Goal: Information Seeking & Learning: Compare options

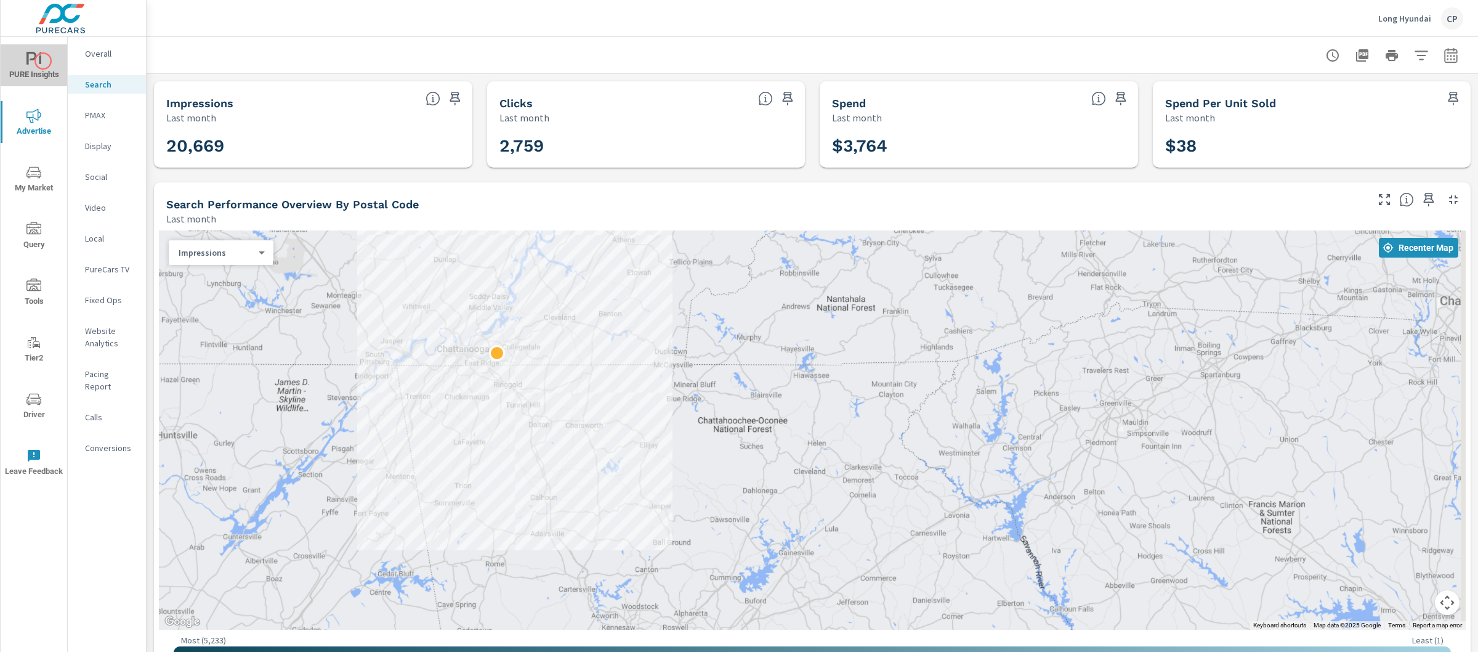
click at [39, 58] on span "PURE Insights" at bounding box center [33, 67] width 59 height 30
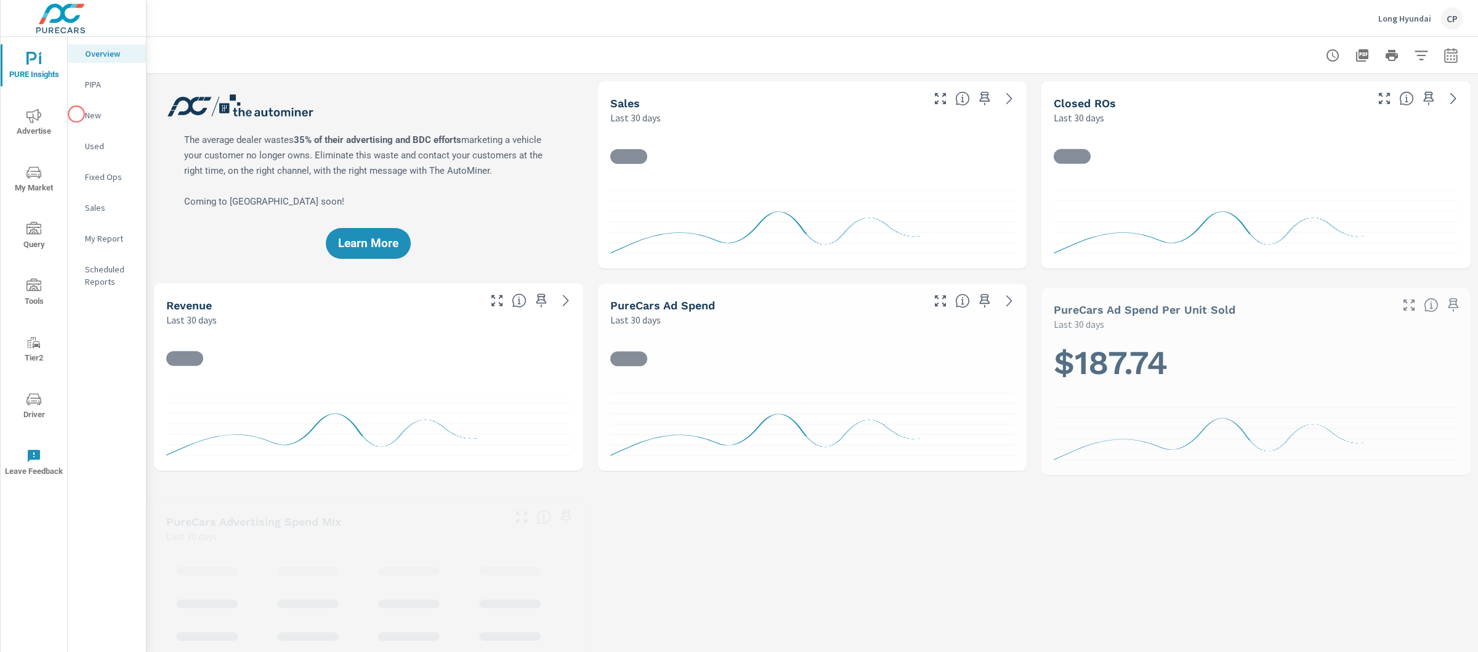
scroll to position [1, 0]
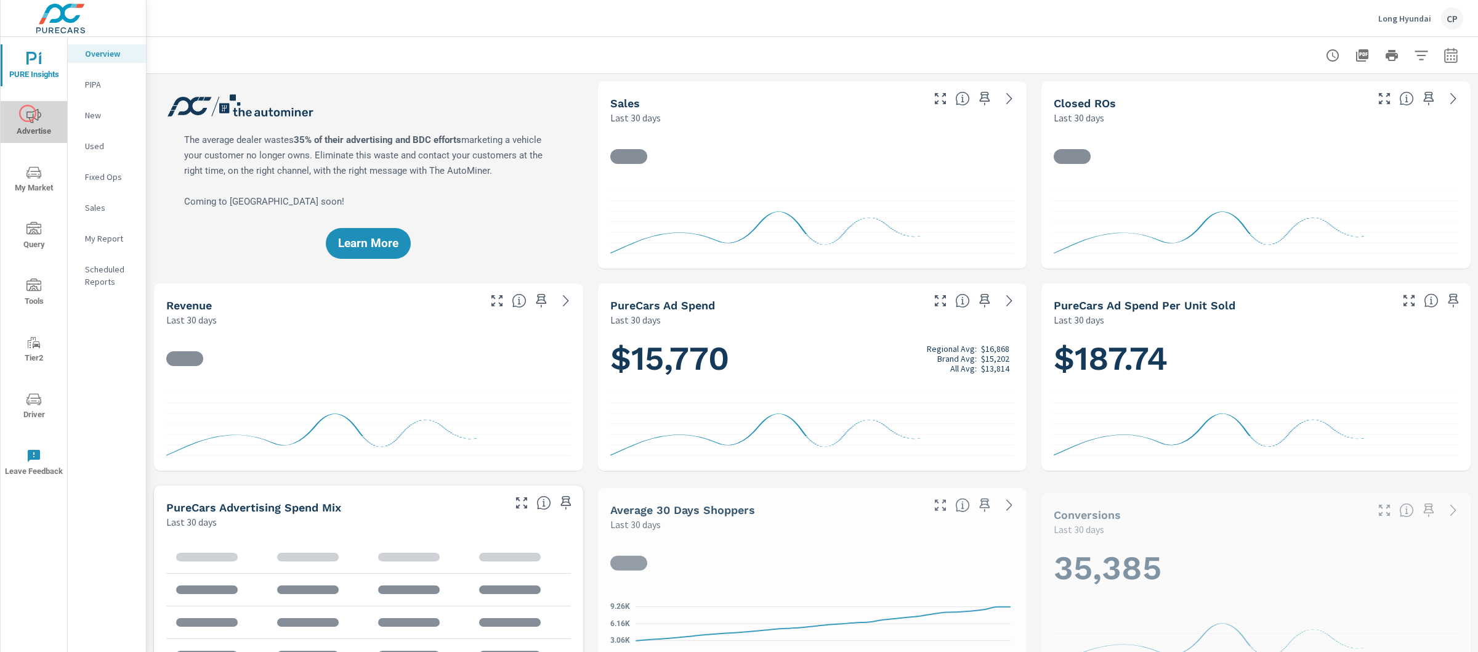
click at [28, 113] on icon "nav menu" at bounding box center [33, 115] width 15 height 15
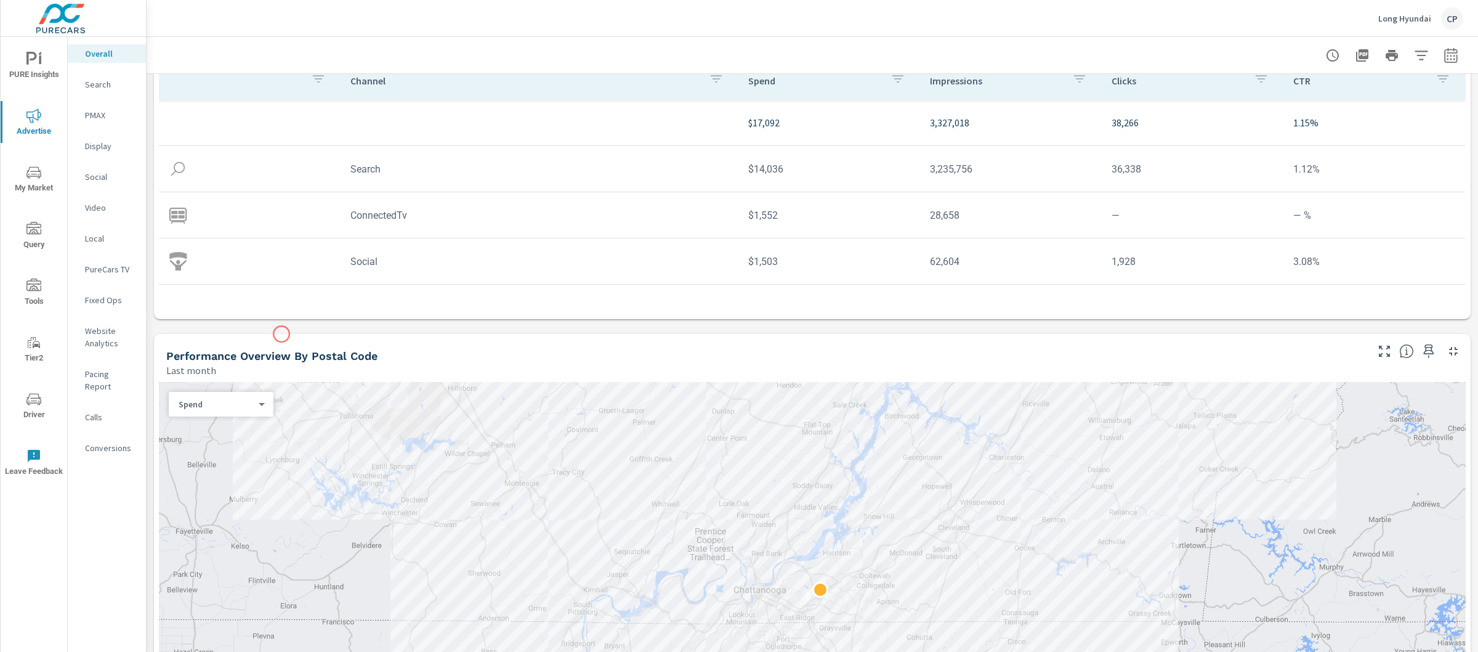
scroll to position [305, 0]
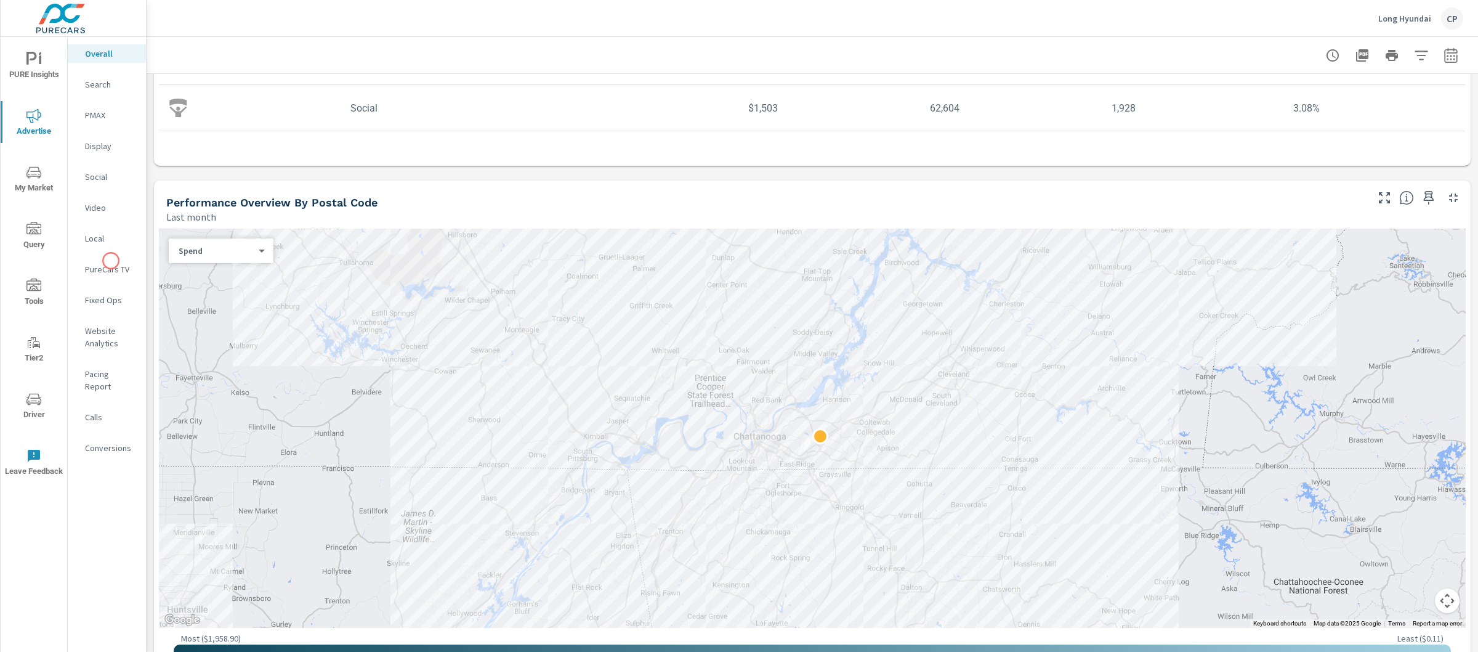
click at [111, 261] on div "PureCars TV" at bounding box center [107, 269] width 78 height 18
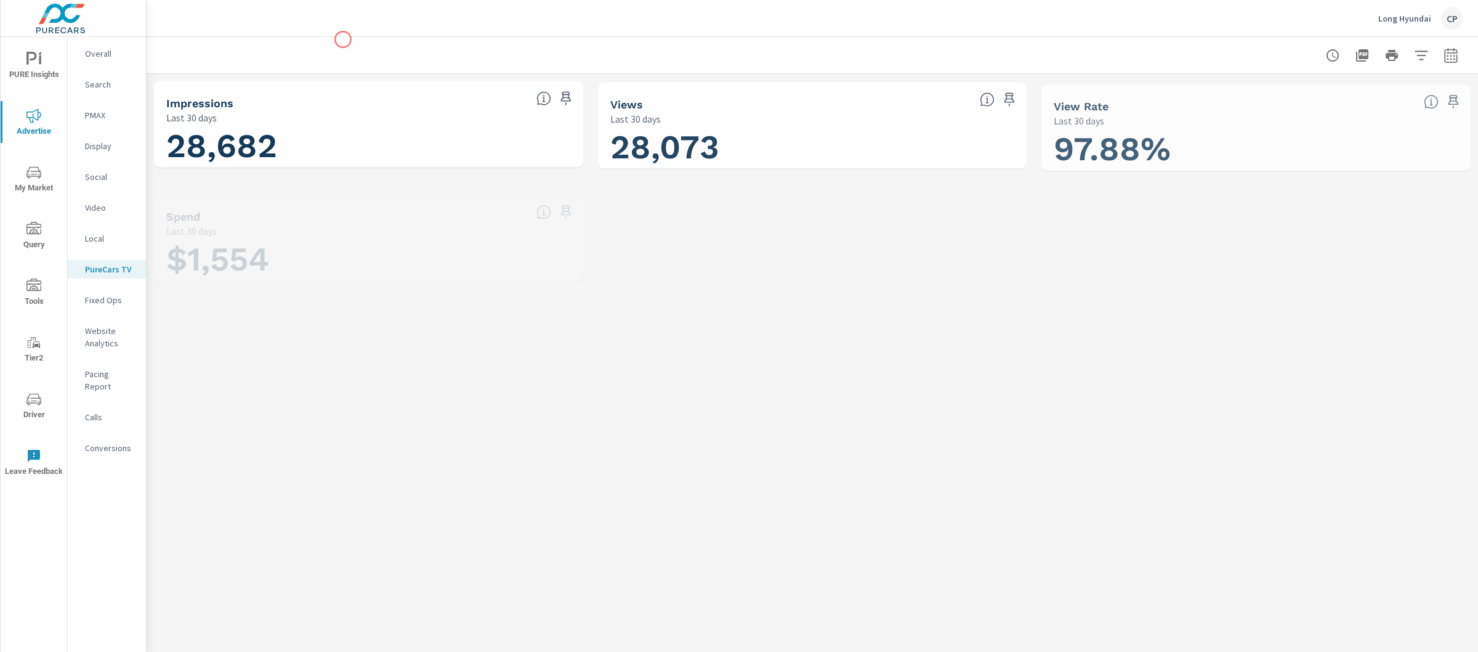
scroll to position [1, 0]
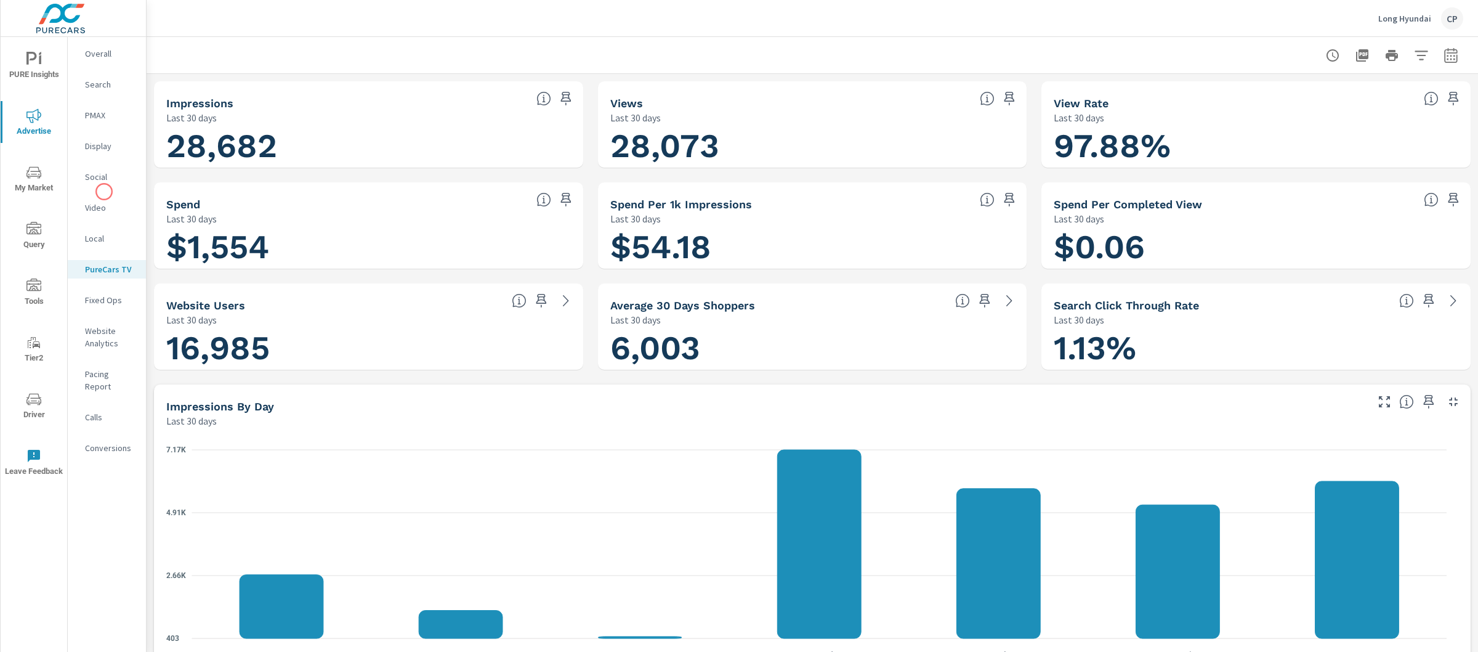
click at [104, 192] on nav "Overall Search PMAX Display Social Video Local PureCars TV Fixed Ops Website An…" at bounding box center [107, 255] width 78 height 437
click at [103, 184] on div "Social" at bounding box center [107, 177] width 78 height 18
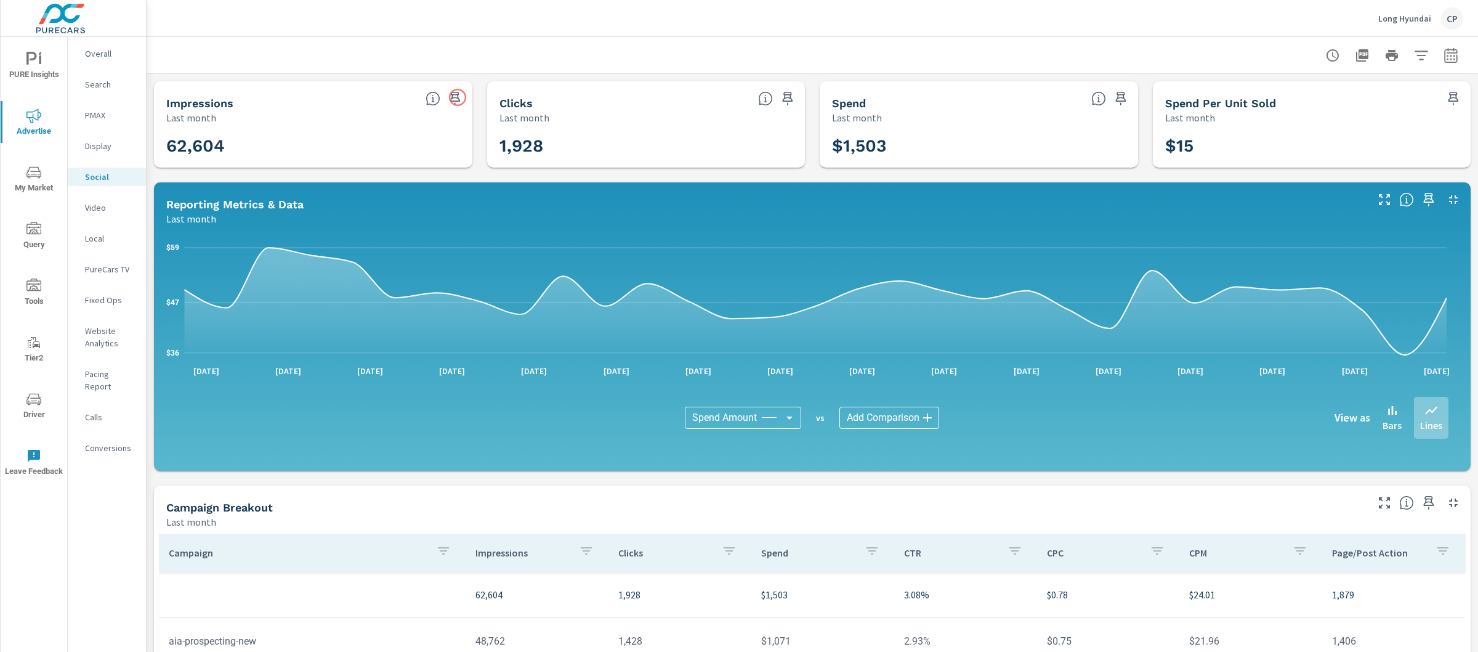
click at [457, 97] on icon "button" at bounding box center [455, 98] width 15 height 15
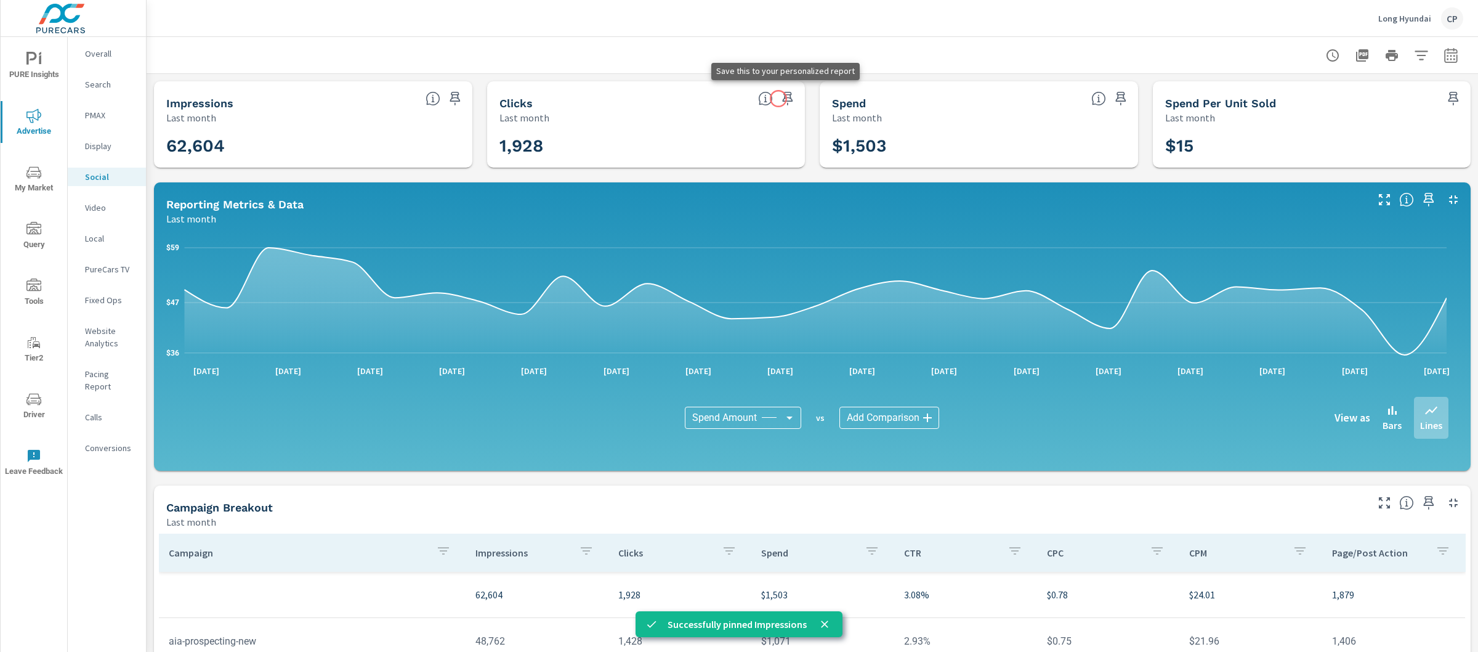
click at [780, 99] on icon "button" at bounding box center [787, 98] width 15 height 15
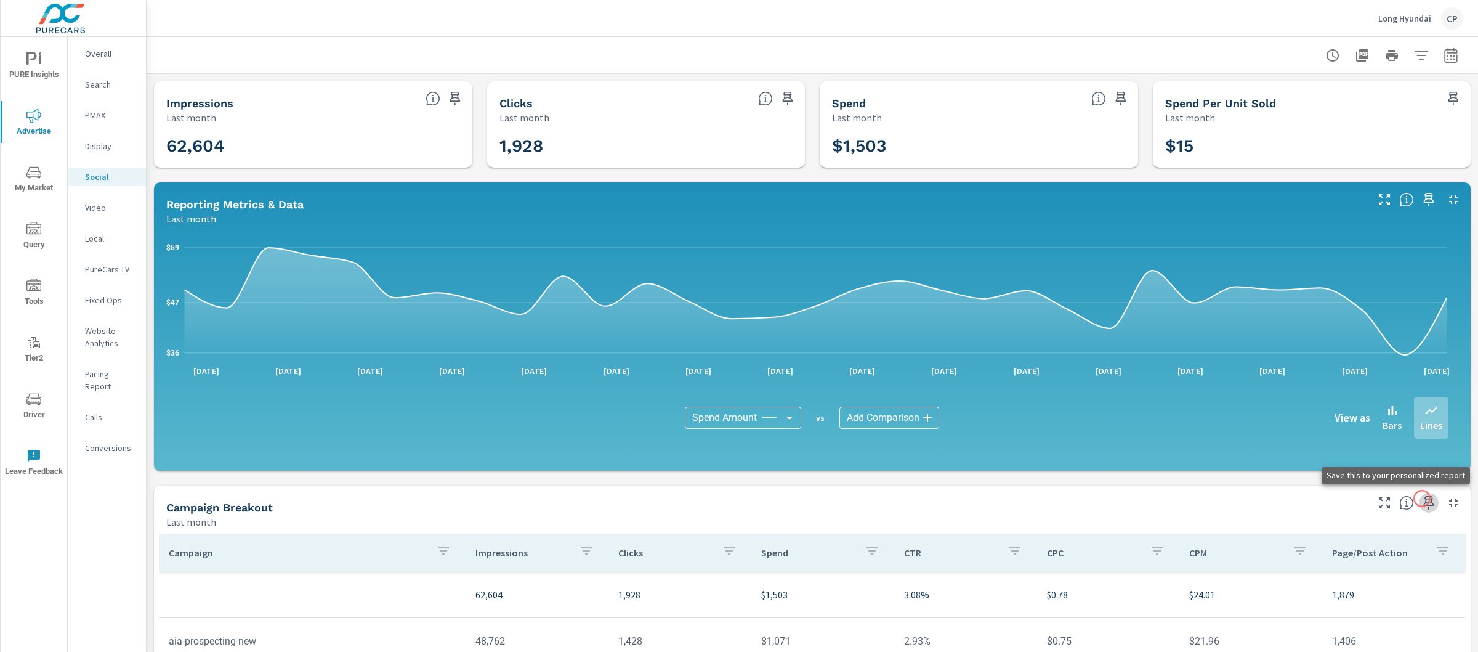
click at [1422, 498] on icon "button" at bounding box center [1429, 502] width 15 height 15
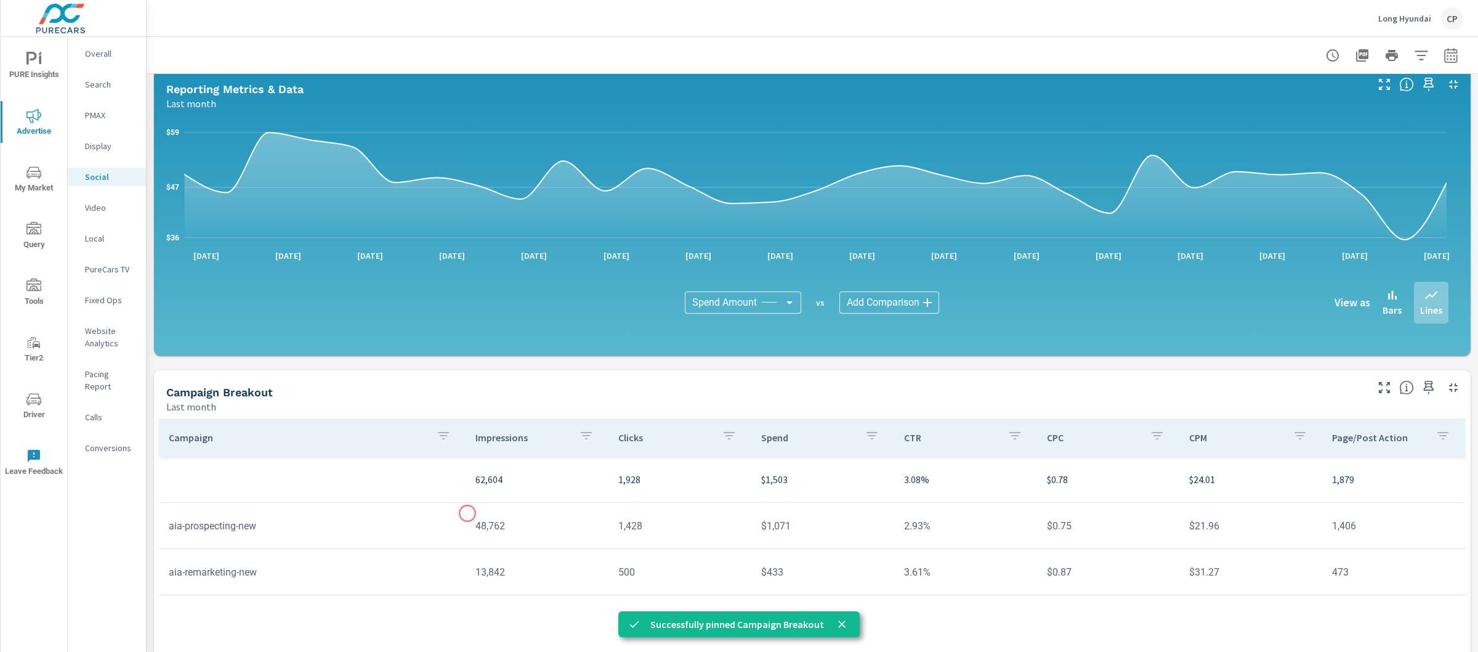
scroll to position [230, 0]
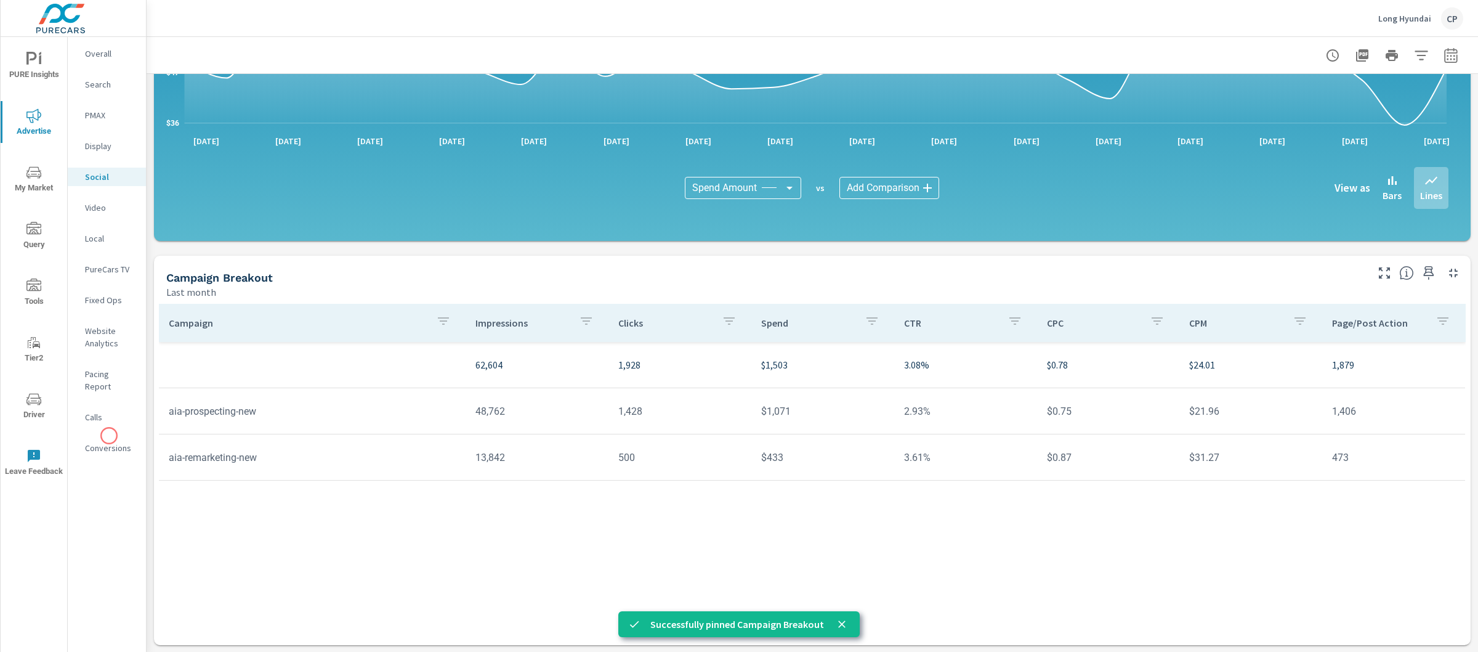
click at [109, 442] on p "Conversions" at bounding box center [110, 448] width 51 height 12
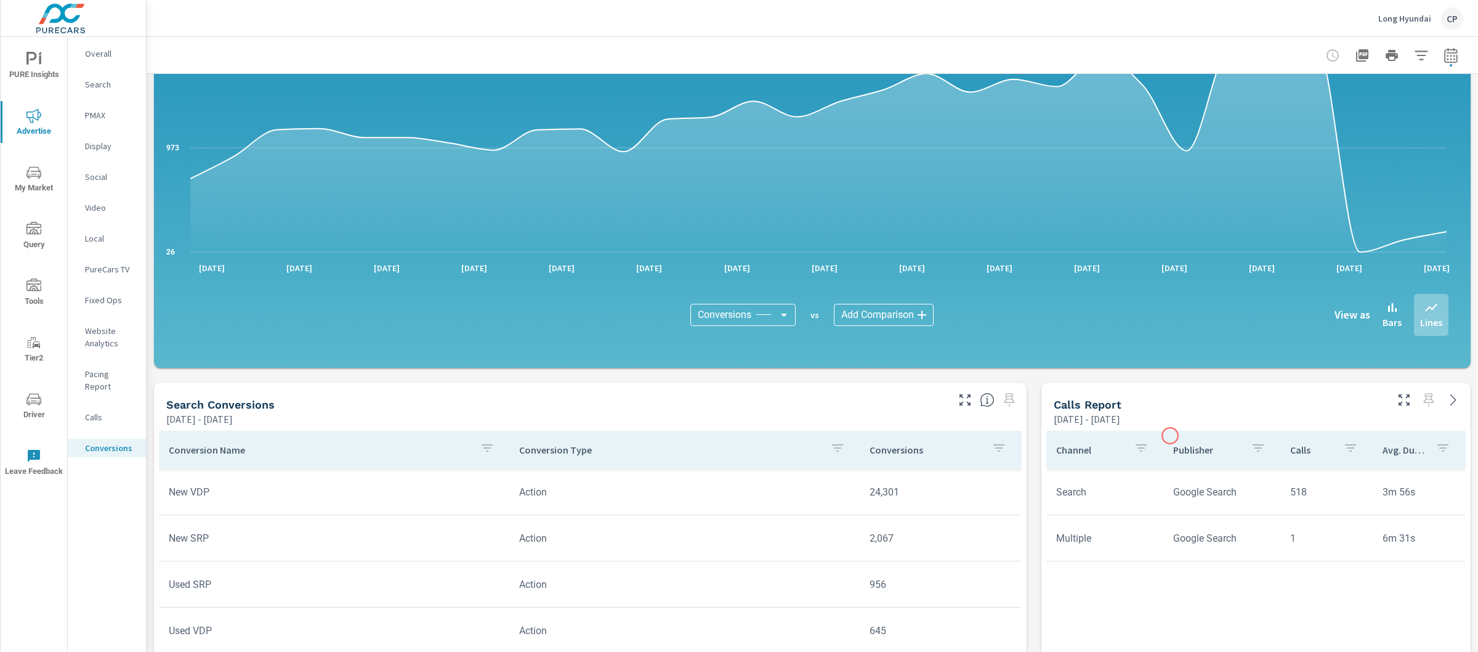
scroll to position [644, 0]
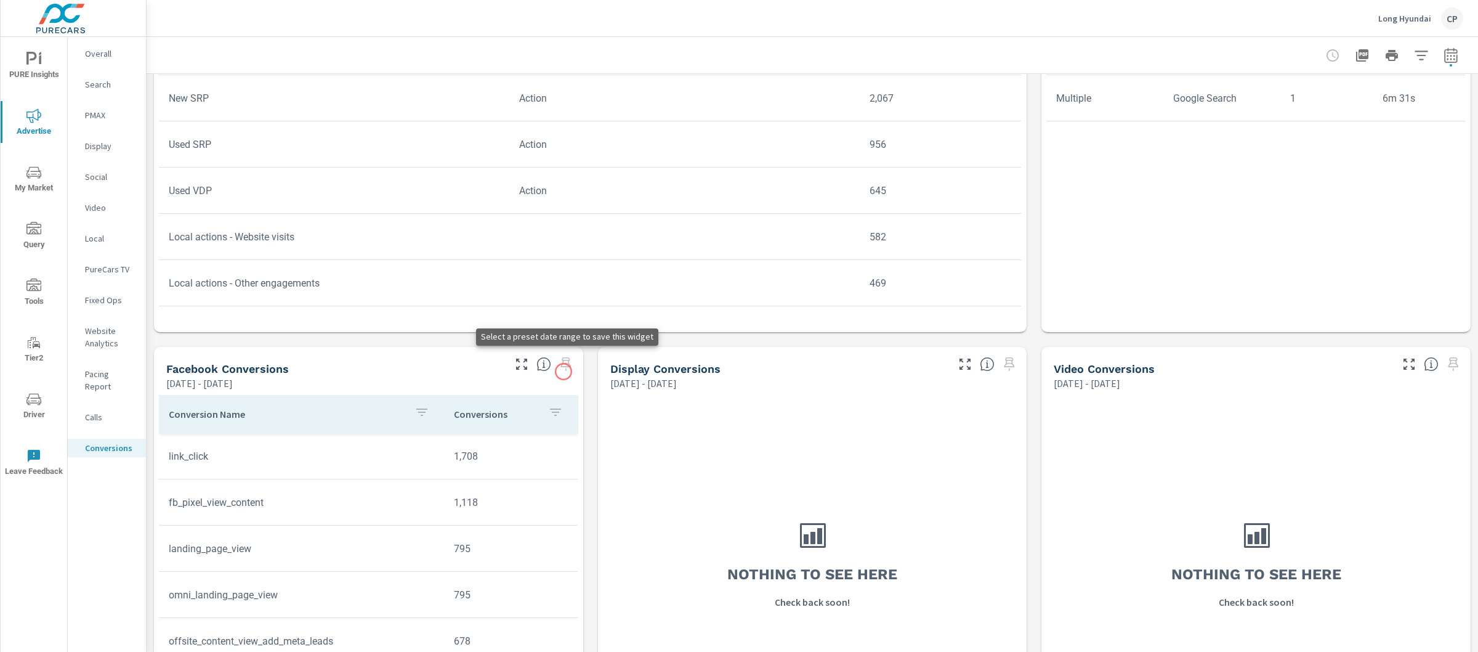
click at [564, 373] on span at bounding box center [566, 364] width 20 height 20
click at [566, 383] on div "Facebook Conversions Aug 05, 2025 - Sep 03, 2025" at bounding box center [368, 368] width 429 height 43
click at [564, 351] on div at bounding box center [545, 360] width 76 height 27
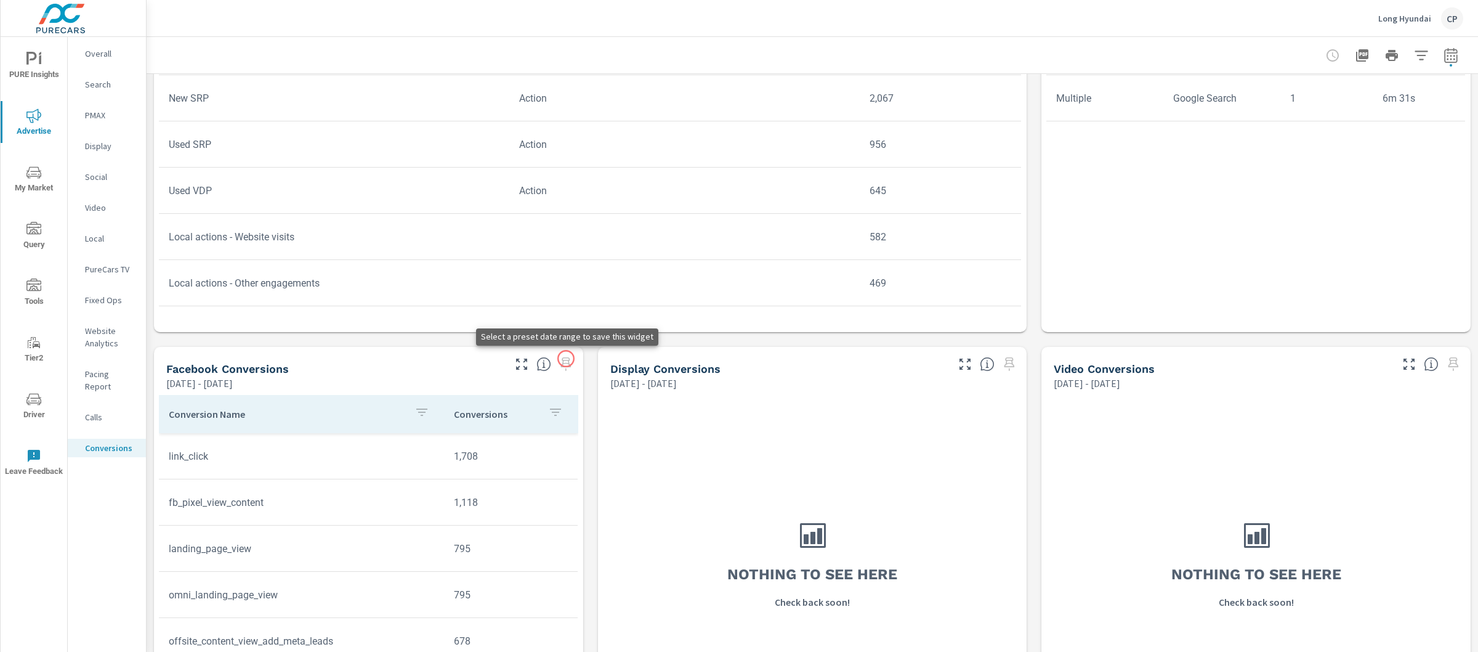
click at [566, 359] on span at bounding box center [566, 364] width 20 height 20
click at [1445, 49] on icon "button" at bounding box center [1451, 54] width 13 height 15
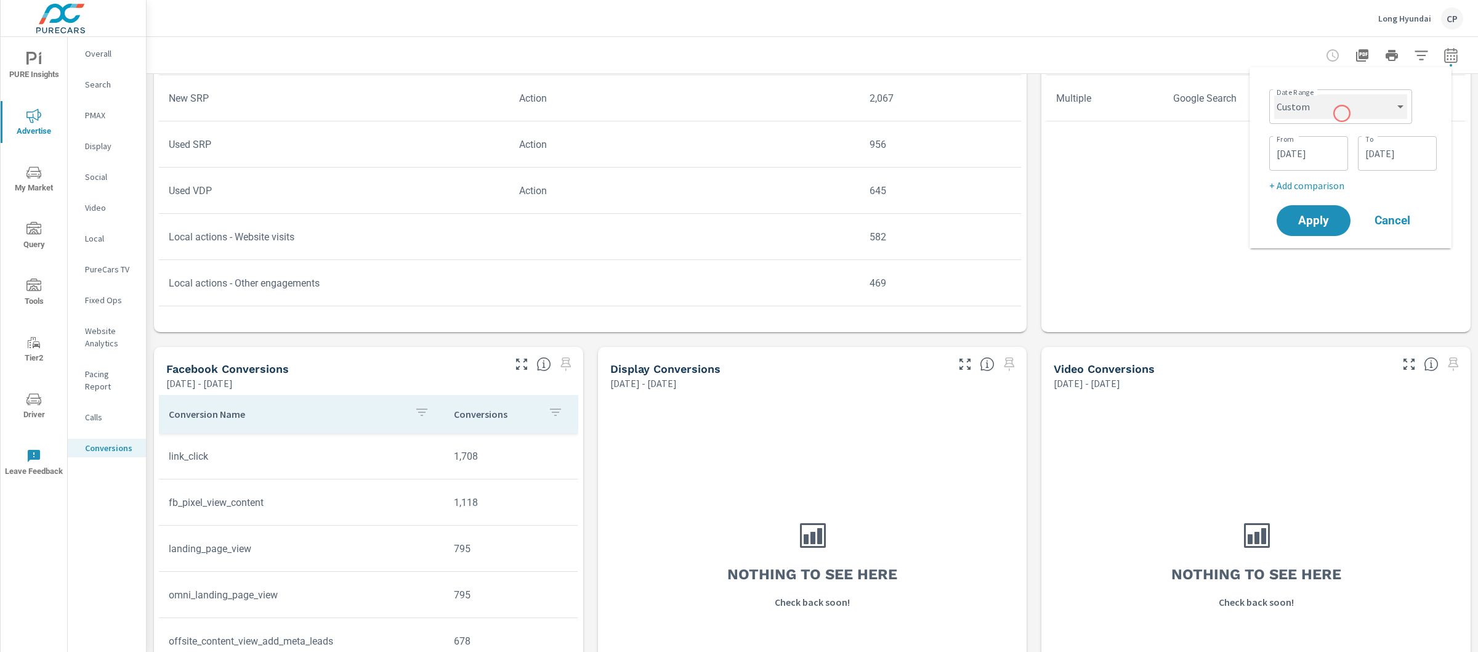
click at [1337, 107] on select "Custom [DATE] Last week Last 7 days Last 14 days Last 30 days Last 45 days Last…" at bounding box center [1341, 106] width 133 height 25
click at [1275, 94] on select "Custom [DATE] Last week Last 7 days Last 14 days Last 30 days Last 45 days Last…" at bounding box center [1341, 106] width 133 height 25
select select "Last month"
click at [1314, 213] on div "Channel Publisher Calls Avg. Duration Search Google Search 518 3m 56s Multiple …" at bounding box center [1257, 150] width 420 height 318
click at [1445, 48] on icon "button" at bounding box center [1451, 55] width 15 height 15
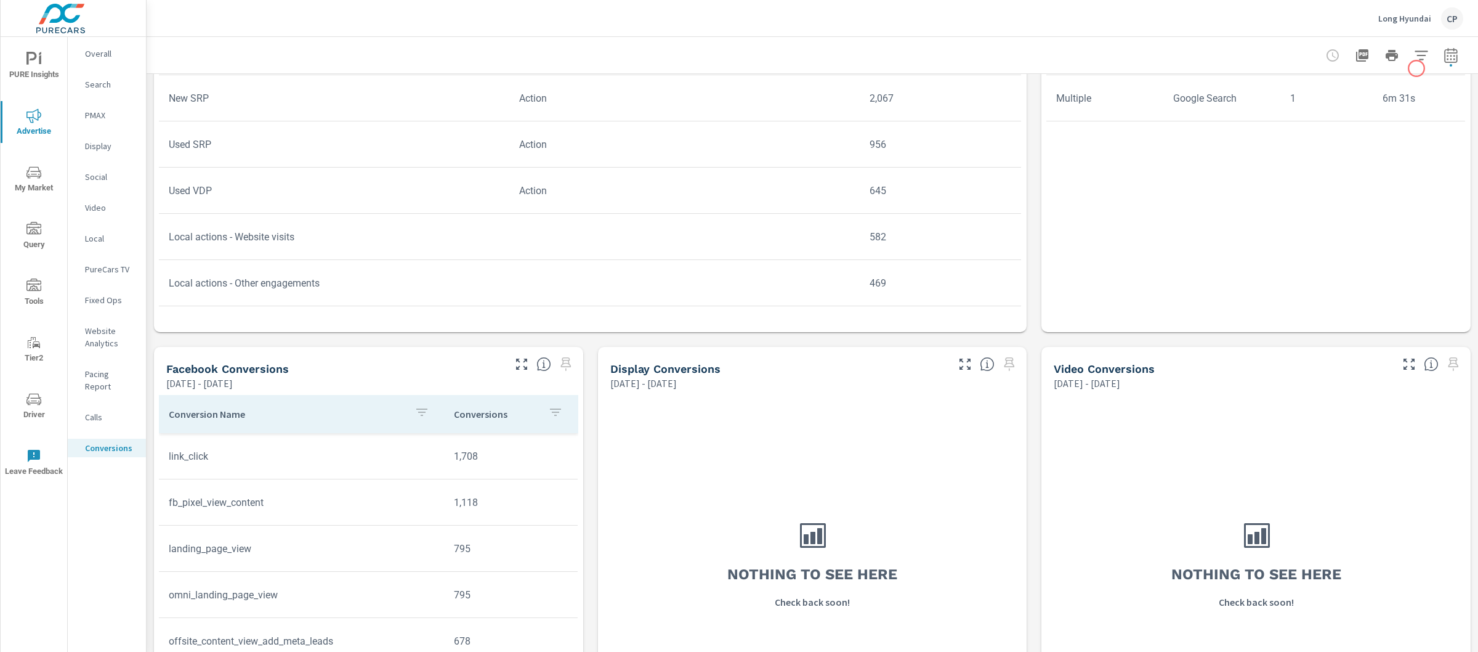
select select "Last month"
click at [1366, 112] on select "Custom [DATE] Last week Last 7 days Last 14 days Last 30 days Last 45 days Last…" at bounding box center [1340, 106] width 123 height 25
click at [1305, 177] on span "Apply" at bounding box center [1314, 174] width 51 height 12
click at [562, 361] on span at bounding box center [566, 364] width 20 height 20
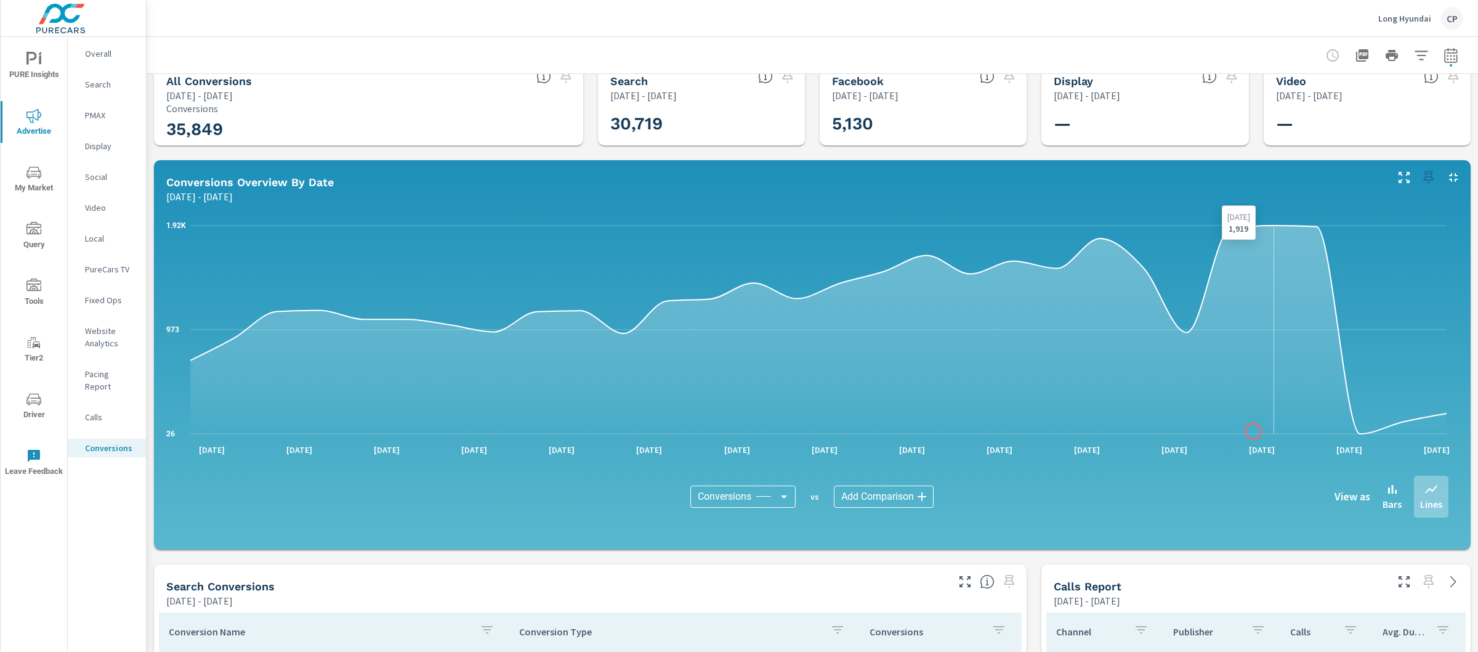
scroll to position [0, 0]
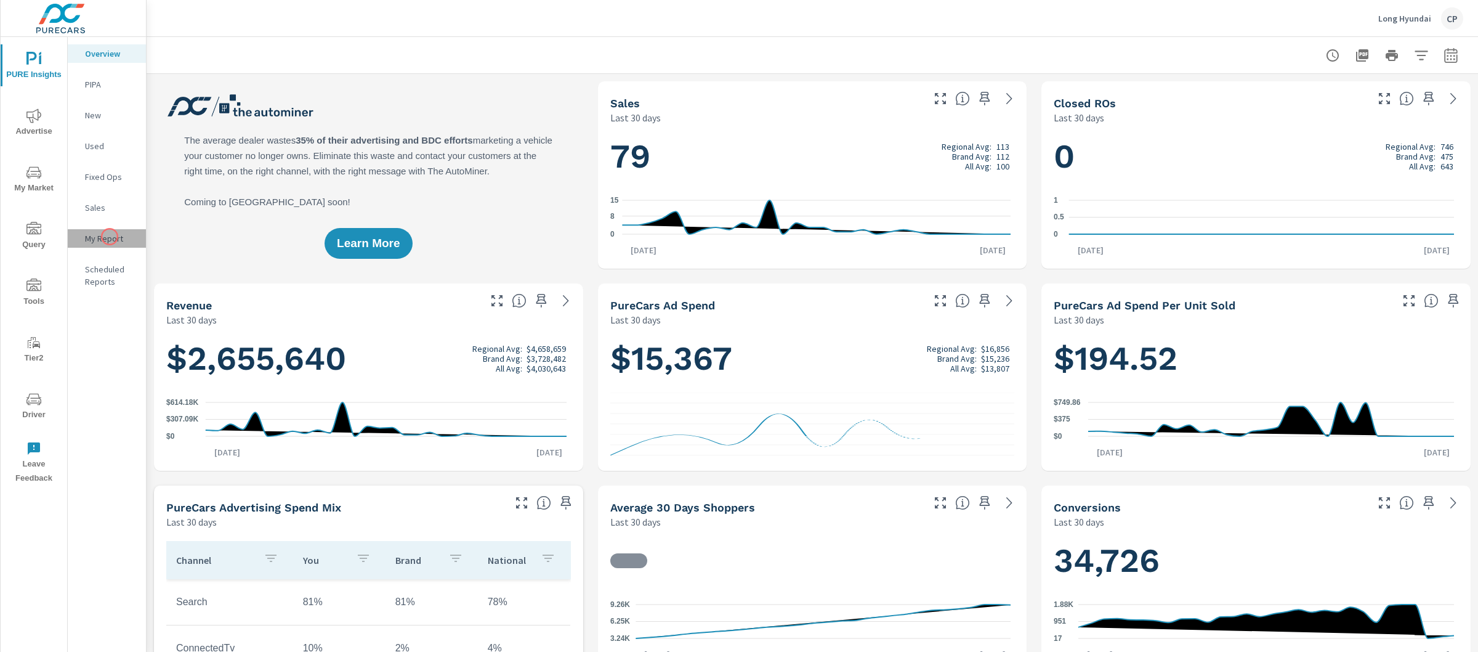
click at [110, 237] on p "My Report" at bounding box center [110, 238] width 51 height 12
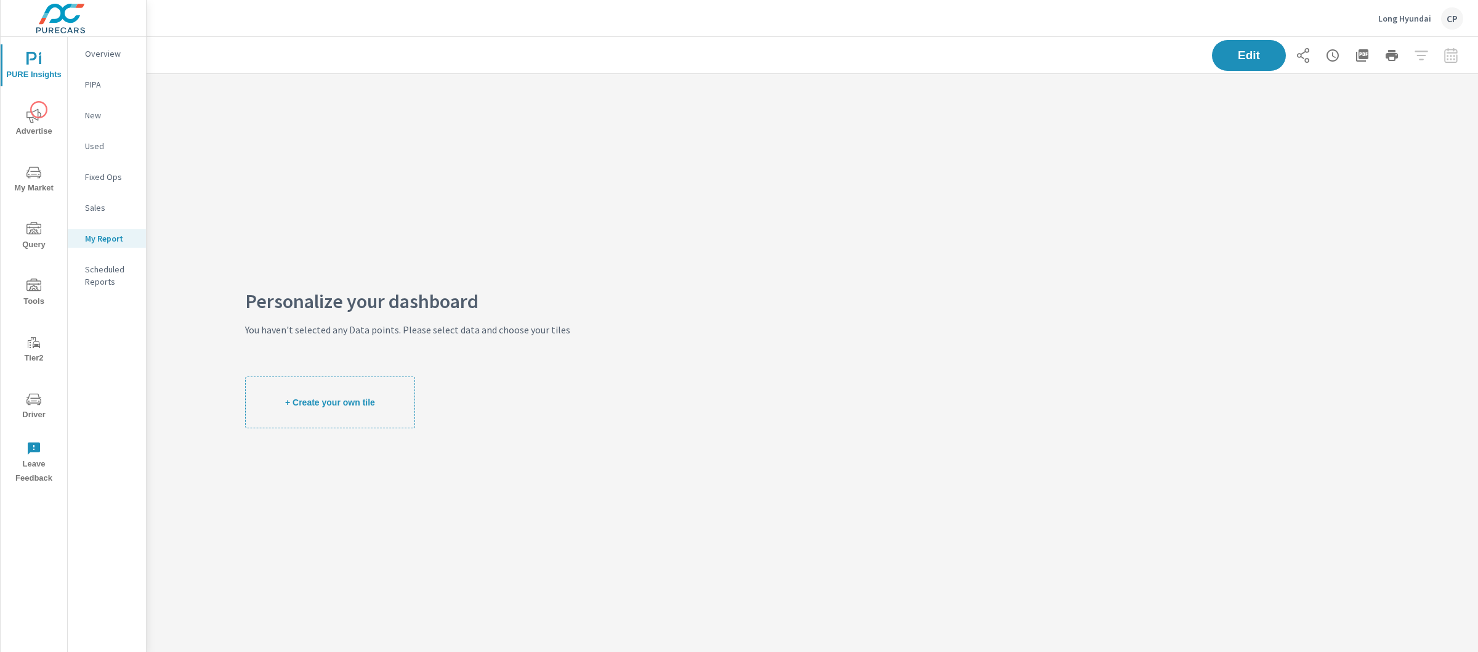
click at [39, 110] on icon "nav menu" at bounding box center [33, 115] width 15 height 15
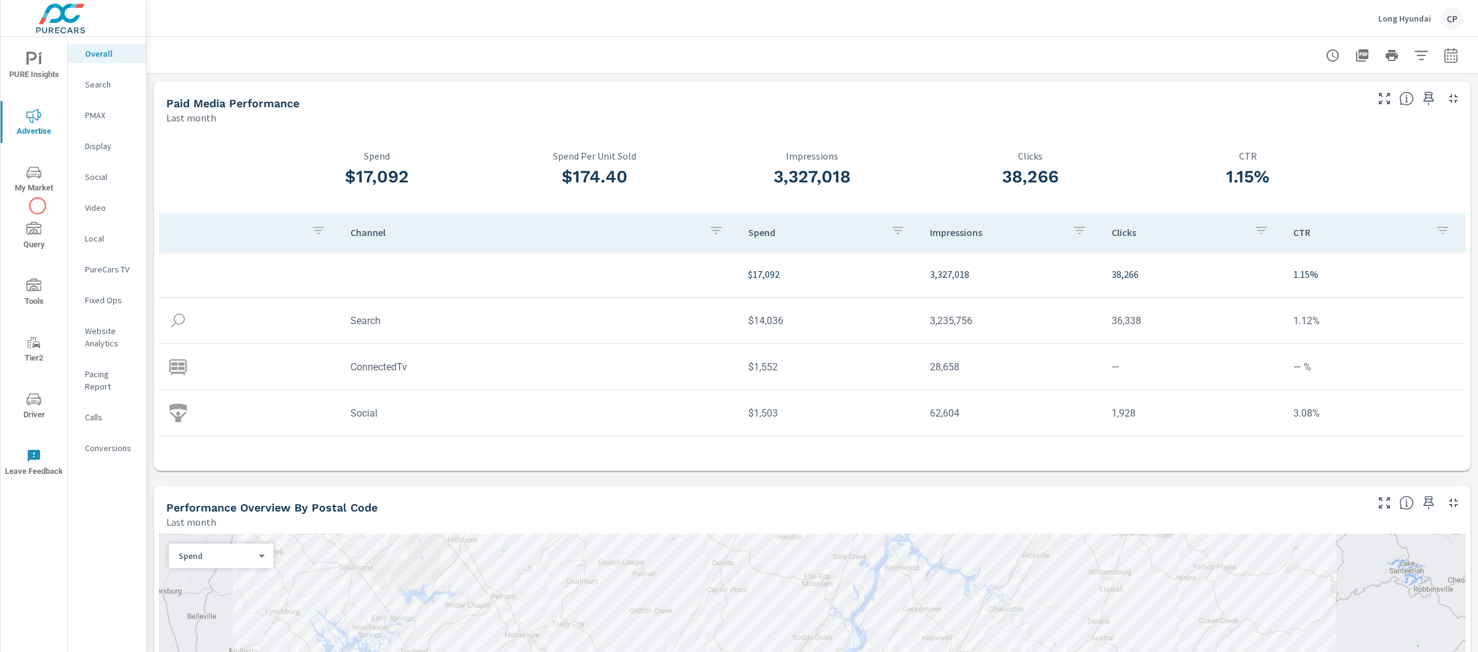
click at [38, 206] on div "PURE Insights Advertise My Market Query Tools Tier2 Driver Leave Feedback" at bounding box center [34, 263] width 67 height 453
click at [38, 200] on div "PURE Insights Advertise My Market Query Tools Tier2 Driver Leave Feedback" at bounding box center [34, 263] width 67 height 453
click at [38, 197] on button "My Market" at bounding box center [34, 179] width 67 height 42
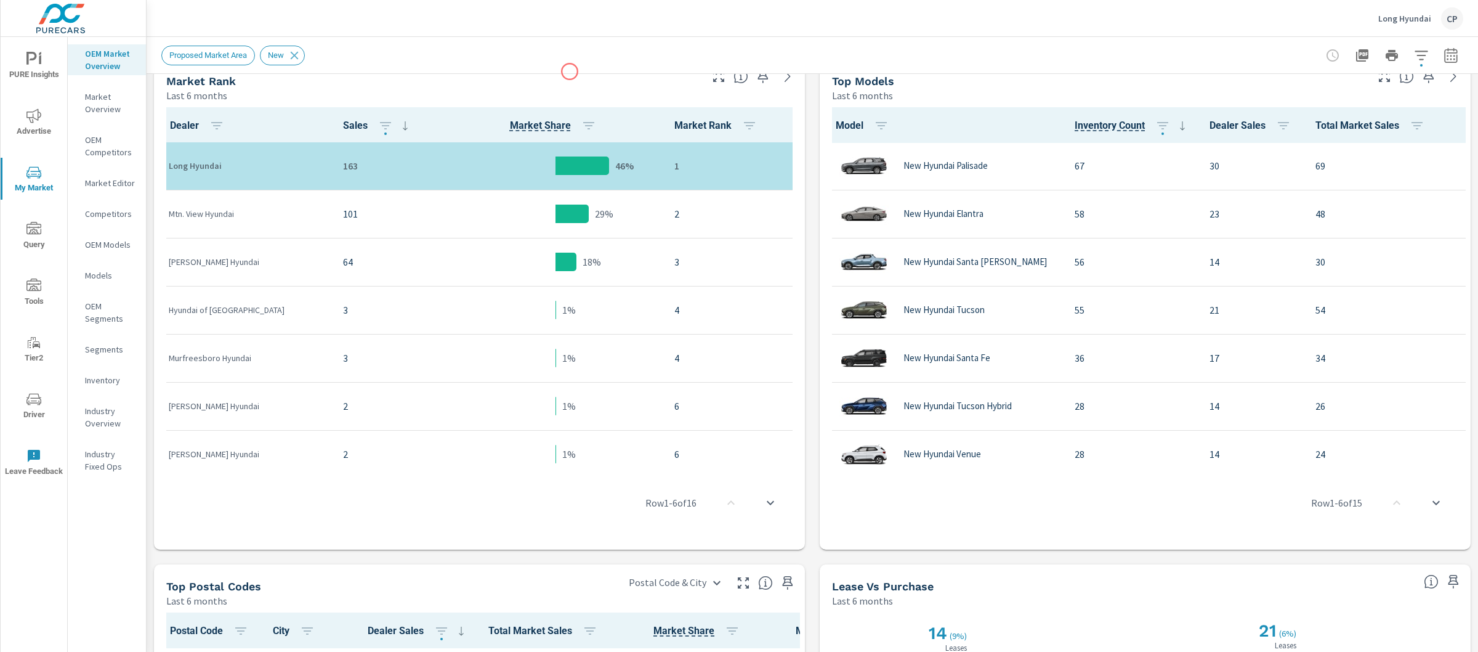
scroll to position [679, 0]
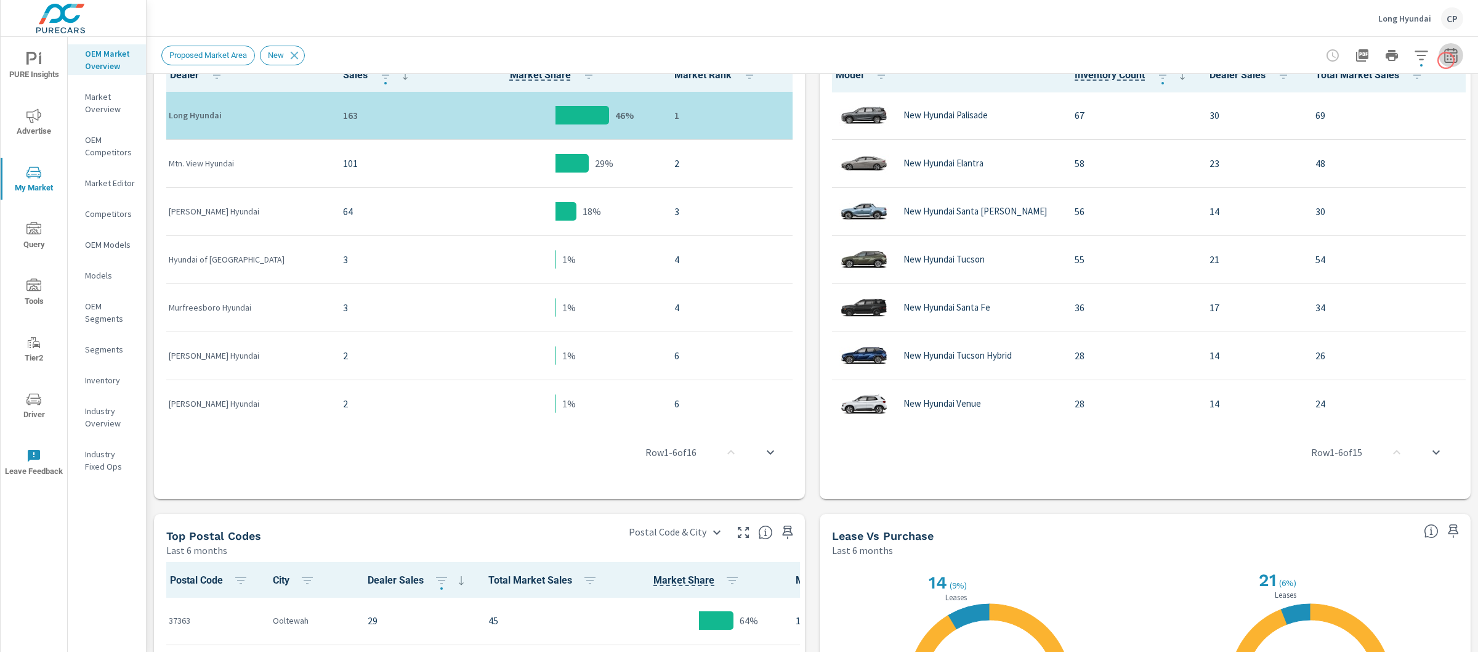
click at [1446, 60] on icon "button" at bounding box center [1451, 55] width 15 height 15
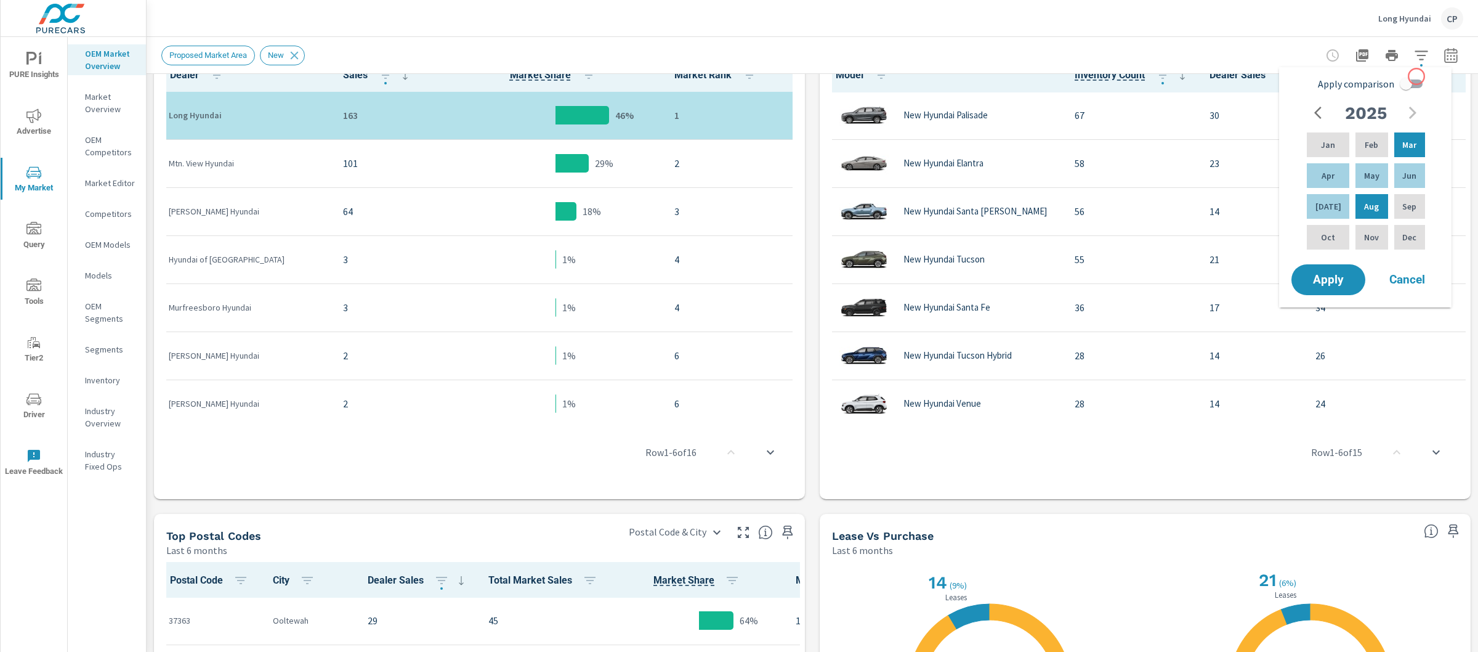
click at [1417, 76] on input "Apply comparison" at bounding box center [1406, 83] width 70 height 23
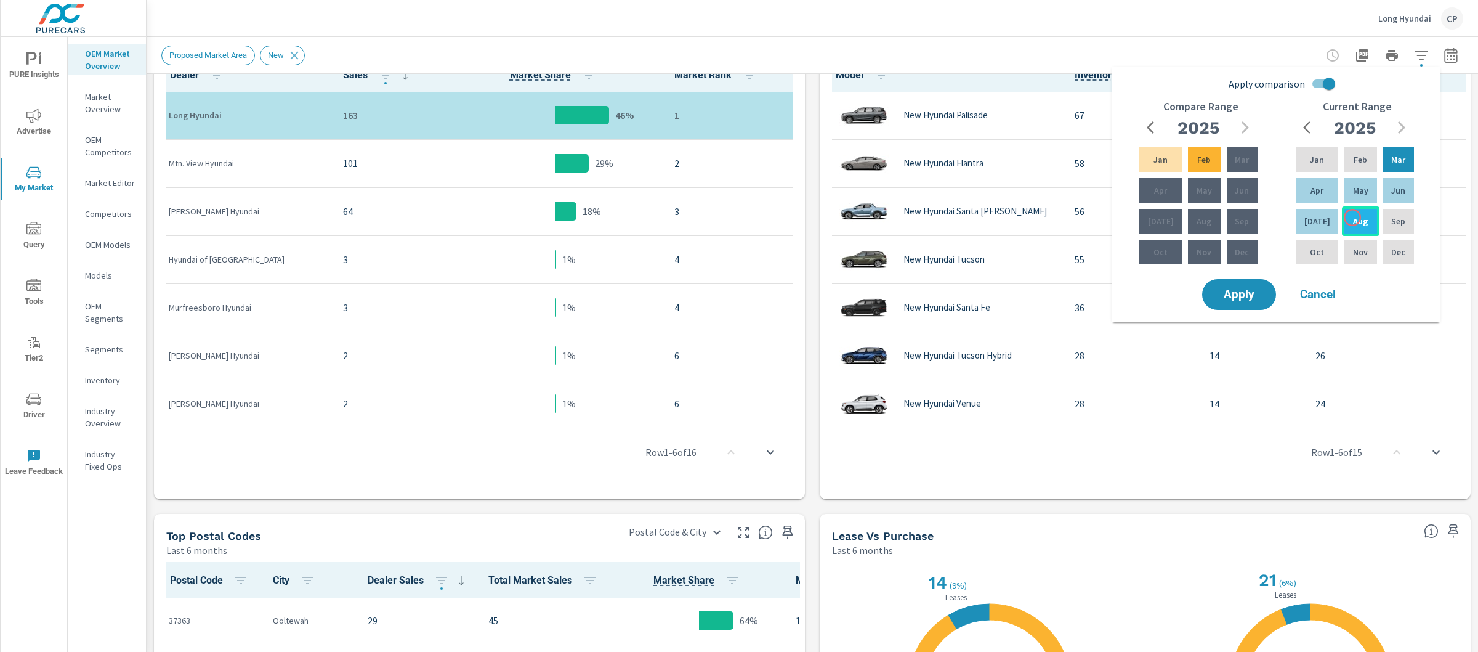
click at [1353, 217] on p "Aug" at bounding box center [1360, 221] width 15 height 12
click at [1326, 162] on div "Jan" at bounding box center [1317, 160] width 47 height 30
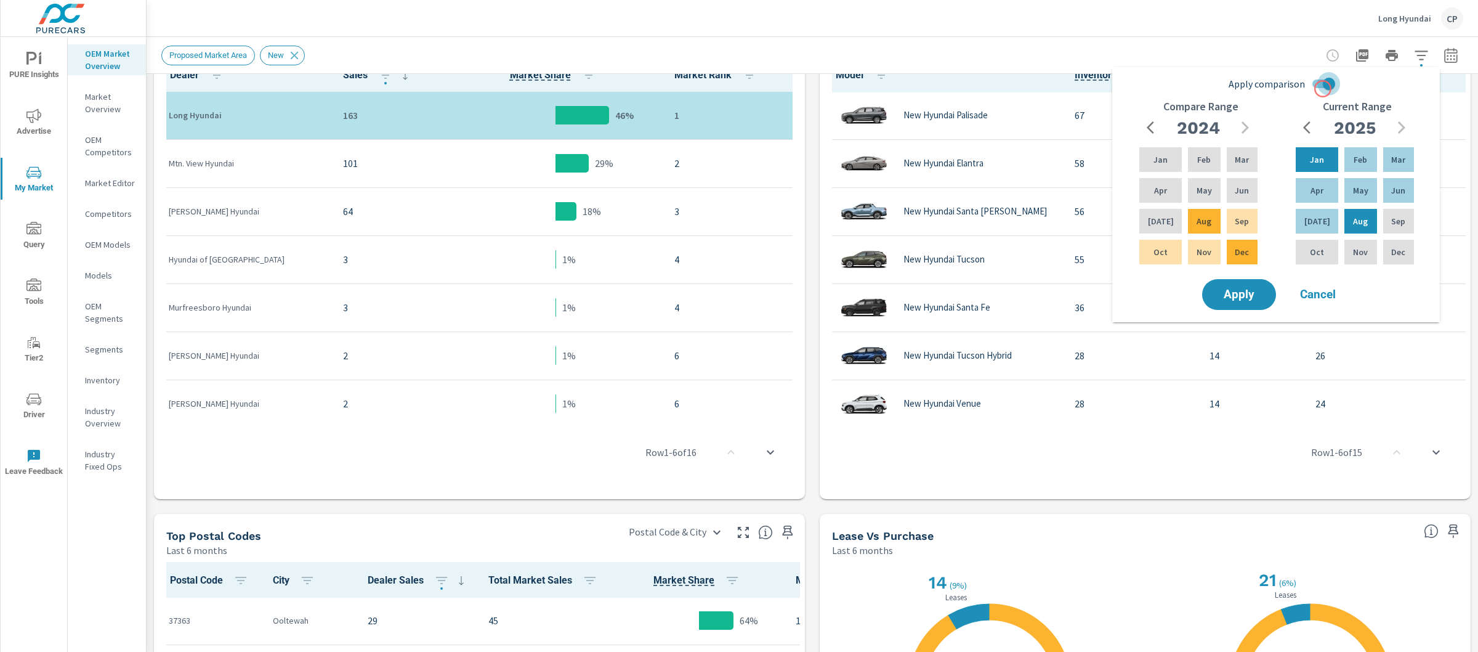
click at [1323, 89] on input "Apply comparison" at bounding box center [1329, 83] width 70 height 23
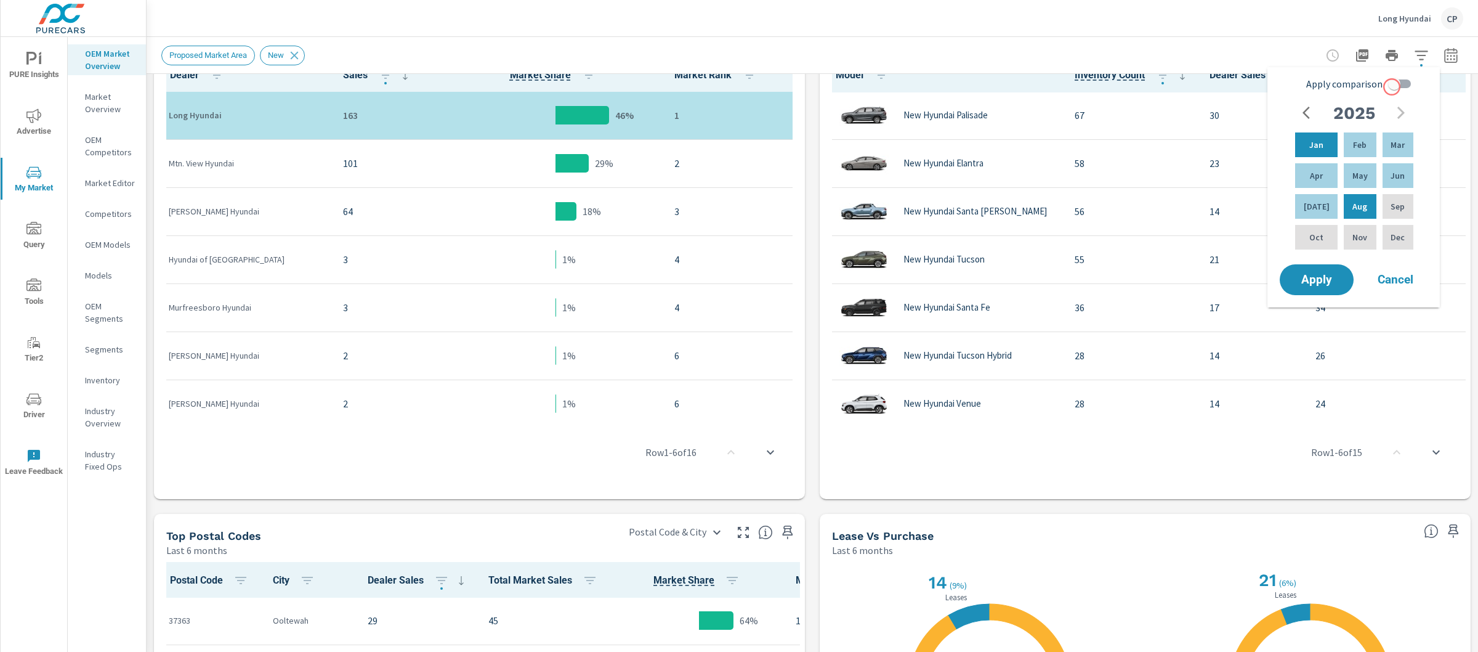
click at [1392, 87] on input "Apply comparison" at bounding box center [1395, 83] width 70 height 23
checkbox input "true"
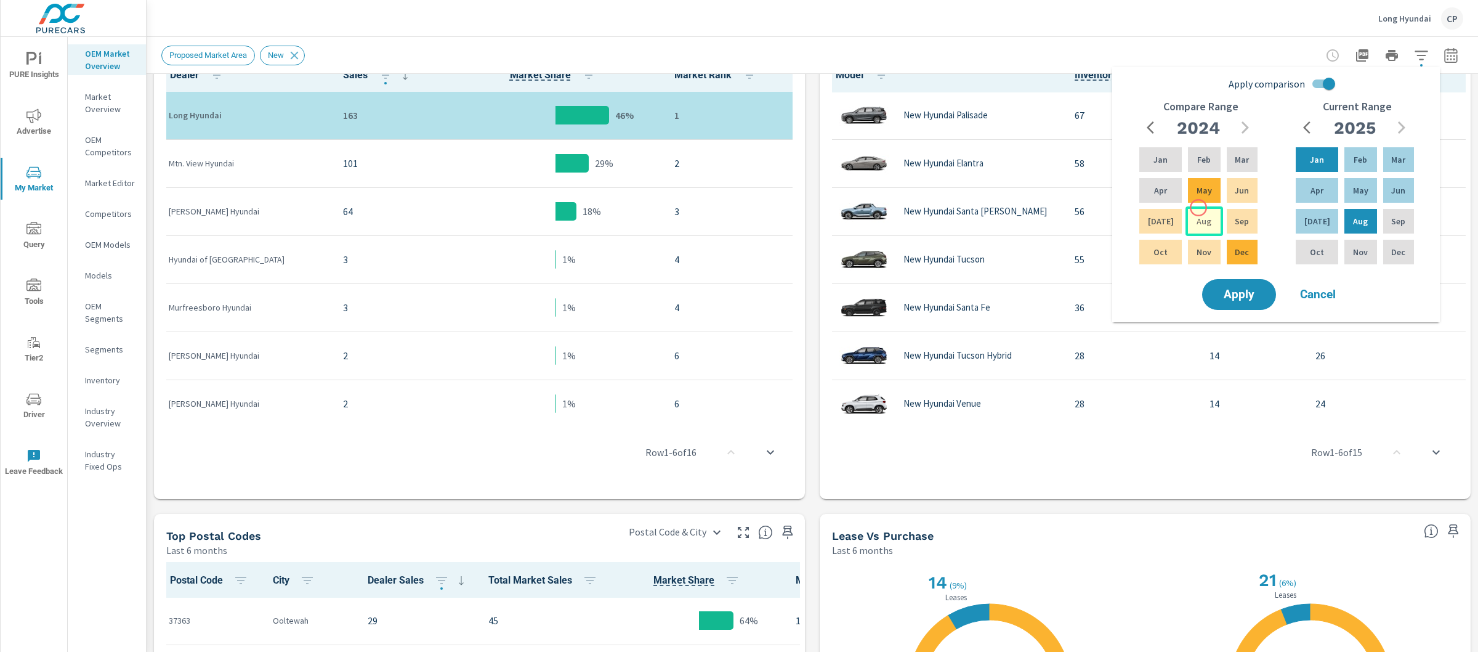
click at [1199, 210] on div "Aug" at bounding box center [1204, 221] width 37 height 30
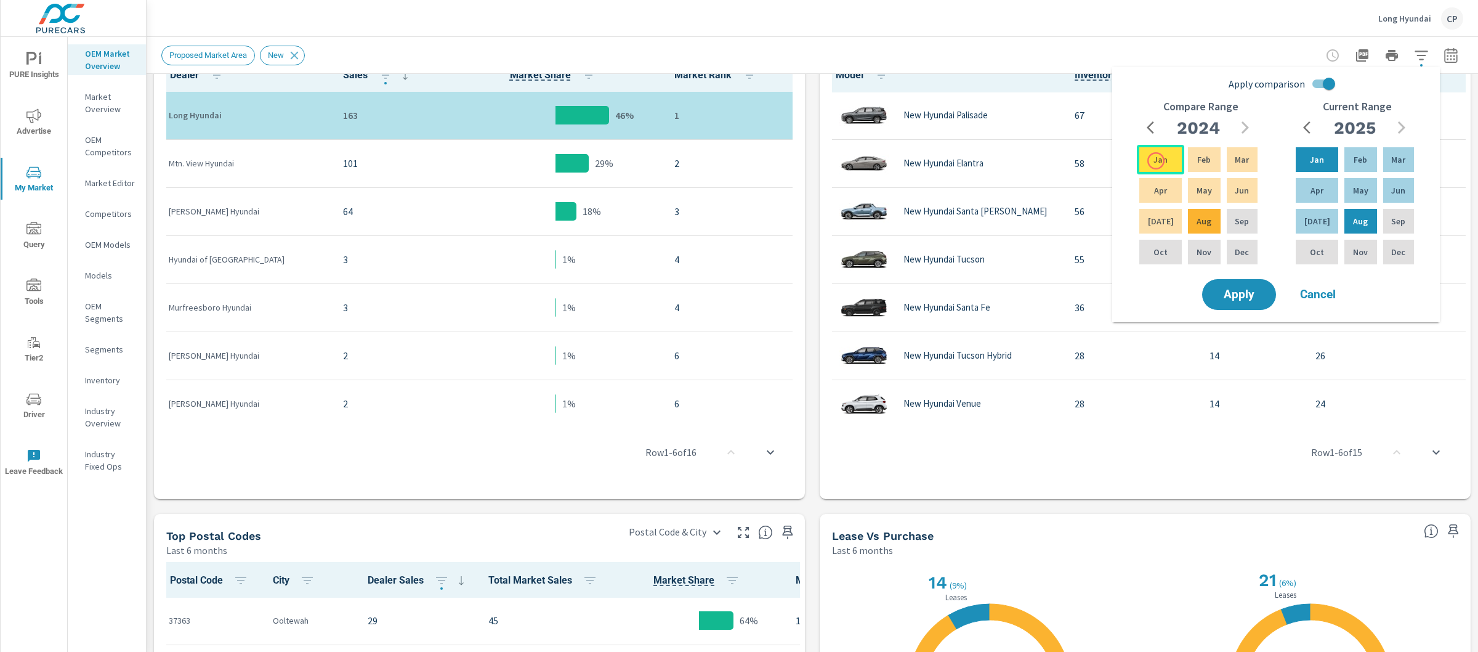
click at [1156, 161] on p "Jan" at bounding box center [1161, 159] width 14 height 12
click at [1245, 301] on button "Apply" at bounding box center [1239, 294] width 76 height 32
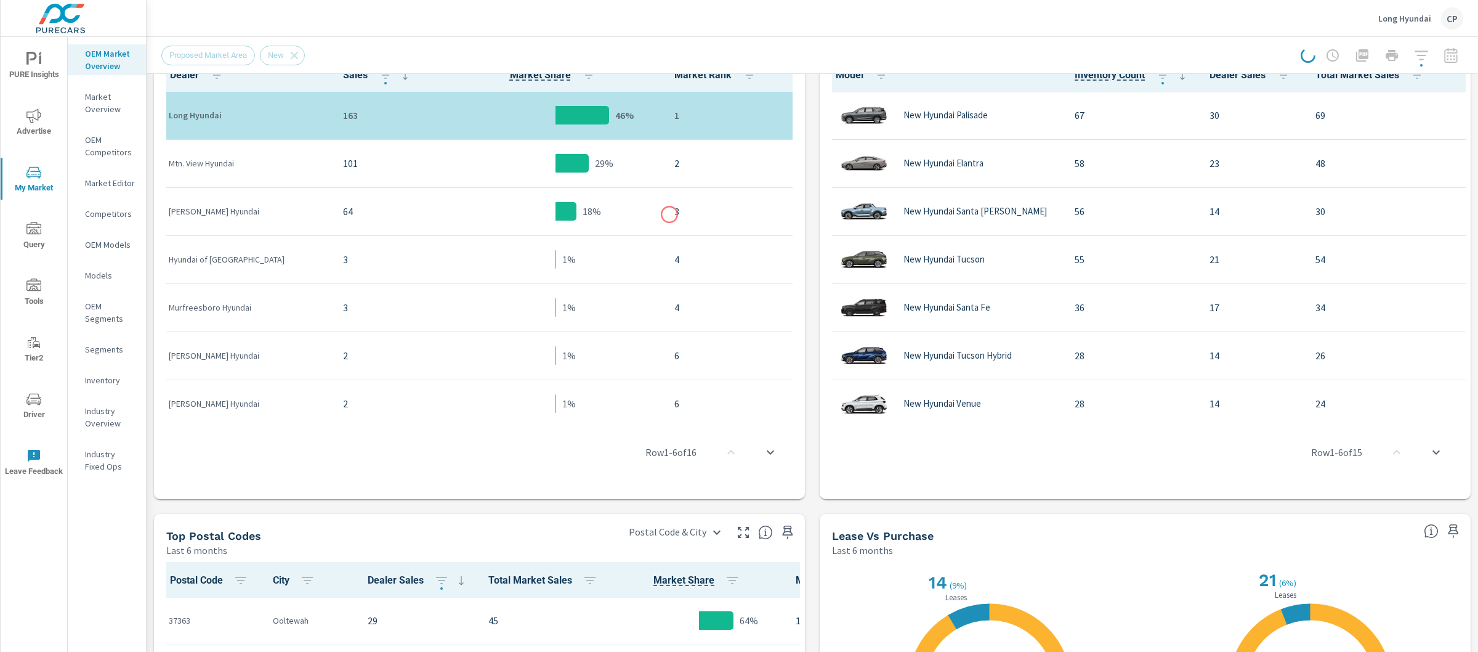
scroll to position [0, 0]
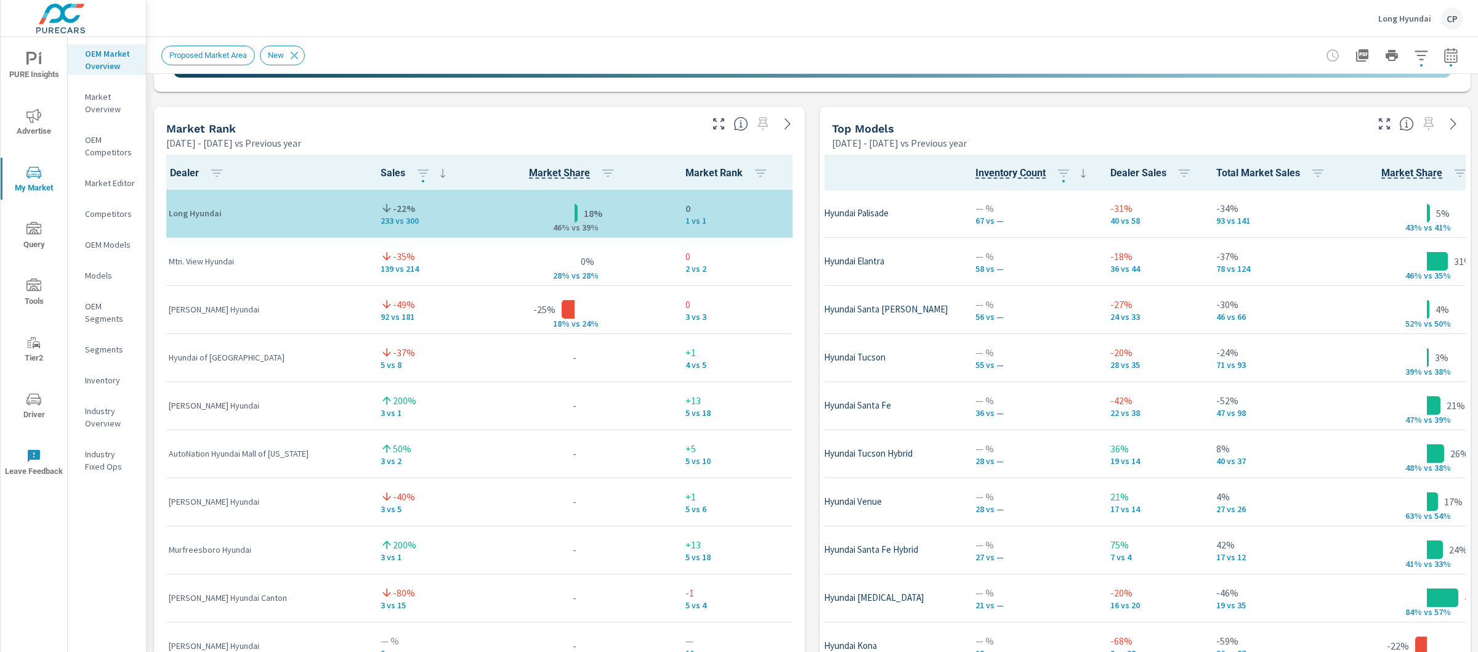
scroll to position [1, 248]
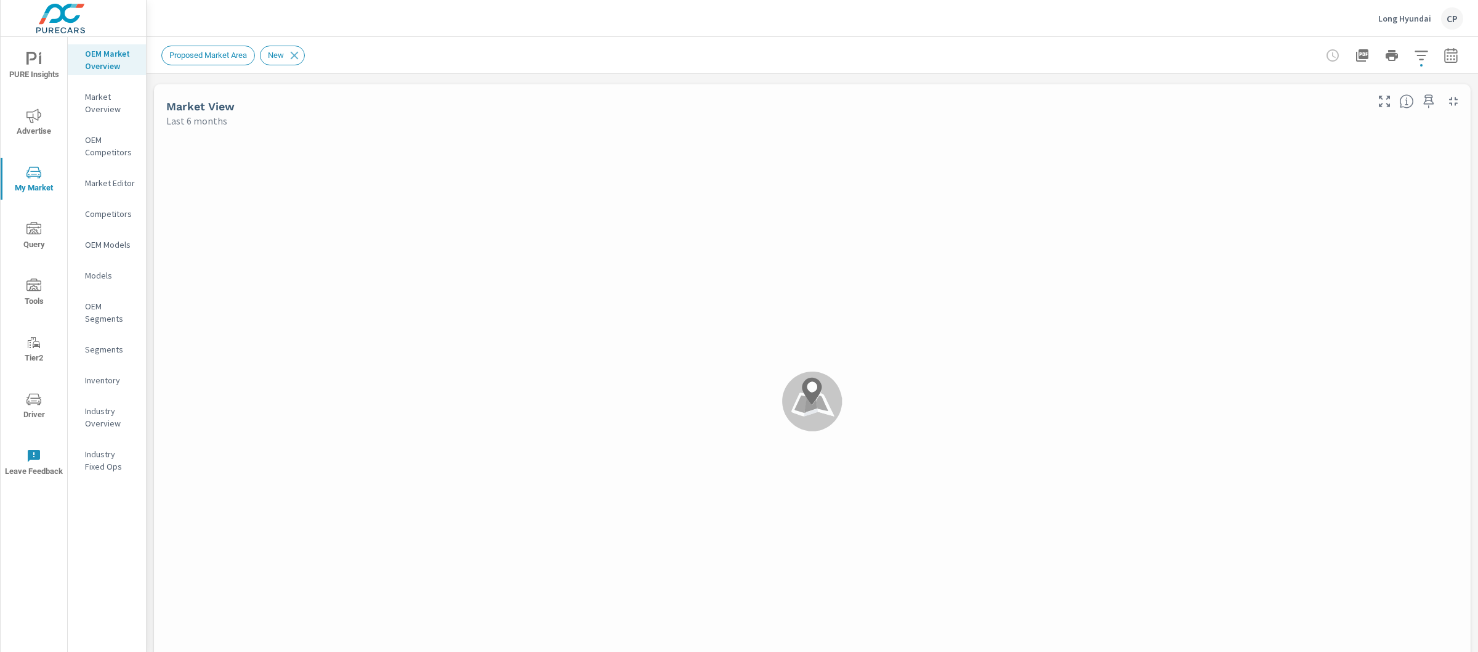
scroll to position [1, 0]
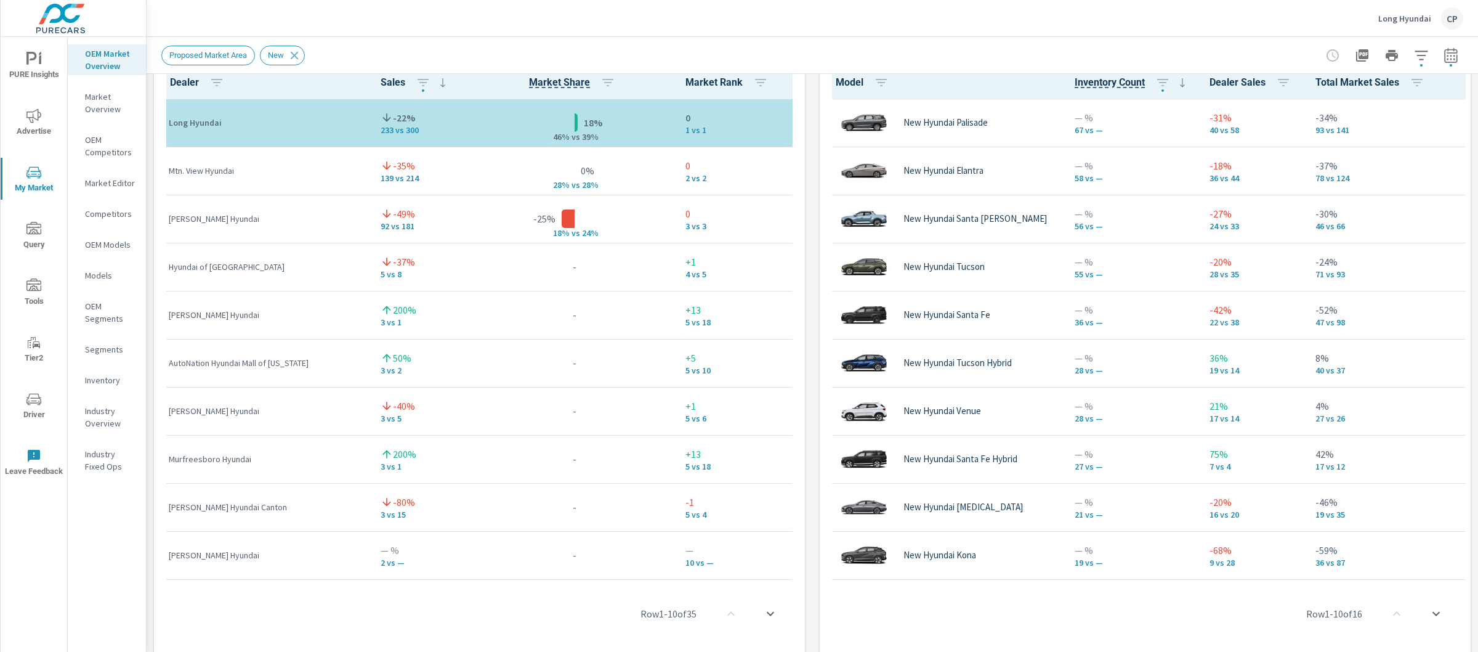
scroll to position [611, 0]
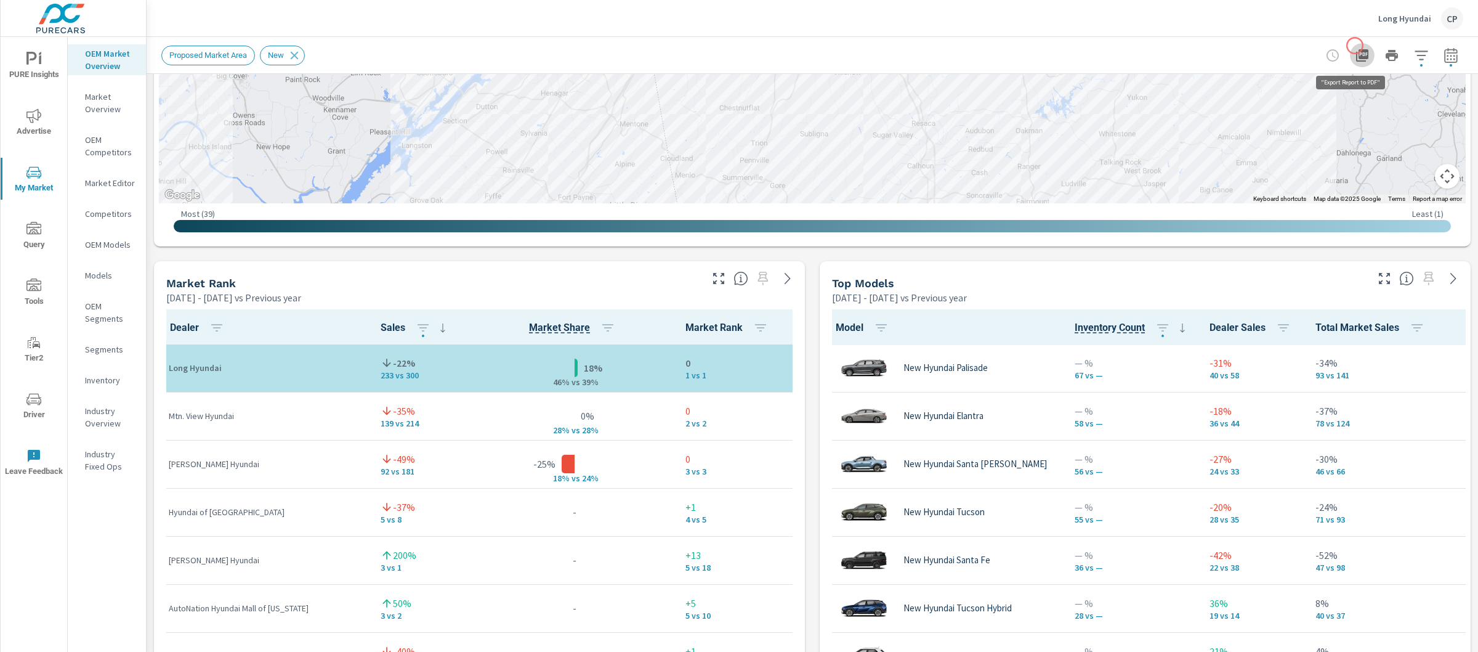
click at [1355, 46] on button "button" at bounding box center [1362, 55] width 25 height 25
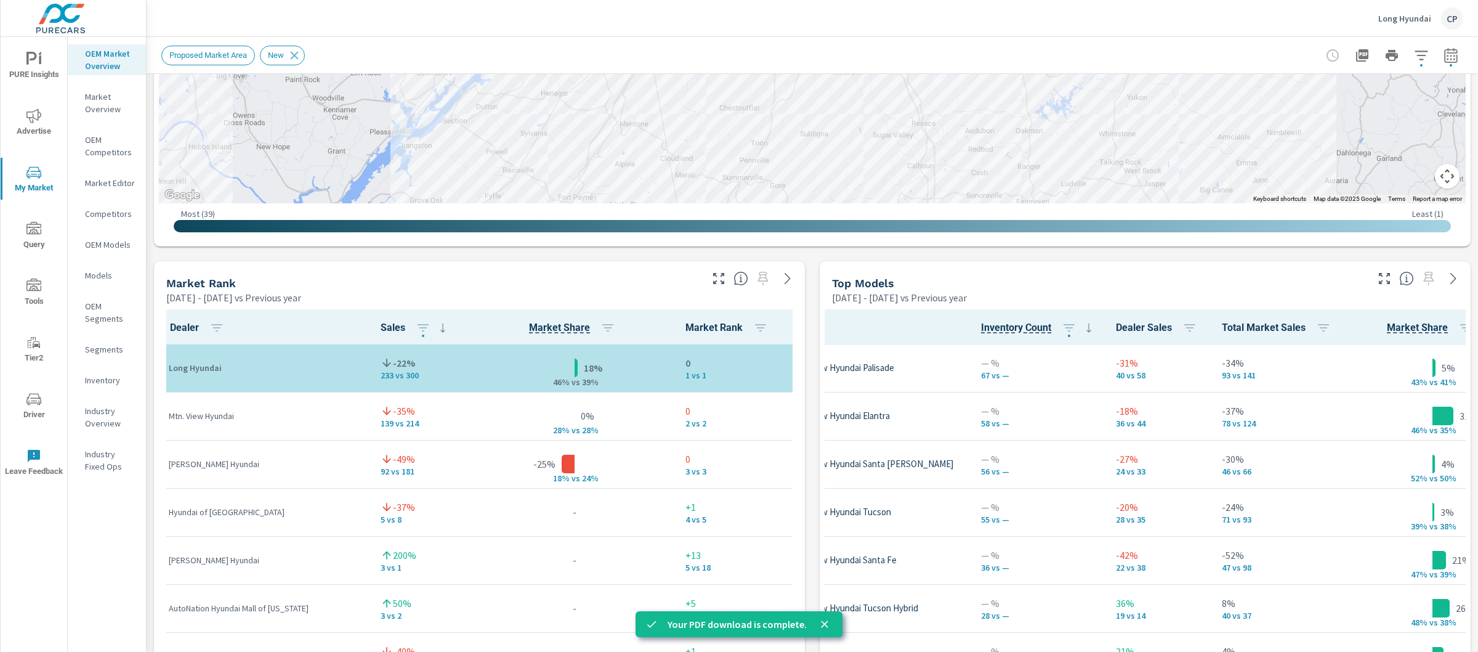
scroll to position [1, 0]
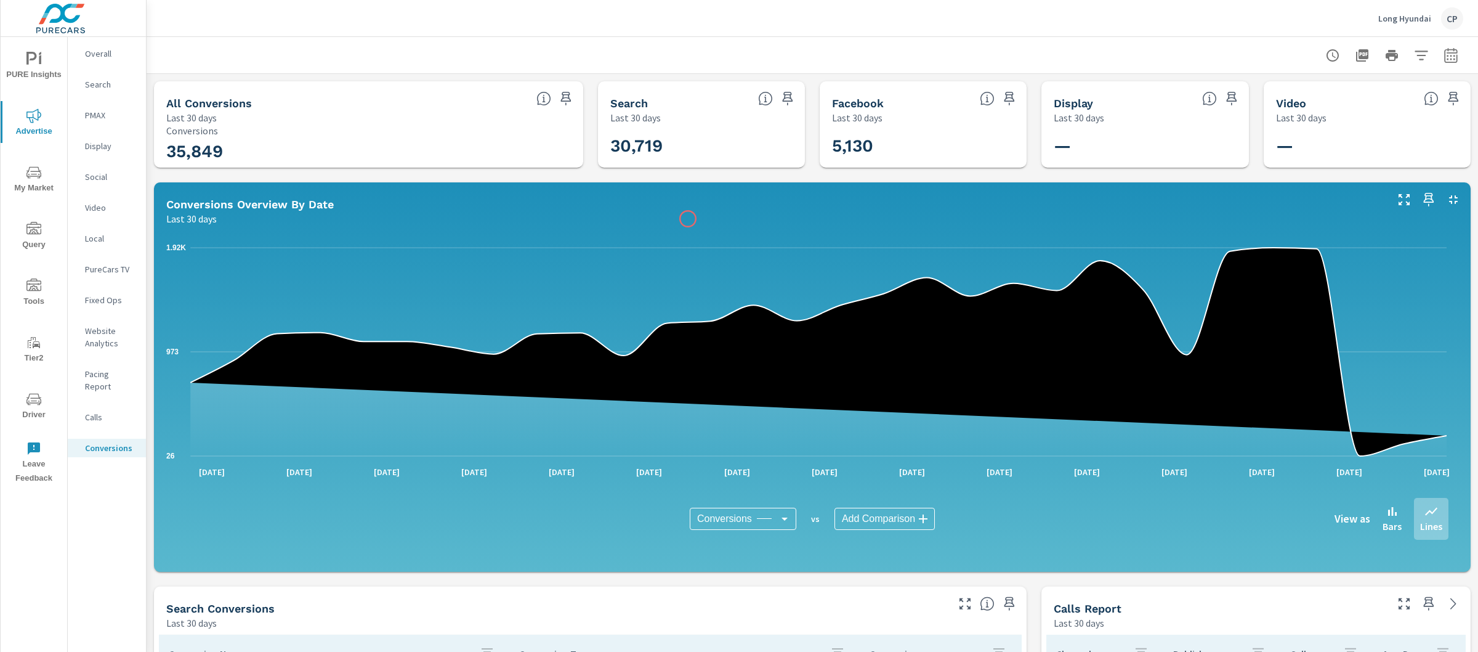
scroll to position [455, 0]
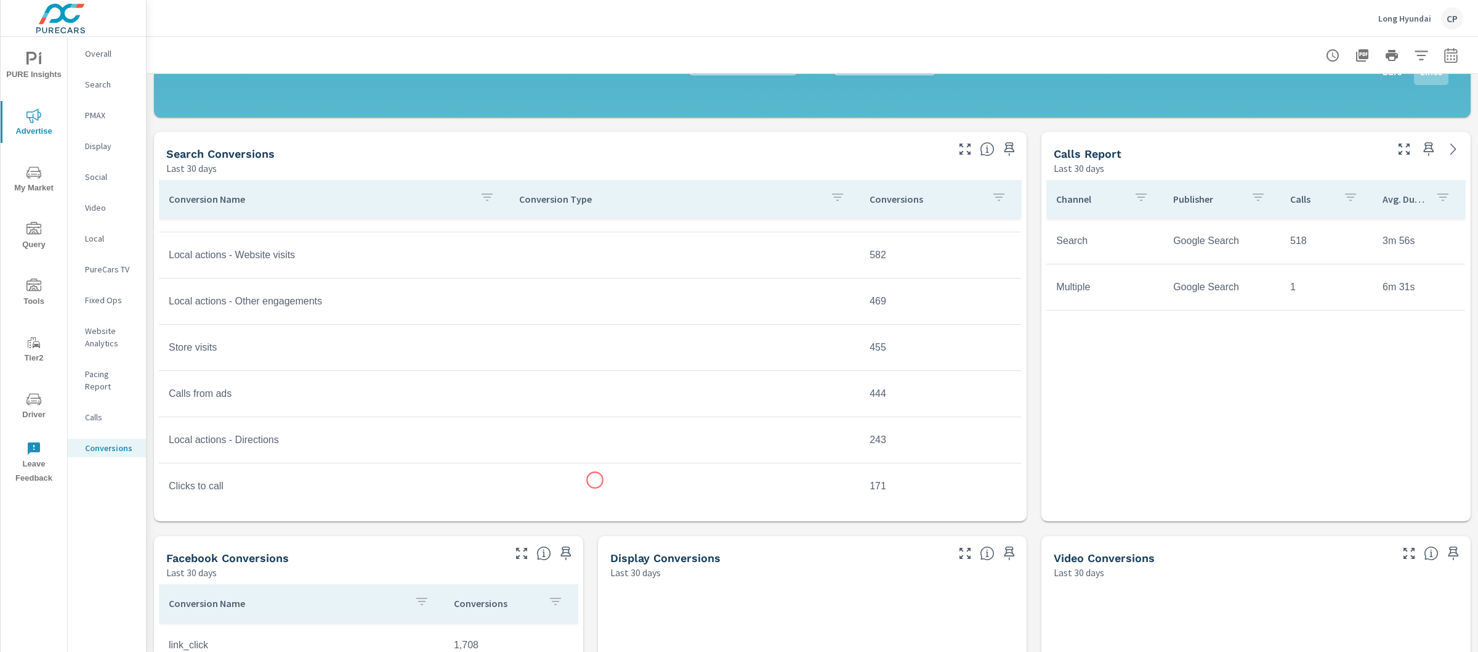
scroll to position [330, 0]
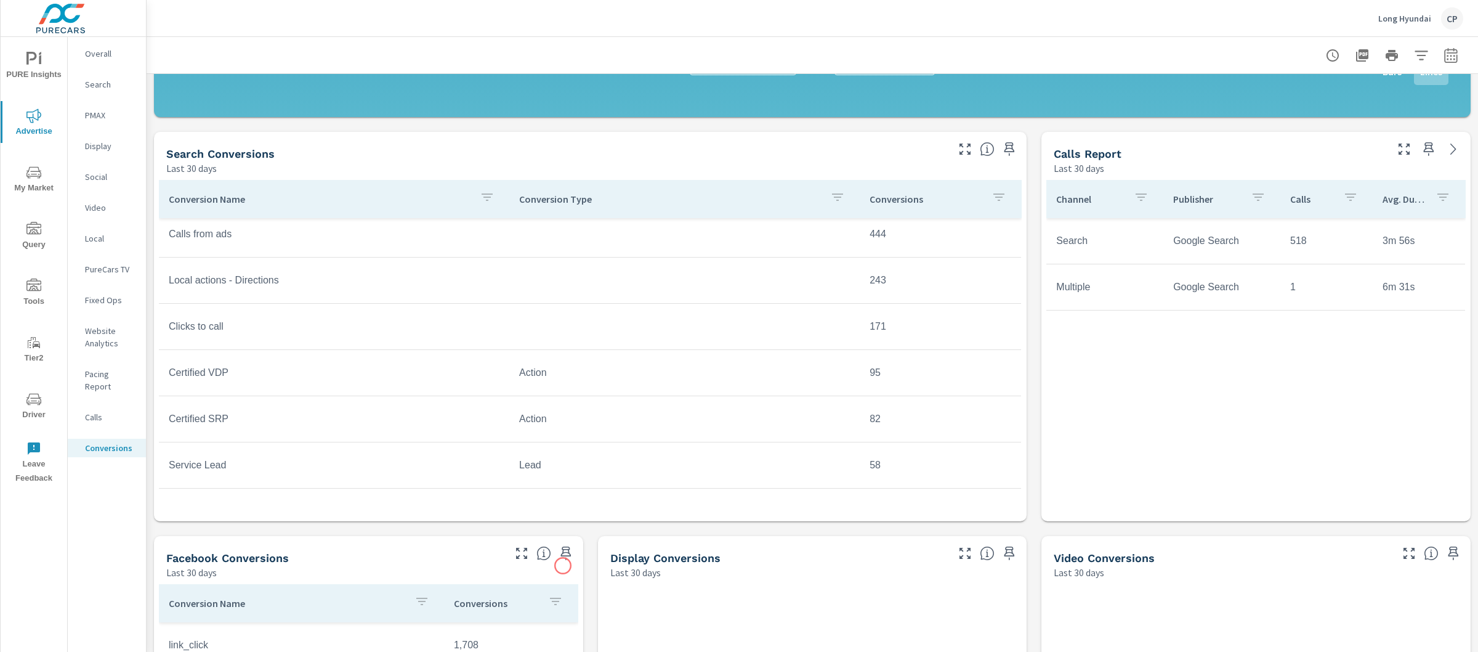
click at [563, 566] on div "Facebook Conversions Last 30 days" at bounding box center [368, 557] width 429 height 43
click at [564, 555] on icon "button" at bounding box center [566, 553] width 10 height 14
click at [122, 115] on p "PMAX" at bounding box center [110, 115] width 51 height 12
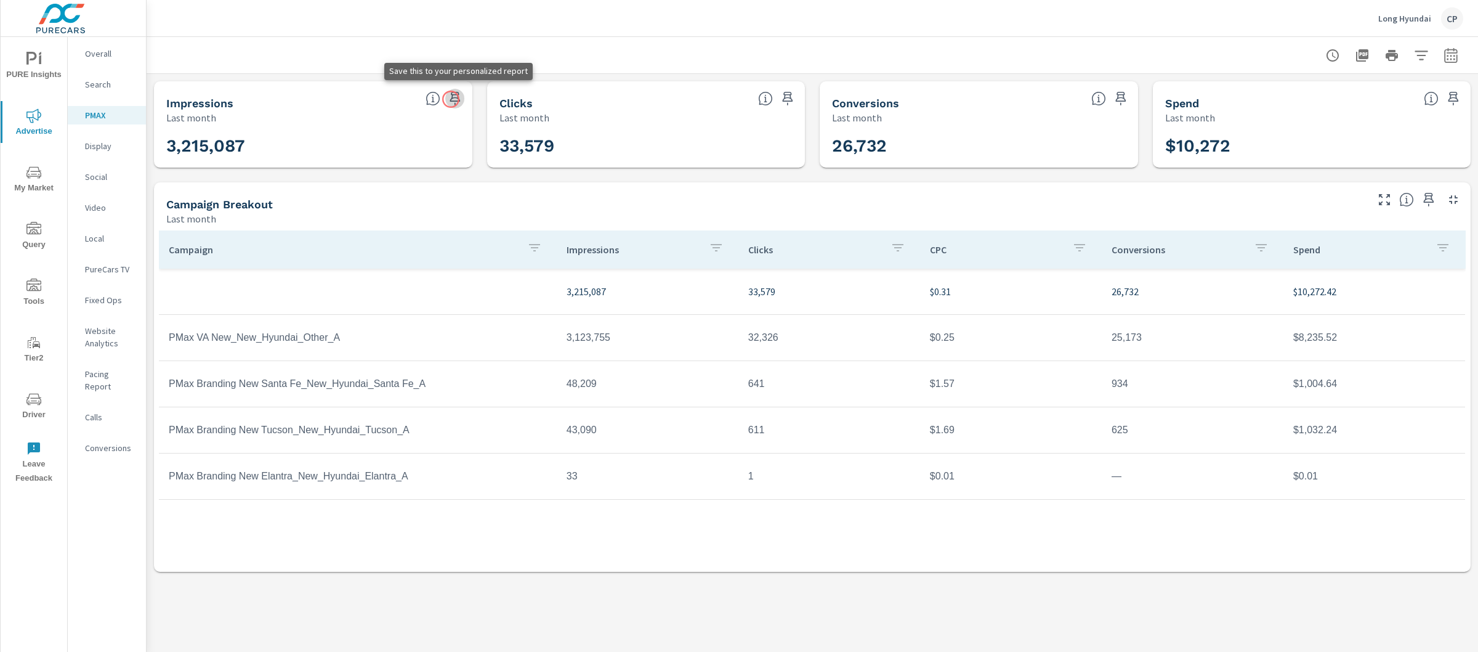
click at [450, 99] on icon "button" at bounding box center [455, 99] width 10 height 14
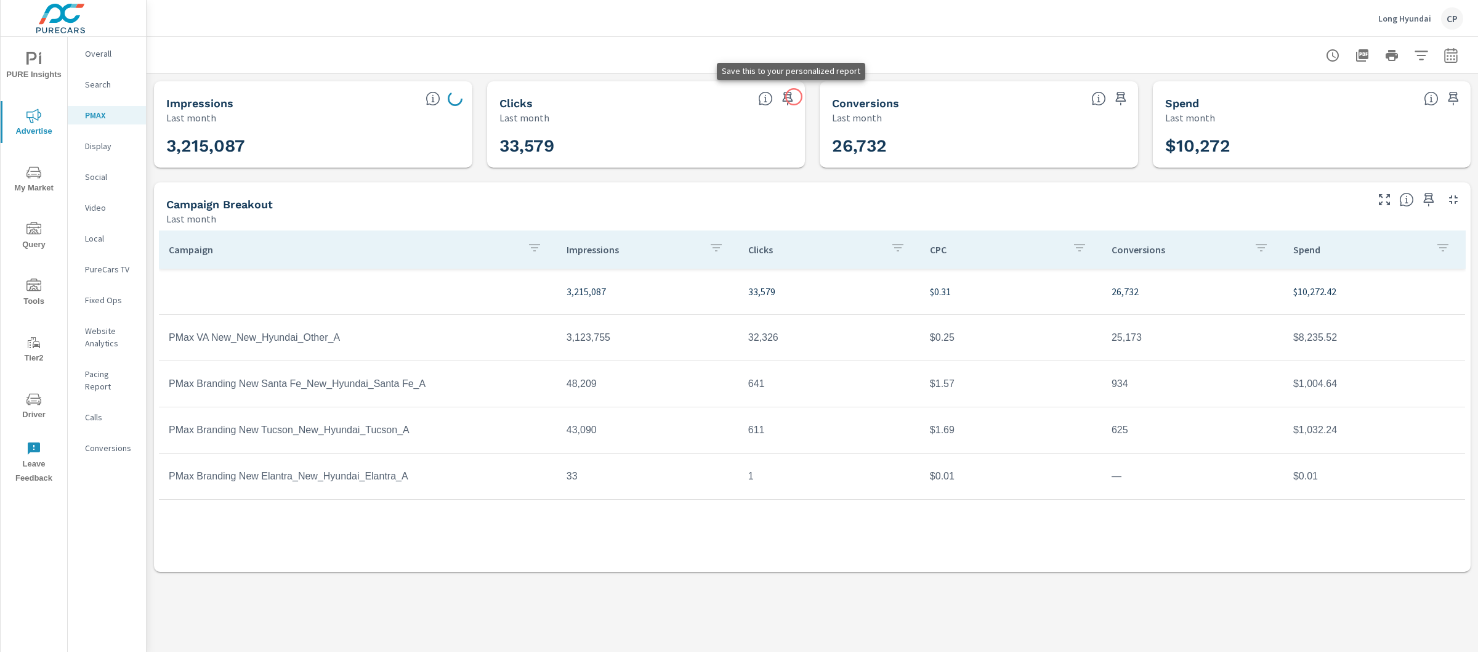
click at [793, 97] on icon "button" at bounding box center [787, 98] width 15 height 15
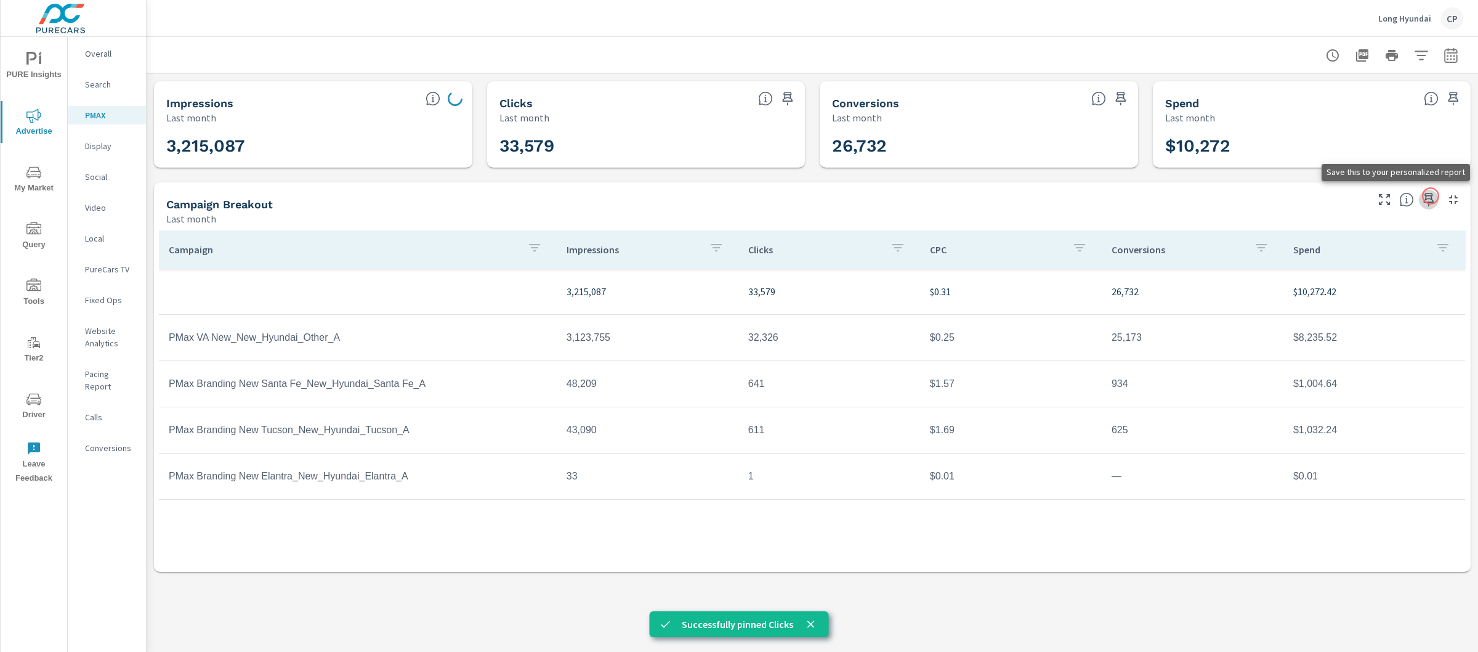
click at [1431, 196] on icon "button" at bounding box center [1429, 200] width 10 height 14
click at [95, 90] on p "Search" at bounding box center [110, 84] width 51 height 12
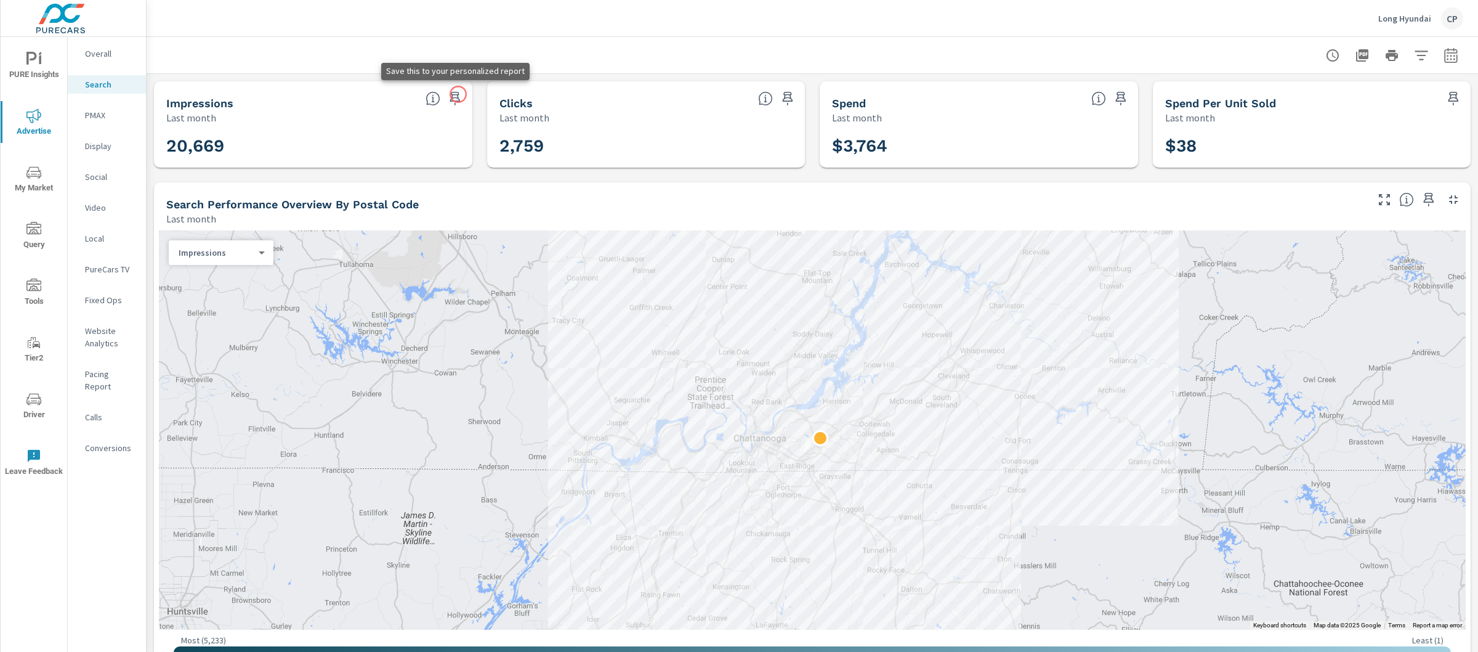
click at [458, 94] on icon "button" at bounding box center [455, 98] width 15 height 15
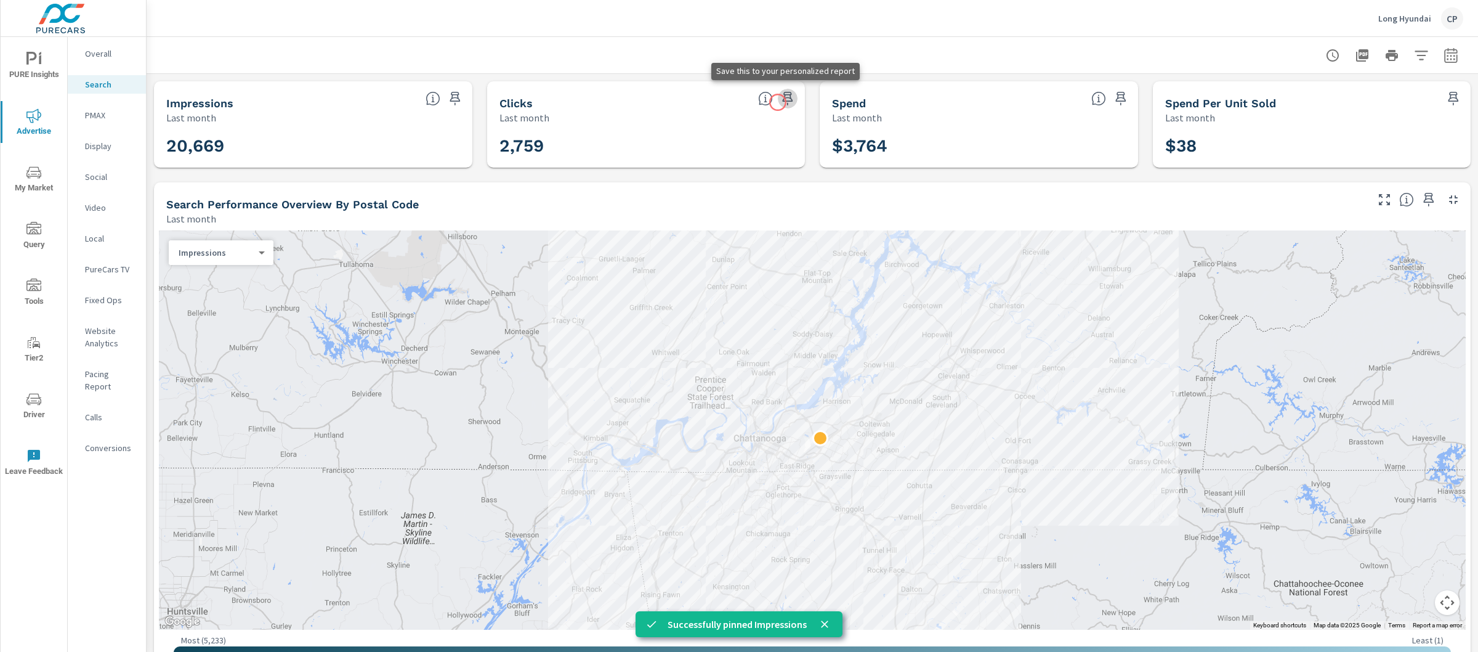
click at [780, 102] on icon "button" at bounding box center [787, 98] width 15 height 15
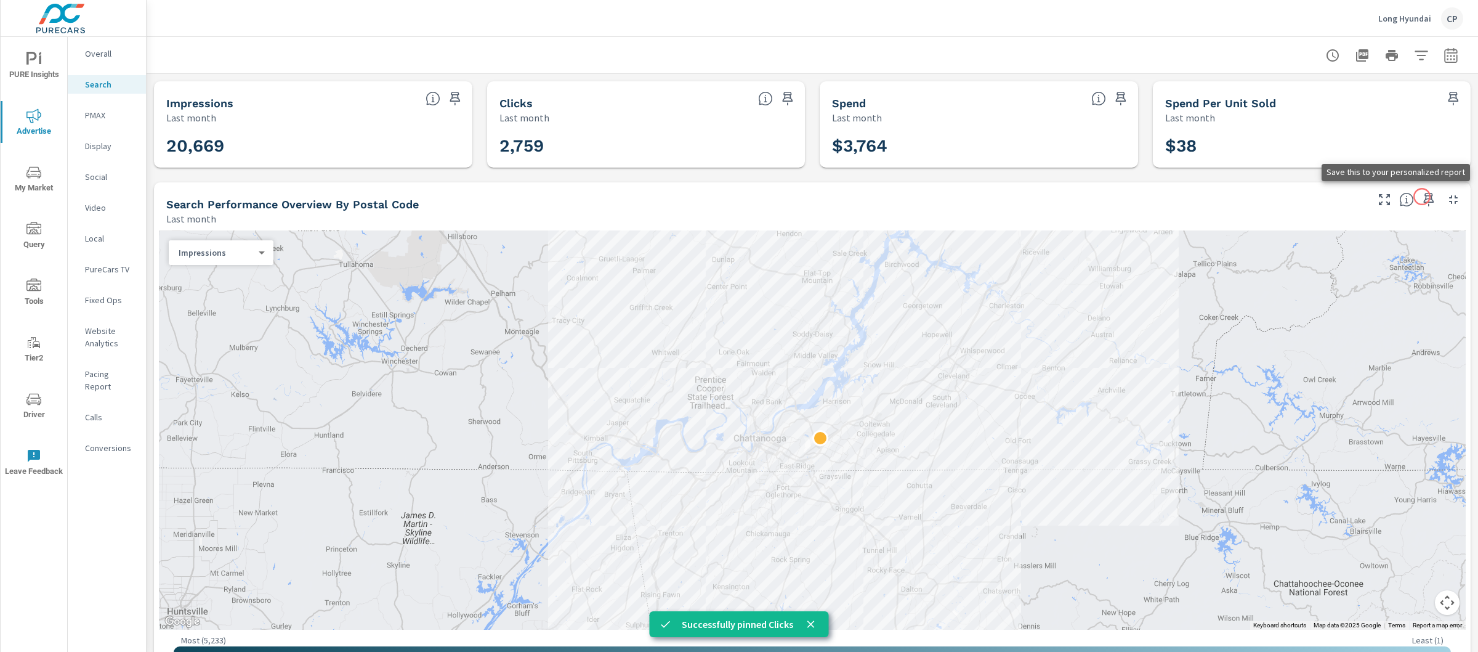
click at [1422, 196] on icon "button" at bounding box center [1429, 199] width 15 height 15
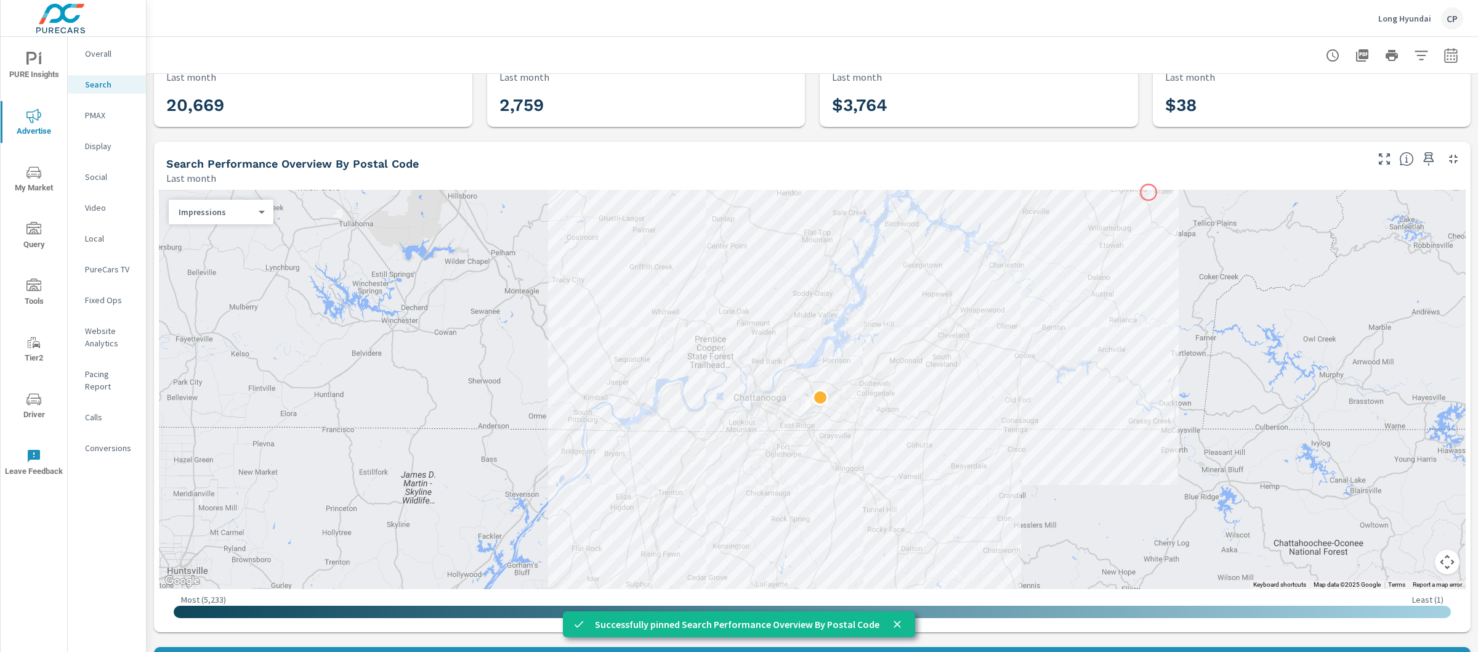
scroll to position [317, 0]
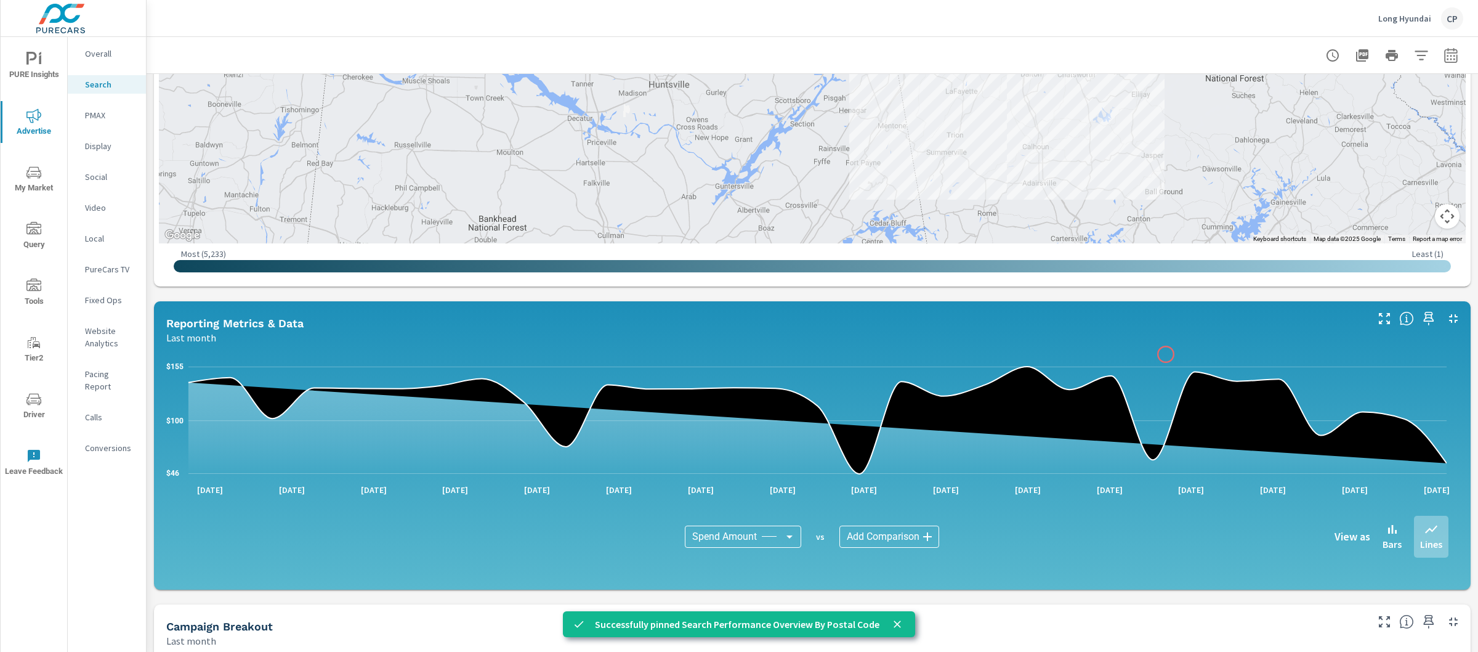
scroll to position [421, 0]
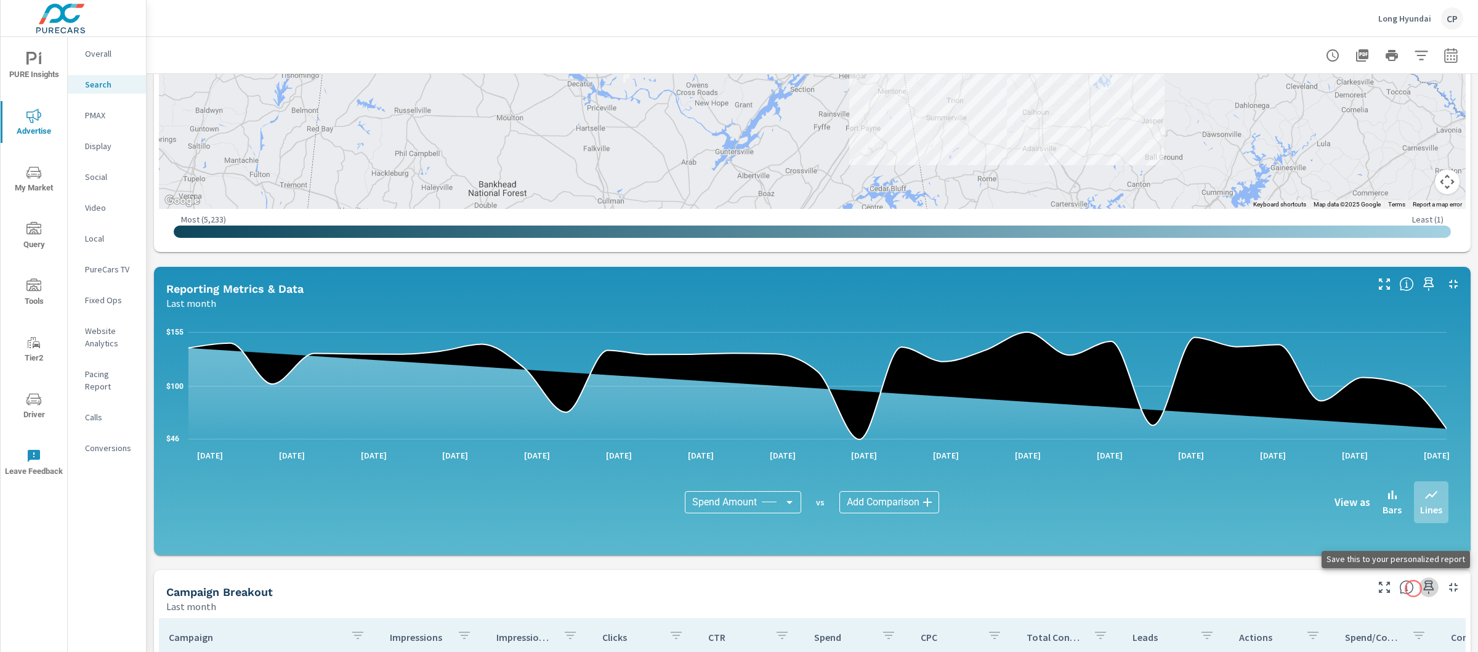
click at [1422, 588] on icon "button" at bounding box center [1429, 587] width 15 height 15
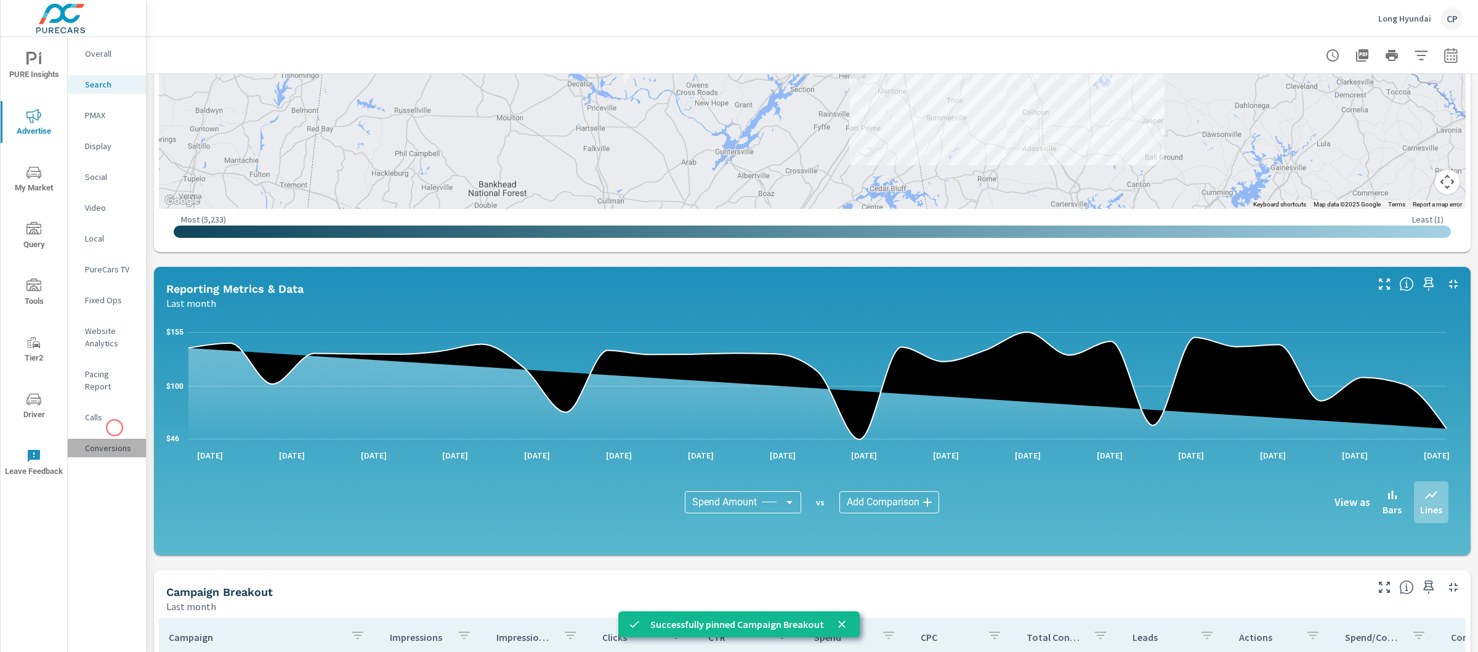
click at [115, 439] on div "Conversions" at bounding box center [107, 448] width 78 height 18
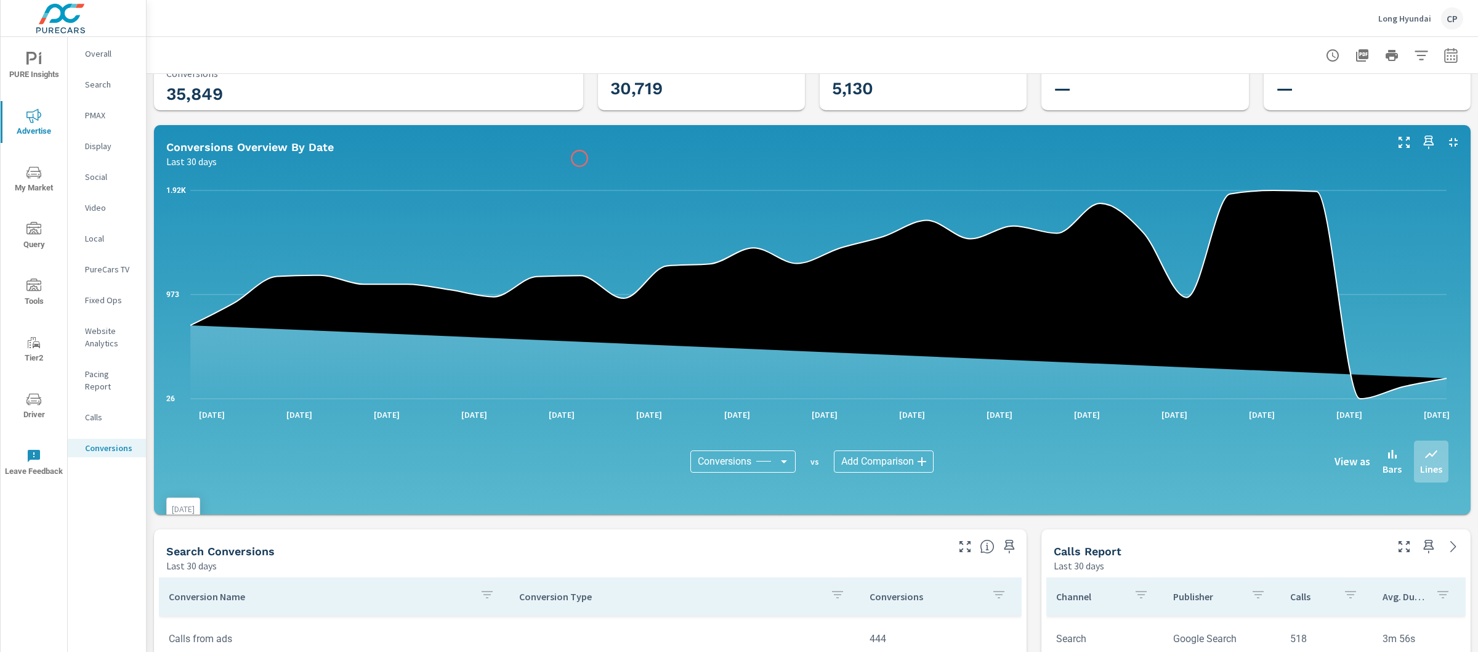
scroll to position [209, 0]
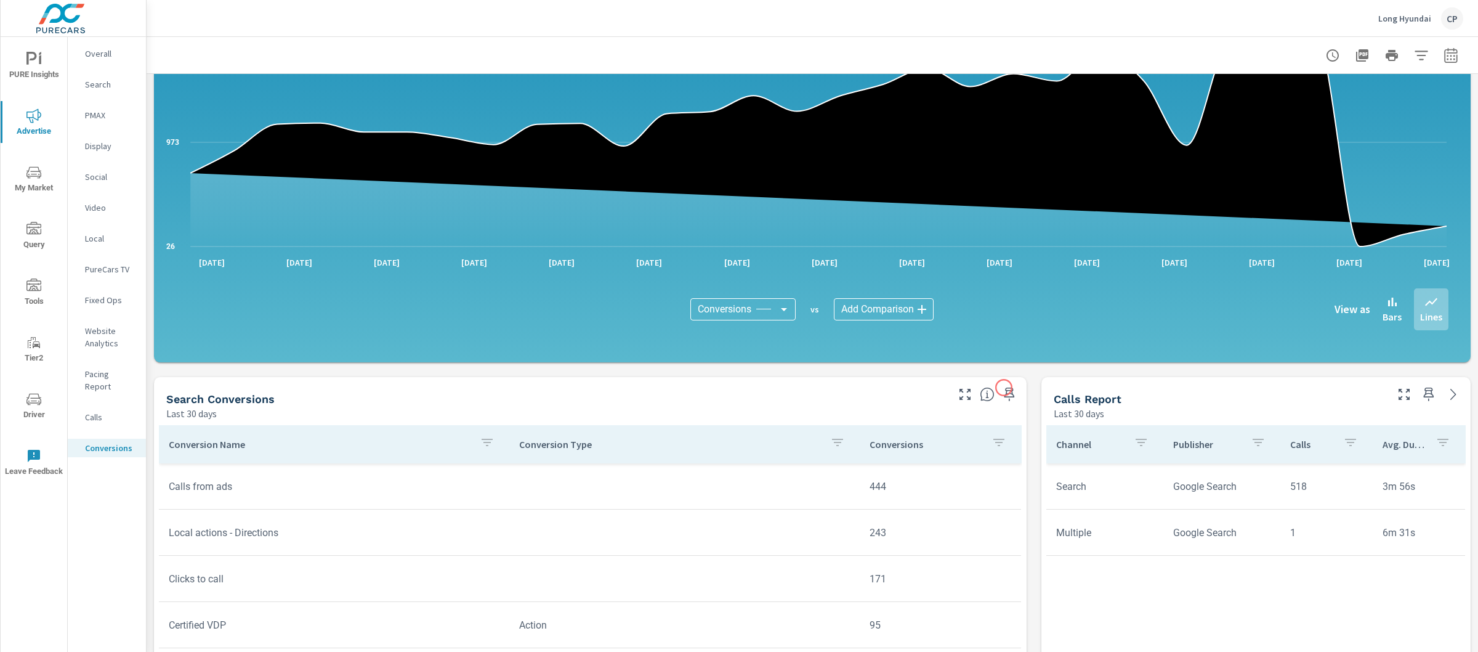
click at [1005, 387] on icon "button" at bounding box center [1010, 394] width 10 height 14
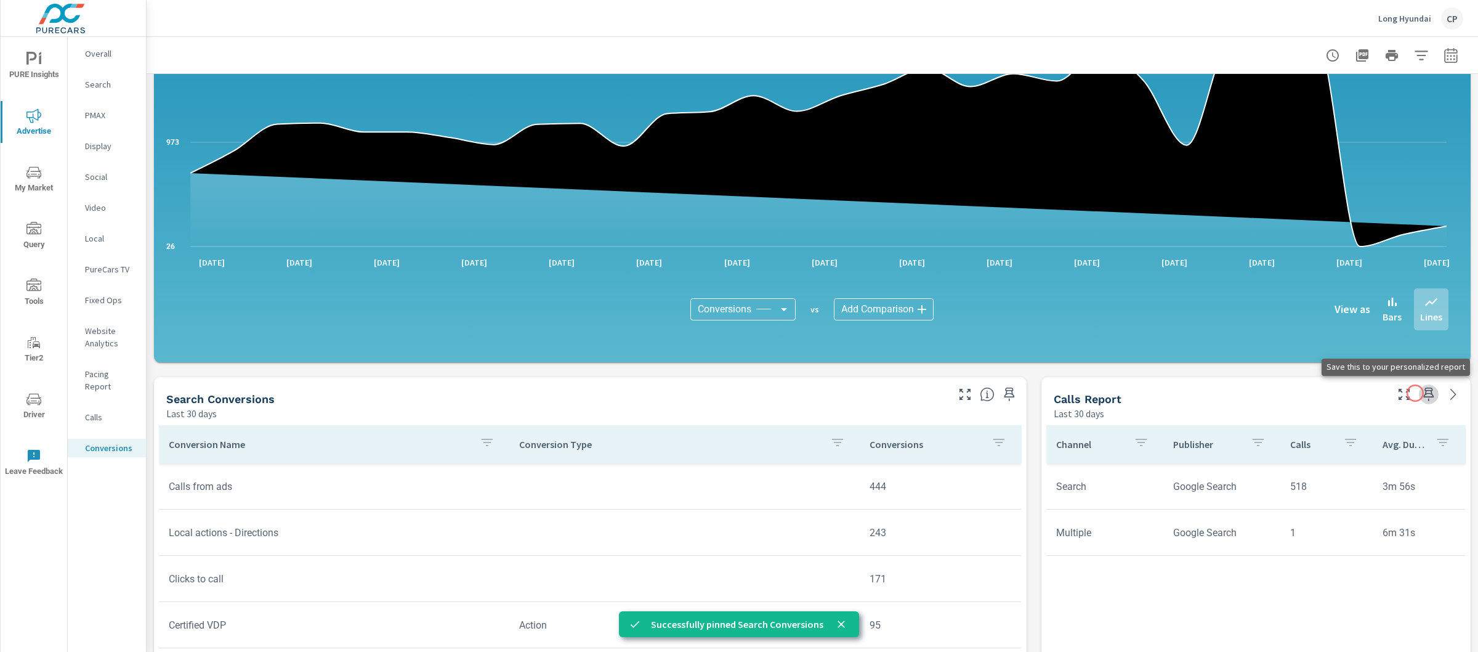
click at [1424, 393] on icon "button" at bounding box center [1429, 394] width 10 height 14
click at [36, 74] on span "PURE Insights" at bounding box center [33, 67] width 59 height 30
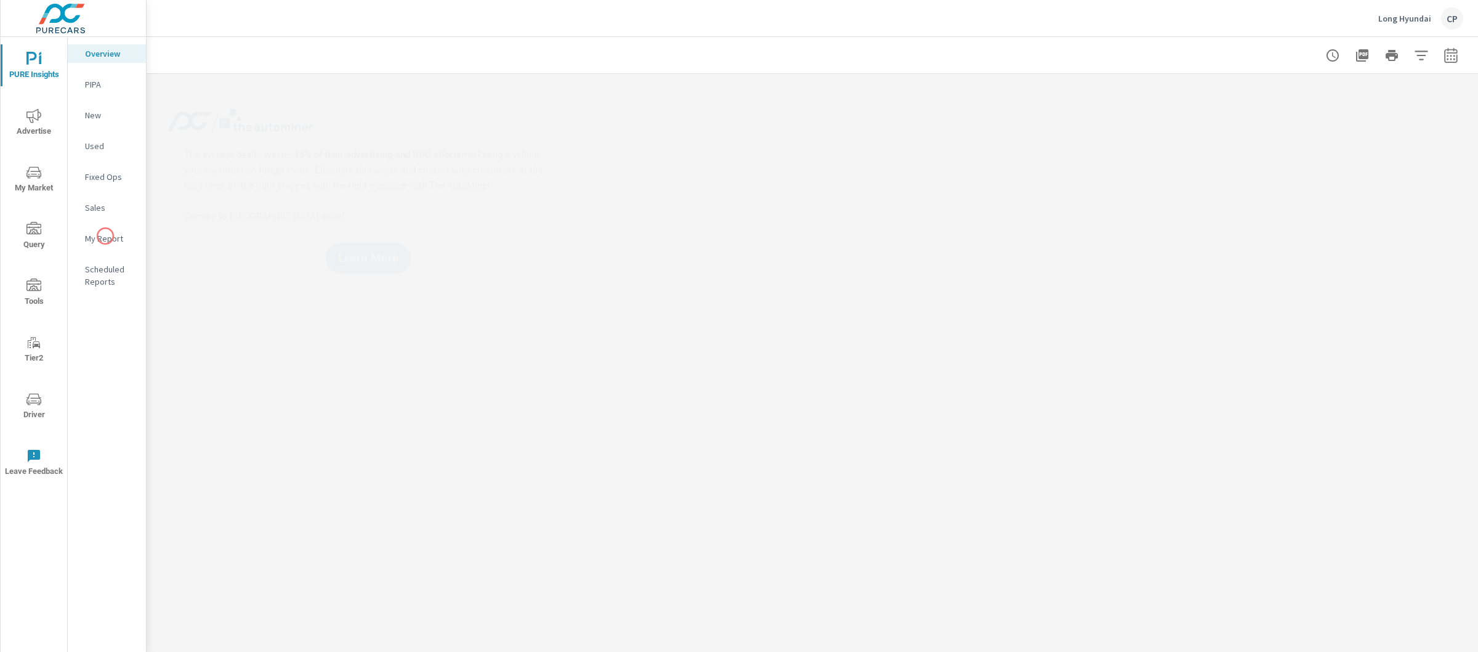
click at [111, 257] on nav "Overview PIPA New Used Fixed Ops Sales My Report Scheduled Reports" at bounding box center [107, 172] width 78 height 271
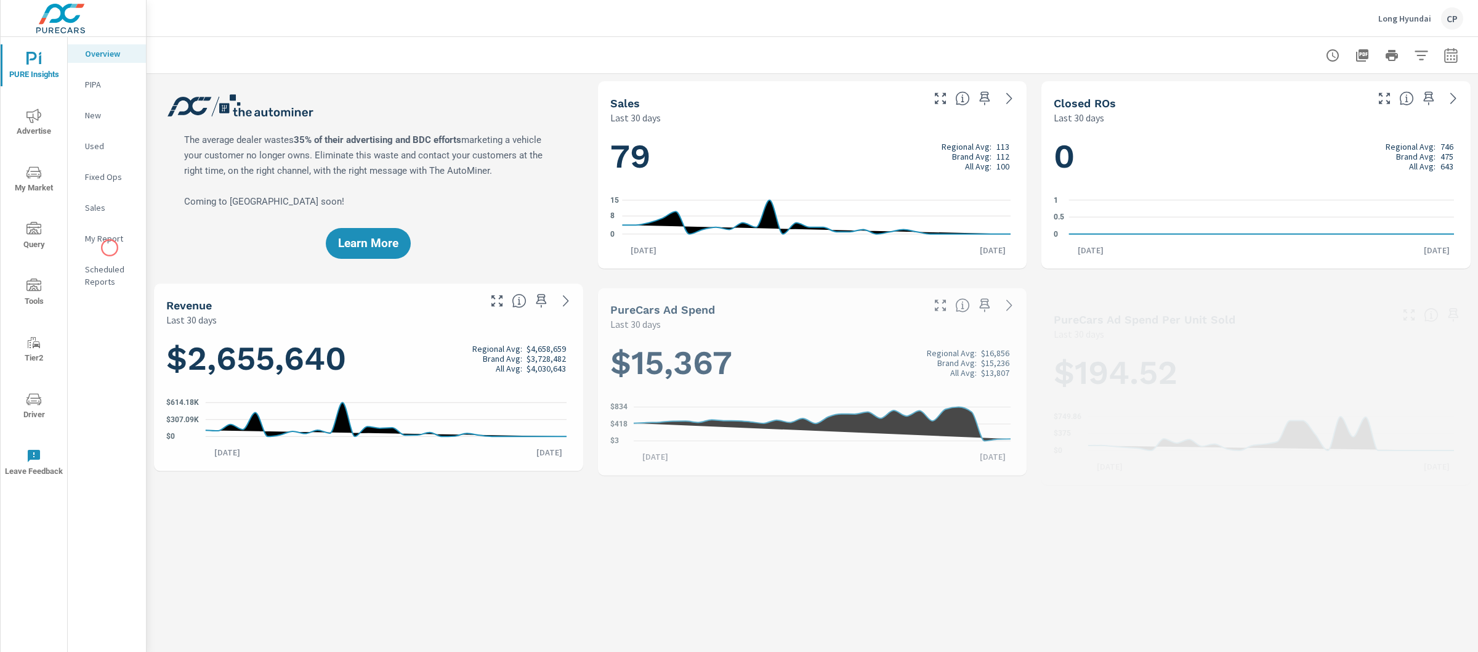
click at [110, 248] on nav "Overview PIPA New Used Fixed Ops Sales My Report Scheduled Reports" at bounding box center [107, 172] width 78 height 271
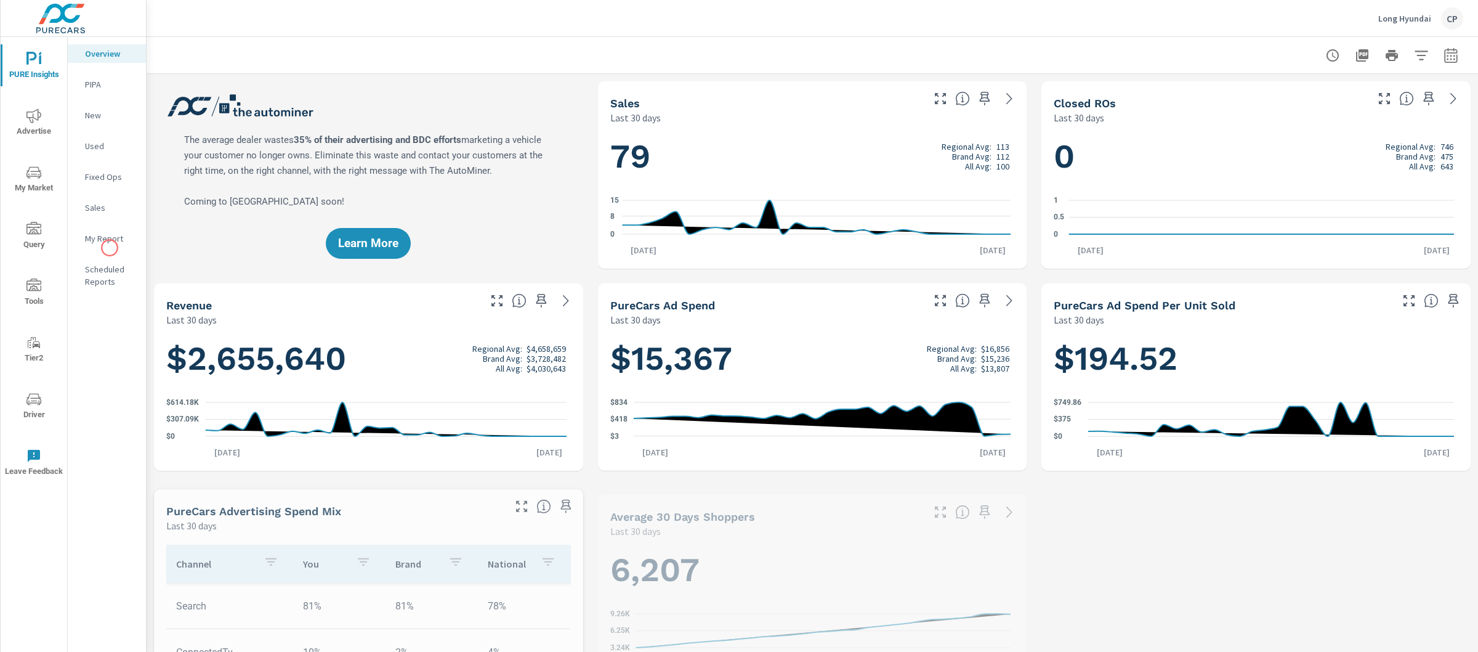
scroll to position [1, 0]
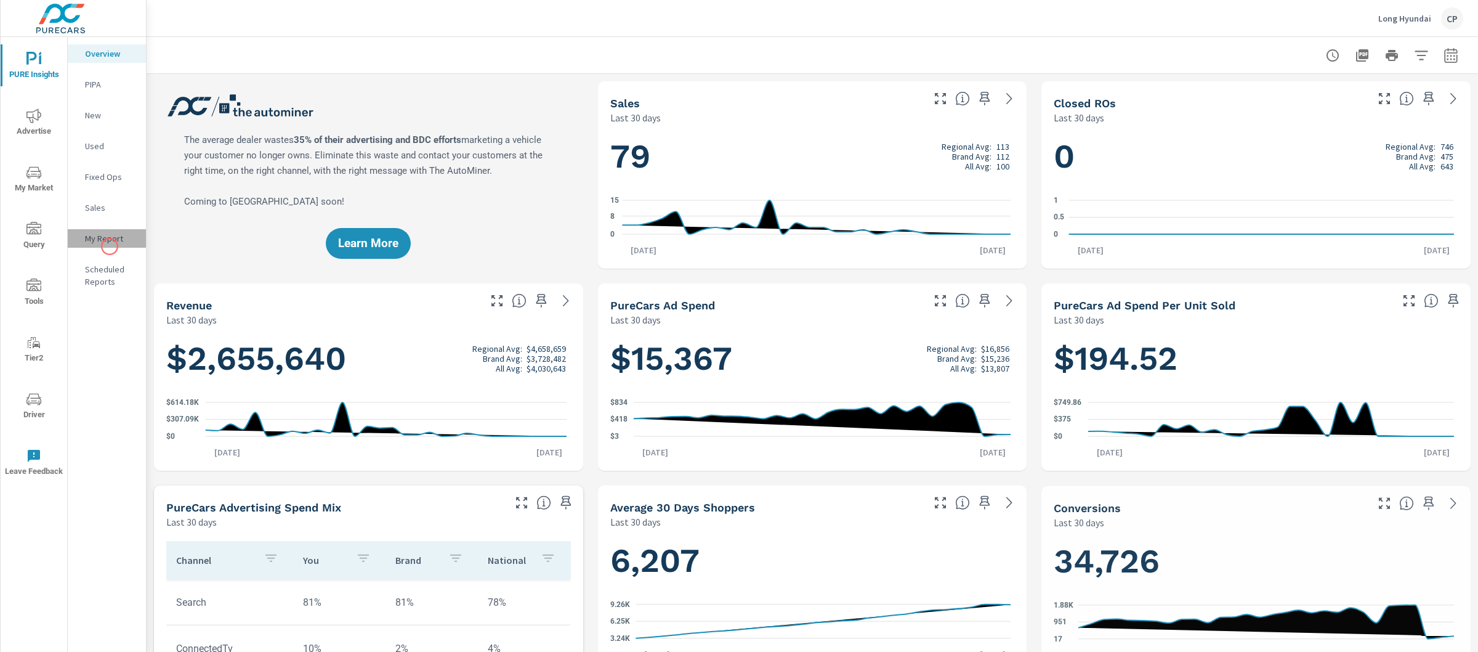
click at [110, 246] on div "My Report" at bounding box center [107, 238] width 78 height 18
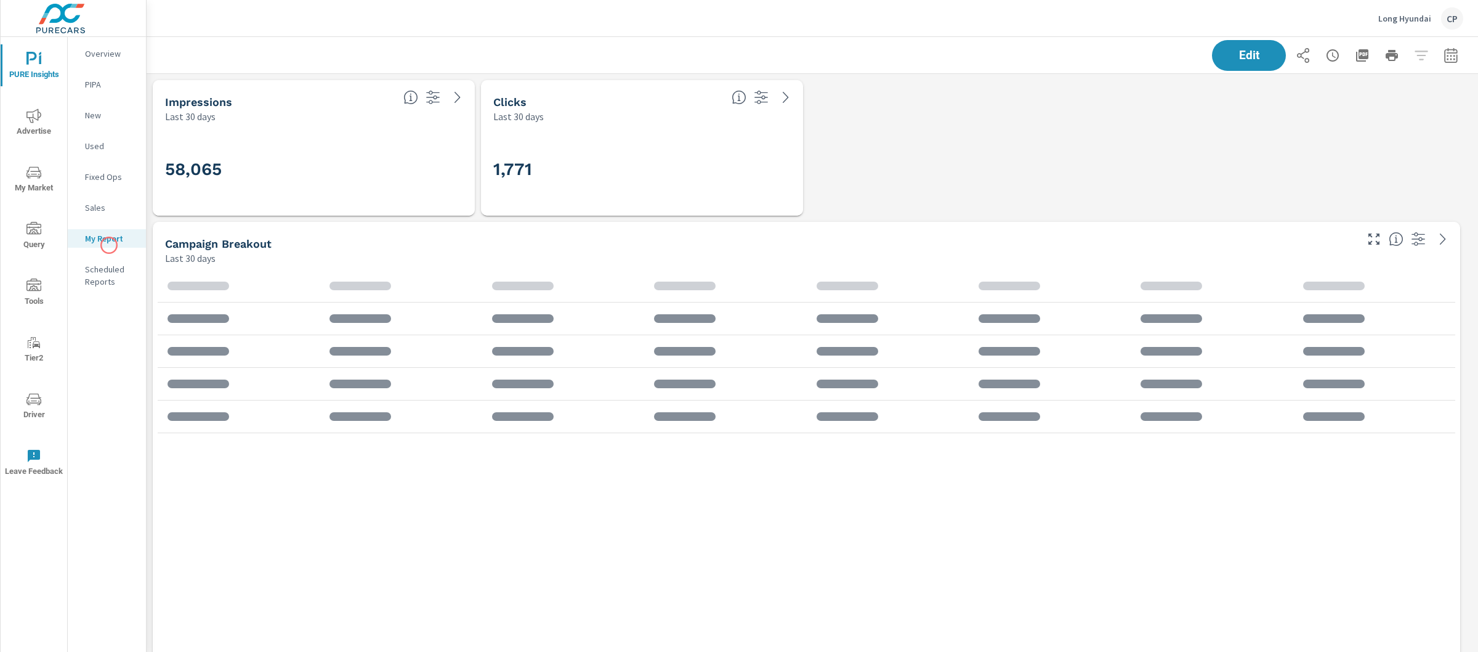
scroll to position [3855, 1344]
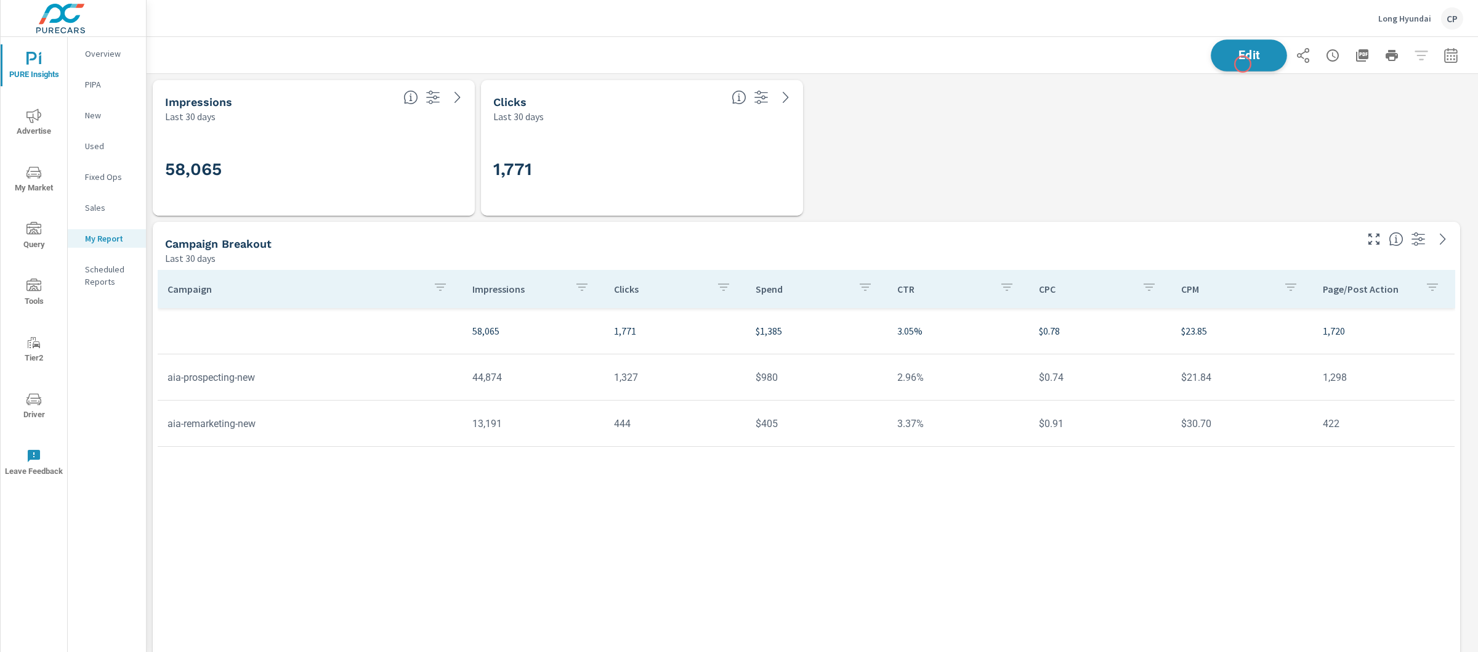
click at [1243, 64] on button "Edit" at bounding box center [1249, 55] width 76 height 32
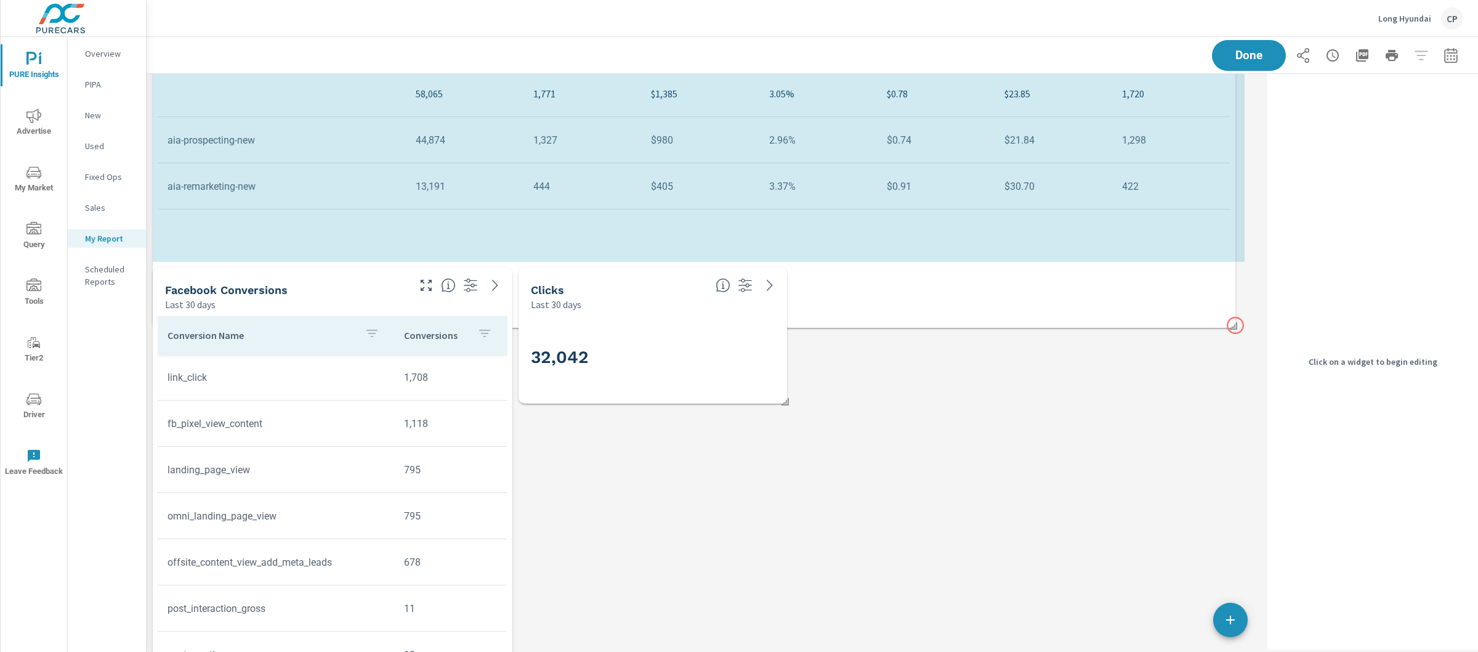
scroll to position [3572, 1129]
drag, startPoint x: 1245, startPoint y: 545, endPoint x: 1236, endPoint y: 320, distance: 224.4
click at [1236, 320] on span at bounding box center [1229, 315] width 12 height 12
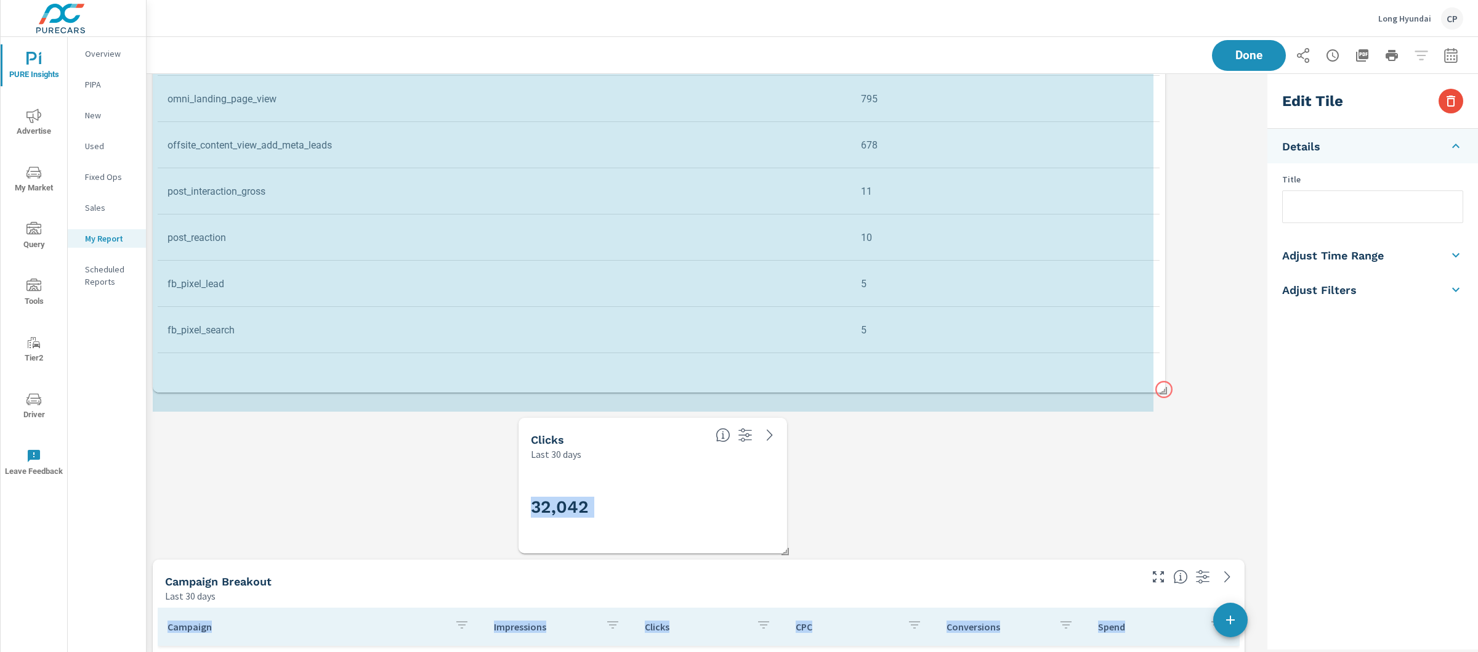
scroll to position [6, 6]
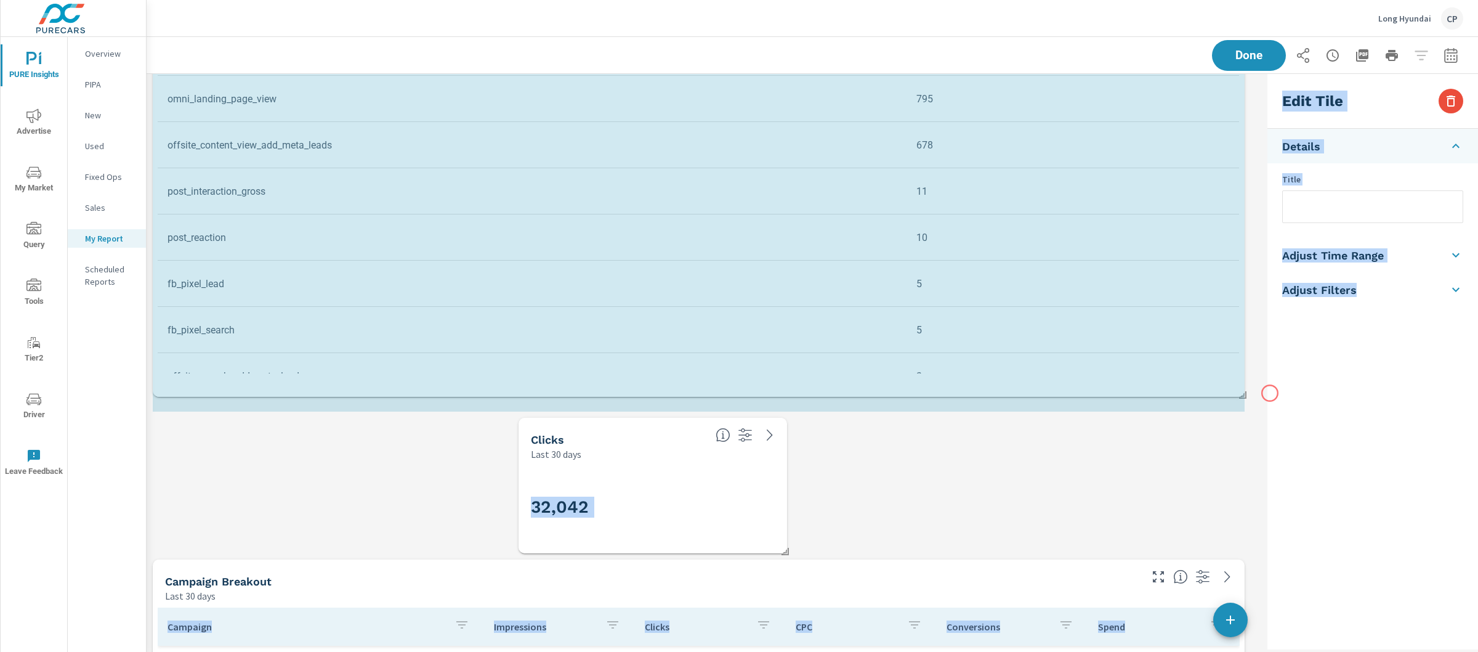
drag, startPoint x: 510, startPoint y: 408, endPoint x: 1275, endPoint y: 392, distance: 765.3
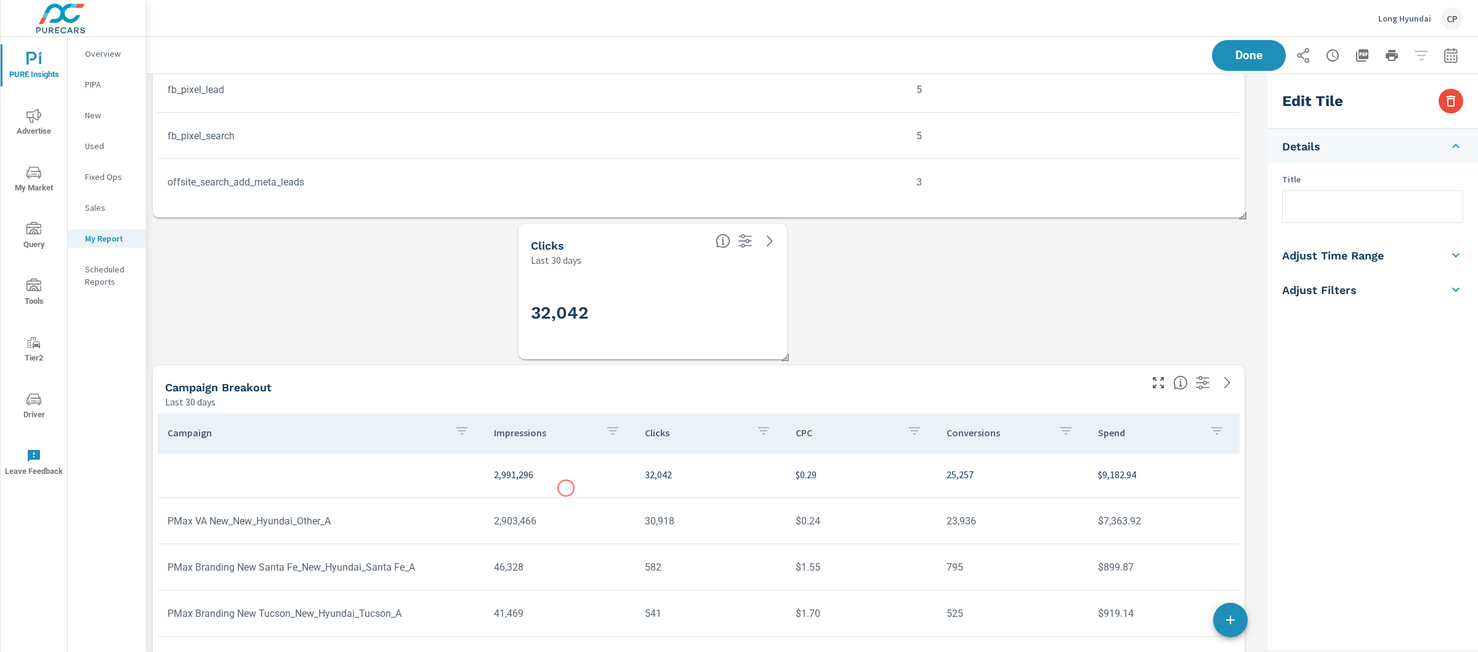
scroll to position [923, 0]
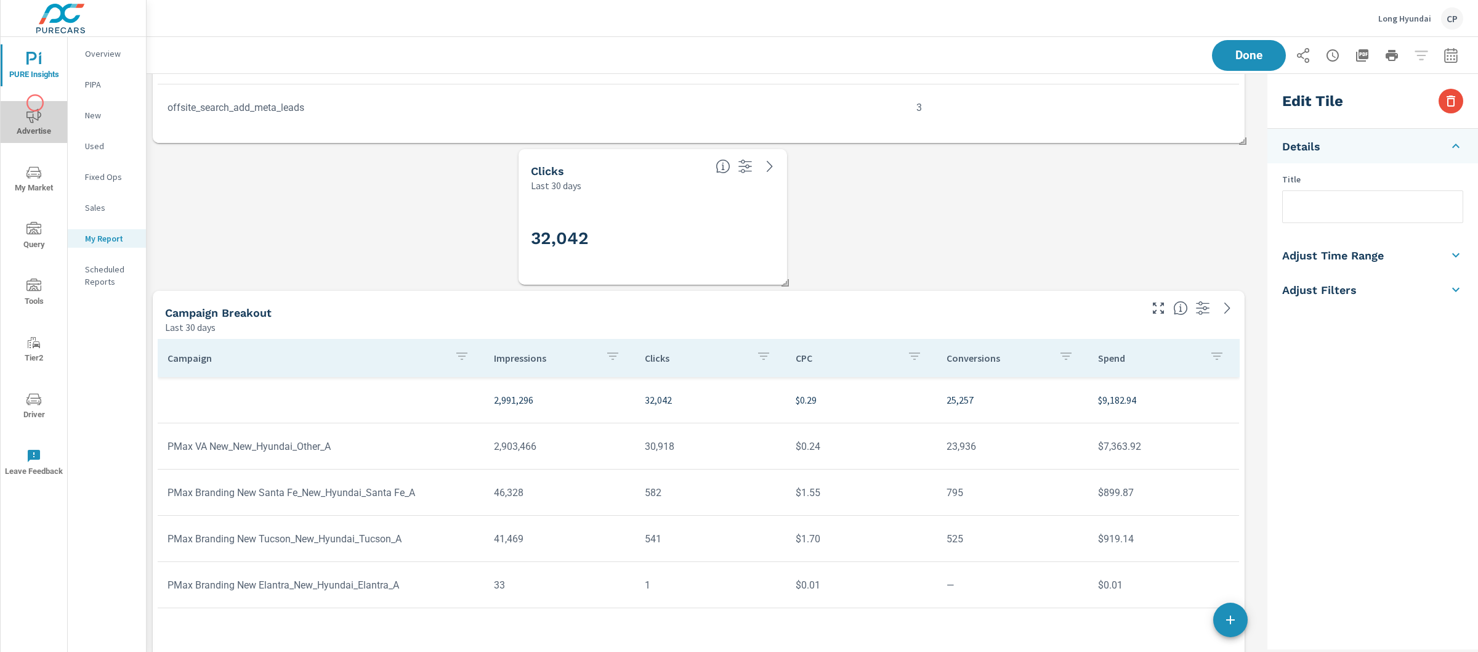
click at [35, 103] on button "Advertise" at bounding box center [34, 122] width 67 height 42
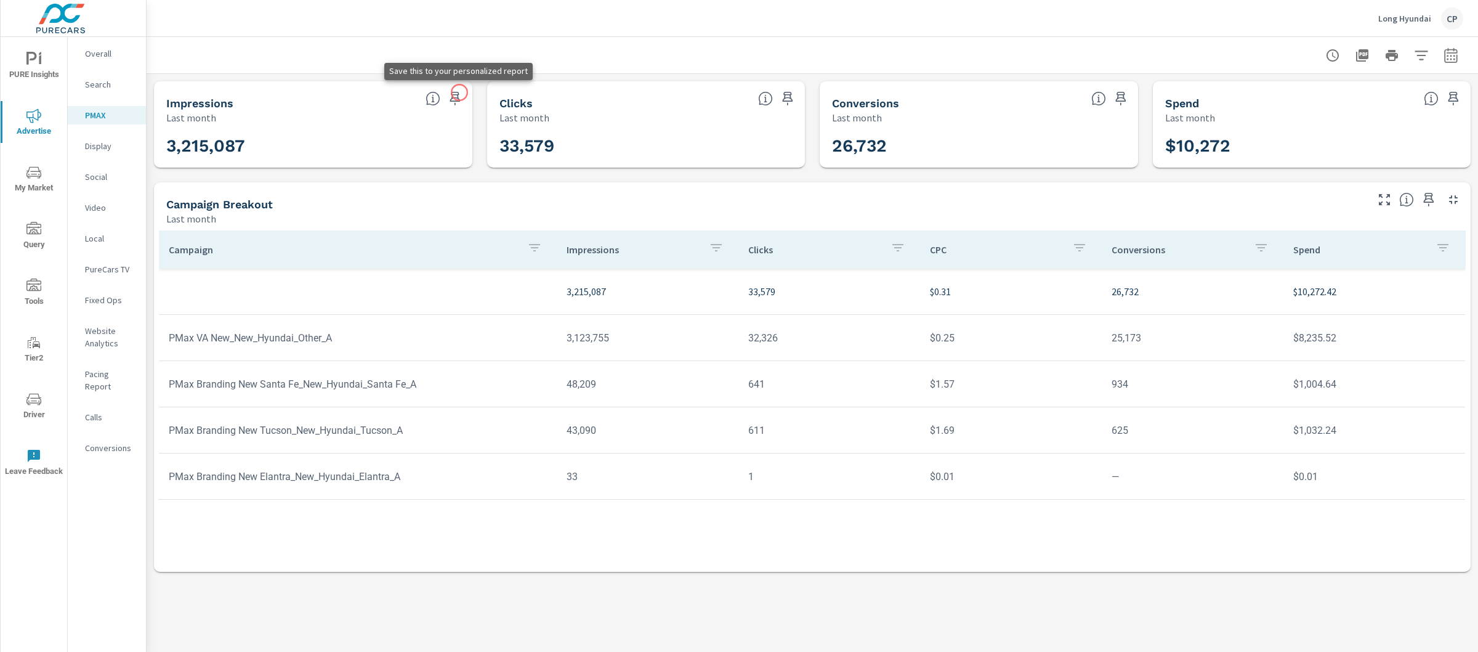
click at [460, 92] on icon "button" at bounding box center [455, 98] width 15 height 15
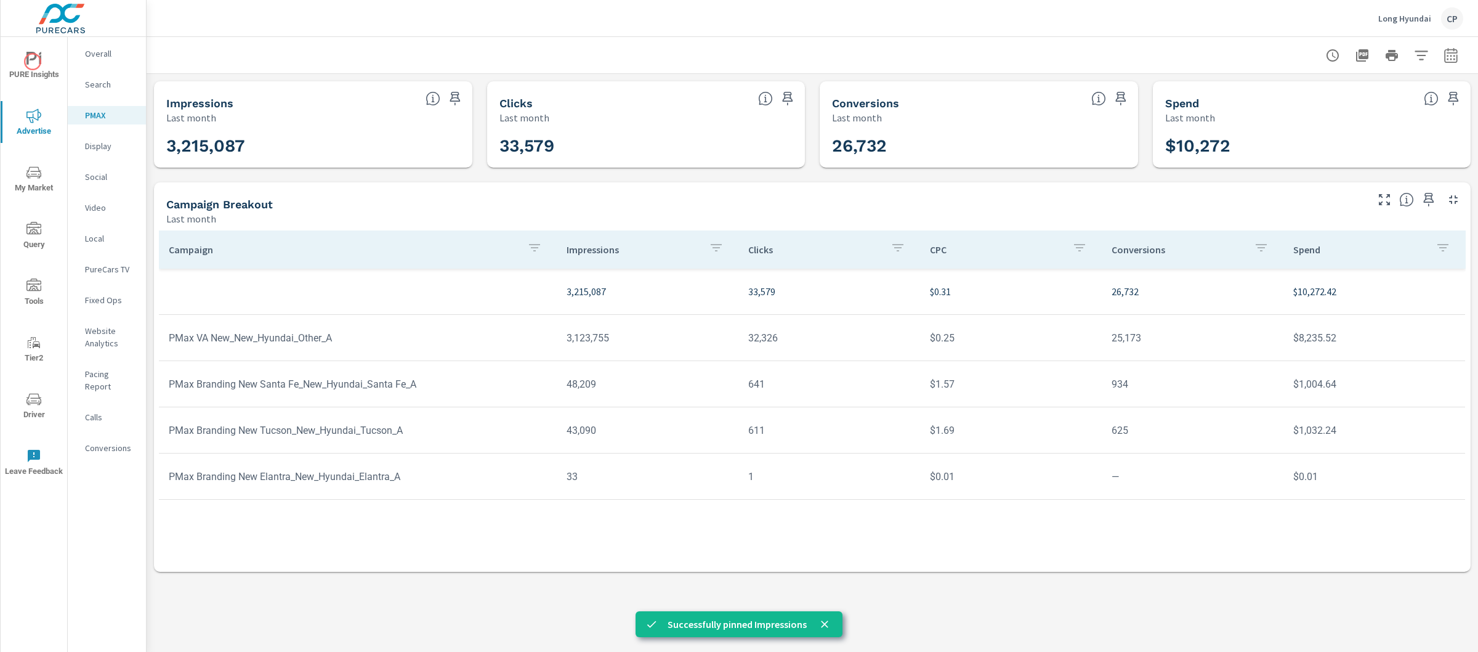
click at [33, 62] on icon "nav menu" at bounding box center [33, 59] width 15 height 15
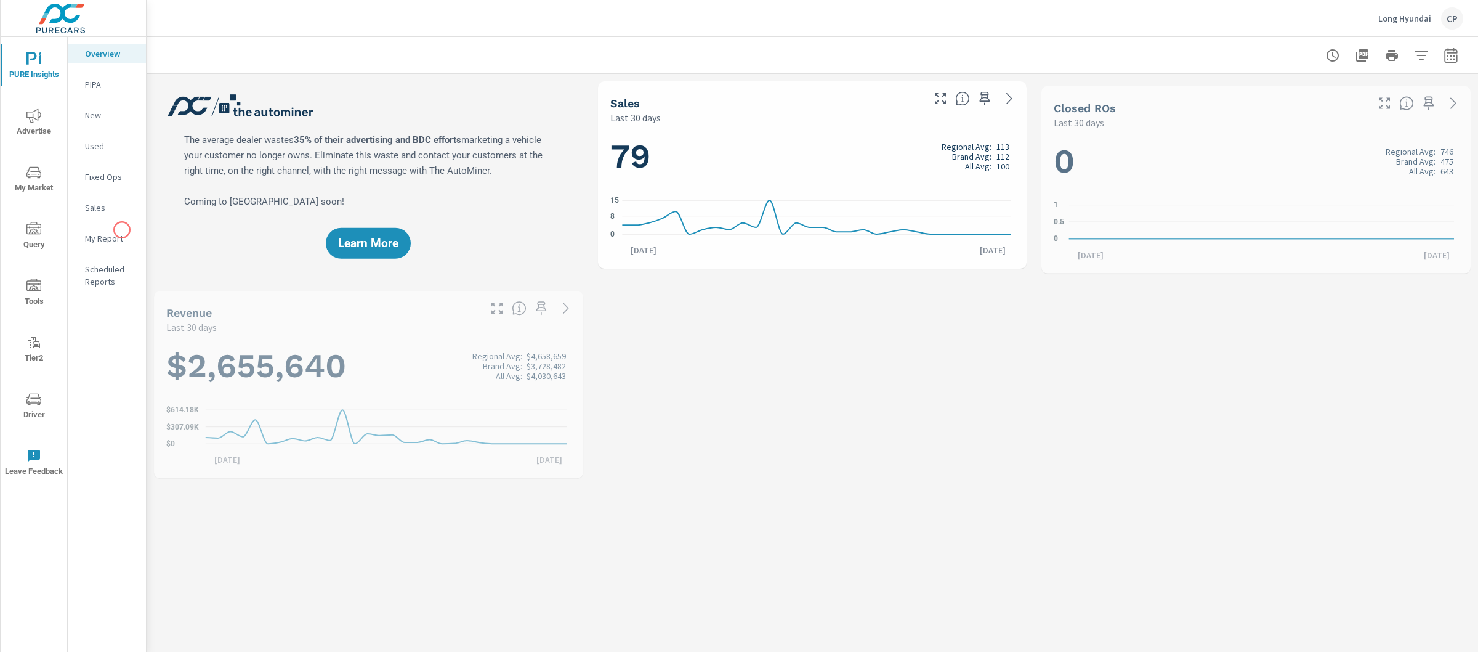
click at [122, 230] on div "My Report" at bounding box center [107, 238] width 78 height 18
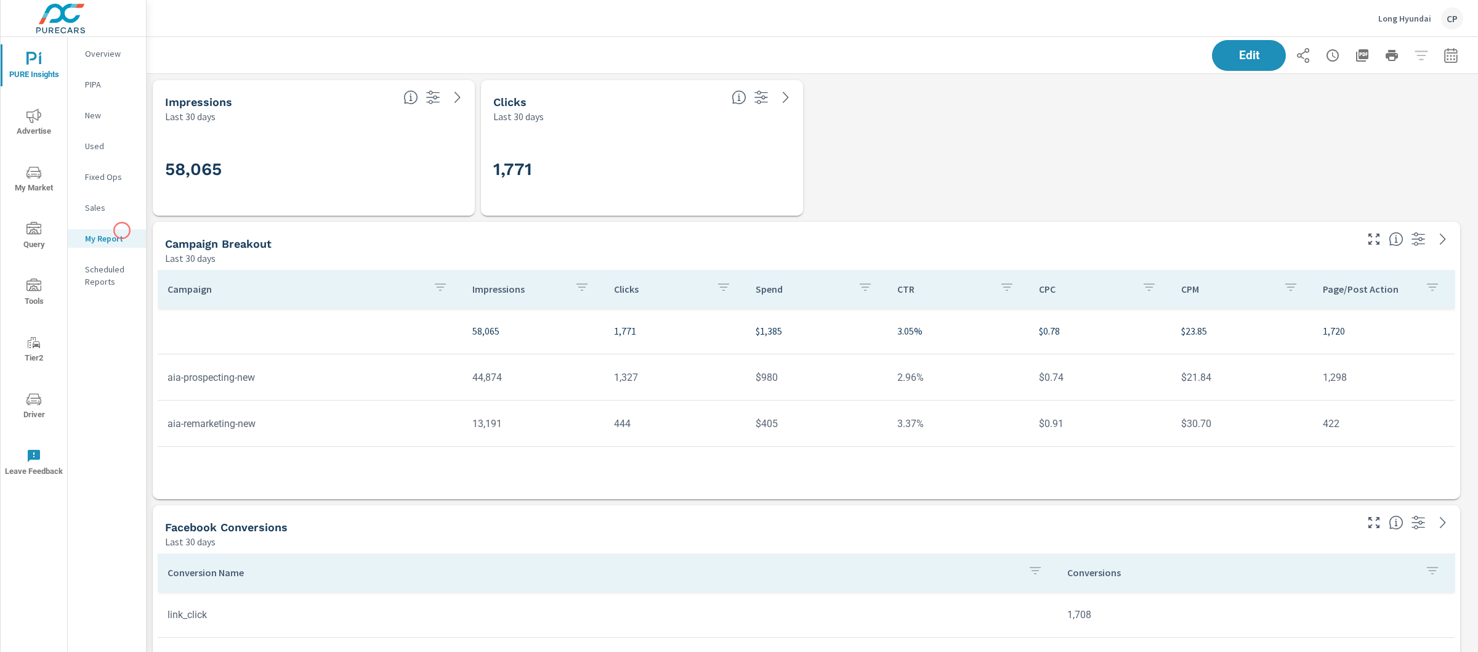
scroll to position [3713, 1344]
click at [1224, 60] on span "Edit" at bounding box center [1249, 55] width 51 height 12
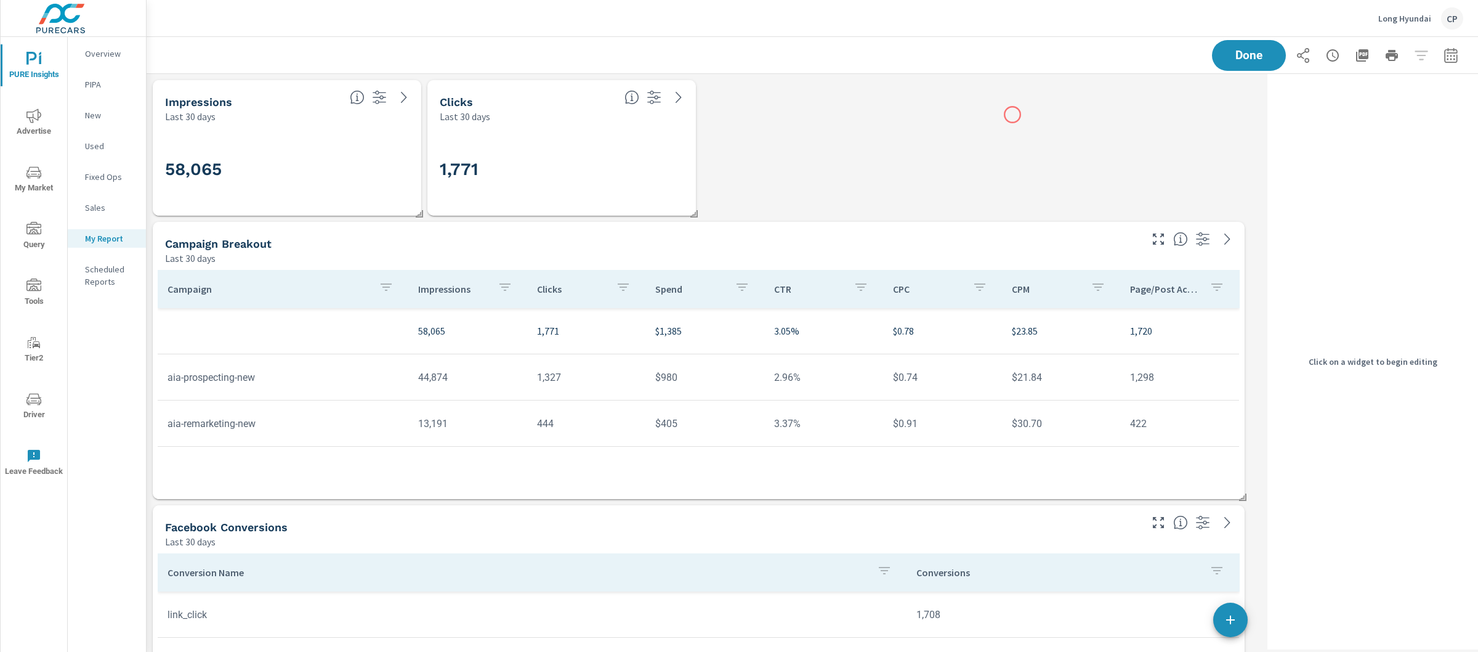
scroll to position [440, 0]
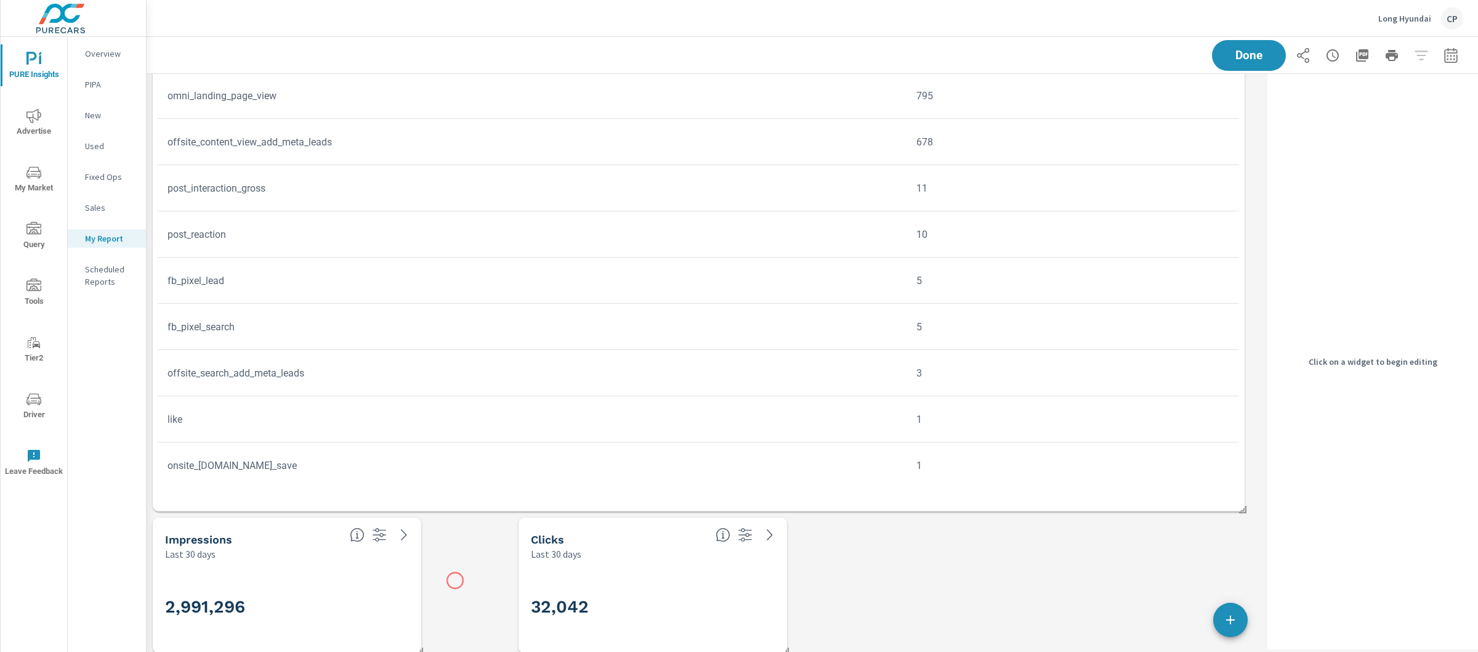
scroll to position [880, 0]
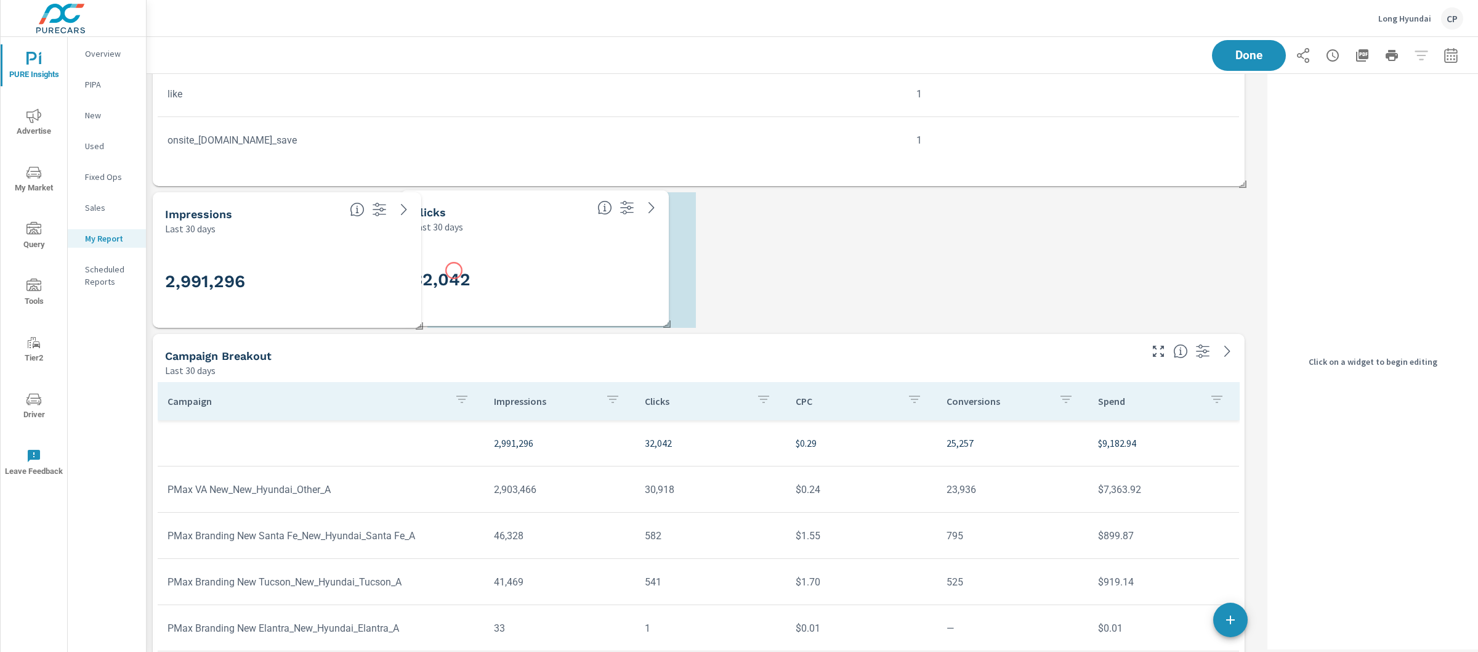
drag, startPoint x: 572, startPoint y: 272, endPoint x: 454, endPoint y: 270, distance: 118.3
click at [454, 270] on h3 "32,042" at bounding box center [535, 279] width 244 height 21
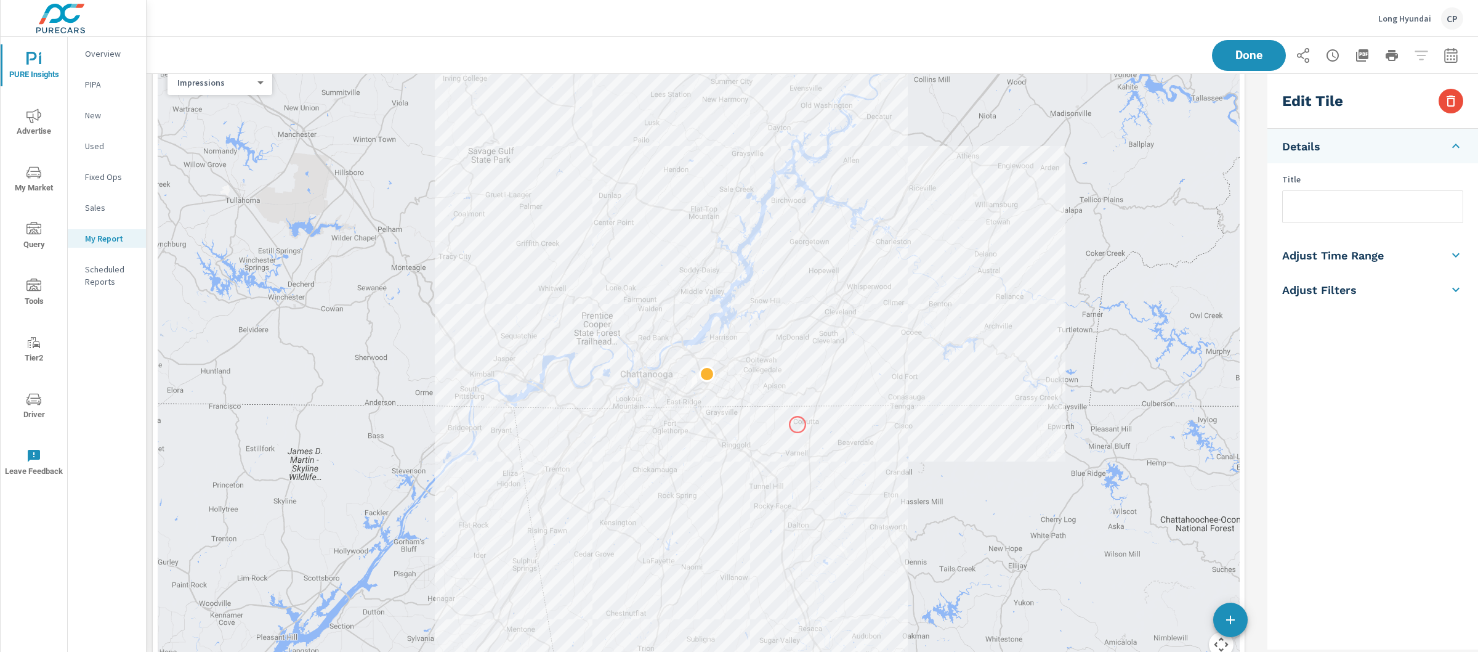
scroll to position [1958, 0]
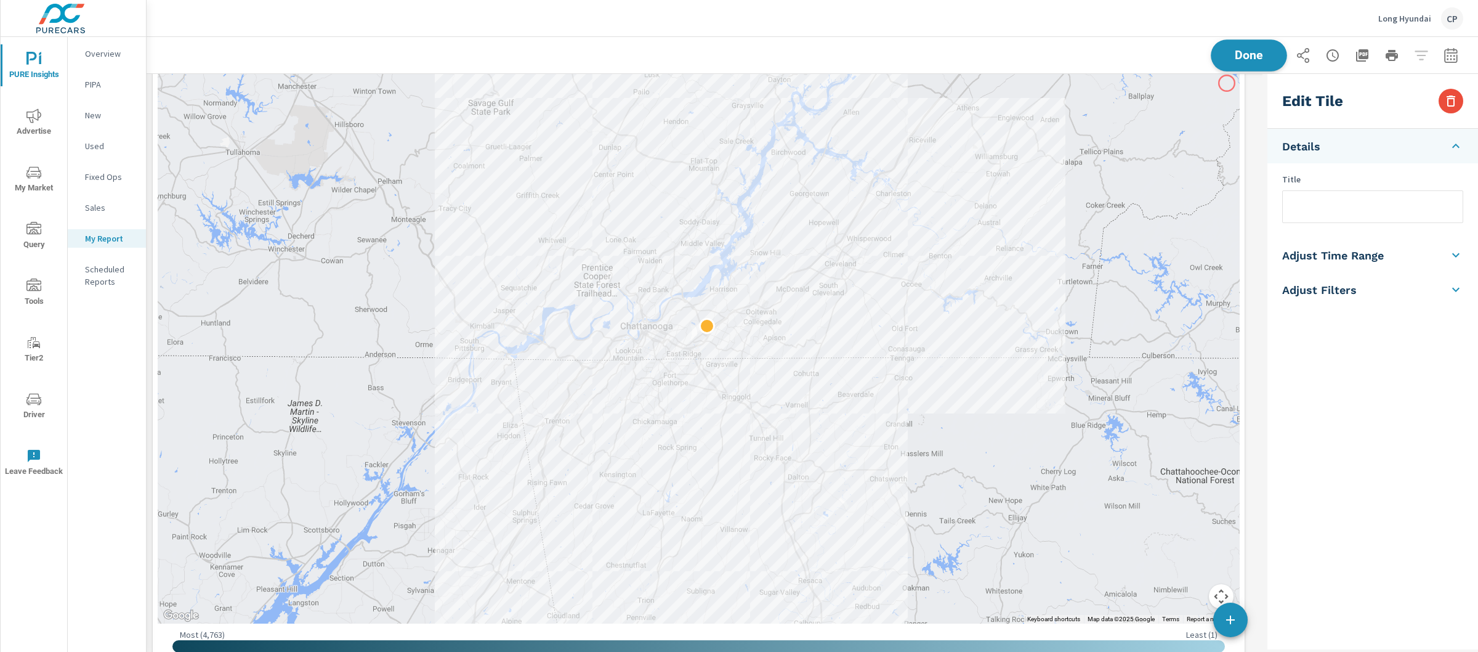
click at [1224, 53] on span "Done" at bounding box center [1249, 55] width 51 height 12
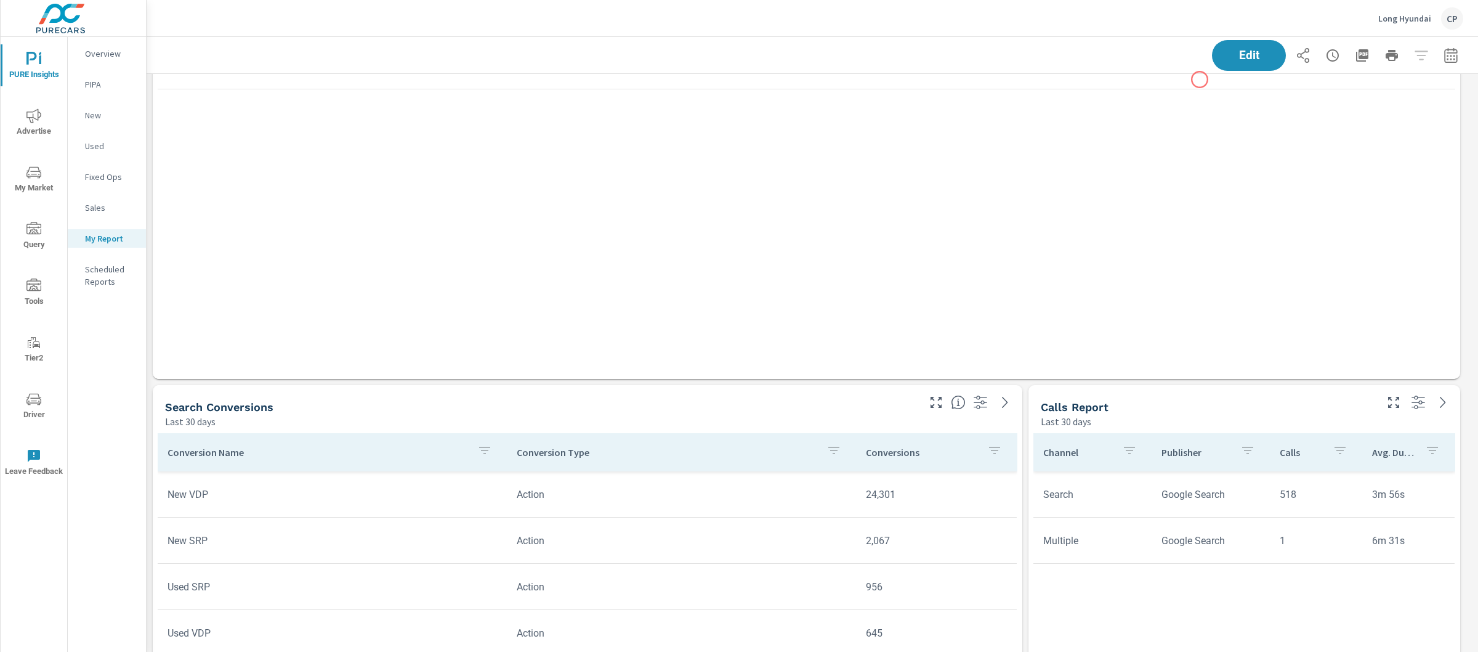
scroll to position [3713, 1344]
click at [859, 409] on div "Search Conversions" at bounding box center [541, 407] width 752 height 14
click at [1240, 61] on span "Edit" at bounding box center [1249, 55] width 51 height 12
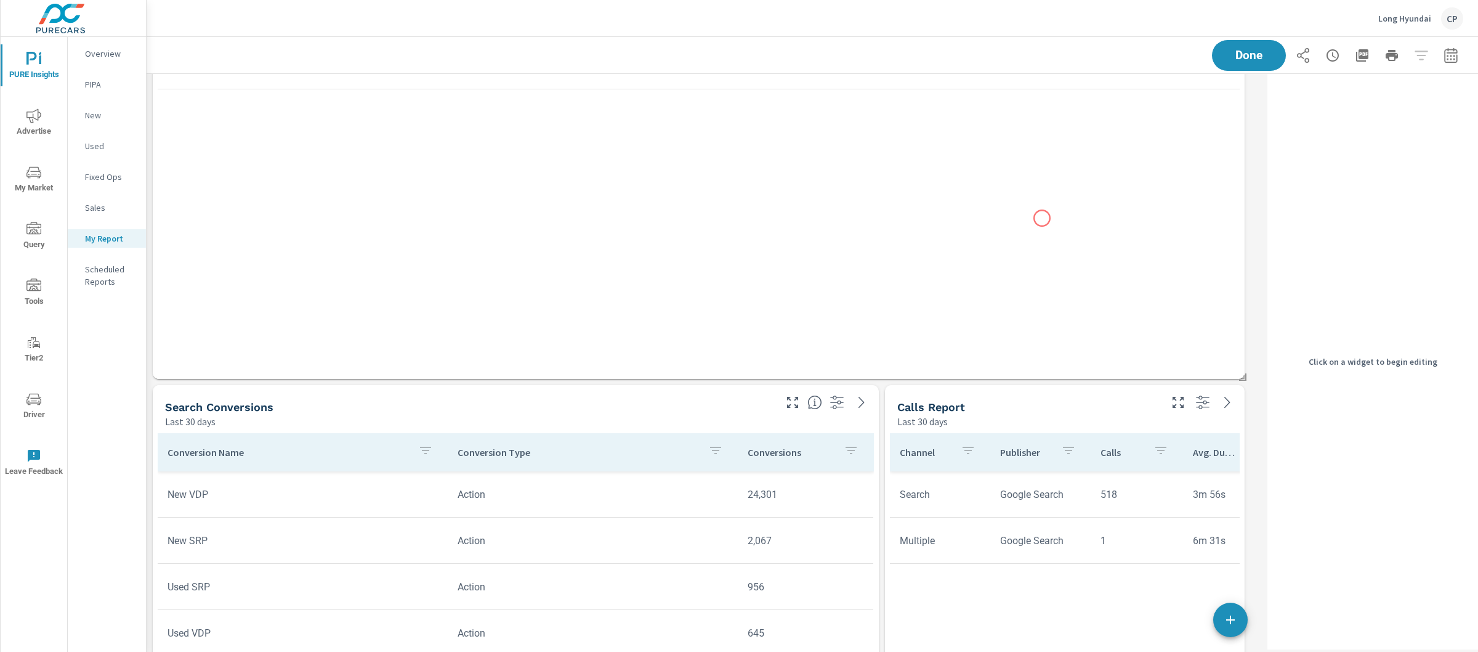
scroll to position [3713, 1129]
click at [760, 421] on div "Last 30 days" at bounding box center [469, 421] width 608 height 15
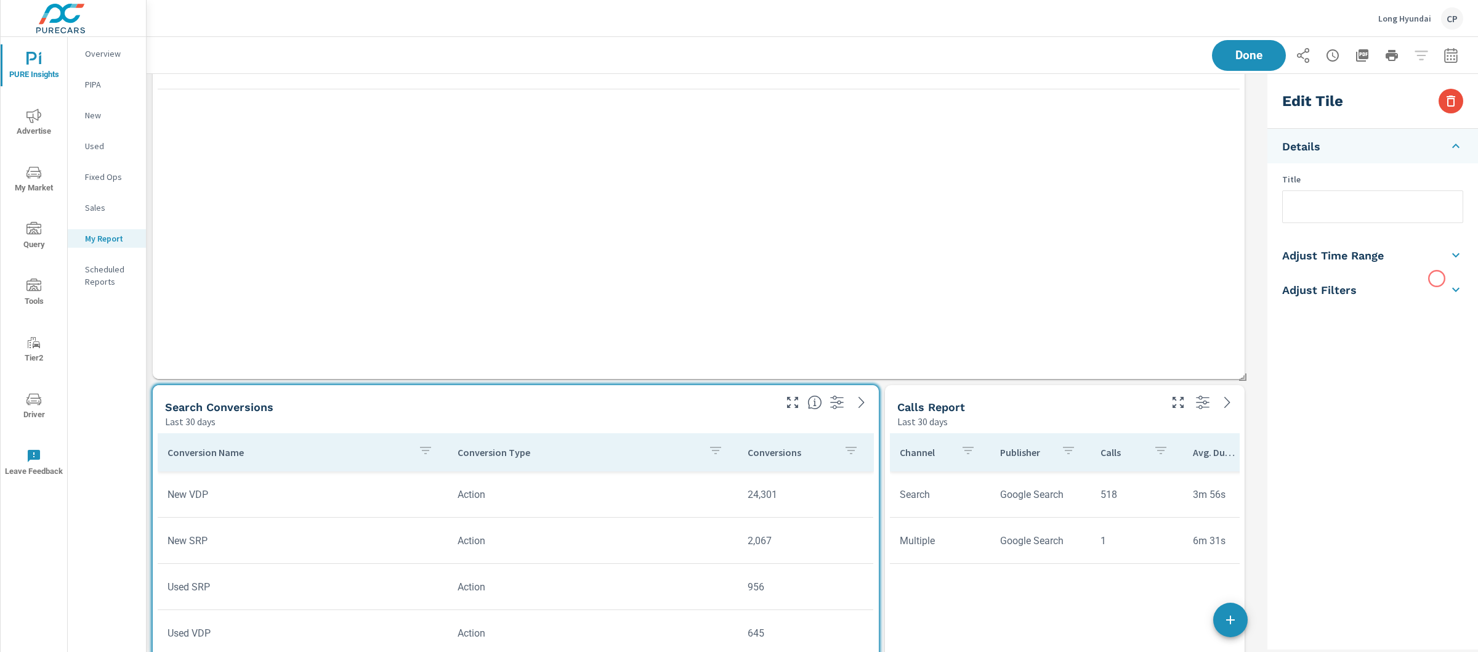
click at [1435, 279] on li "Adjust Filters" at bounding box center [1373, 289] width 211 height 34
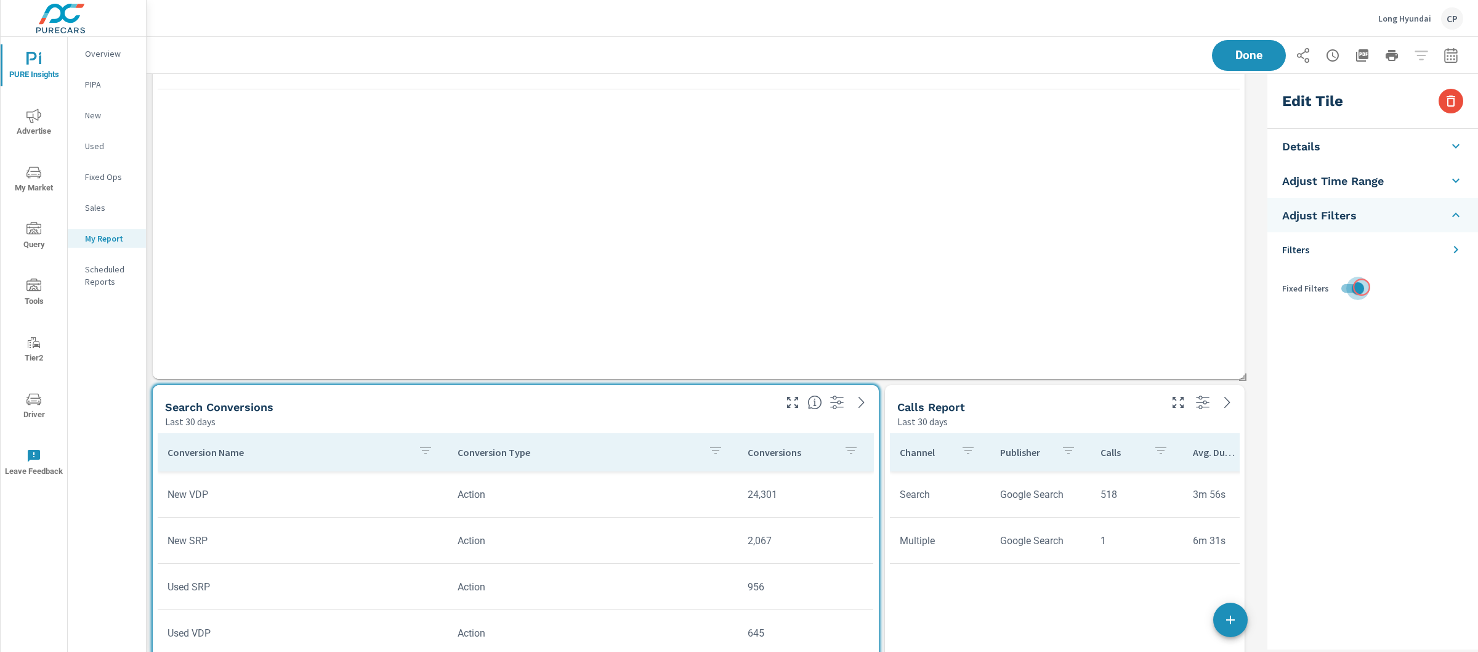
click at [1362, 287] on input "checkbox" at bounding box center [1358, 288] width 70 height 23
click at [1134, 411] on div "Calls Report" at bounding box center [1028, 407] width 261 height 14
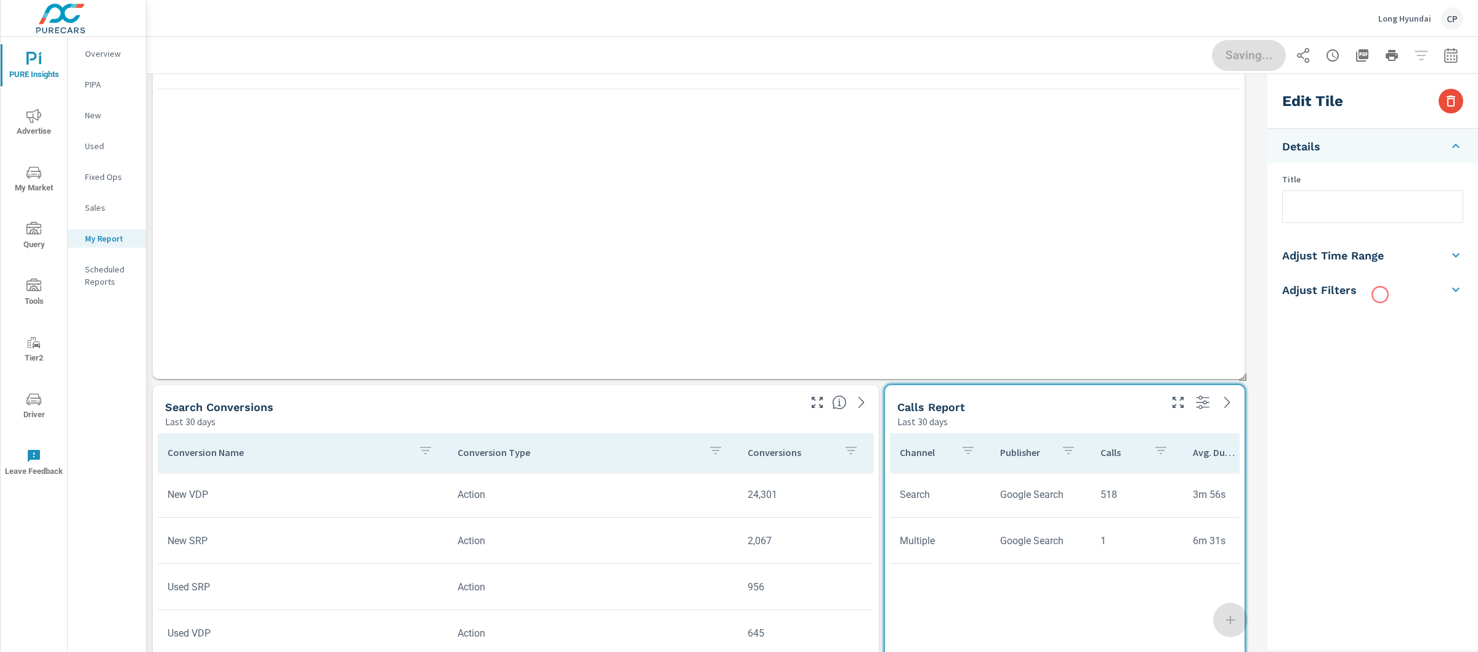
click at [1381, 294] on li "Adjust Filters" at bounding box center [1373, 289] width 211 height 34
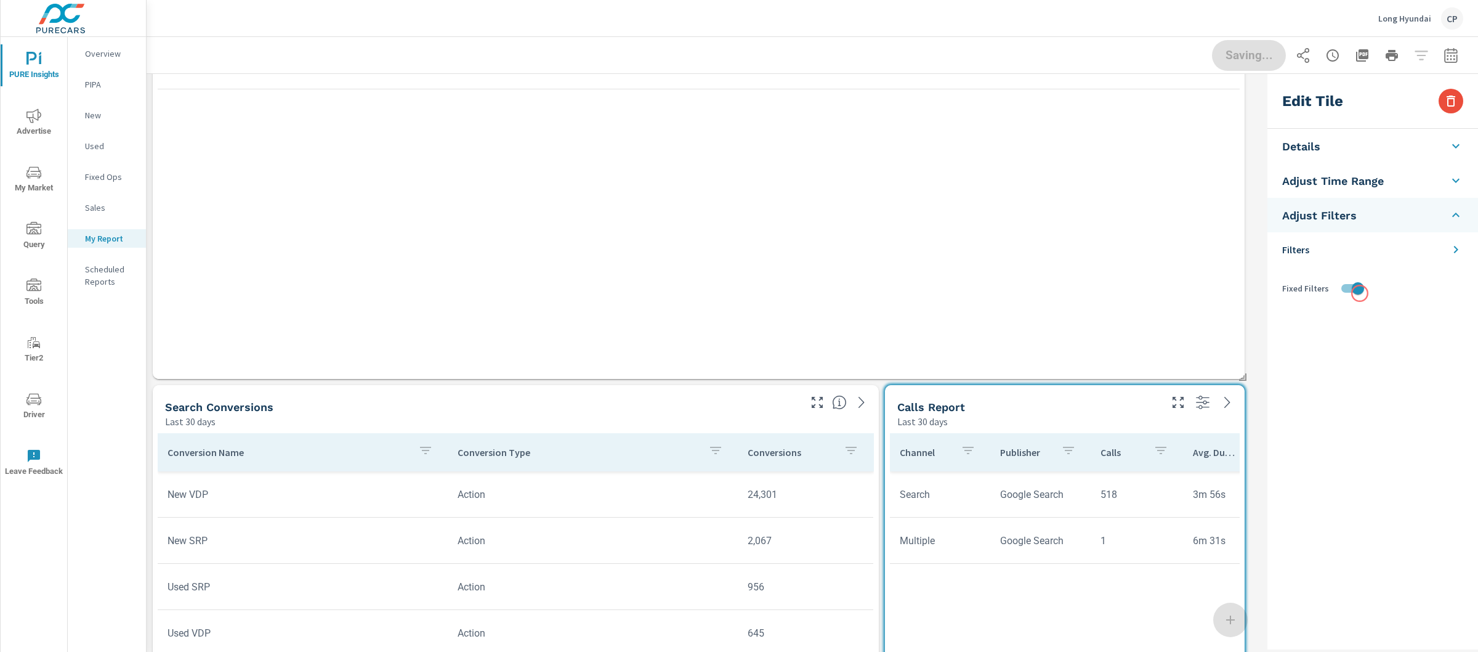
click at [1351, 289] on input "checkbox" at bounding box center [1358, 288] width 70 height 23
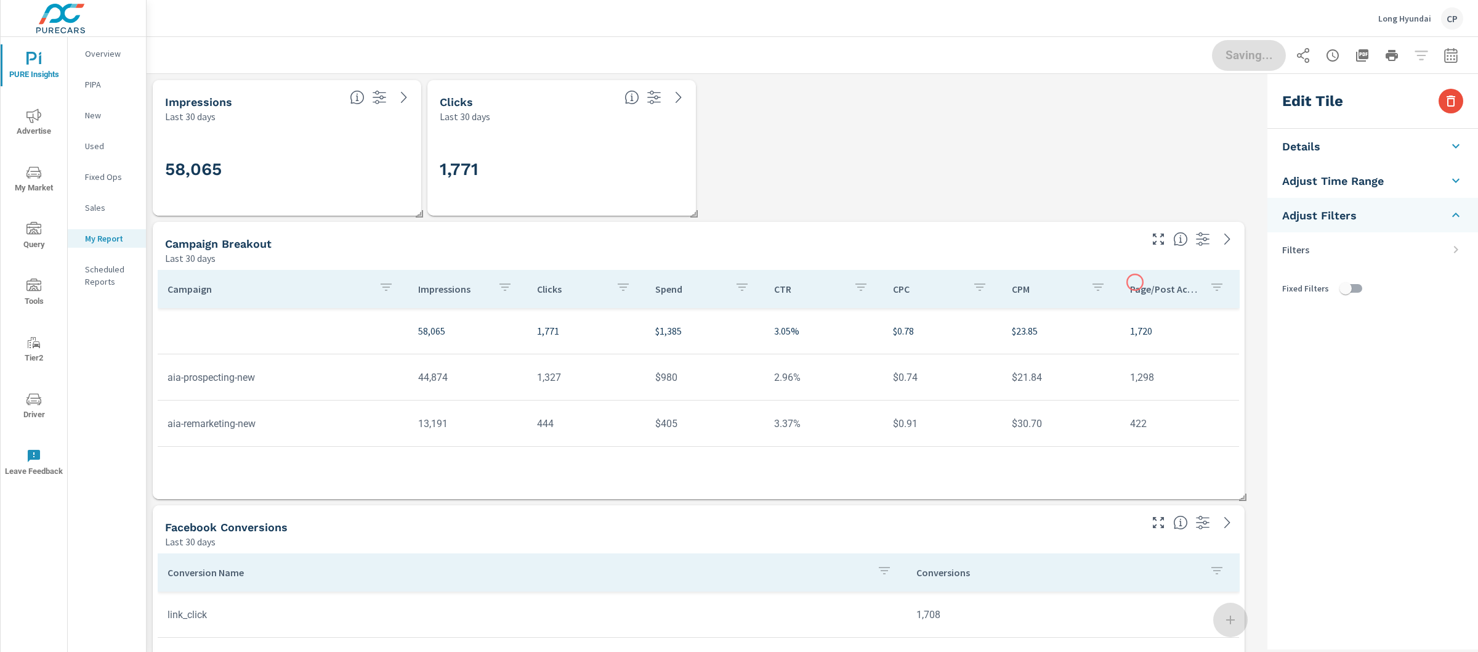
scroll to position [92, 0]
click at [587, 166] on h3 "1,771" at bounding box center [562, 169] width 244 height 21
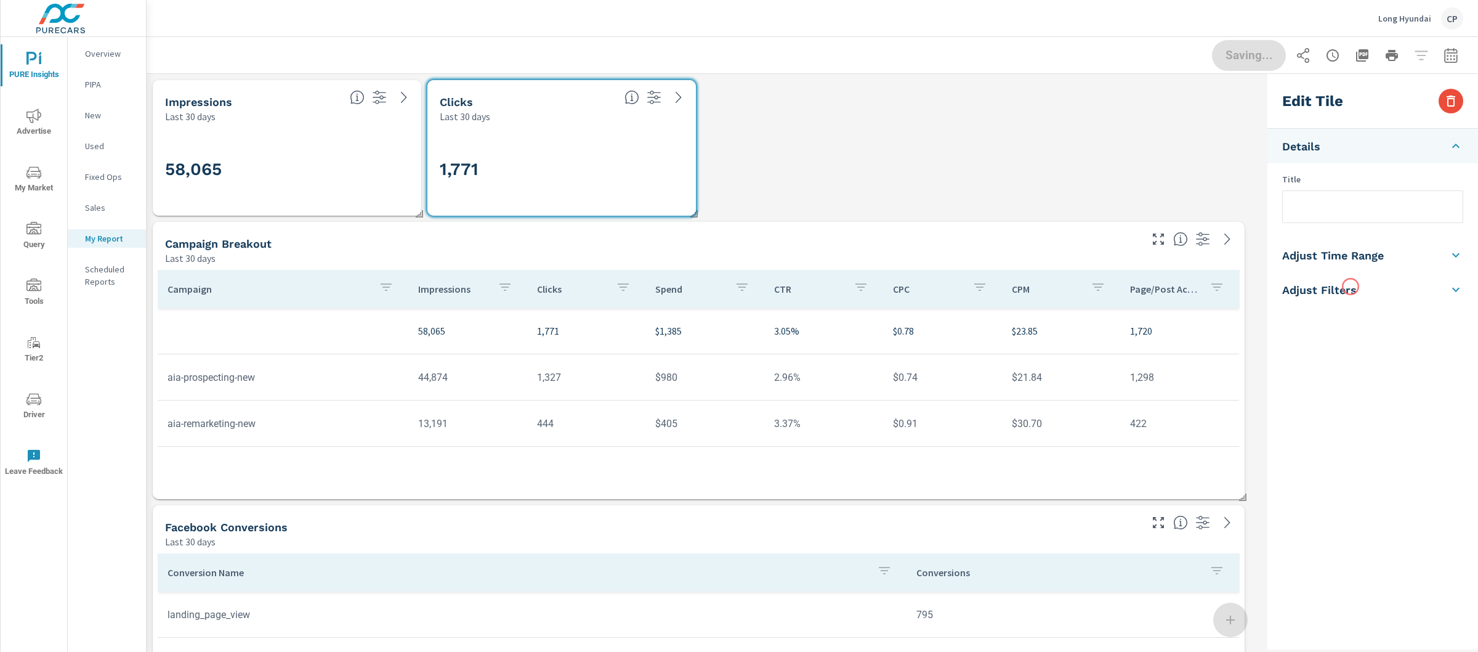
click at [1351, 286] on h5 "Adjust Filters" at bounding box center [1320, 290] width 75 height 14
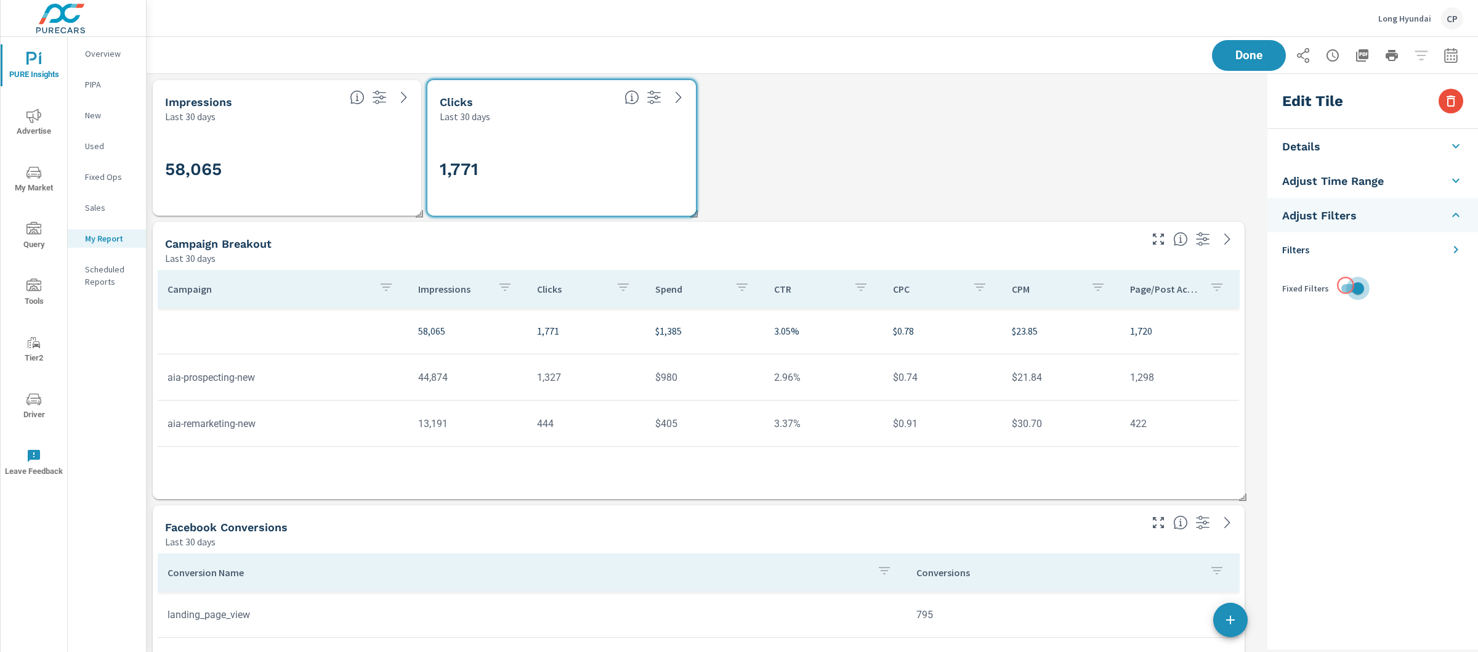
click at [1346, 285] on input "checkbox" at bounding box center [1358, 288] width 70 height 23
click at [315, 166] on h3 "58,065" at bounding box center [287, 169] width 244 height 21
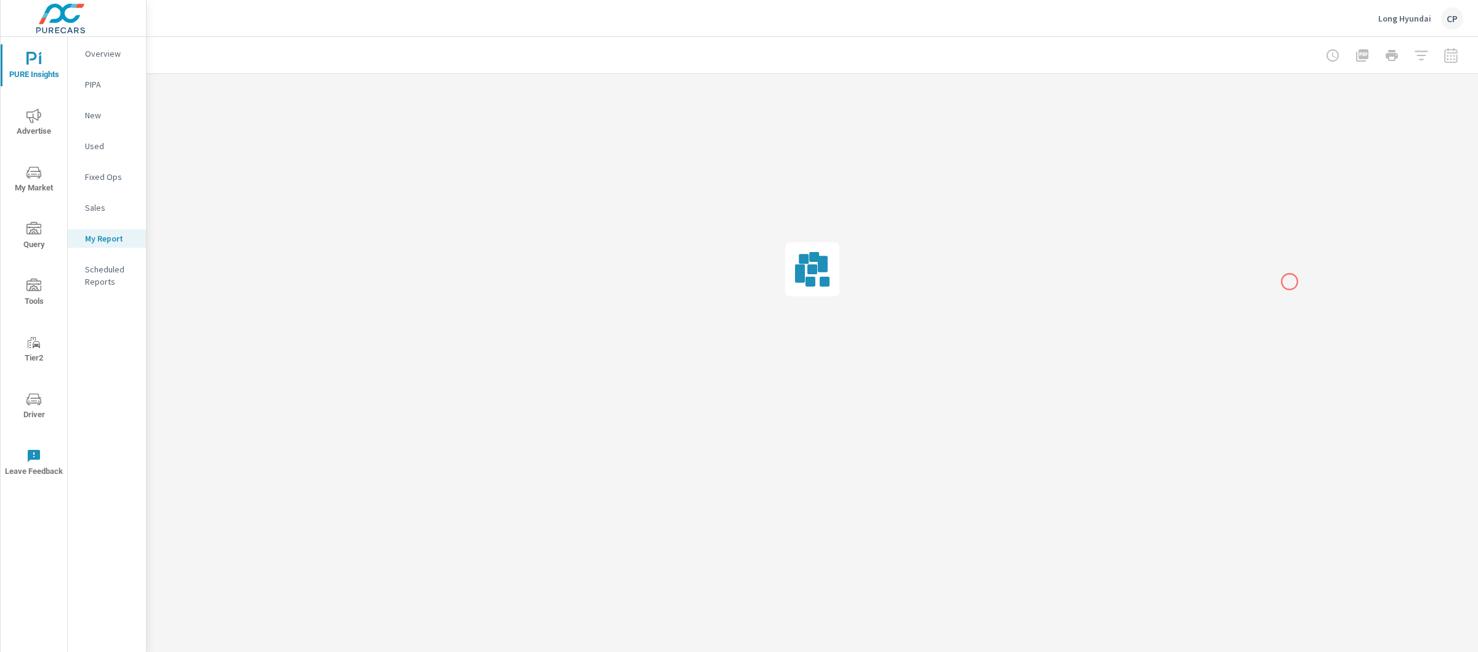
click at [1290, 282] on div at bounding box center [813, 269] width 1332 height 391
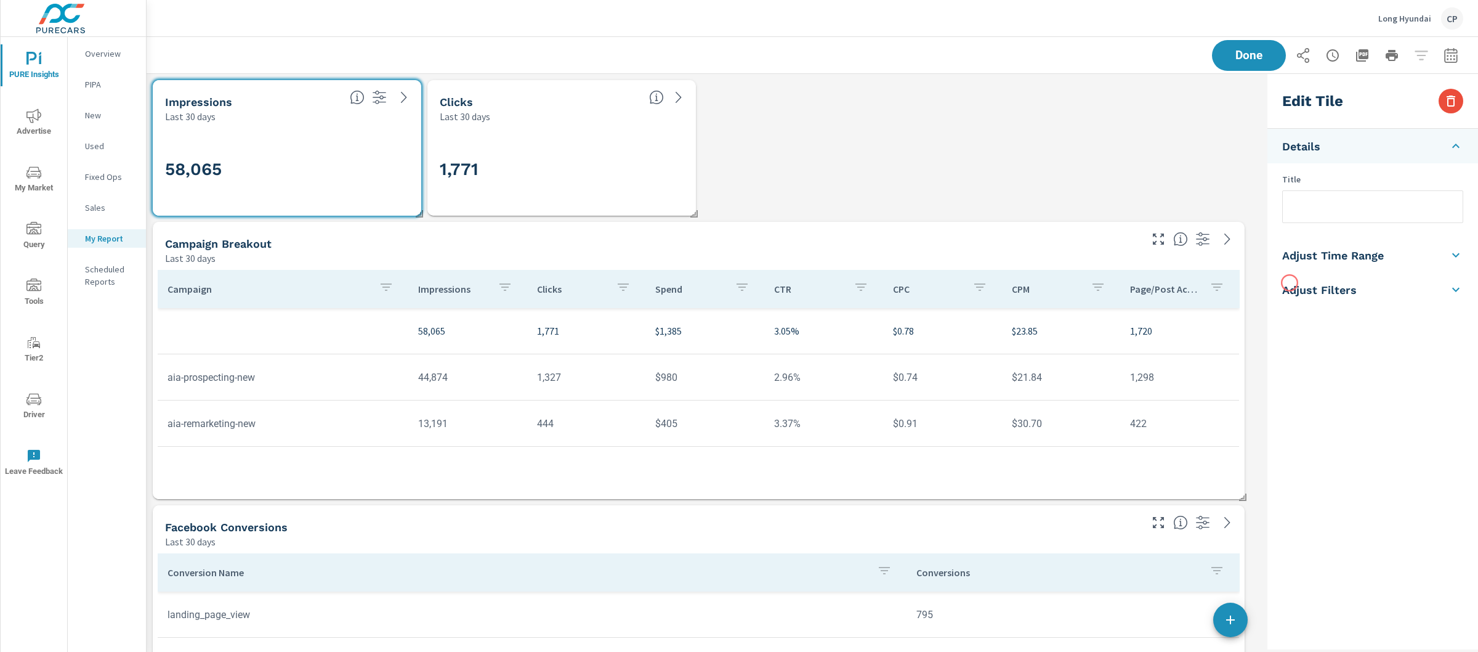
click at [1292, 286] on h5 "Adjust Filters" at bounding box center [1320, 290] width 75 height 14
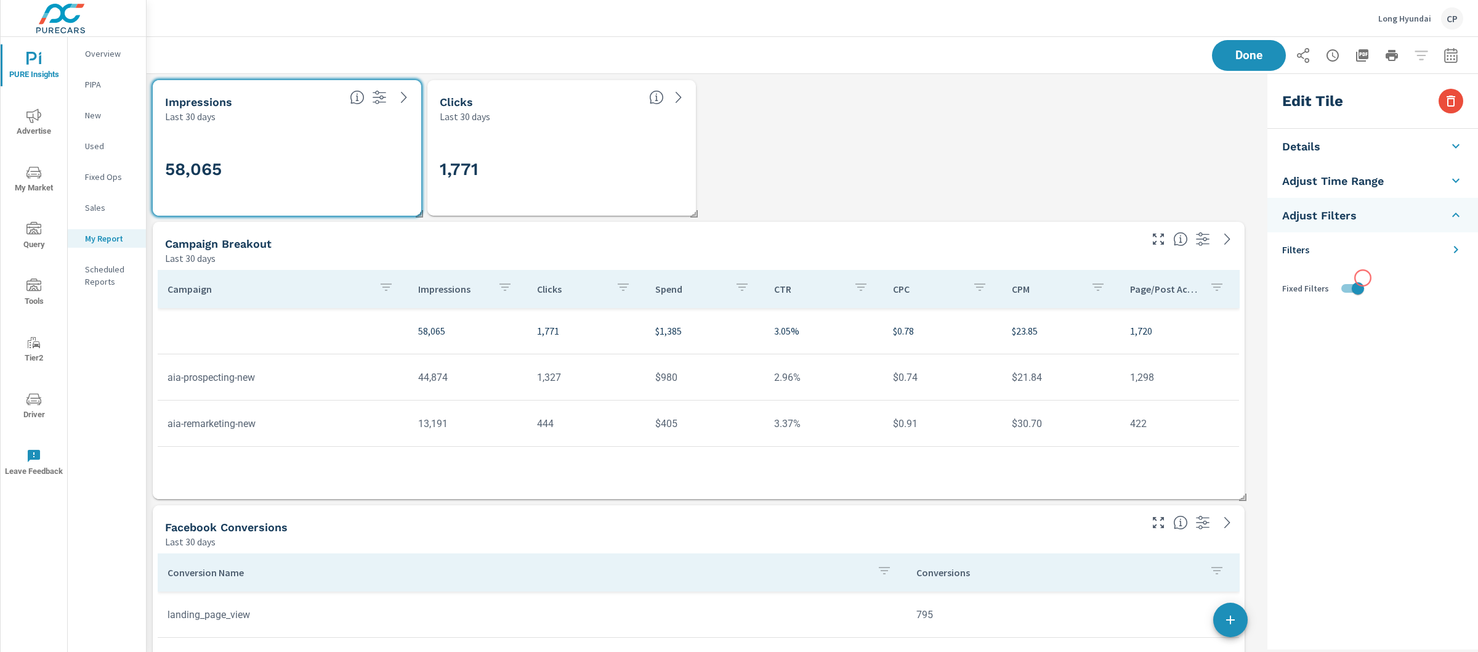
click at [1361, 280] on input "checkbox" at bounding box center [1358, 288] width 70 height 23
click at [1057, 270] on th "CPM" at bounding box center [1061, 289] width 119 height 38
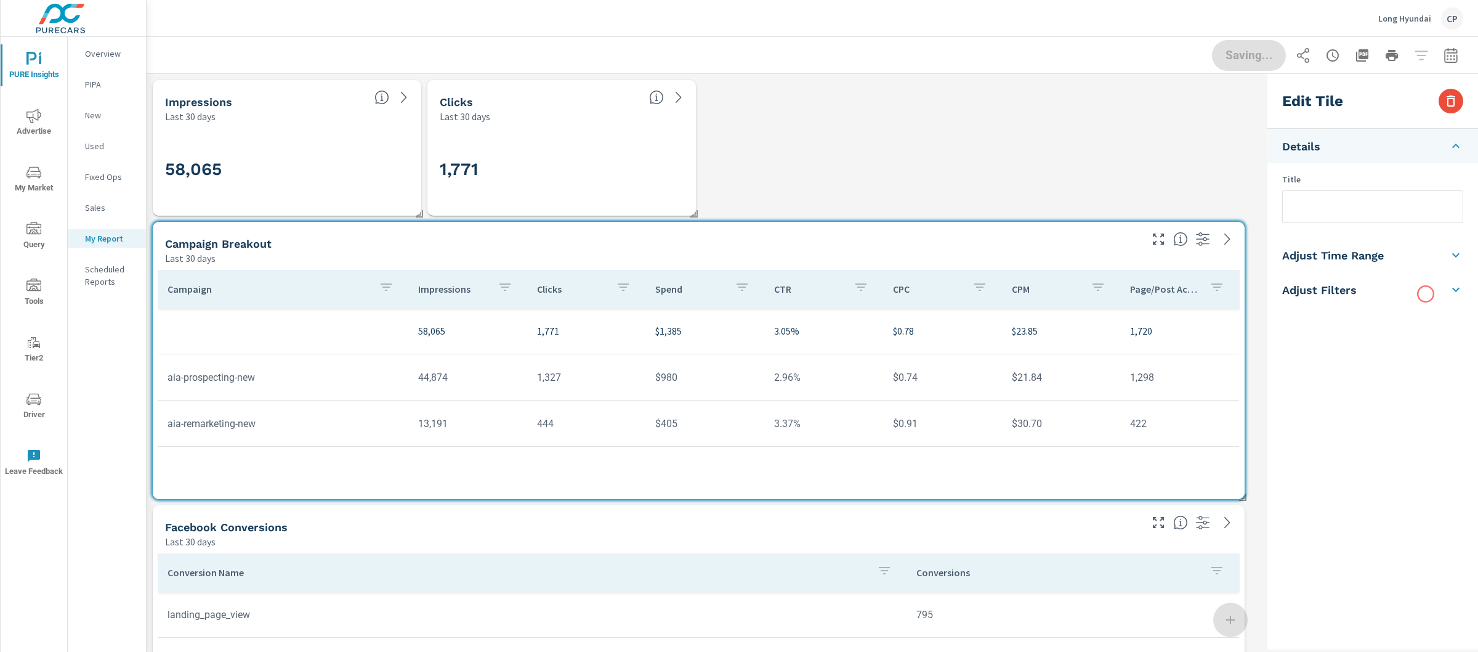
click at [1426, 294] on li "Adjust Filters" at bounding box center [1373, 289] width 211 height 34
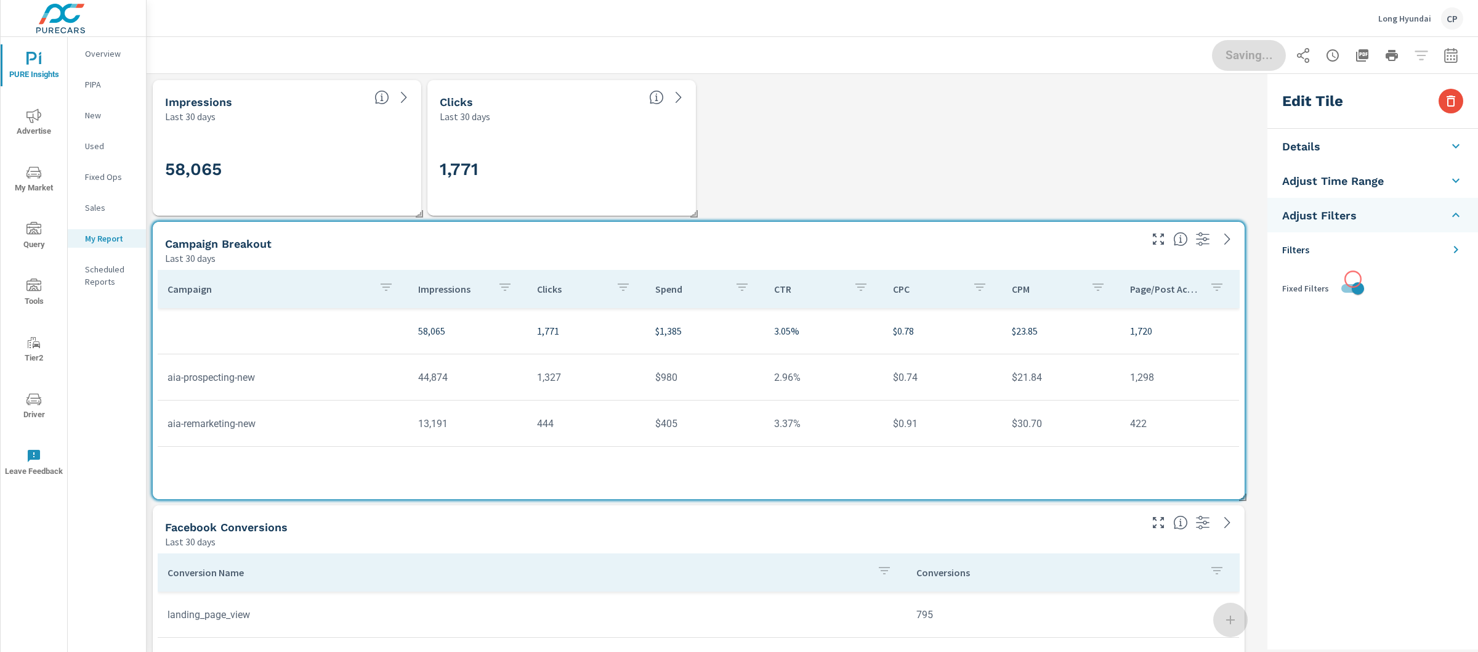
click at [1351, 279] on input "checkbox" at bounding box center [1358, 288] width 70 height 23
click at [928, 521] on div "Facebook Conversions" at bounding box center [652, 527] width 974 height 14
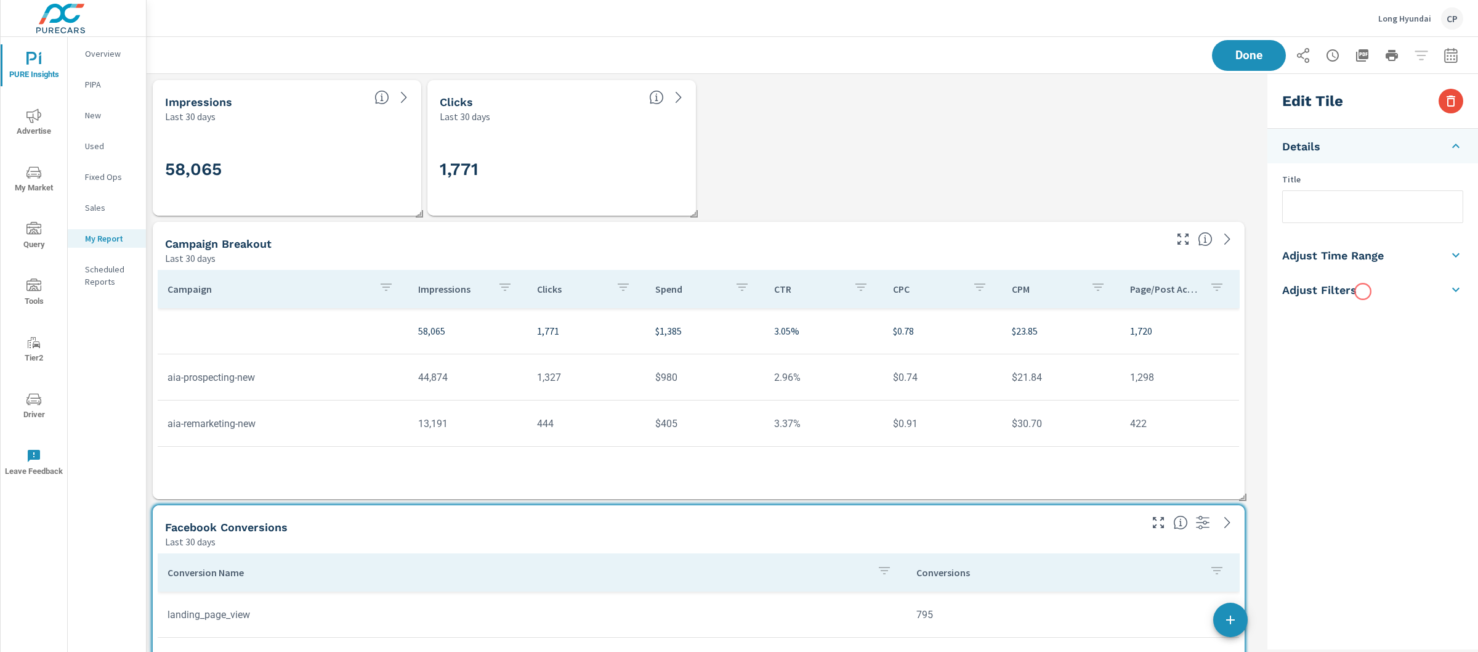
click at [1363, 291] on li "Adjust Filters" at bounding box center [1373, 289] width 211 height 34
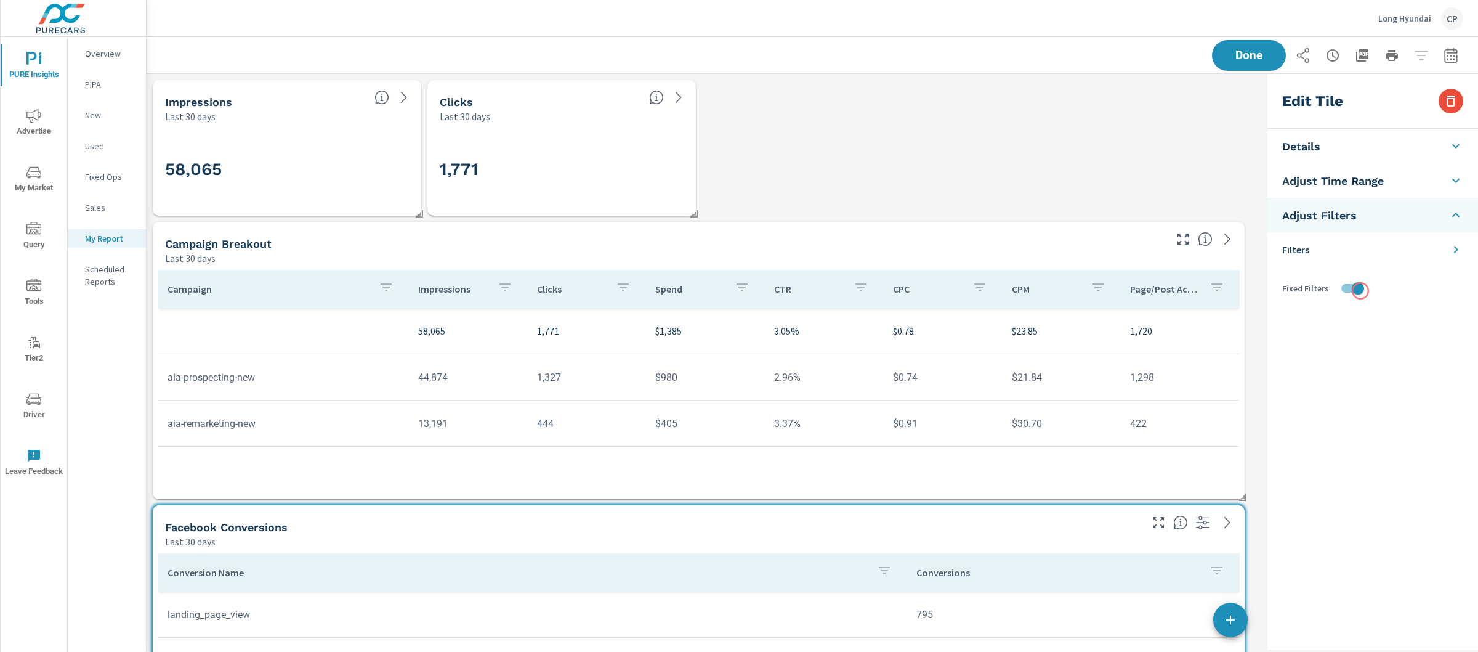
click at [1357, 290] on input "checkbox" at bounding box center [1358, 288] width 70 height 23
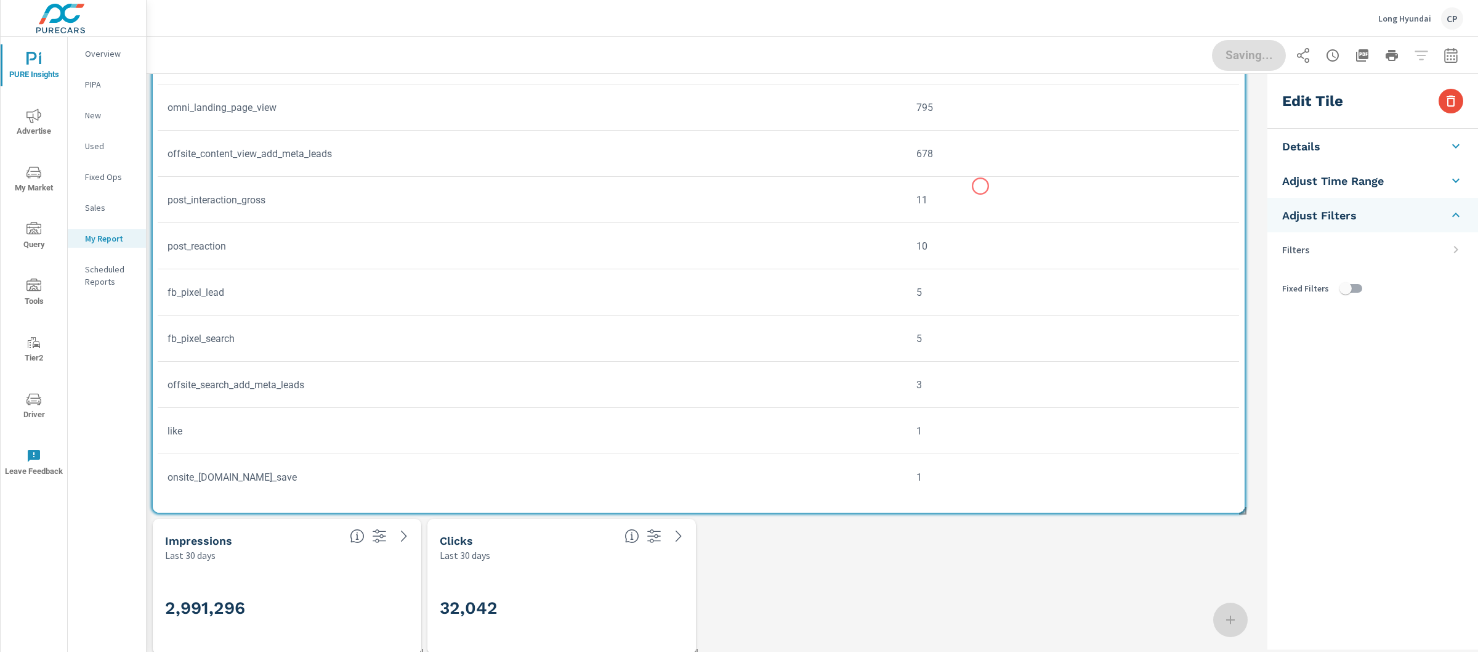
scroll to position [595, 0]
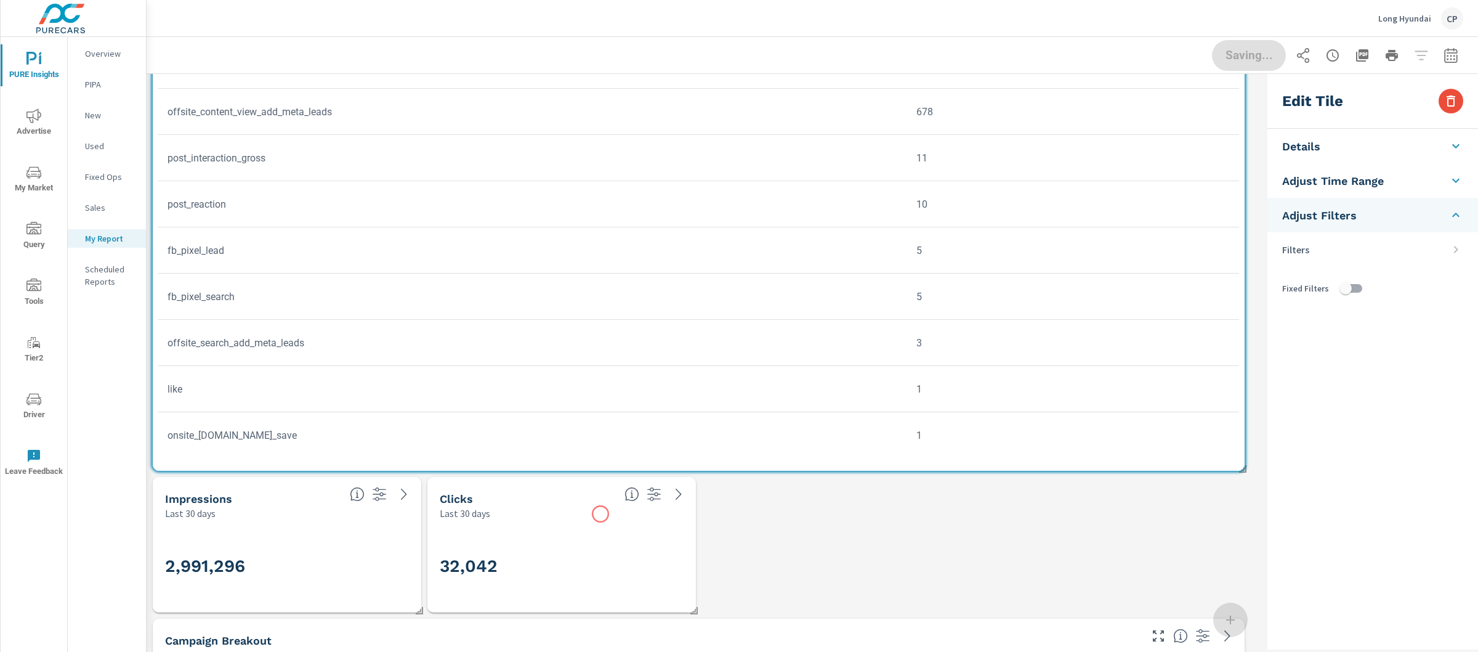
click at [601, 514] on div "Last 30 days" at bounding box center [527, 513] width 175 height 15
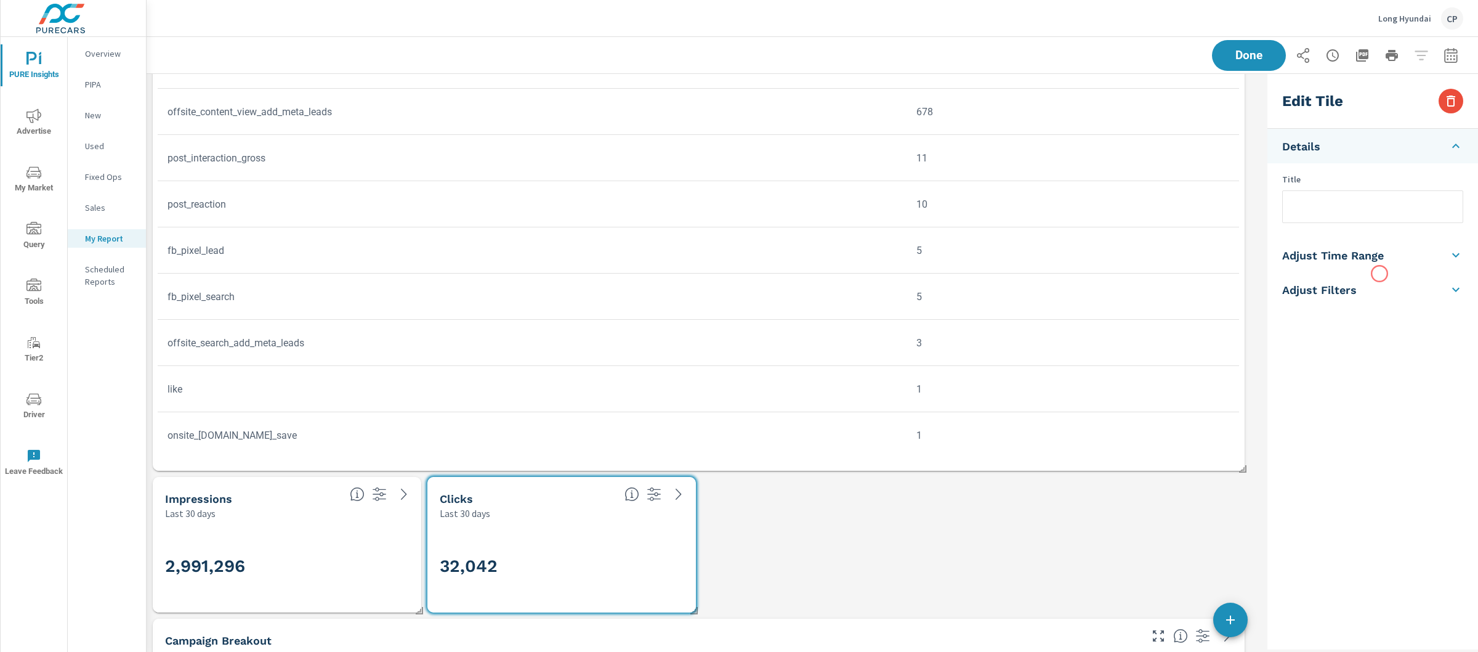
click at [1380, 274] on li "Adjust Filters" at bounding box center [1373, 289] width 211 height 34
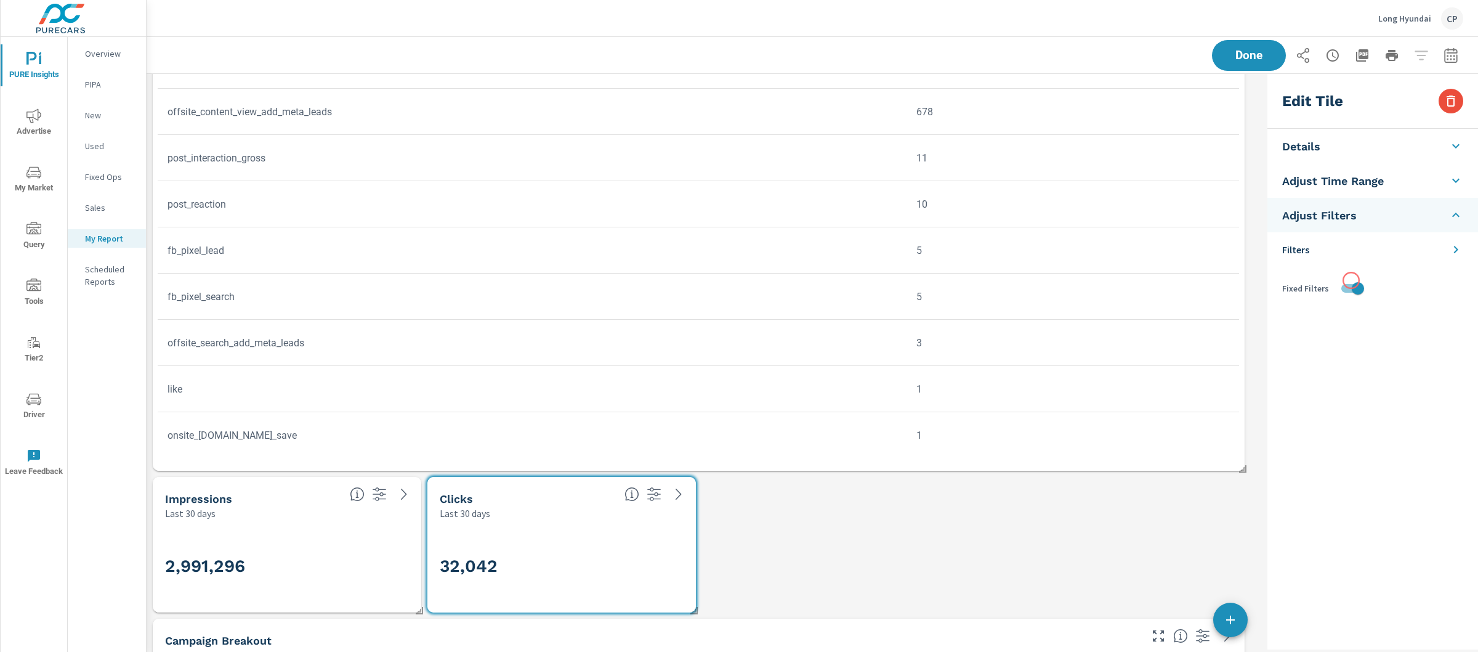
click at [1337, 280] on input "checkbox" at bounding box center [1358, 288] width 70 height 23
click at [339, 572] on h3 "2,991,296" at bounding box center [287, 566] width 244 height 21
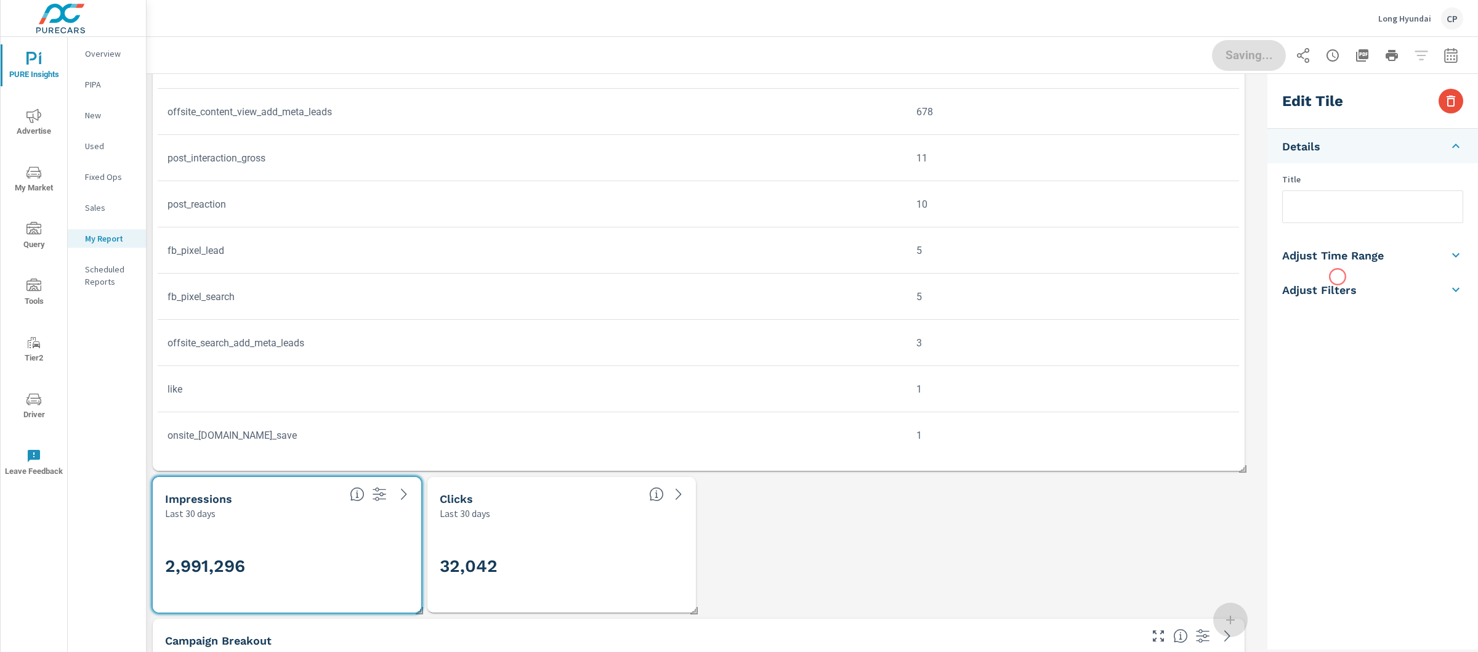
click at [1338, 277] on li "Adjust Filters" at bounding box center [1373, 289] width 211 height 34
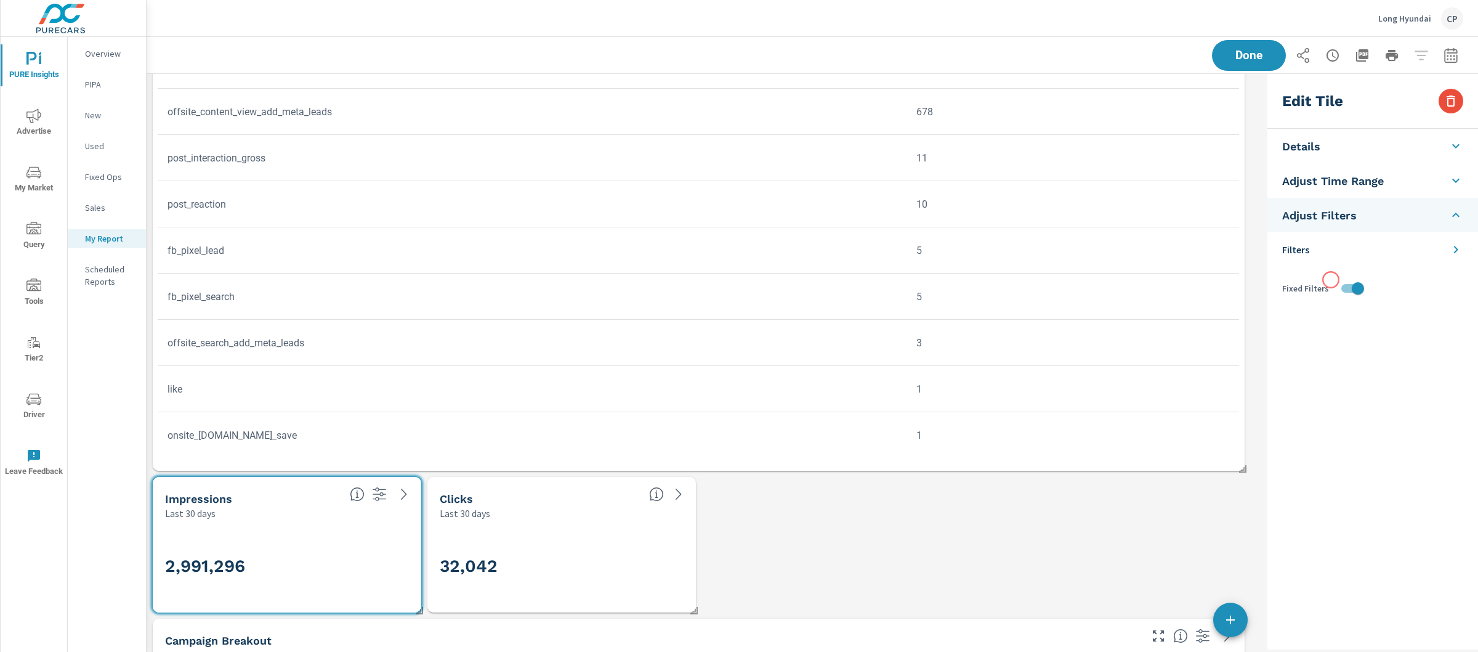
click at [1331, 280] on div "Fixed Filters" at bounding box center [1373, 288] width 181 height 23
click at [1344, 284] on input "checkbox" at bounding box center [1358, 288] width 70 height 23
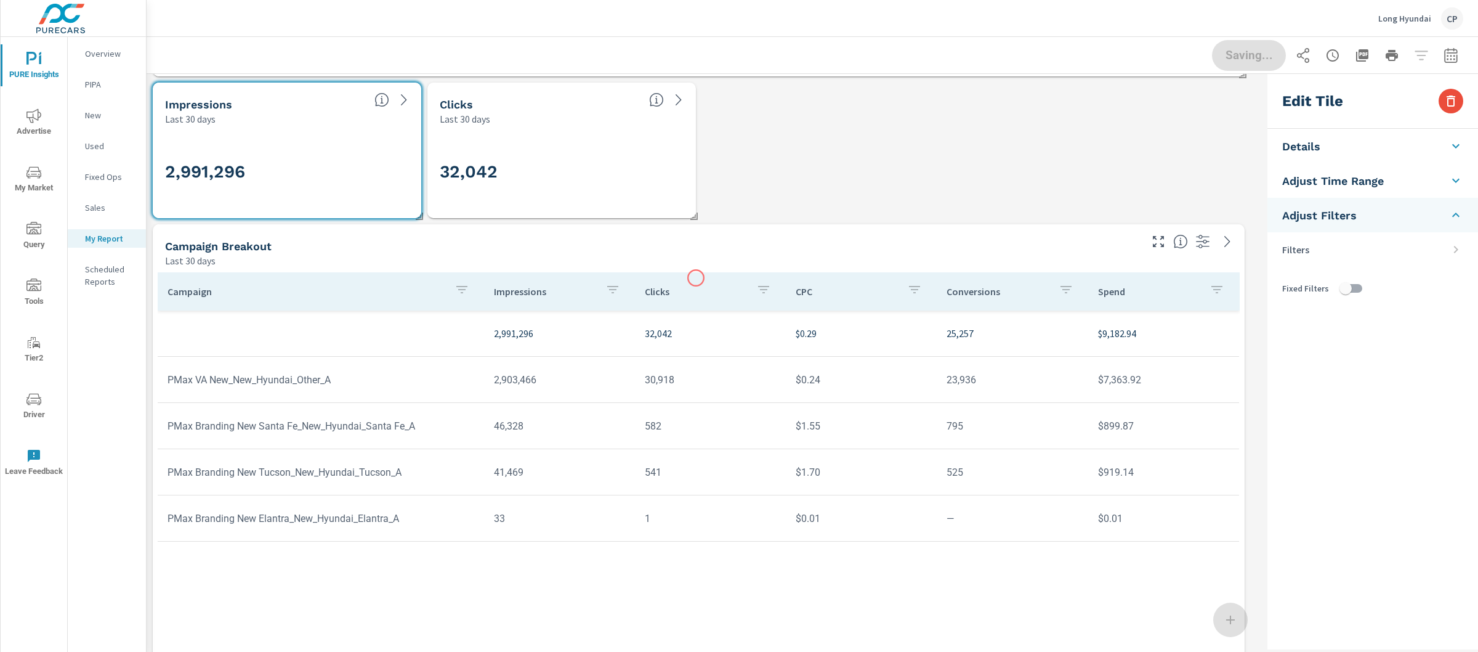
click at [696, 278] on div "Clicks" at bounding box center [710, 291] width 131 height 28
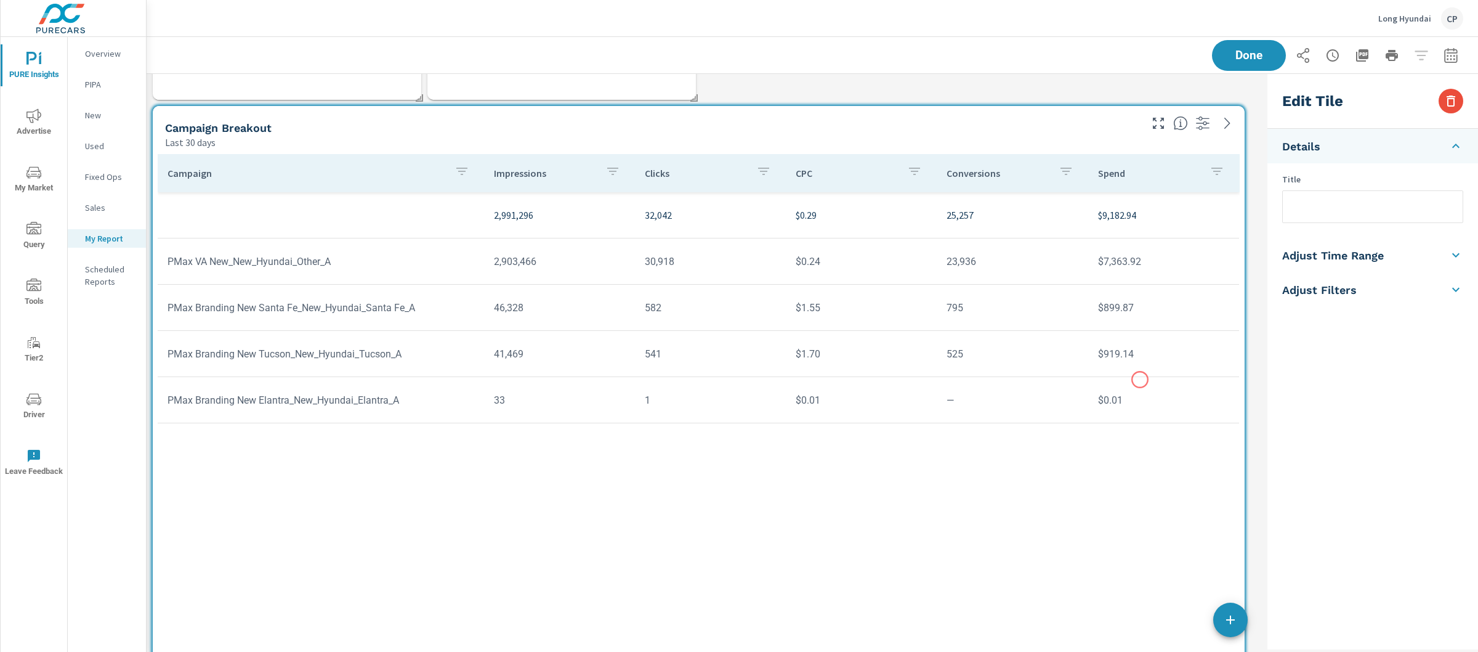
scroll to position [1214, 0]
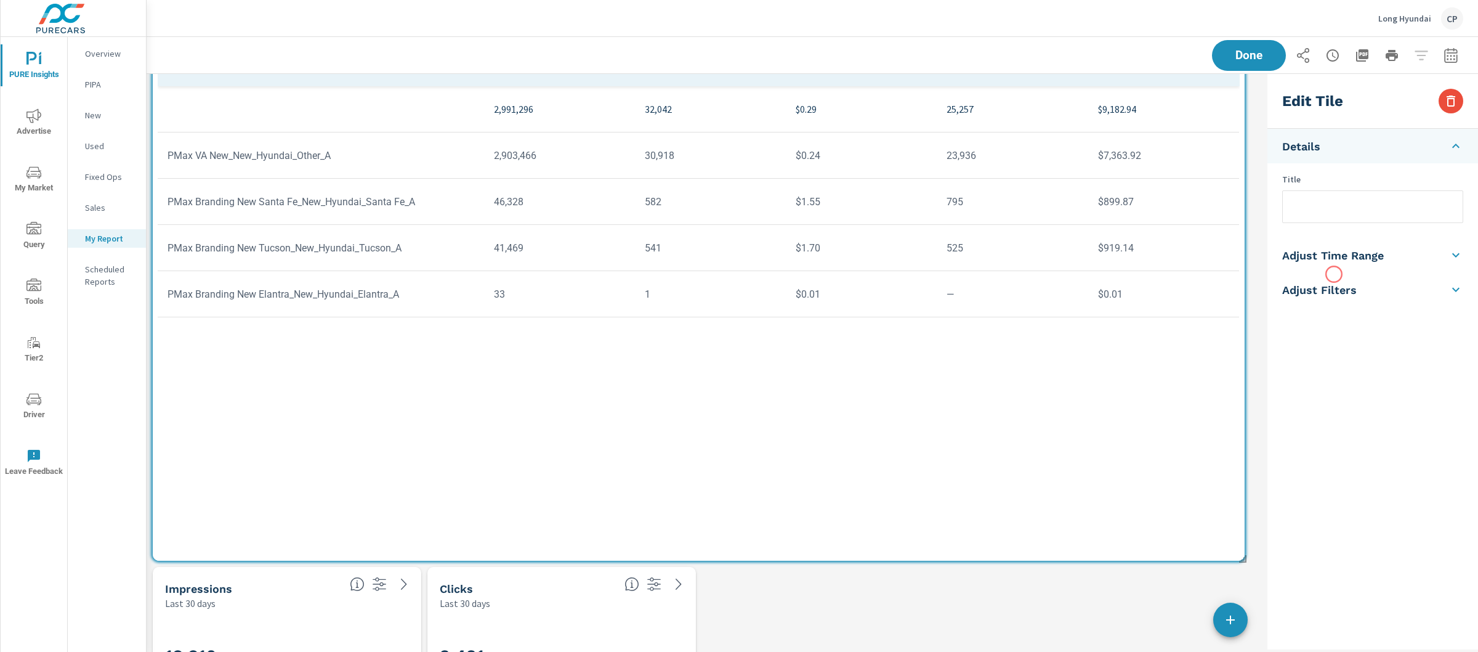
click at [1353, 257] on h5 "Adjust Time Range" at bounding box center [1334, 255] width 102 height 14
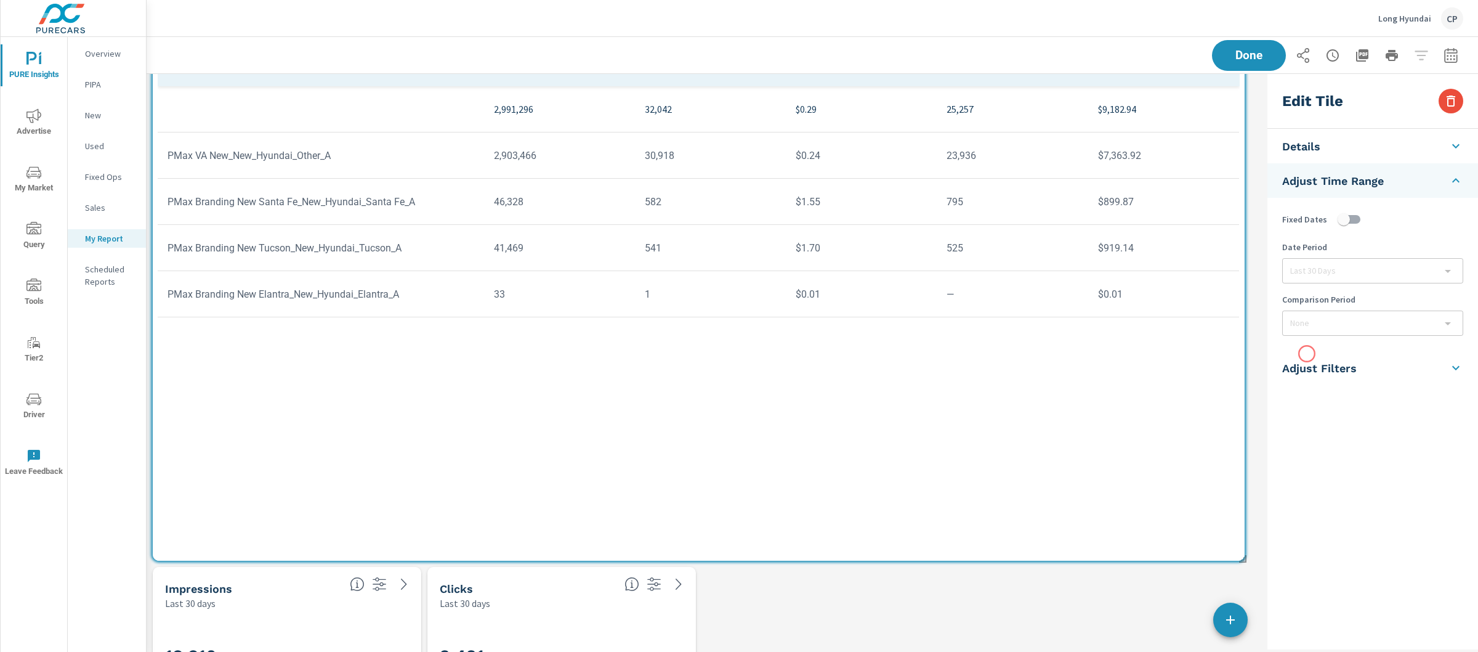
click at [1307, 354] on li "Adjust Filters" at bounding box center [1373, 368] width 211 height 34
click at [1345, 285] on input "checkbox" at bounding box center [1358, 288] width 70 height 23
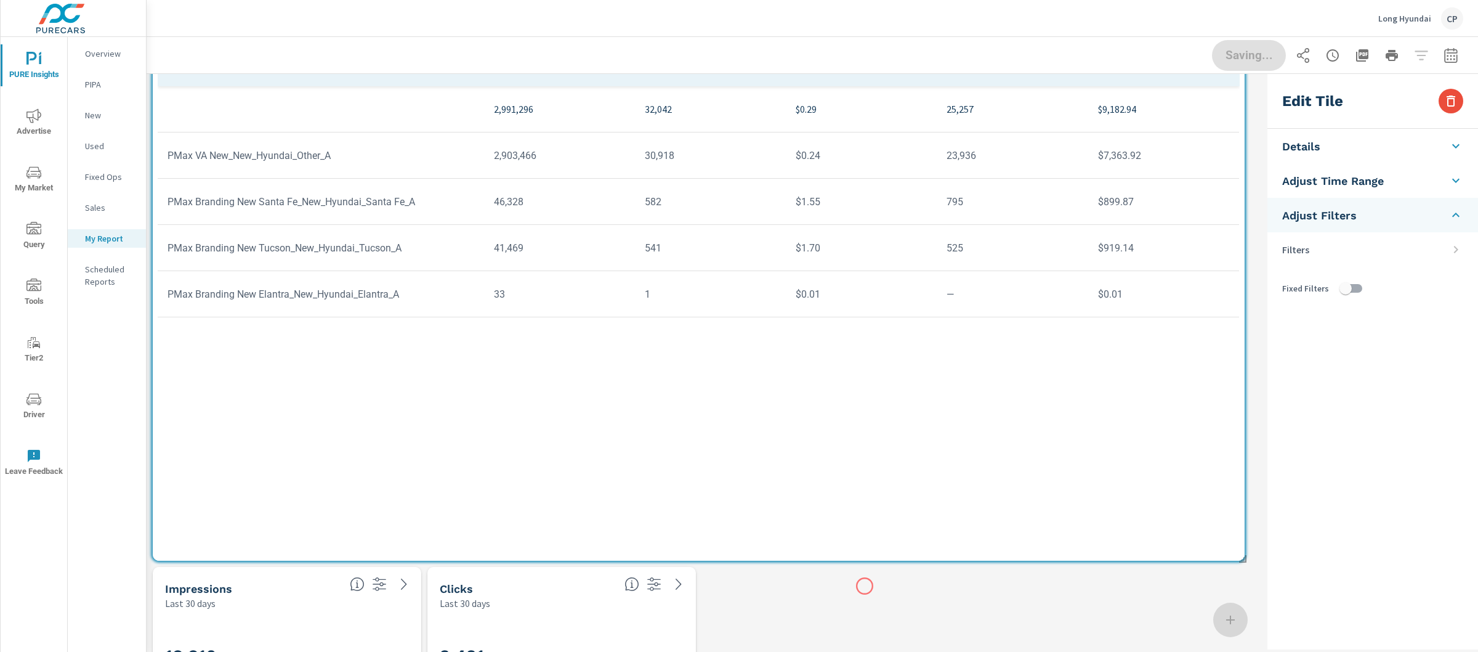
scroll to position [1495, 0]
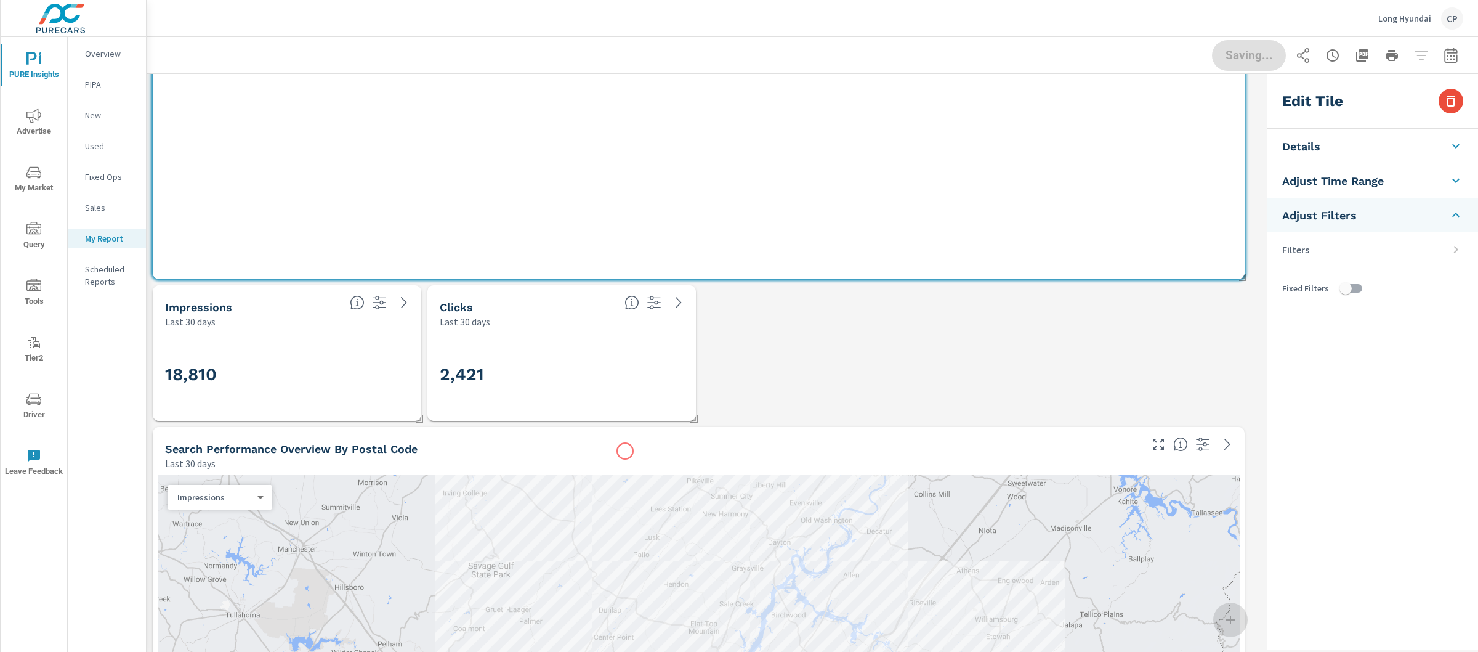
click at [625, 451] on div "Search Performance Overview By Postal Code" at bounding box center [652, 449] width 974 height 14
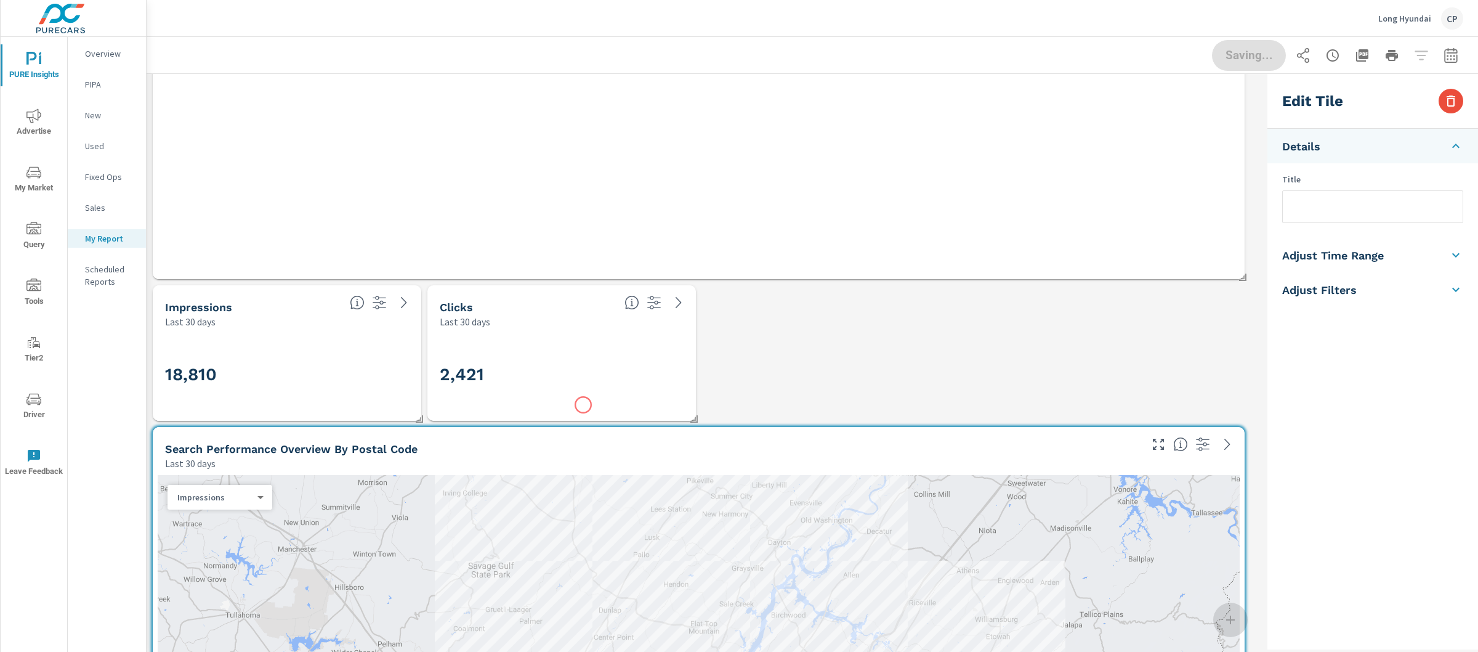
click at [583, 405] on div "2,421" at bounding box center [562, 375] width 244 height 68
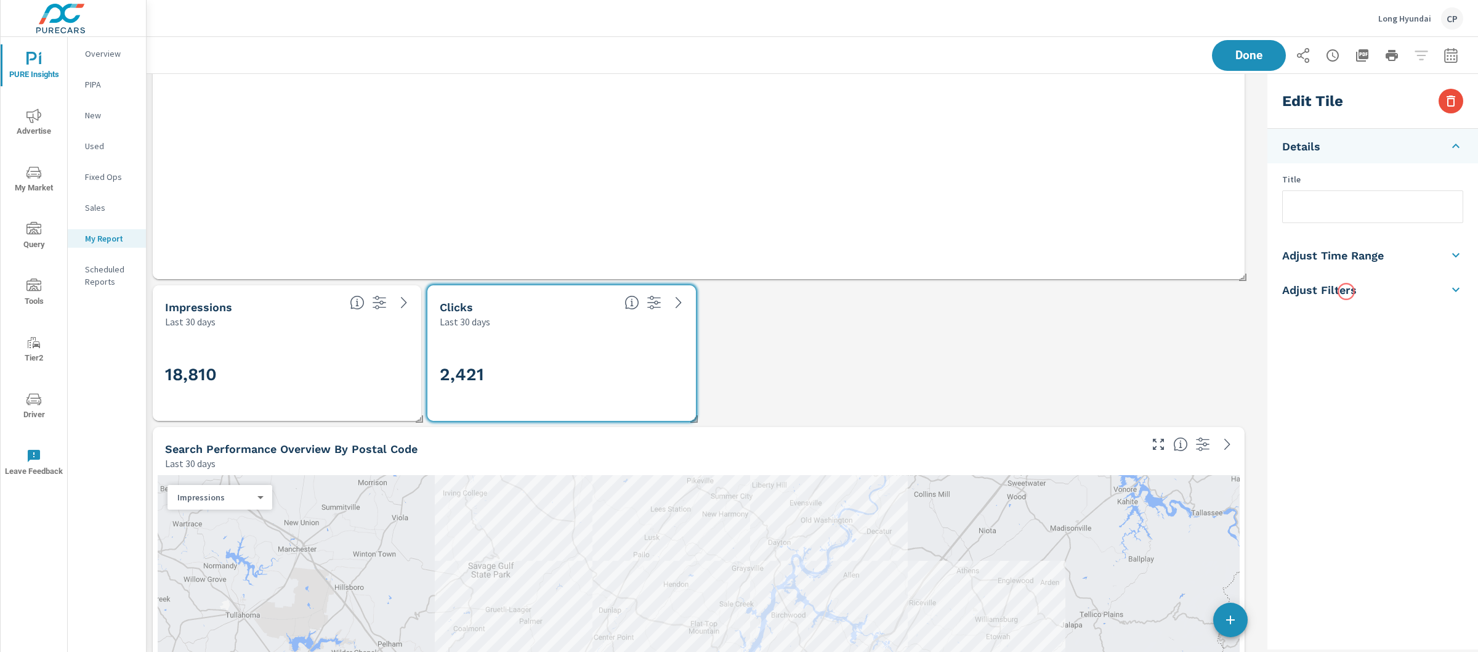
click at [1347, 291] on h5 "Adjust Filters" at bounding box center [1320, 290] width 75 height 14
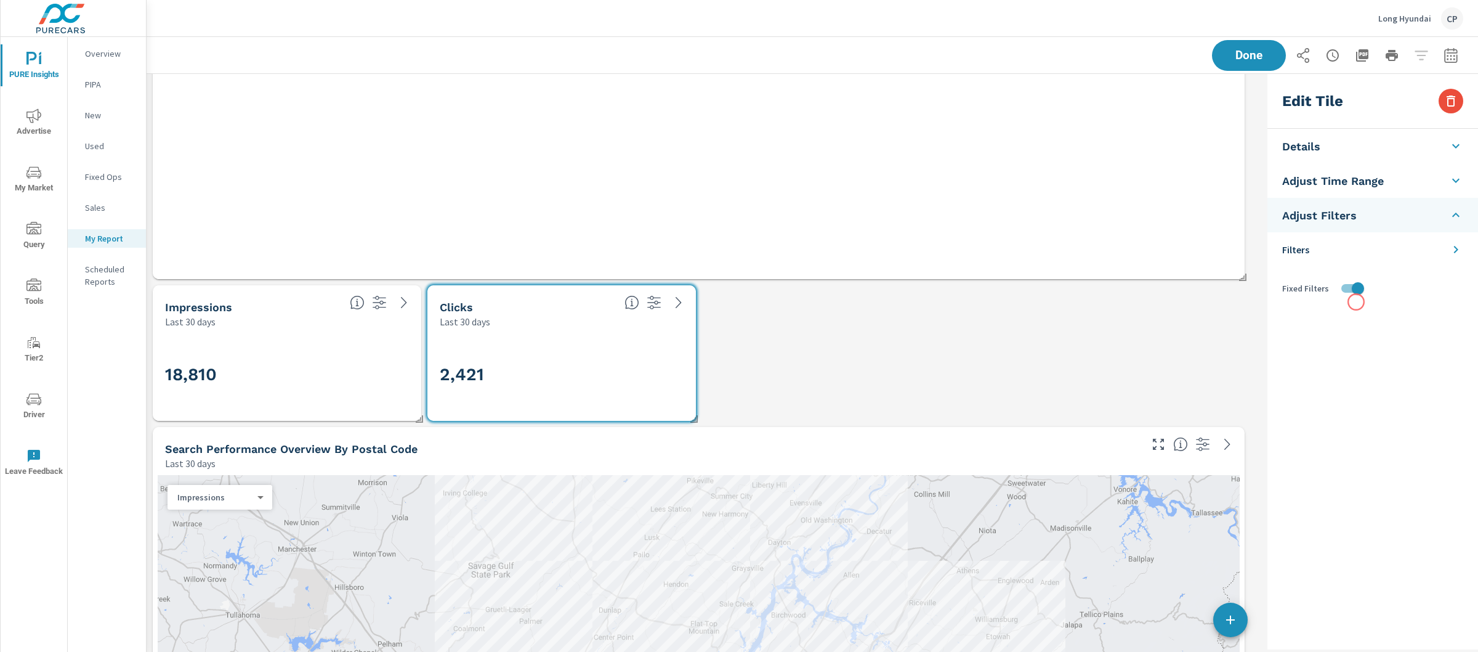
click at [1352, 278] on input "checkbox" at bounding box center [1358, 288] width 70 height 23
click at [327, 377] on h3 "18,810" at bounding box center [287, 374] width 244 height 21
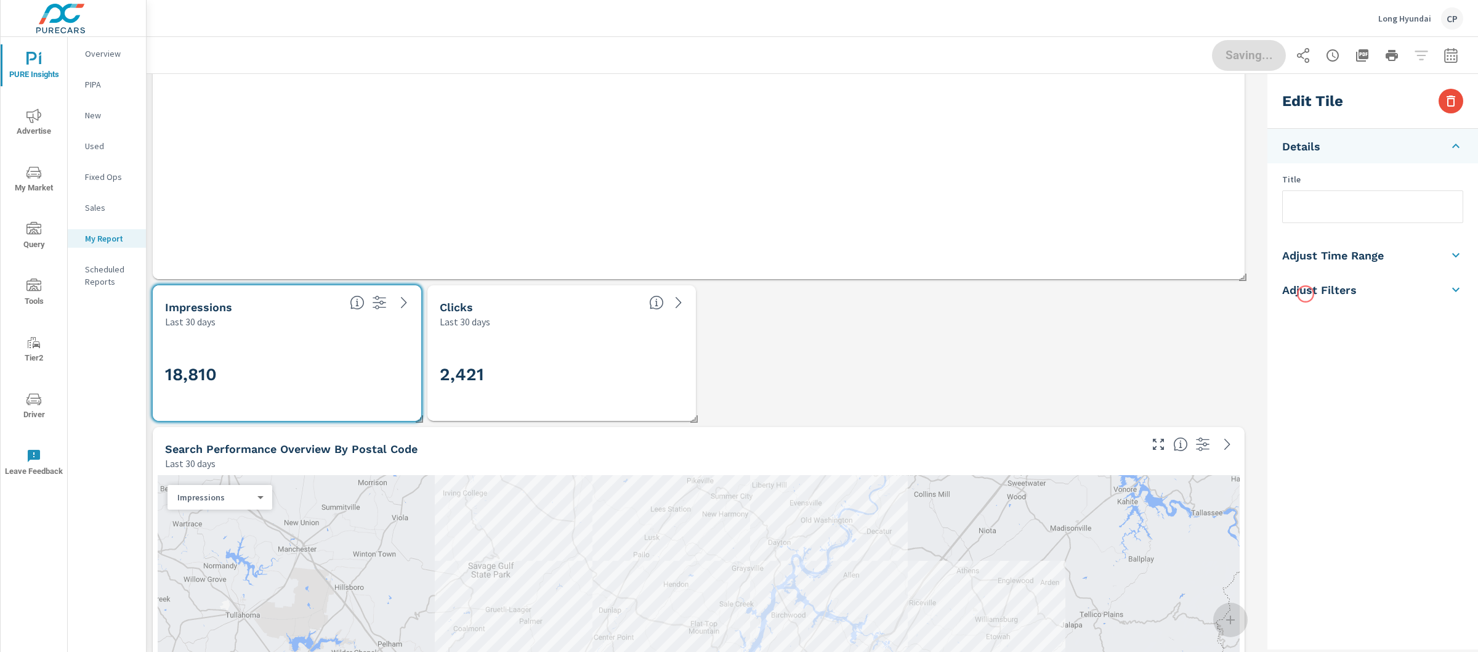
click at [1306, 294] on h5 "Adjust Filters" at bounding box center [1320, 290] width 75 height 14
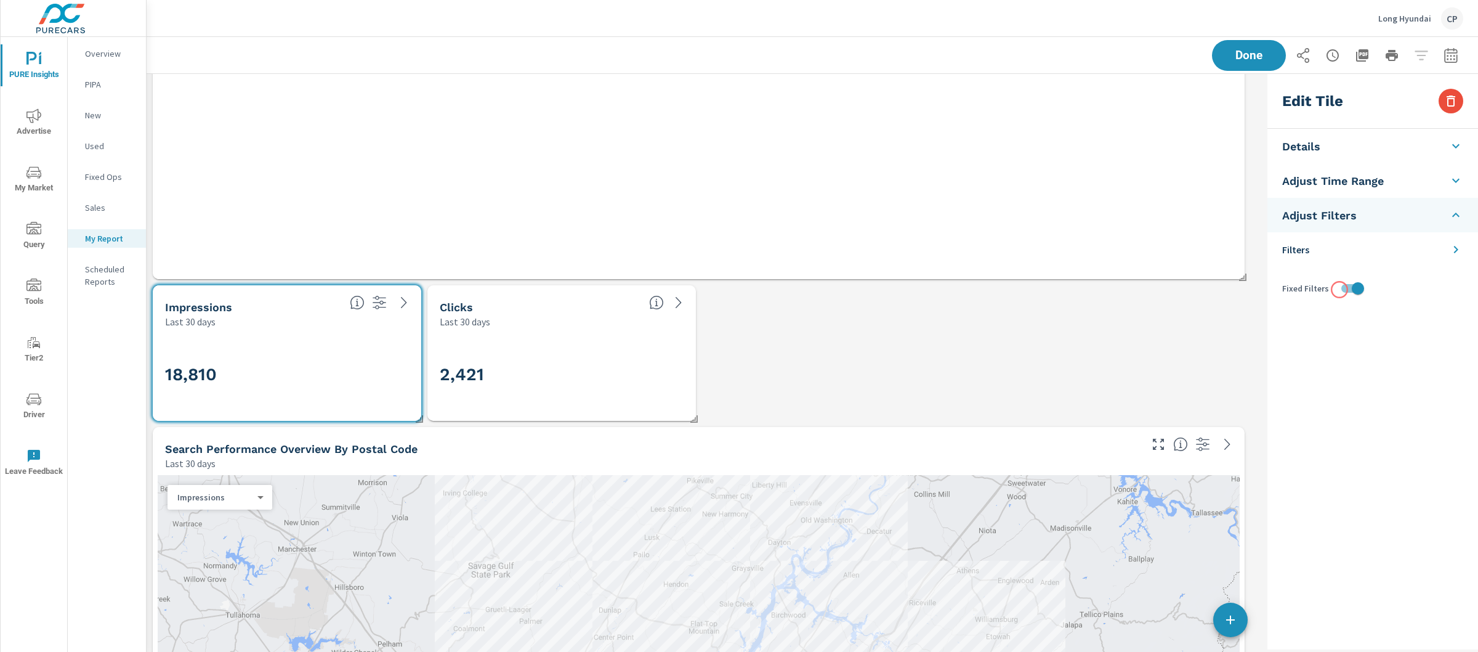
click at [1340, 290] on input "checkbox" at bounding box center [1358, 288] width 70 height 23
click at [949, 440] on div "Search Performance Overview By Postal Code Last 30 days" at bounding box center [648, 449] width 991 height 44
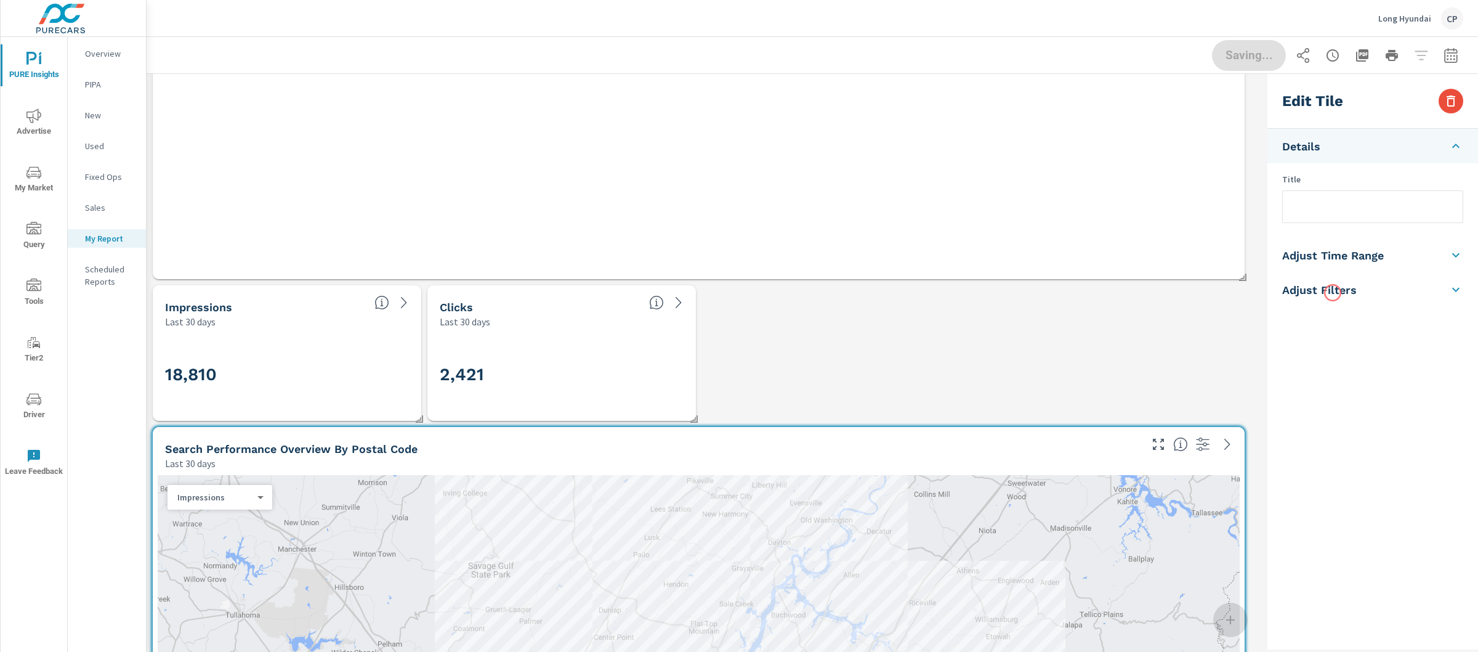
click at [1333, 293] on h5 "Adjust Filters" at bounding box center [1320, 290] width 75 height 14
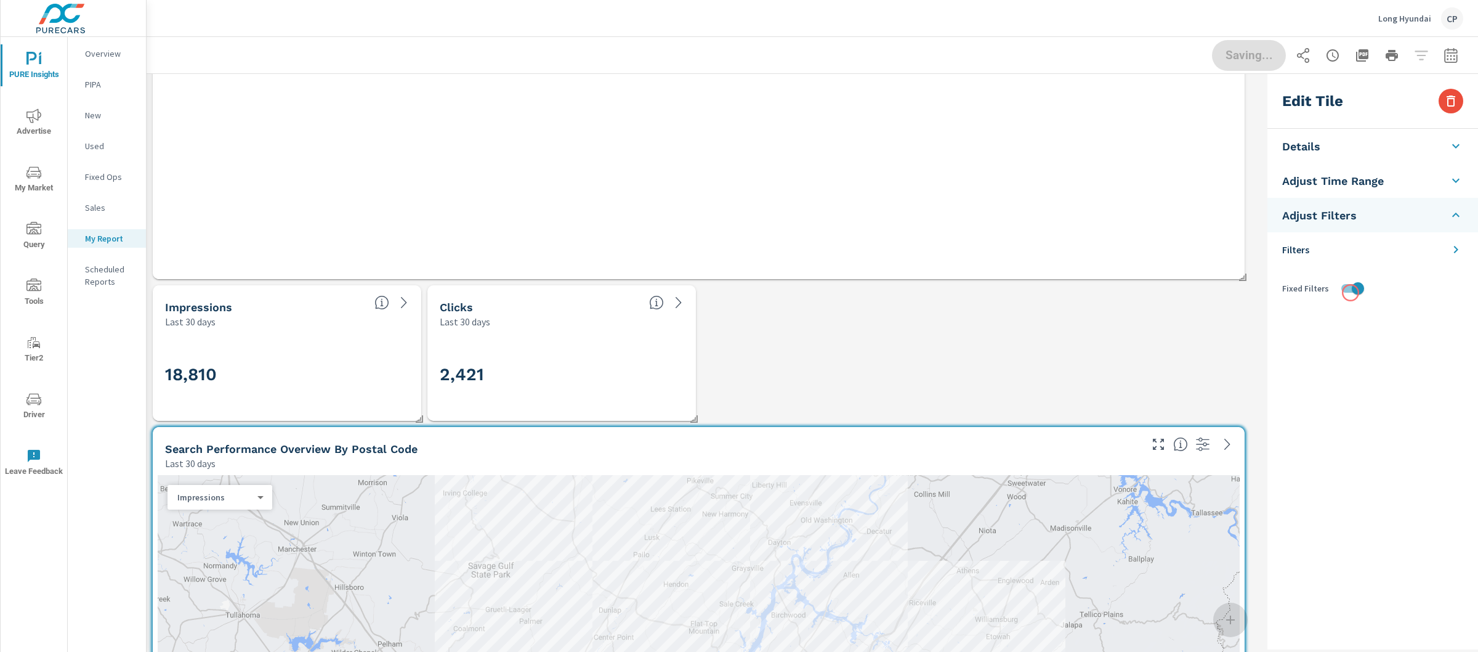
click at [1351, 293] on input "checkbox" at bounding box center [1358, 288] width 70 height 23
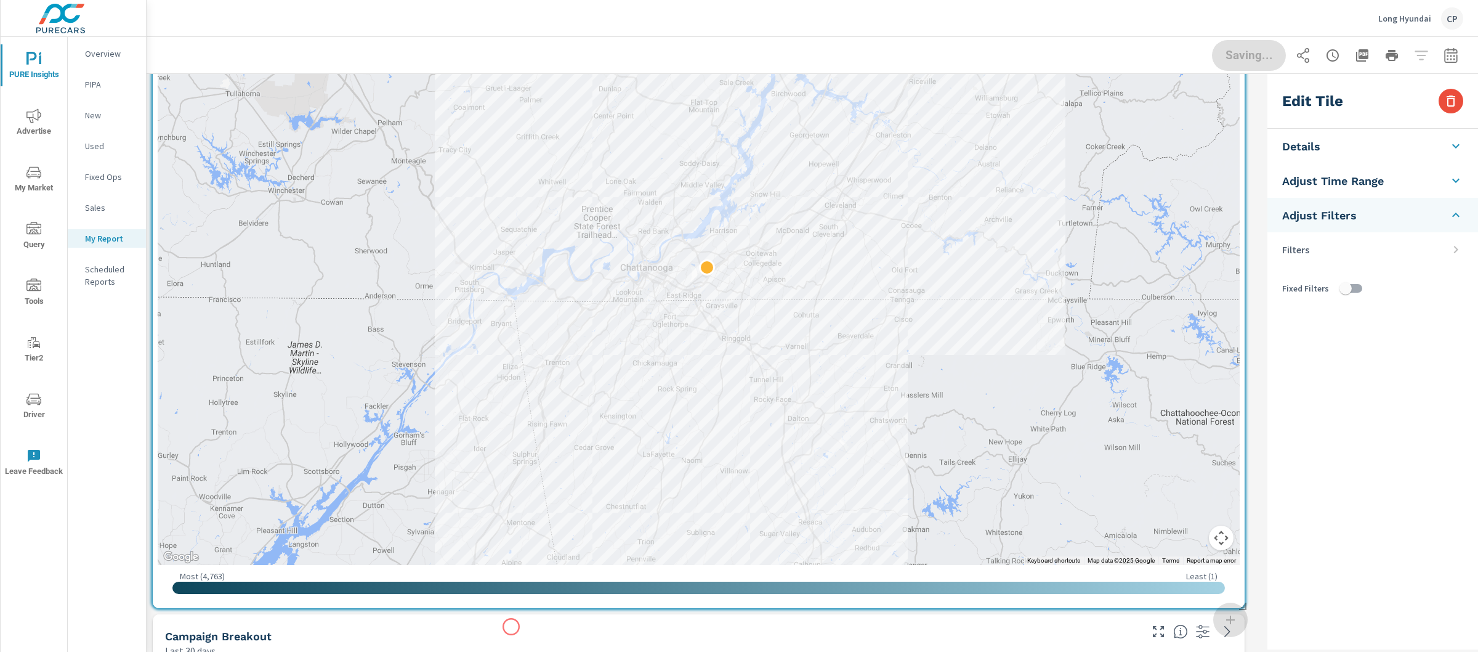
scroll to position [2311, 0]
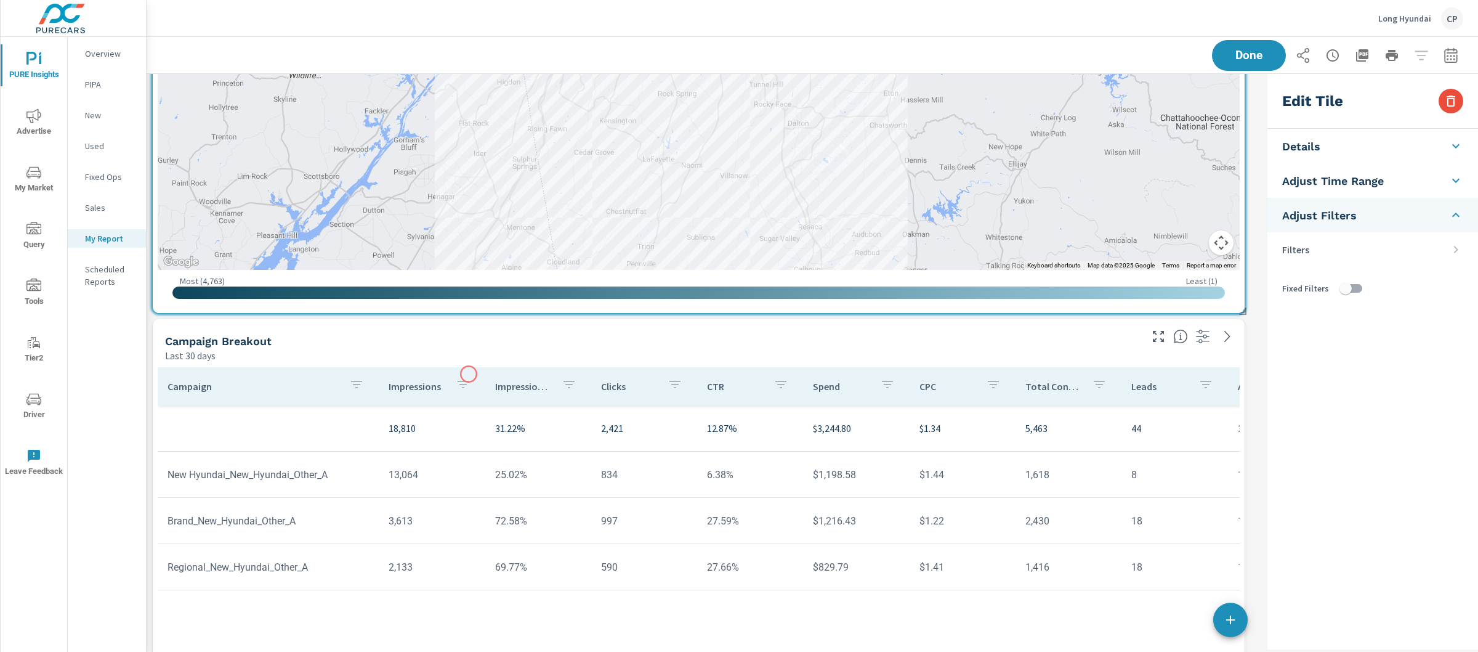
click at [467, 372] on div "Impressions" at bounding box center [432, 386] width 86 height 28
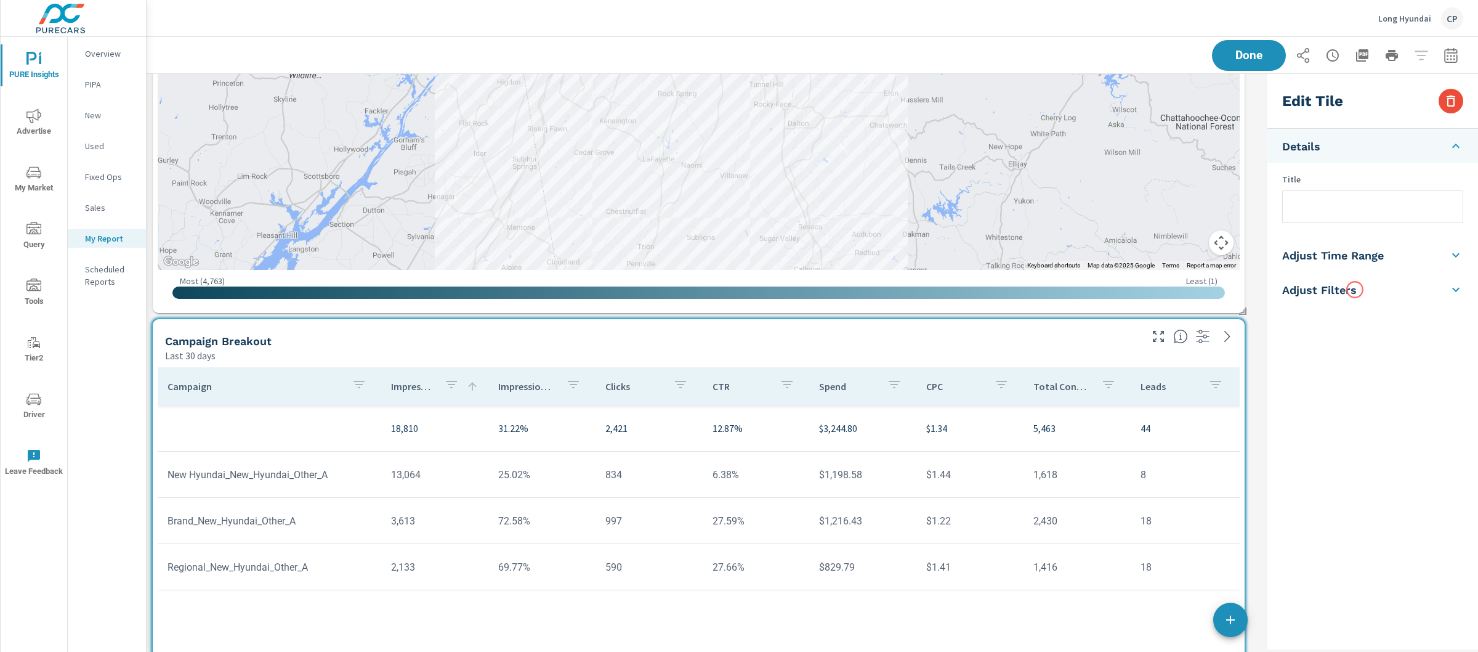
click at [1355, 290] on li "Adjust Filters" at bounding box center [1373, 289] width 211 height 34
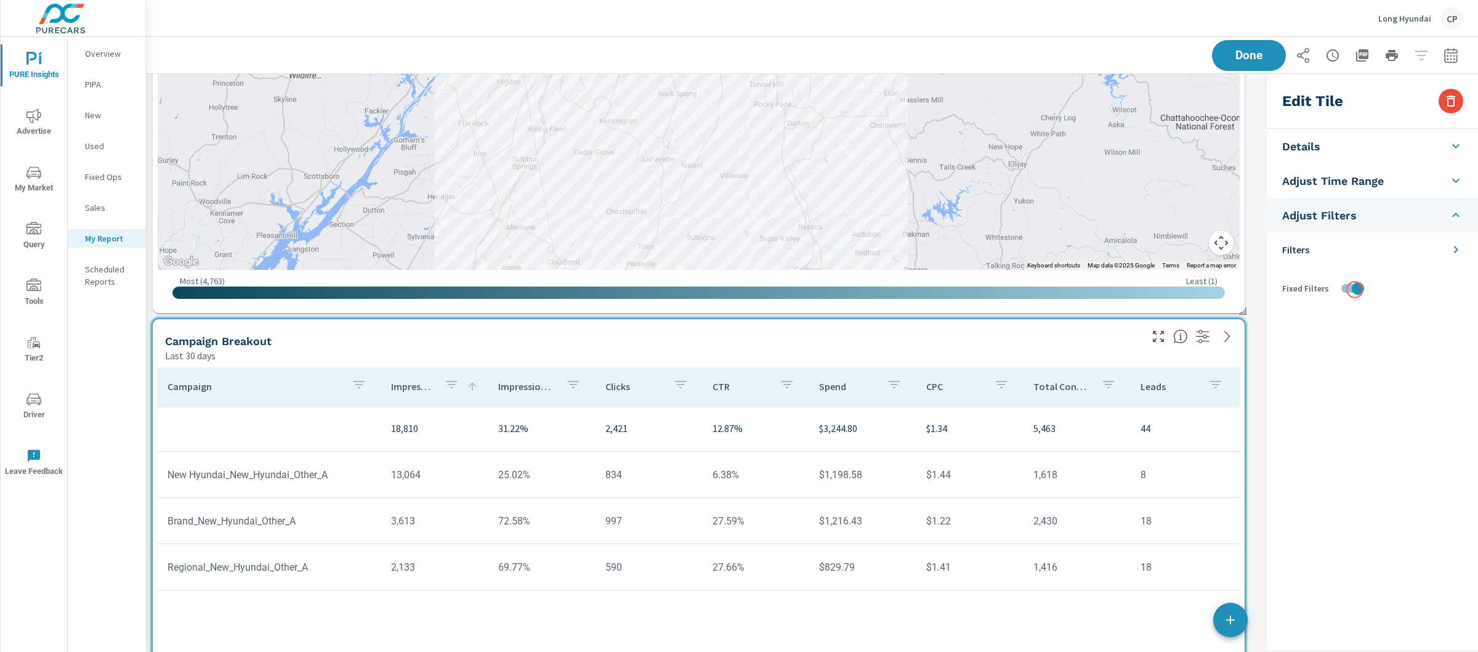
click at [1355, 289] on input "checkbox" at bounding box center [1358, 288] width 70 height 23
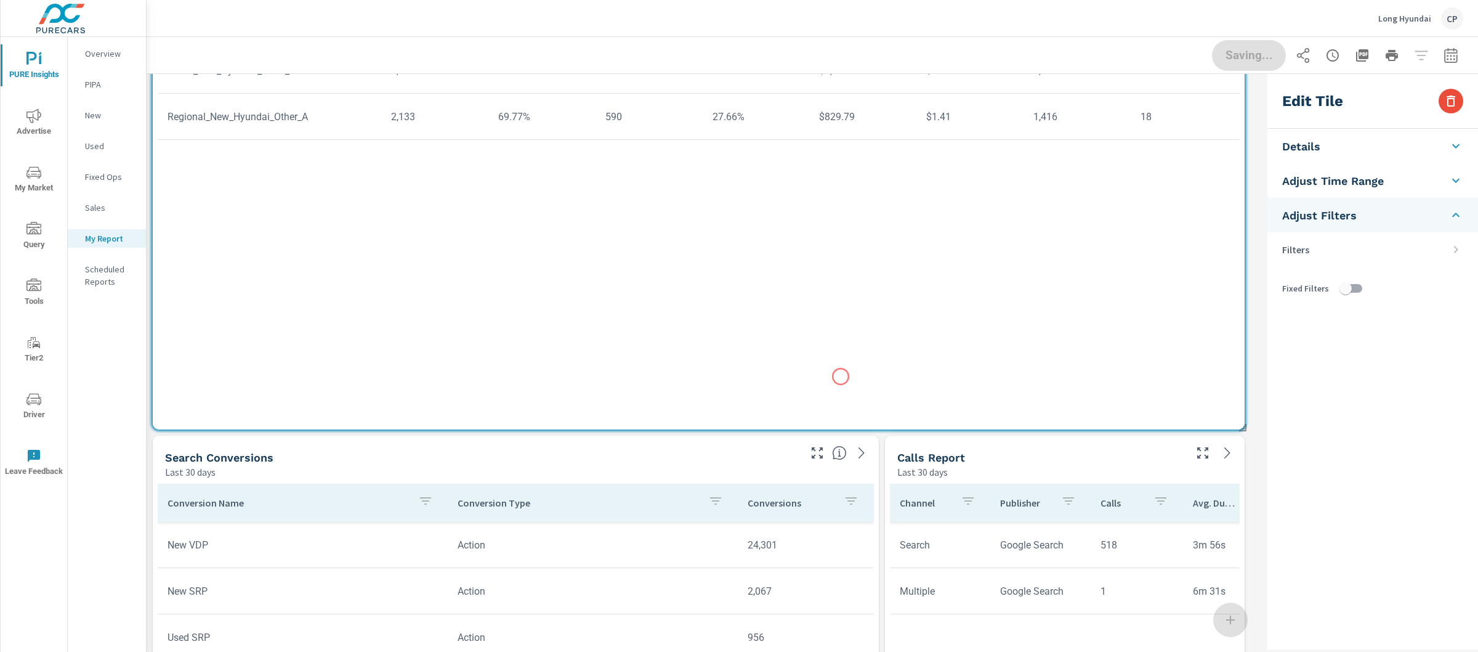
scroll to position [3012, 0]
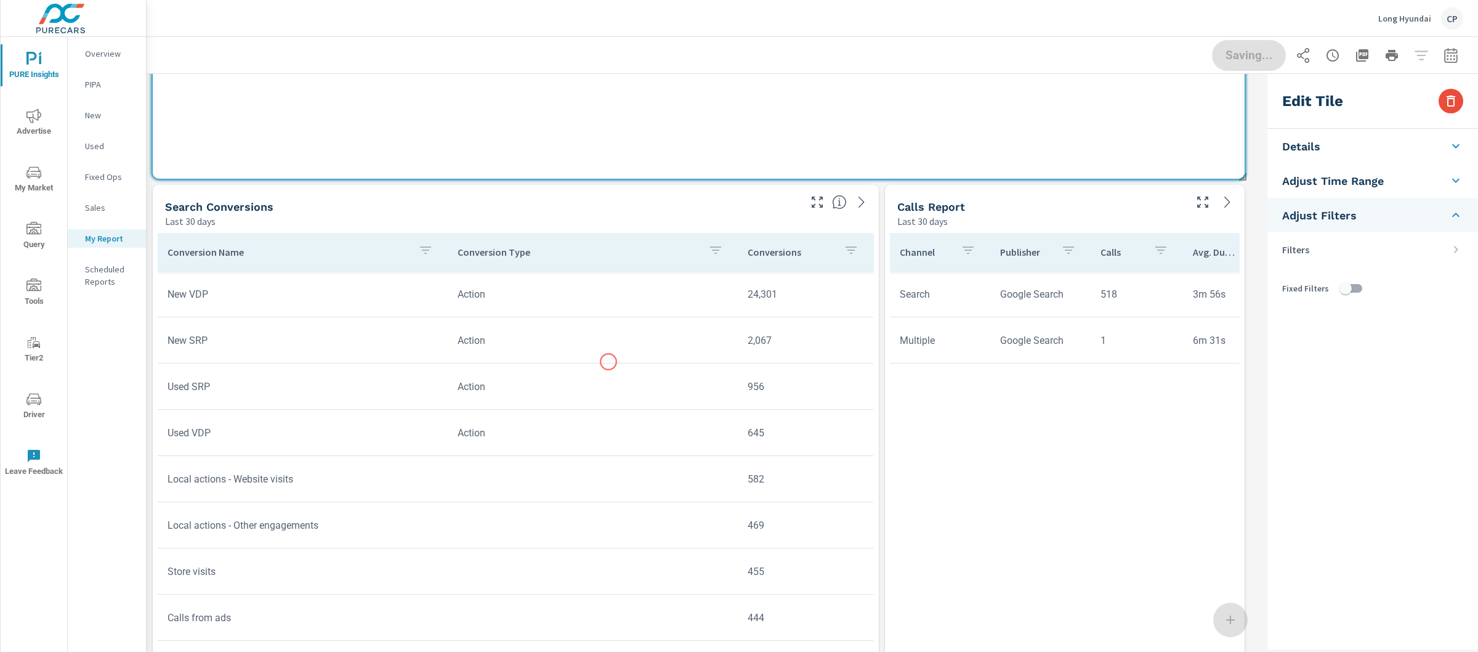
click at [609, 362] on tr "New SRP Action 2,067" at bounding box center [516, 340] width 716 height 46
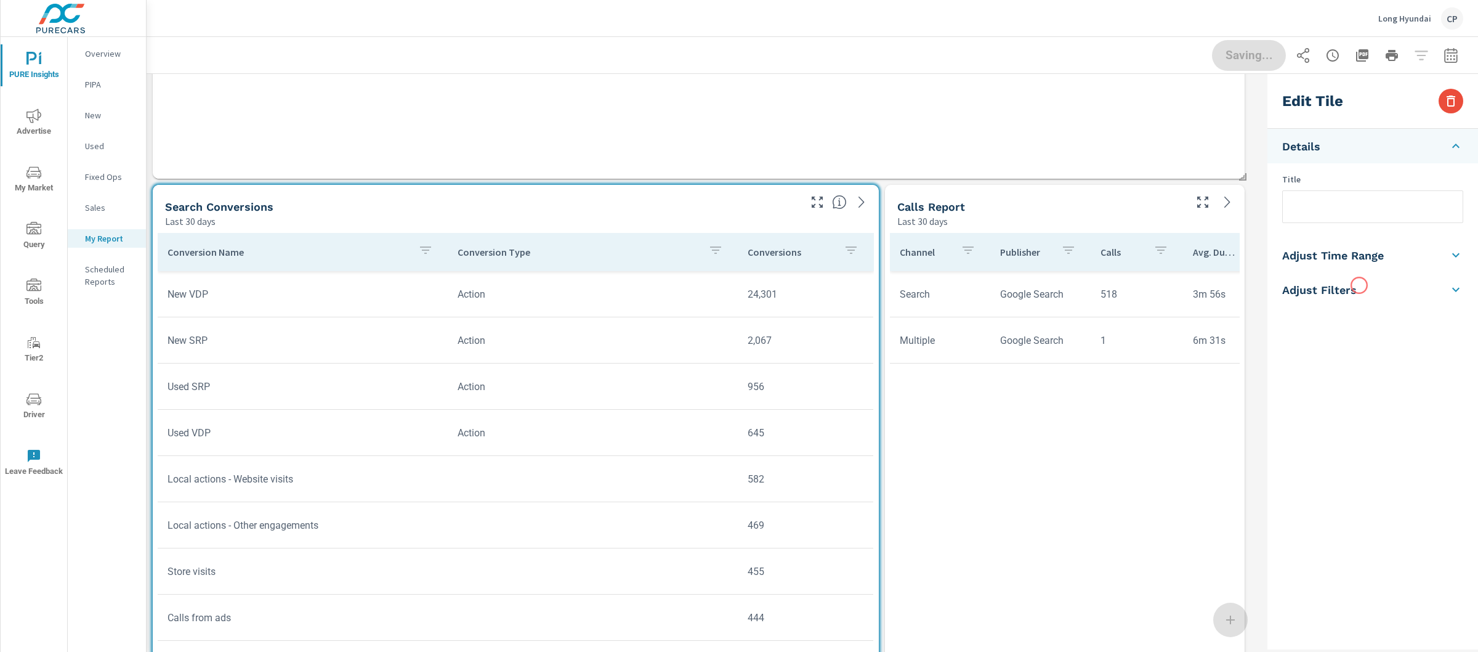
click at [1360, 285] on li "Adjust Filters" at bounding box center [1373, 289] width 211 height 34
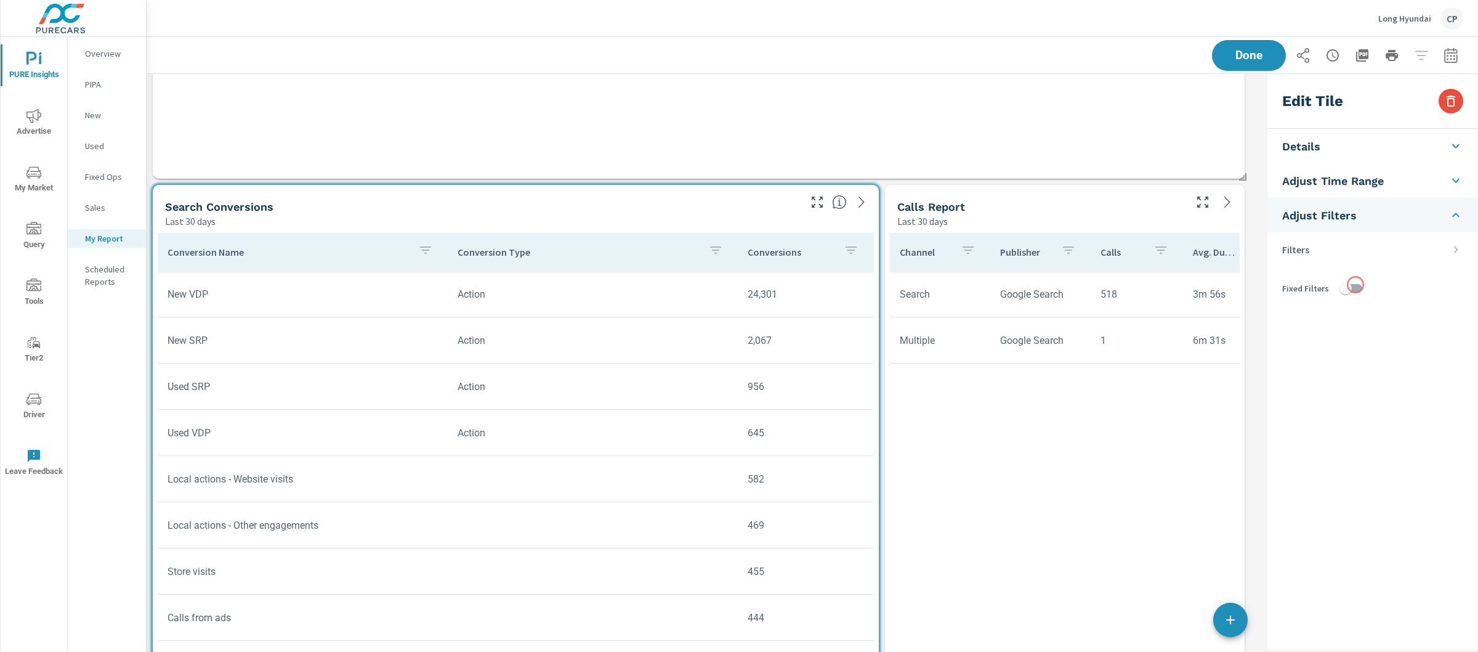
click at [1353, 285] on input "checkbox" at bounding box center [1346, 288] width 70 height 23
click at [1353, 285] on input "checkbox" at bounding box center [1358, 288] width 70 height 23
checkbox input "false"
click at [1130, 215] on div "Last 30 days" at bounding box center [1041, 221] width 286 height 15
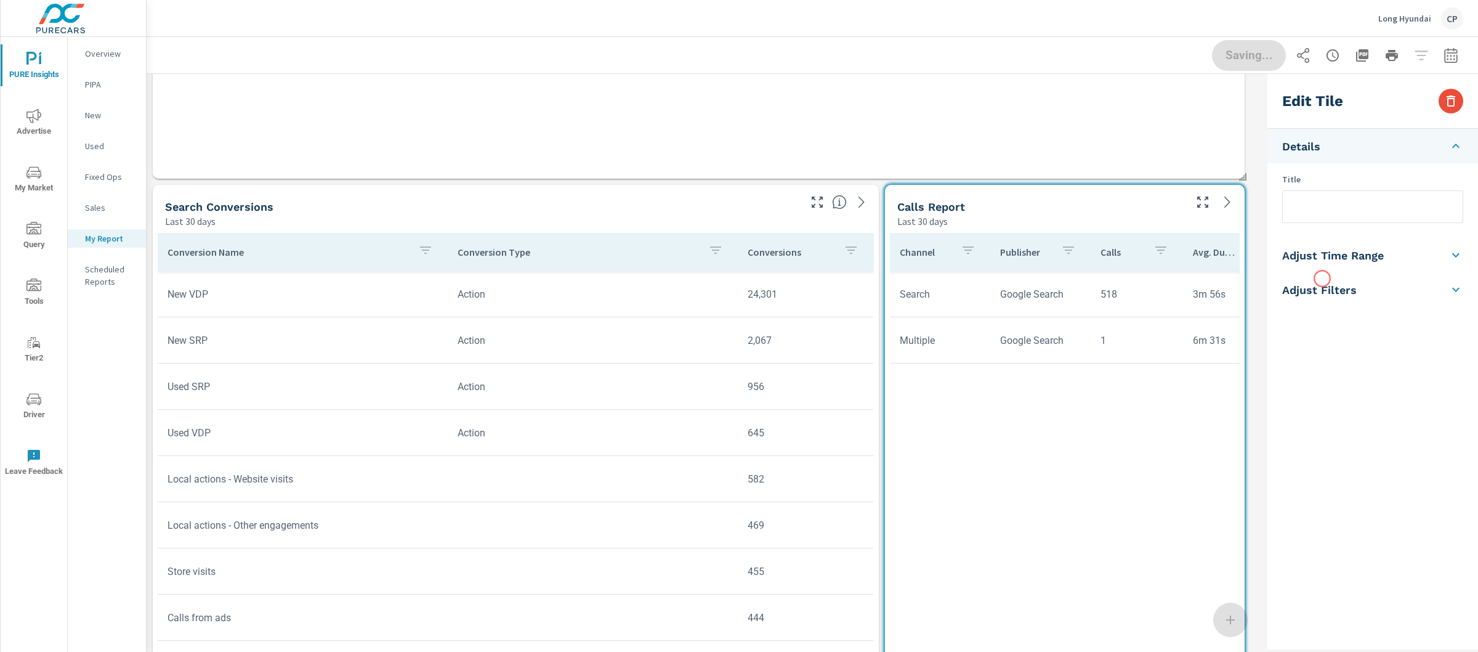
click at [1326, 282] on li "Adjust Filters" at bounding box center [1373, 289] width 211 height 34
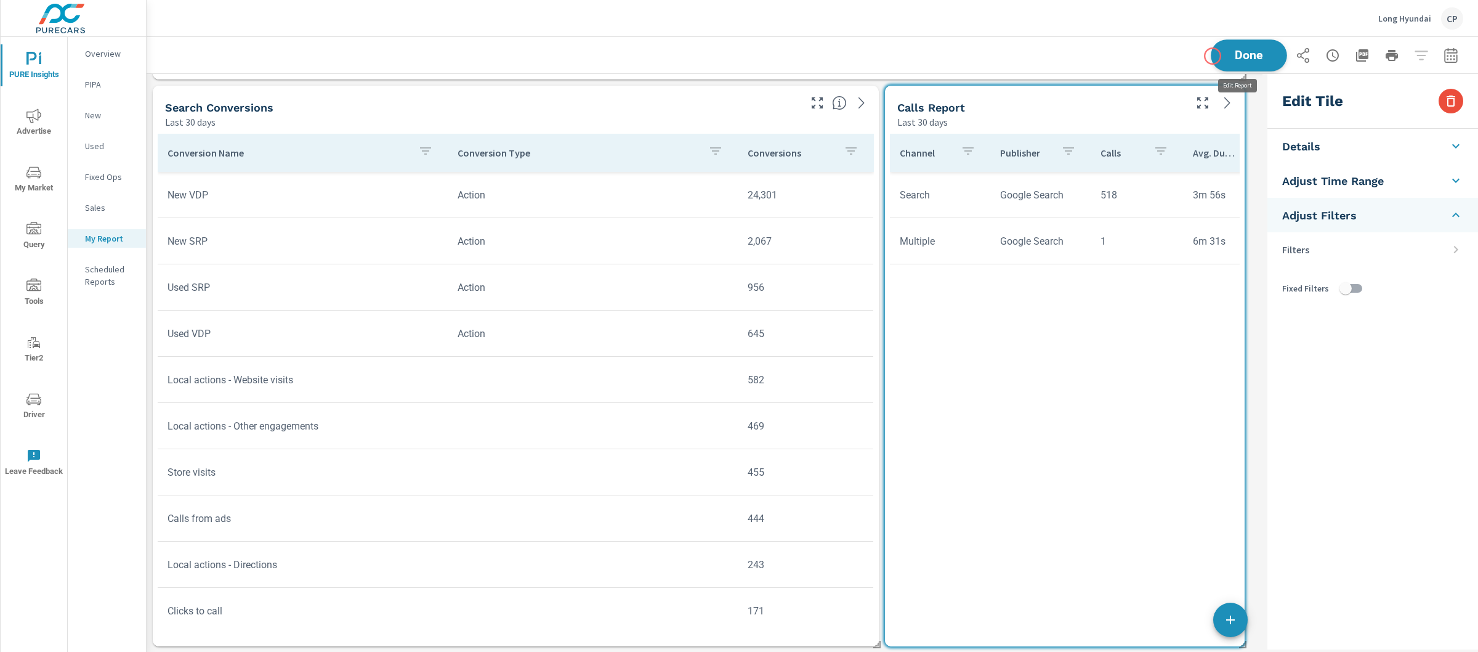
scroll to position [3713, 1129]
click at [1224, 54] on span "Done" at bounding box center [1249, 55] width 51 height 12
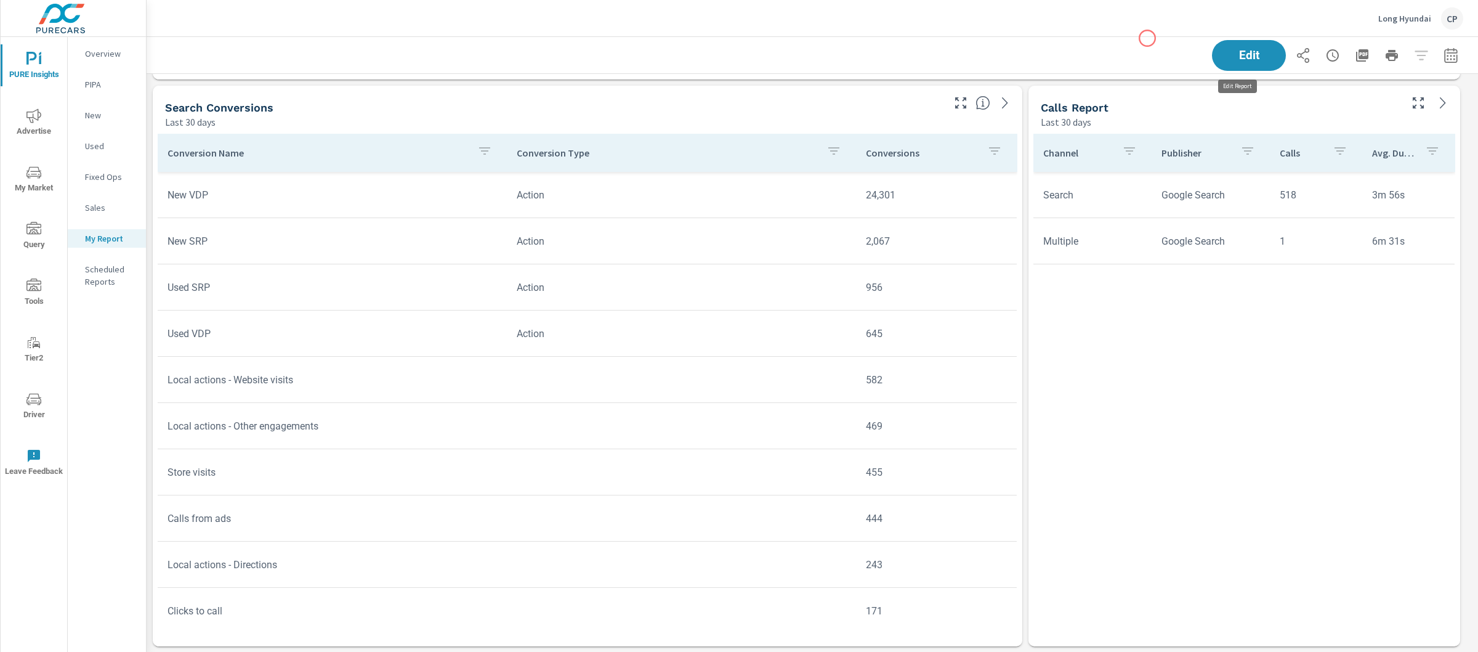
scroll to position [3713, 1344]
click at [1448, 63] on div "Edit" at bounding box center [1337, 55] width 251 height 31
click at [1446, 61] on icon "button" at bounding box center [1451, 54] width 13 height 15
click at [1337, 120] on div "Custom Yesterday Last week Last 7 days Last 14 days Last 30 days Last 45 days L…" at bounding box center [1341, 106] width 133 height 34
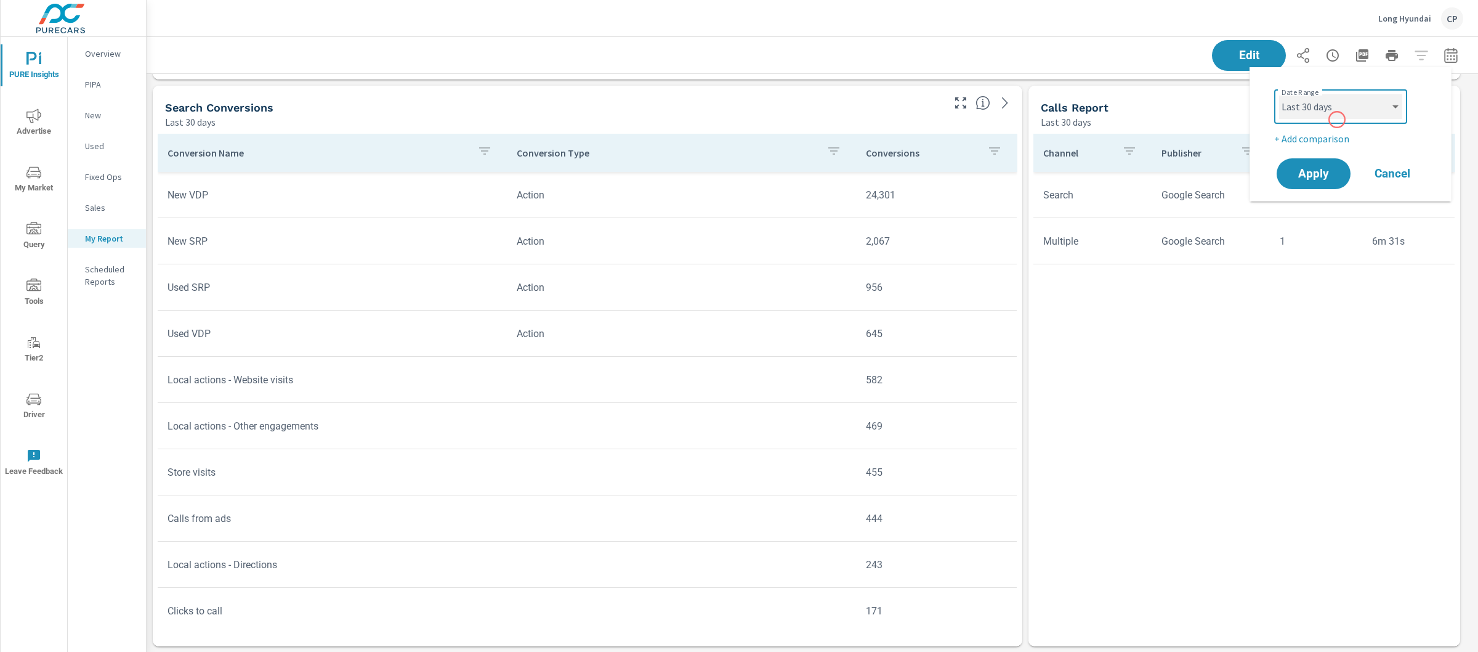
click at [1337, 105] on select "Custom Yesterday Last week Last 7 days Last 14 days Last 30 days Last 45 days L…" at bounding box center [1340, 106] width 123 height 25
click at [1279, 94] on select "Custom Yesterday Last week Last 7 days Last 14 days Last 30 days Last 45 days L…" at bounding box center [1340, 106] width 123 height 25
select select "Last month"
click at [1332, 179] on button "Apply" at bounding box center [1314, 174] width 76 height 32
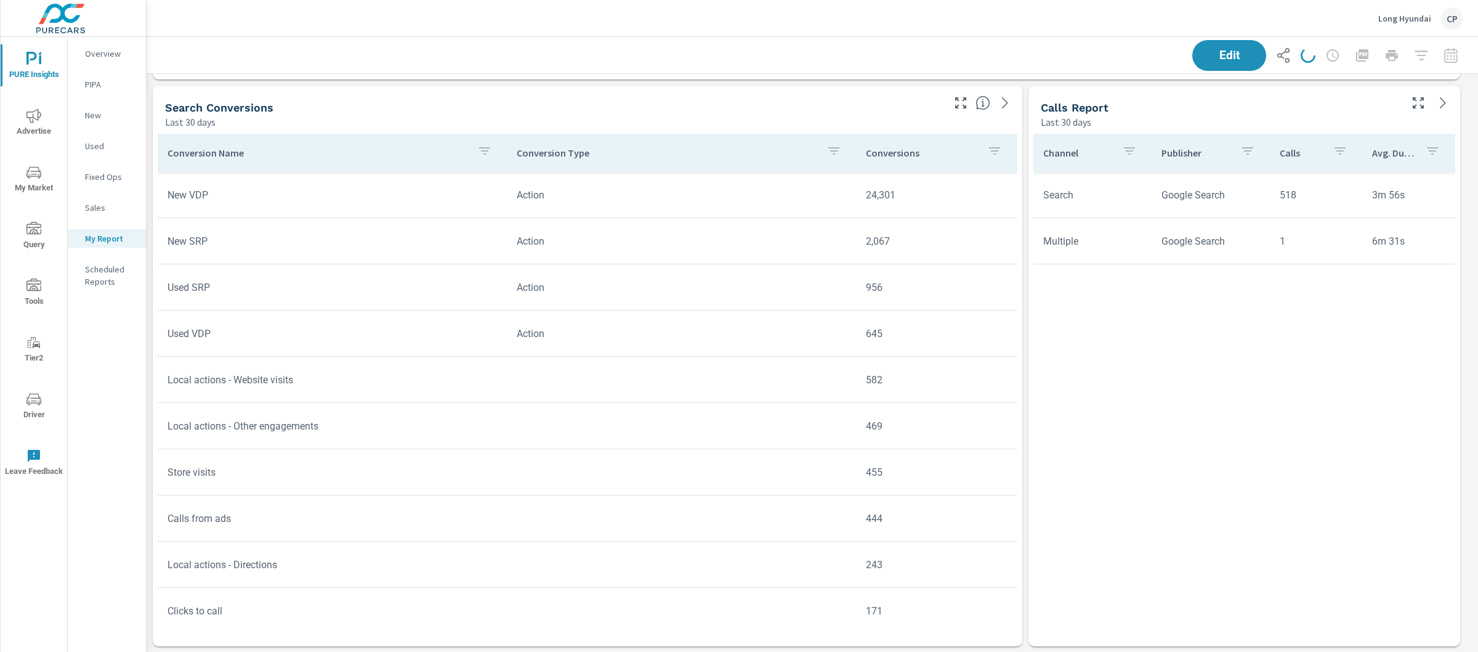
scroll to position [3713, 1344]
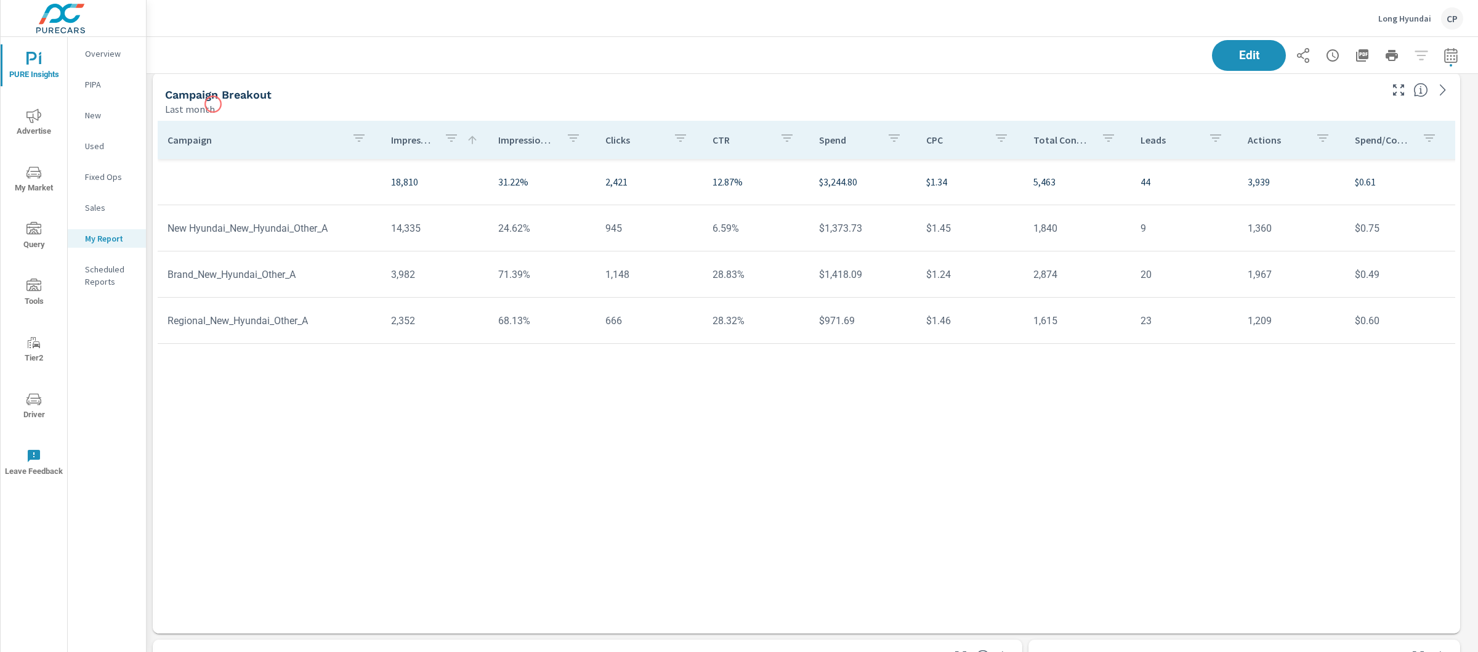
scroll to position [2450, 0]
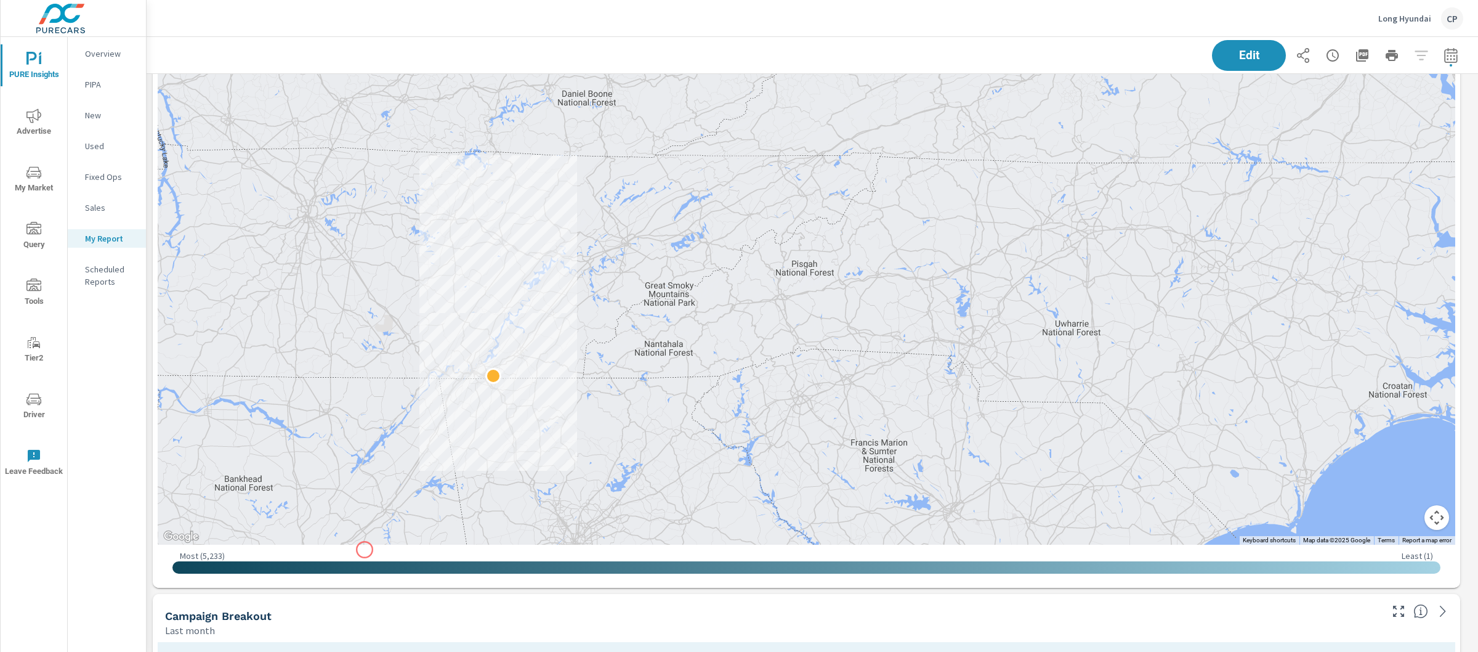
scroll to position [1960, 0]
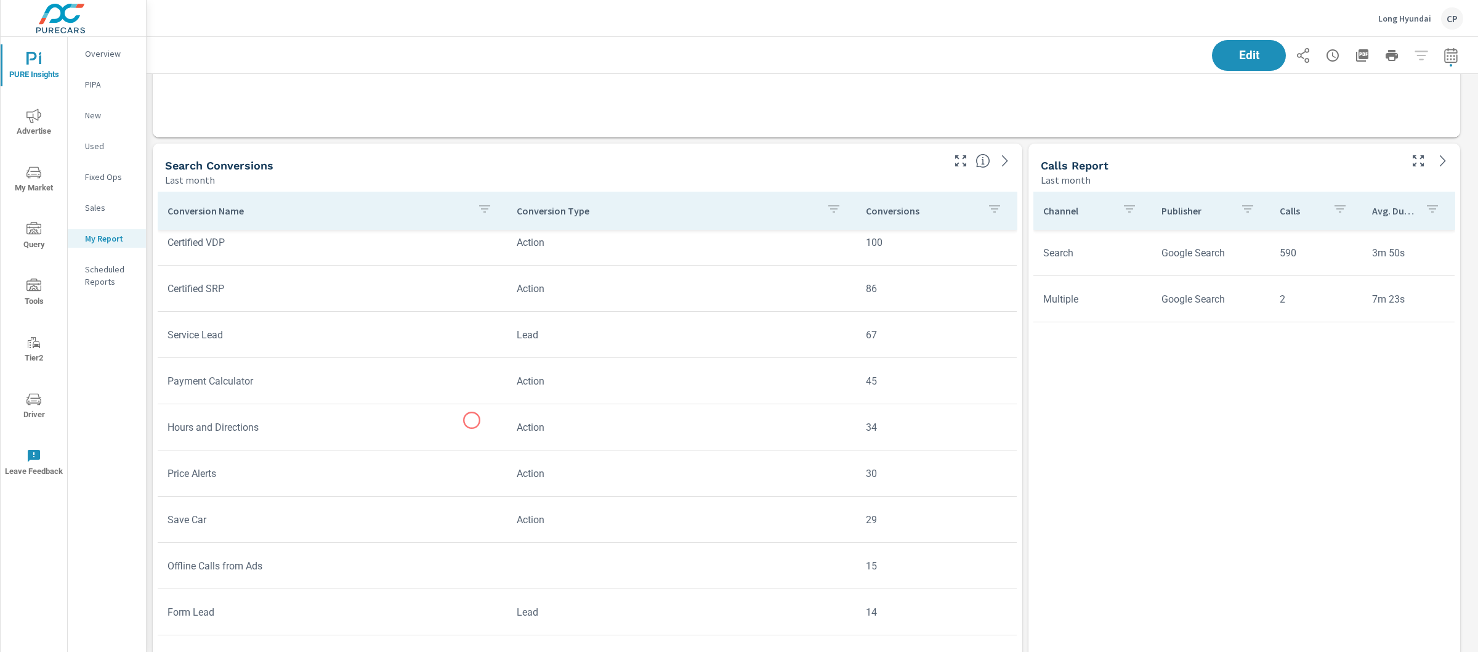
scroll to position [3112, 0]
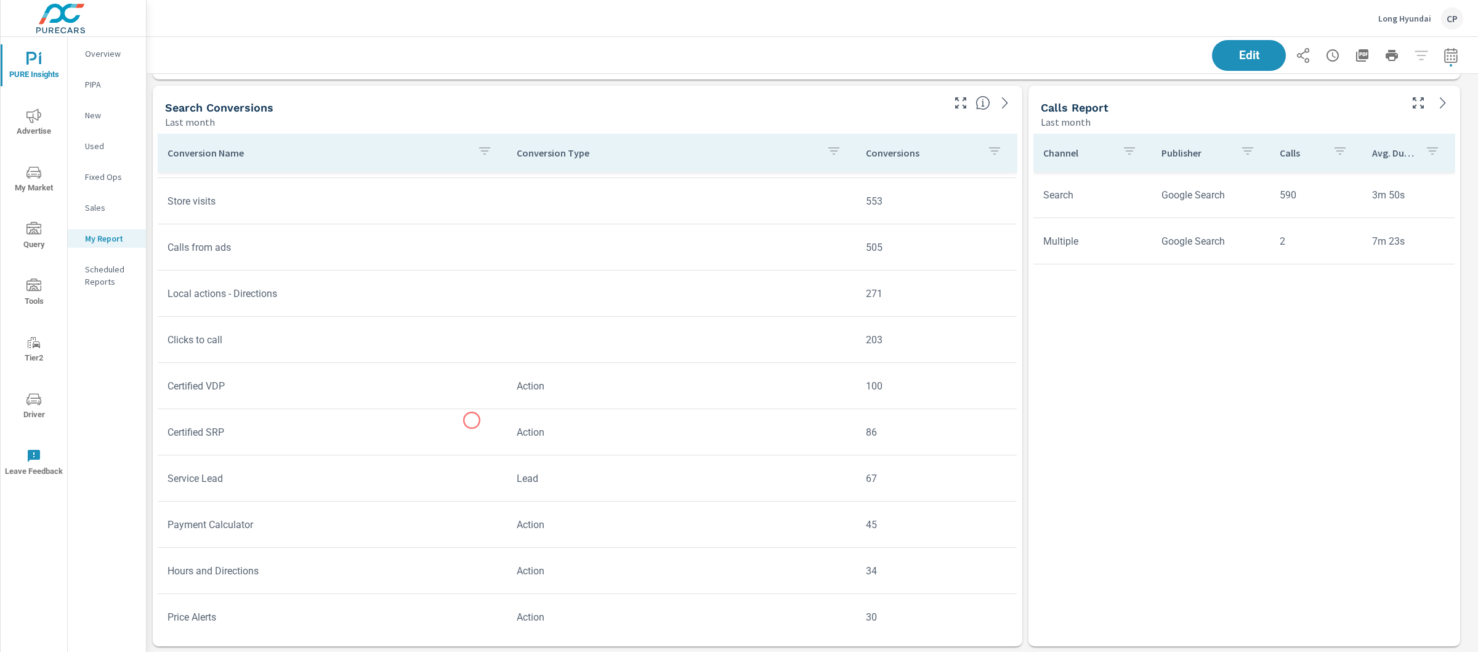
scroll to position [112, 0]
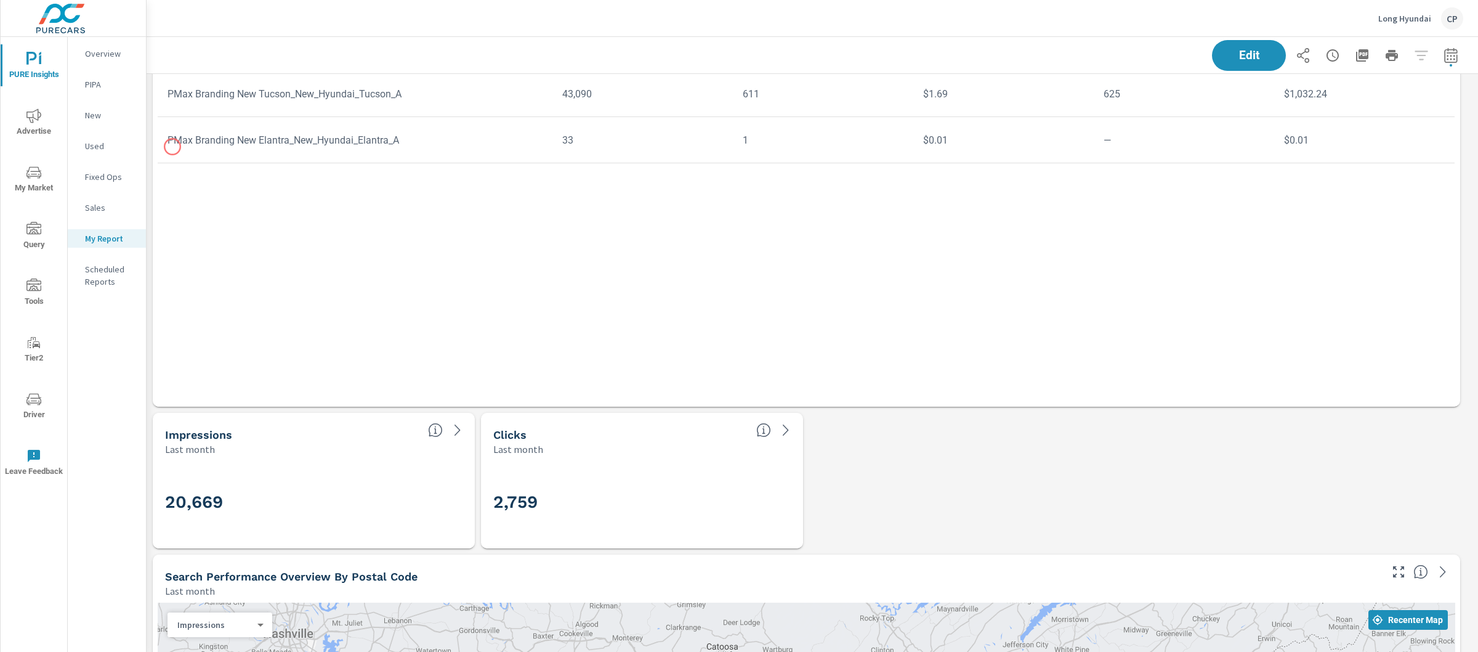
scroll to position [1103, 0]
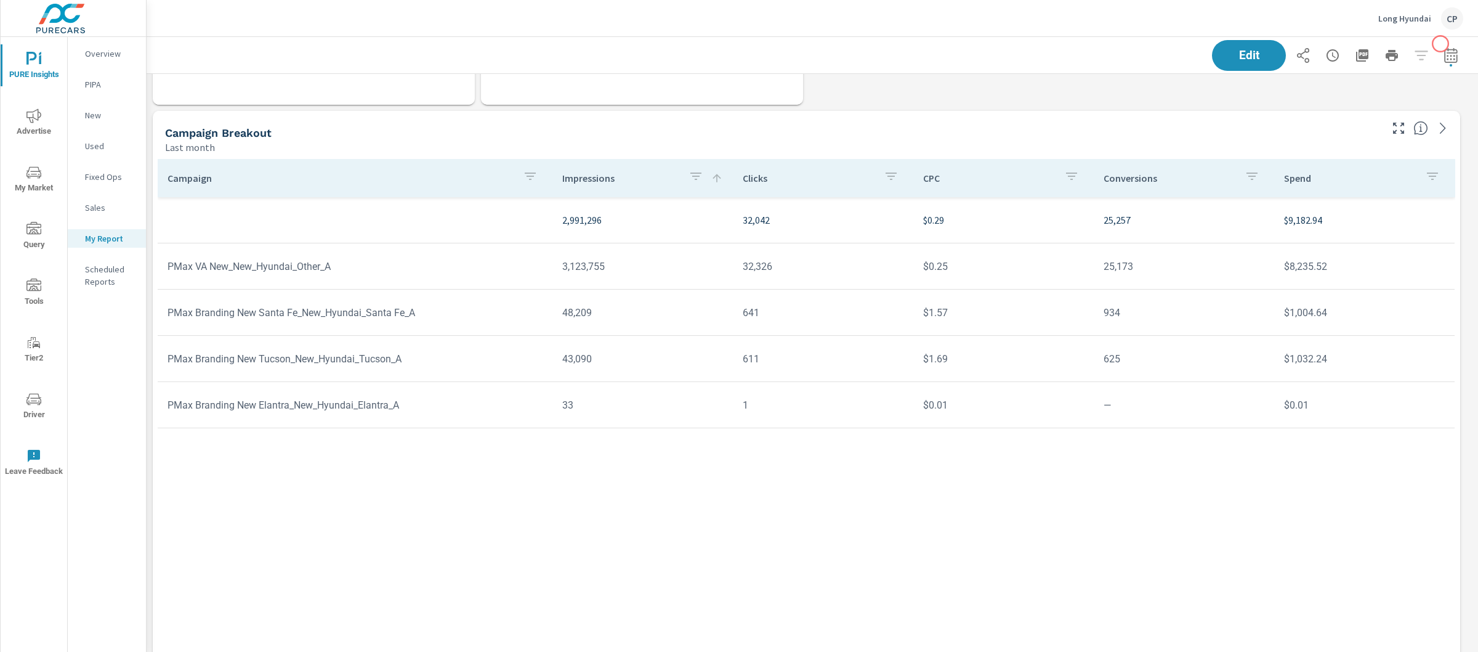
click at [1444, 56] on icon "button" at bounding box center [1451, 55] width 15 height 15
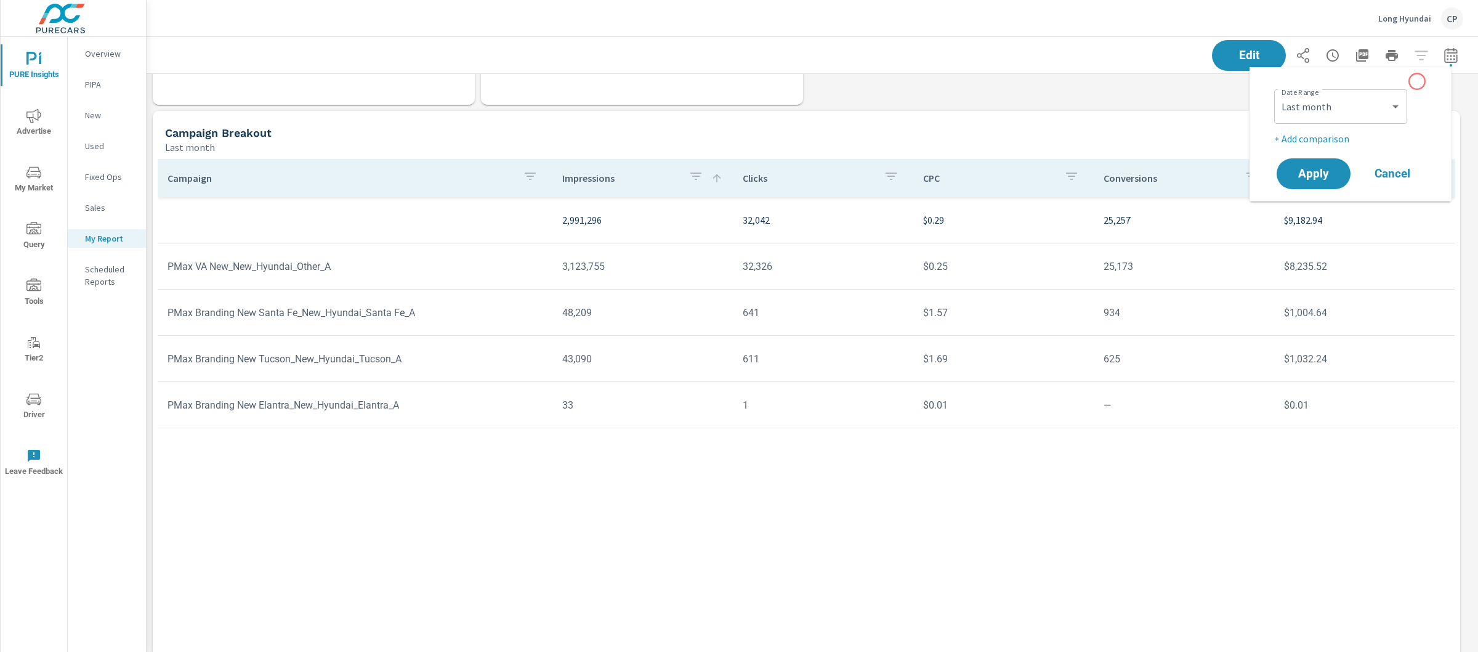
scroll to position [3713, 1344]
click at [1375, 113] on select "Custom Yesterday Last week Last 7 days Last 14 days Last 30 days Last 45 days L…" at bounding box center [1340, 106] width 123 height 25
click at [1279, 94] on select "Custom Yesterday Last week Last 7 days Last 14 days Last 30 days Last 45 days L…" at bounding box center [1340, 106] width 123 height 25
select select "Month to date"
click at [1330, 161] on button "Apply" at bounding box center [1314, 174] width 76 height 32
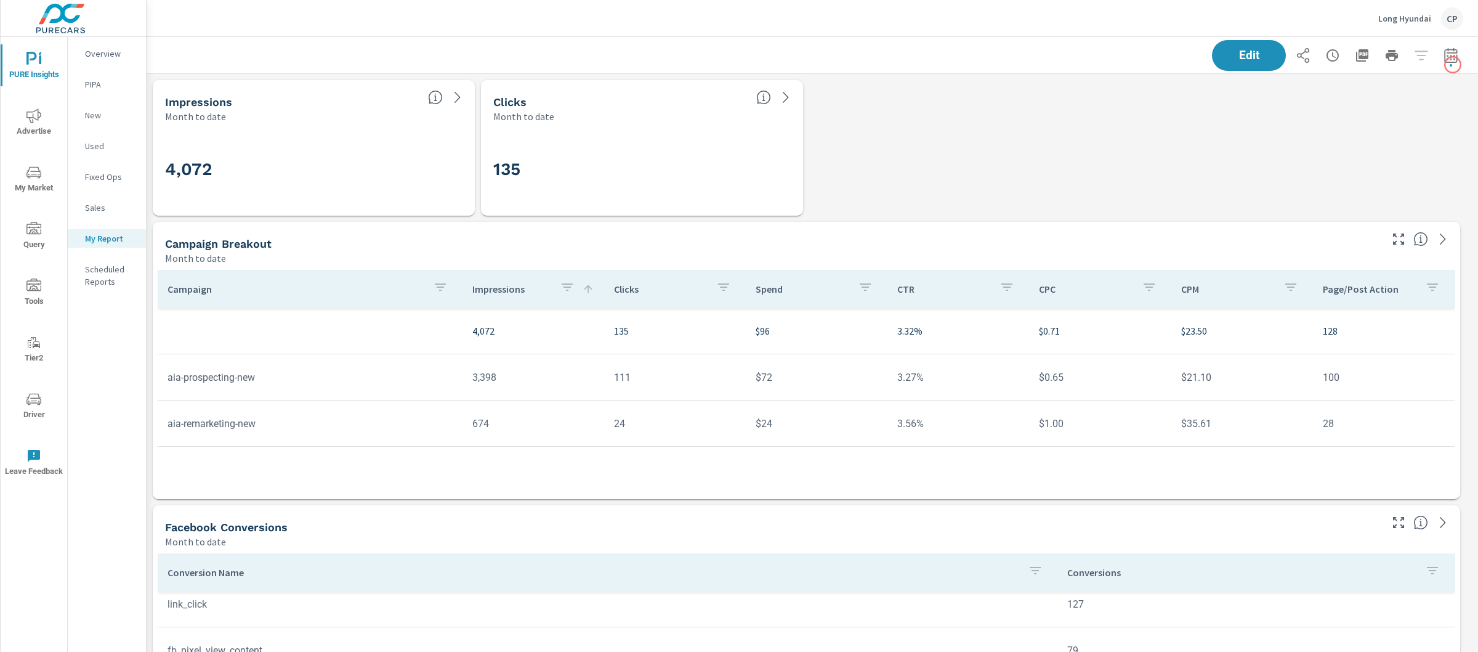
click at [1456, 62] on div "Edit" at bounding box center [813, 55] width 1332 height 36
click at [1449, 57] on button "button" at bounding box center [1451, 55] width 25 height 25
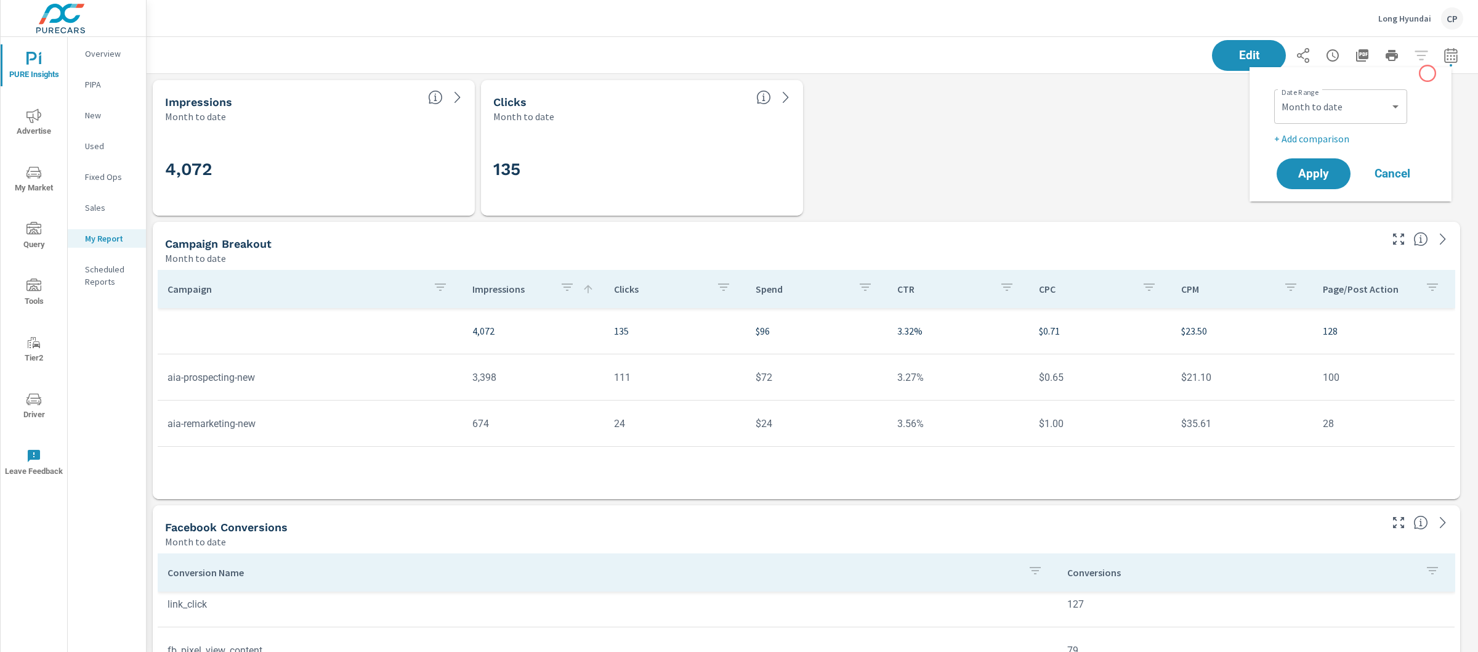
scroll to position [3713, 1344]
click at [1390, 102] on select "Custom [DATE] Last week Last 7 days Last 14 days Last 30 days Last 45 days Last…" at bounding box center [1340, 106] width 123 height 25
click at [1279, 94] on select "Custom [DATE] Last week Last 7 days Last 14 days Last 30 days Last 45 days Last…" at bounding box center [1340, 106] width 123 height 25
select select "Last month"
click at [1332, 163] on button "Apply" at bounding box center [1314, 174] width 76 height 32
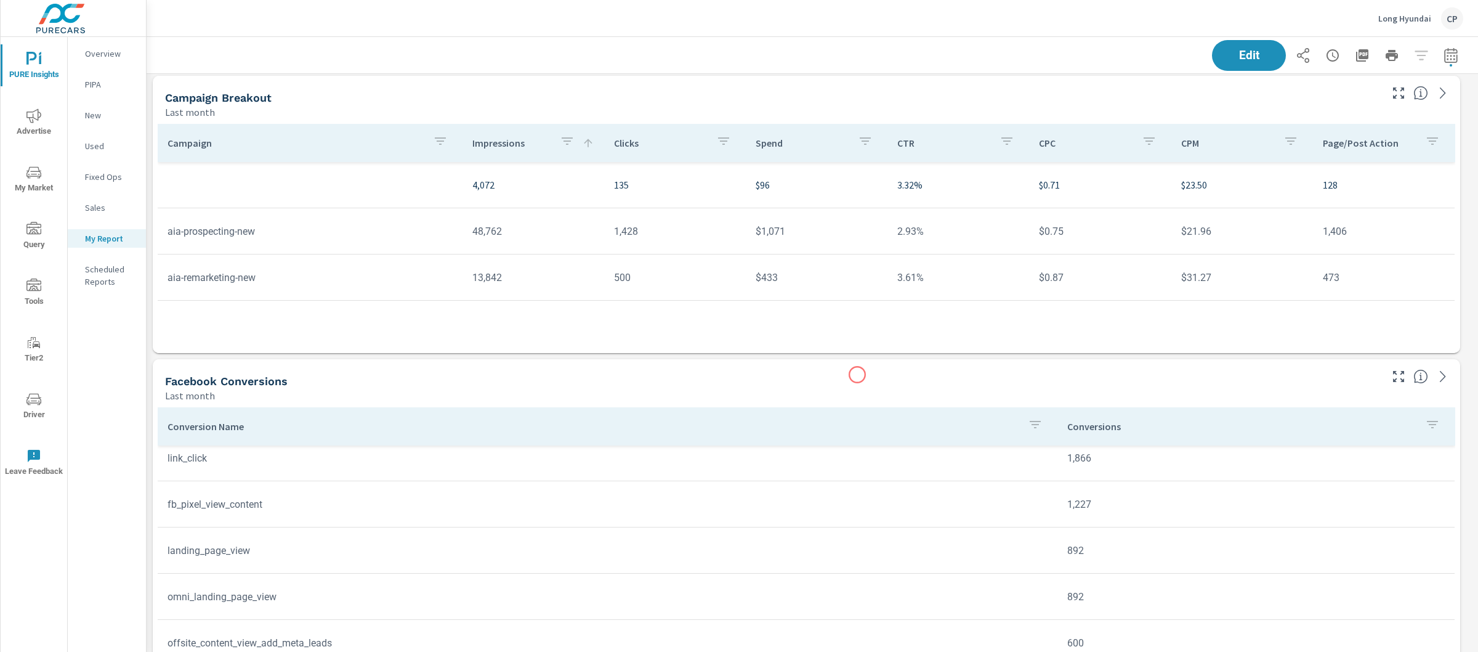
scroll to position [336, 0]
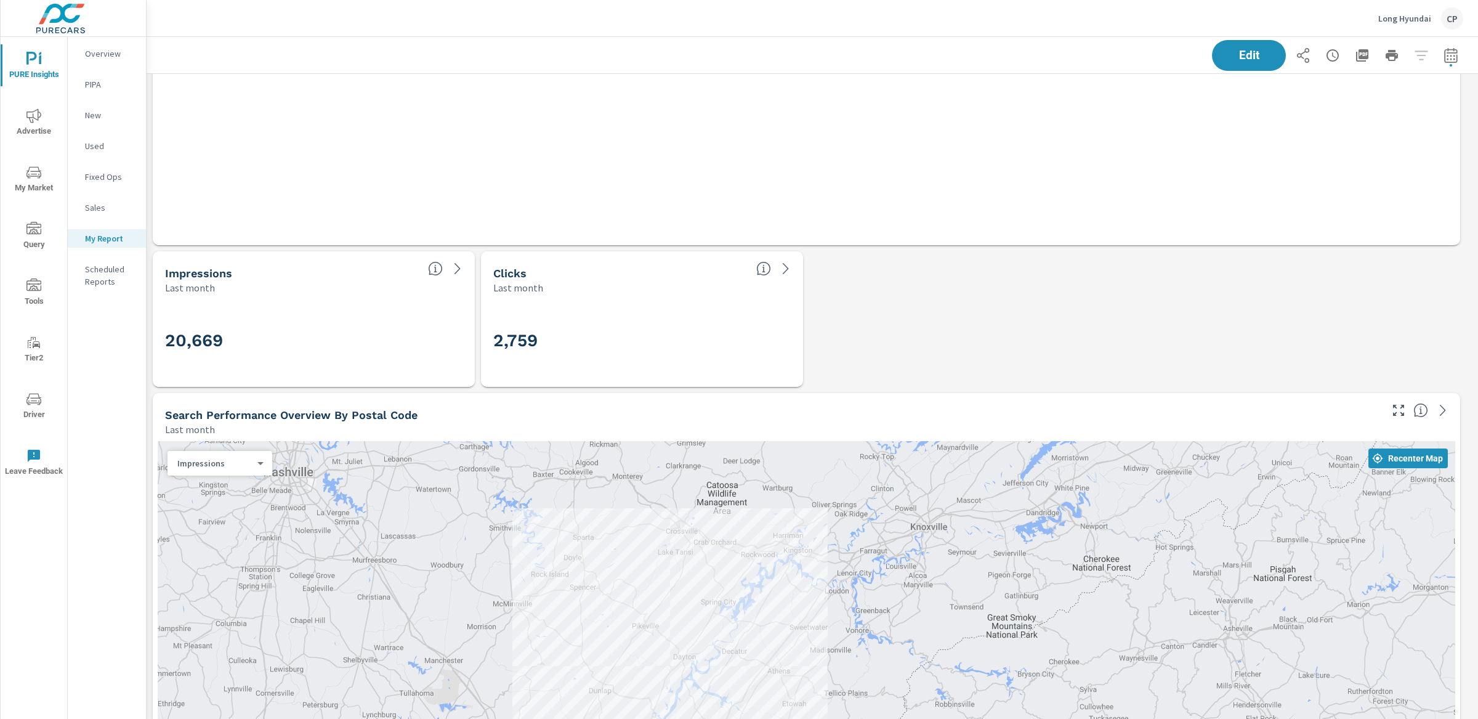
scroll to position [1584, 0]
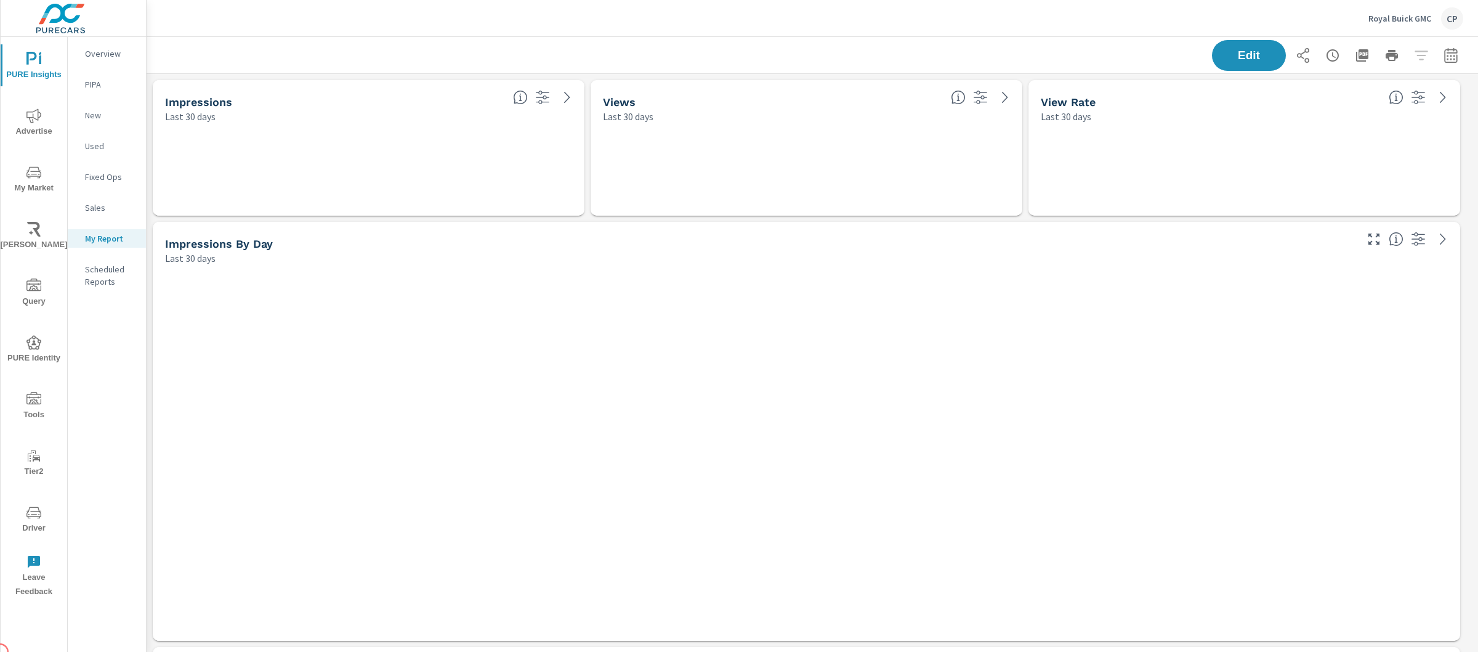
scroll to position [5697, 1344]
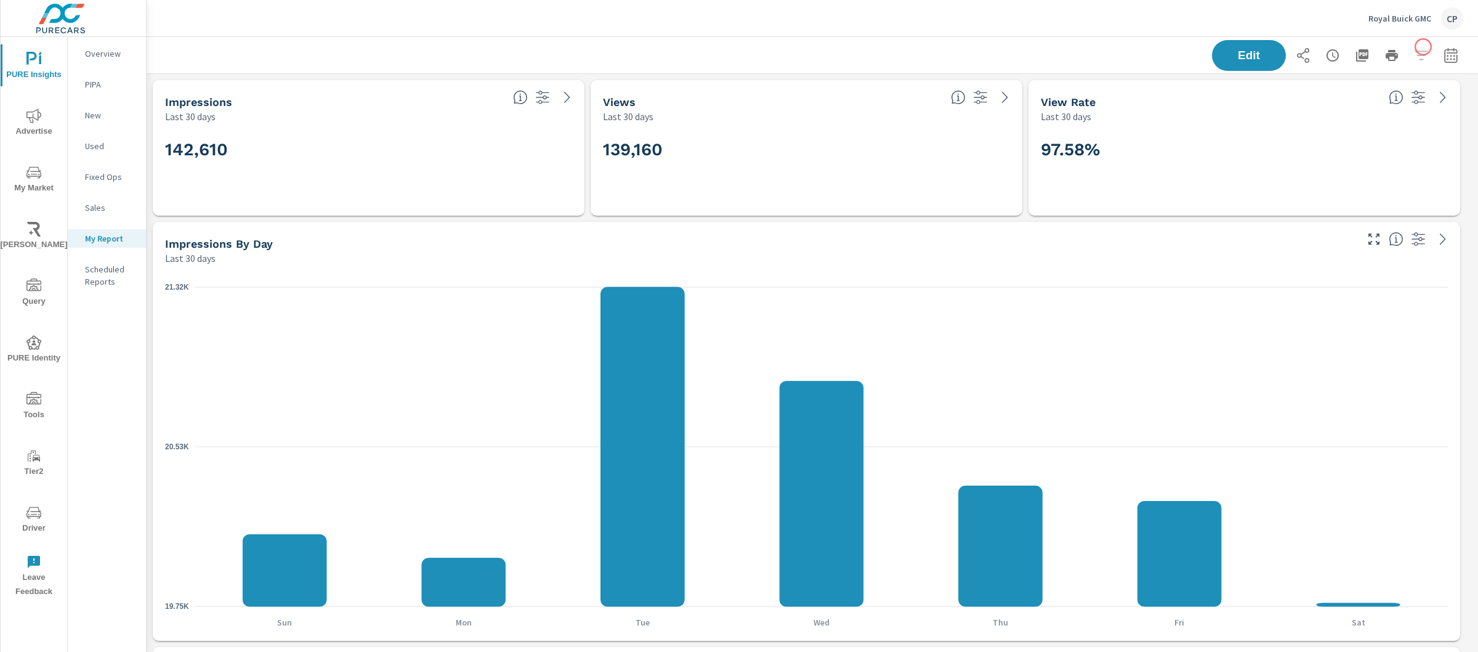
click at [1424, 47] on div "Edit" at bounding box center [1337, 55] width 251 height 31
click at [1444, 48] on icon "button" at bounding box center [1451, 55] width 15 height 15
click at [1380, 102] on select "Custom [DATE] Last week Last 7 days Last 14 days Last 30 days Last 45 days Last…" at bounding box center [1340, 106] width 123 height 25
click at [1279, 94] on select "Custom [DATE] Last week Last 7 days Last 14 days Last 30 days Last 45 days Last…" at bounding box center [1340, 106] width 123 height 25
select select "Last month"
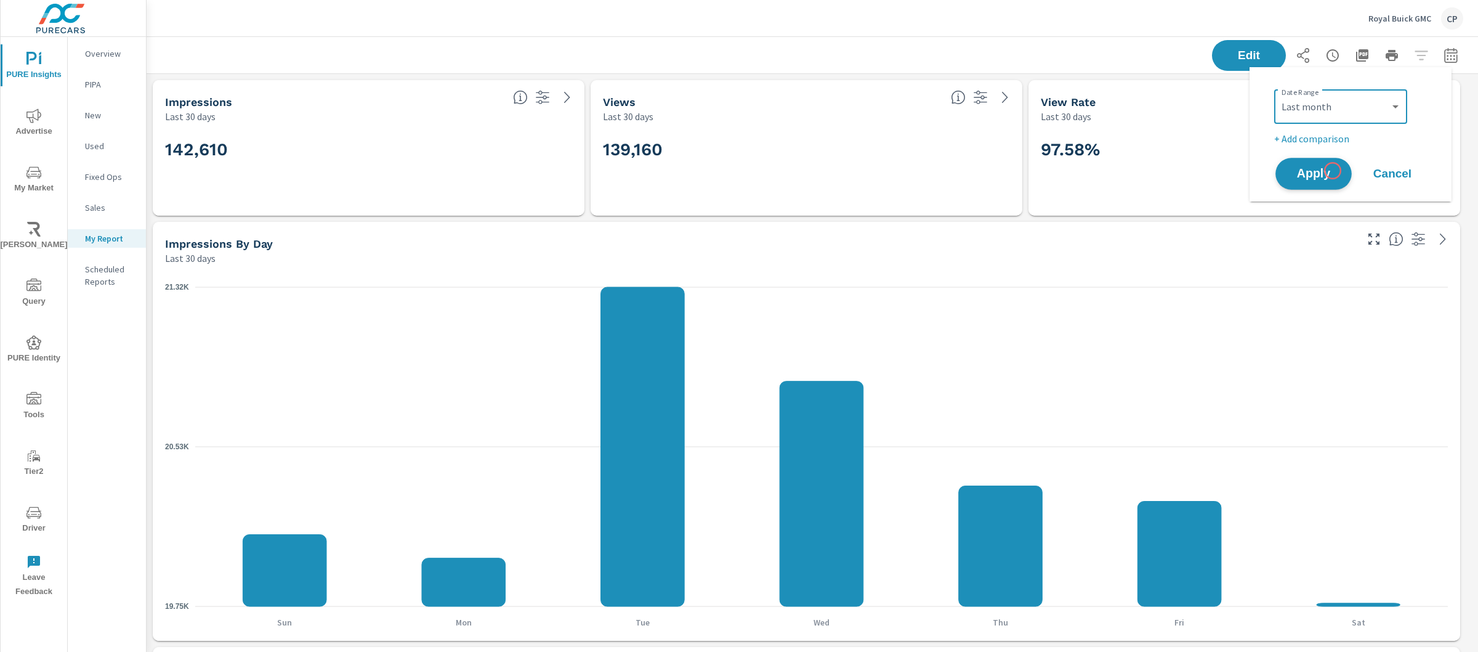
click at [1333, 171] on span "Apply" at bounding box center [1314, 174] width 51 height 12
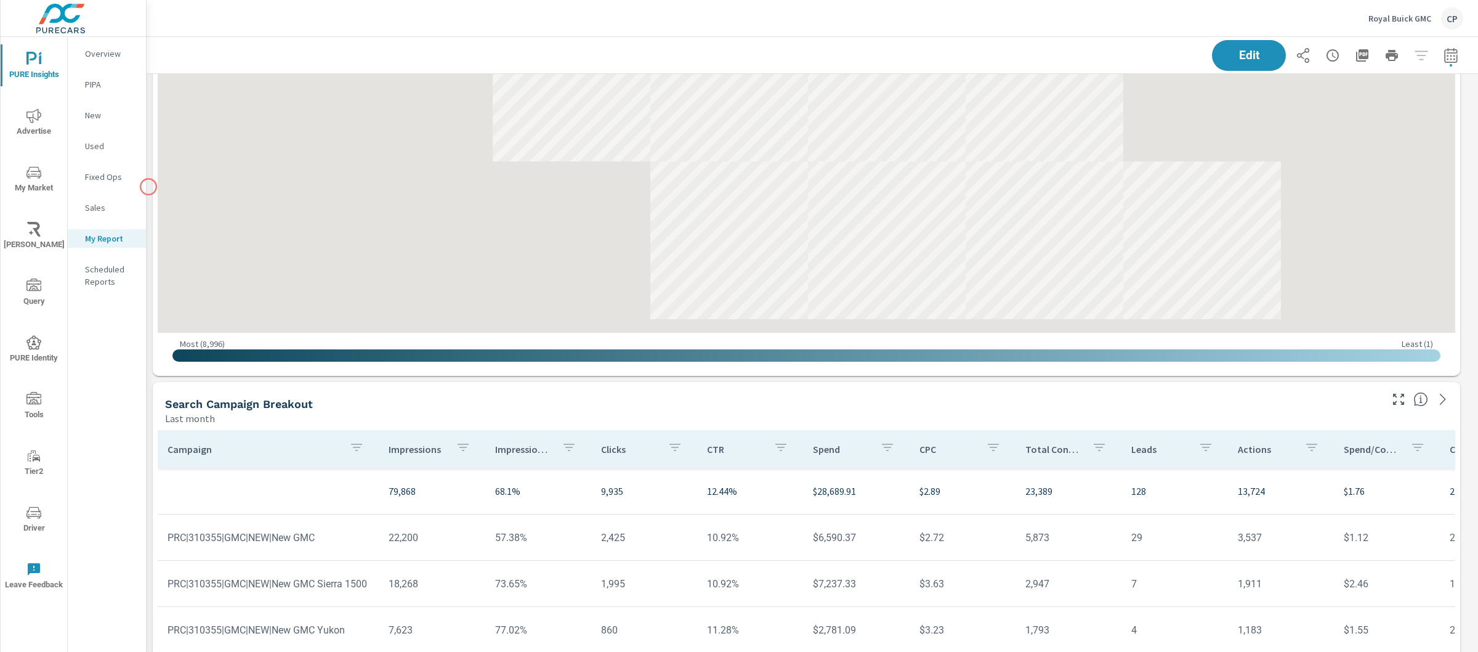
scroll to position [3302, 0]
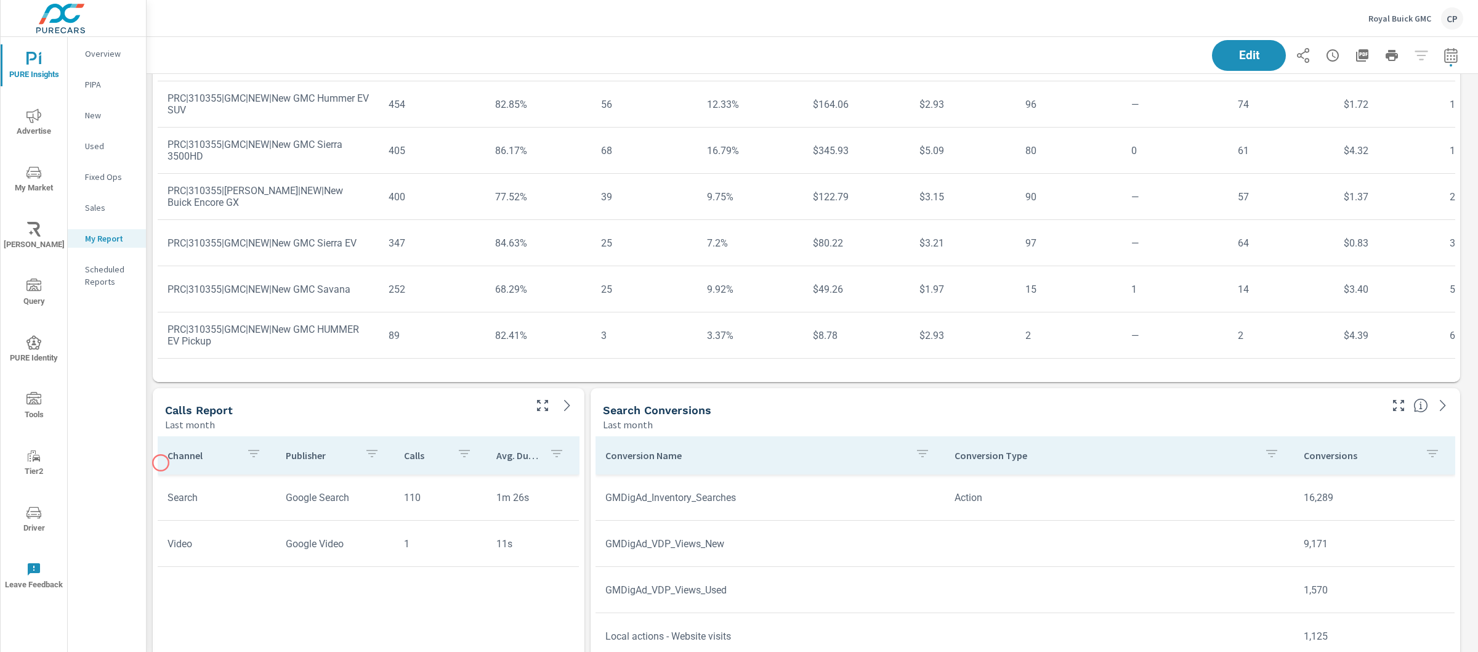
scroll to position [3798, 0]
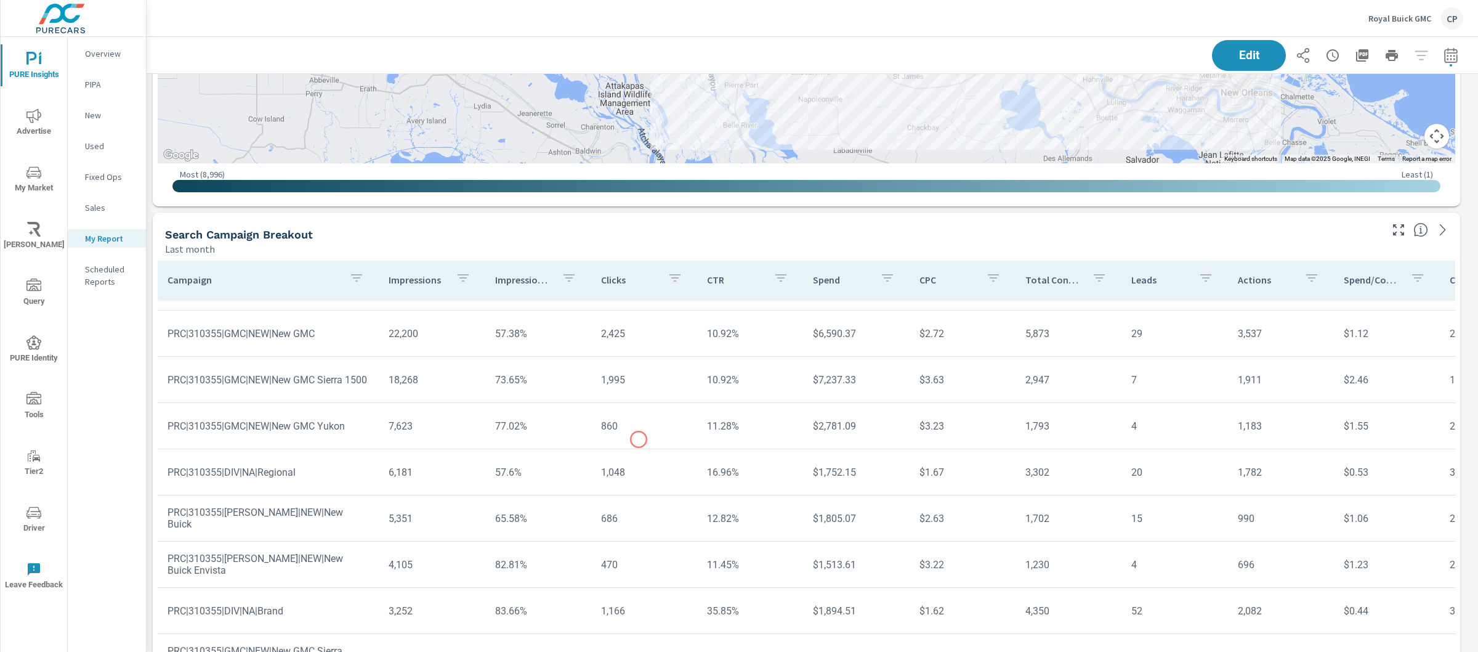
scroll to position [38, 0]
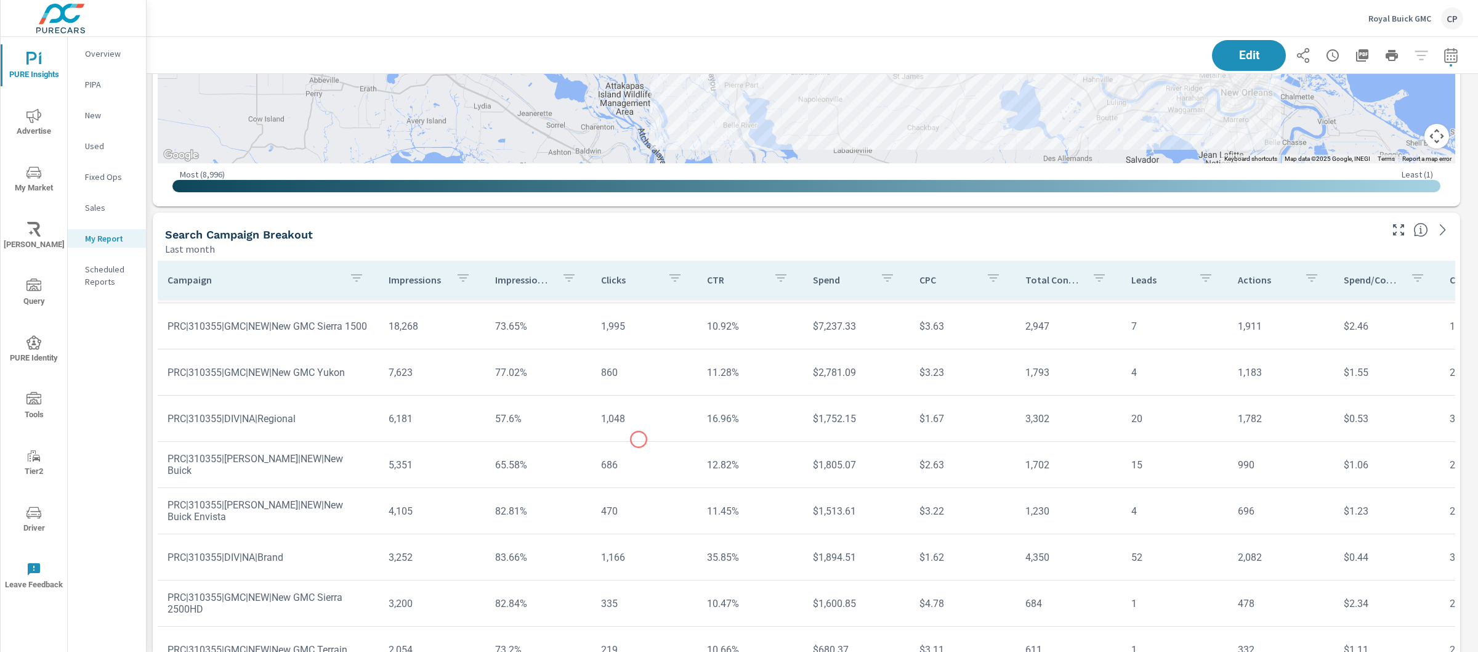
scroll to position [89, 2]
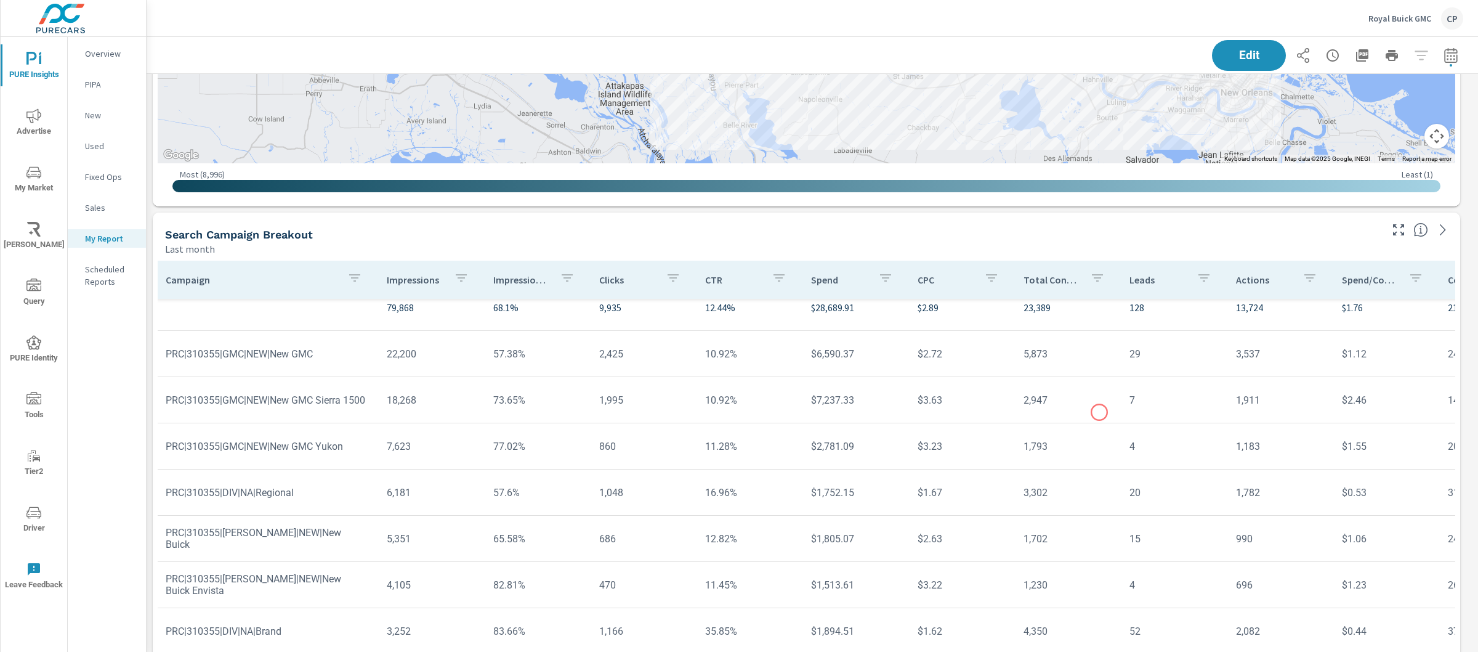
scroll to position [9, 2]
click at [1197, 281] on icon "button" at bounding box center [1204, 277] width 15 height 15
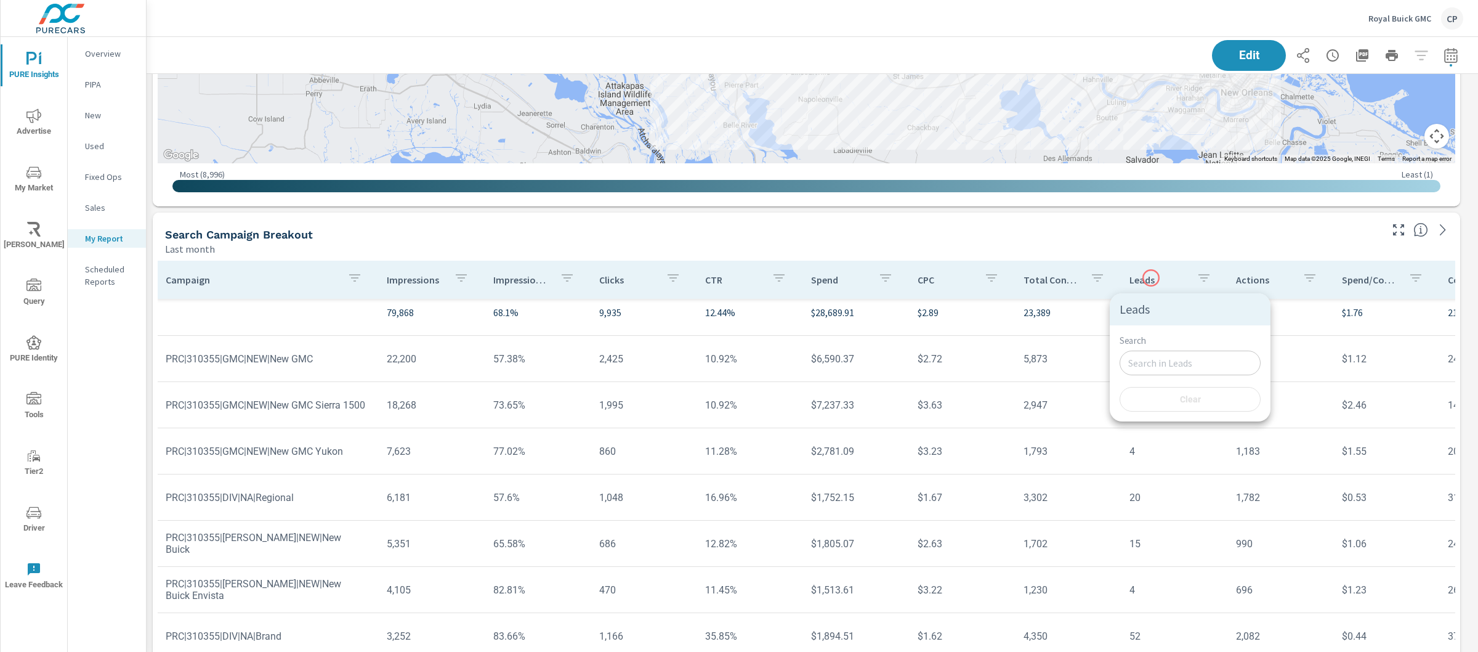
click at [1151, 278] on div at bounding box center [739, 326] width 1478 height 652
click at [1139, 278] on p "Leads" at bounding box center [1158, 280] width 57 height 12
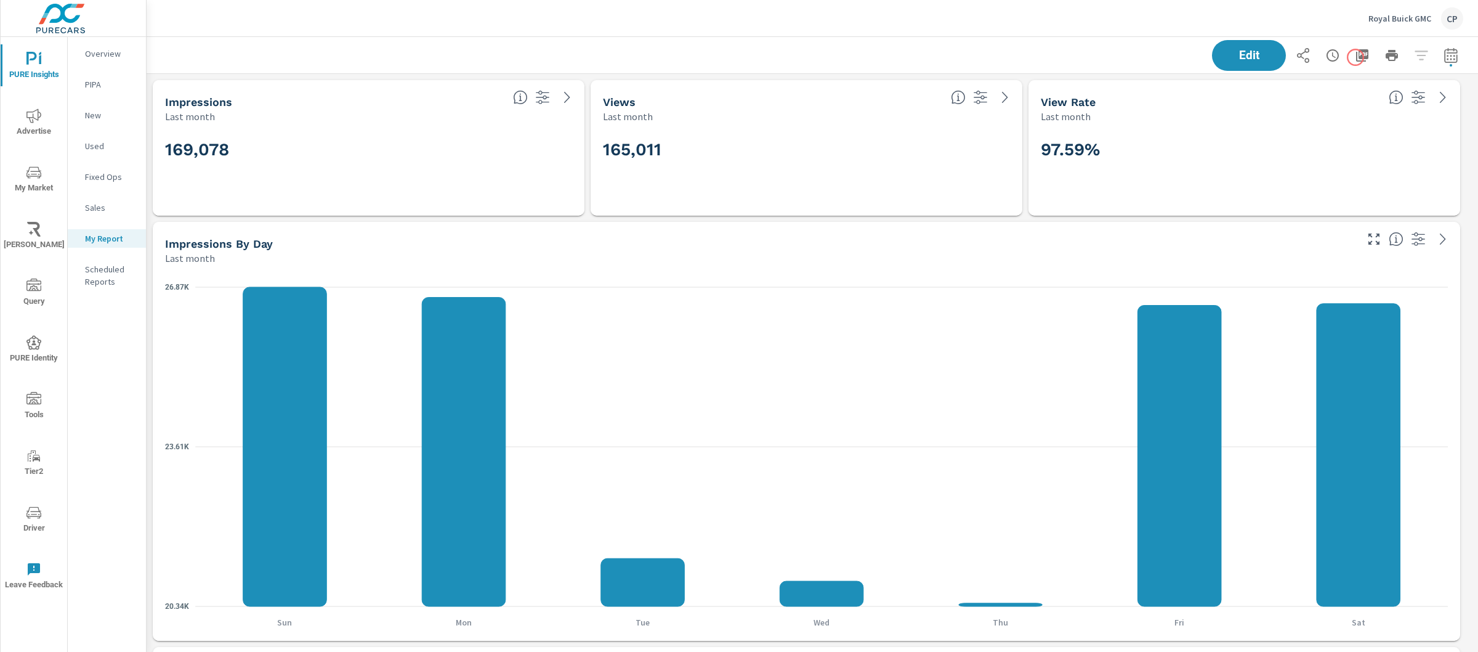
scroll to position [5697, 1344]
click at [1356, 56] on icon "button" at bounding box center [1362, 55] width 12 height 12
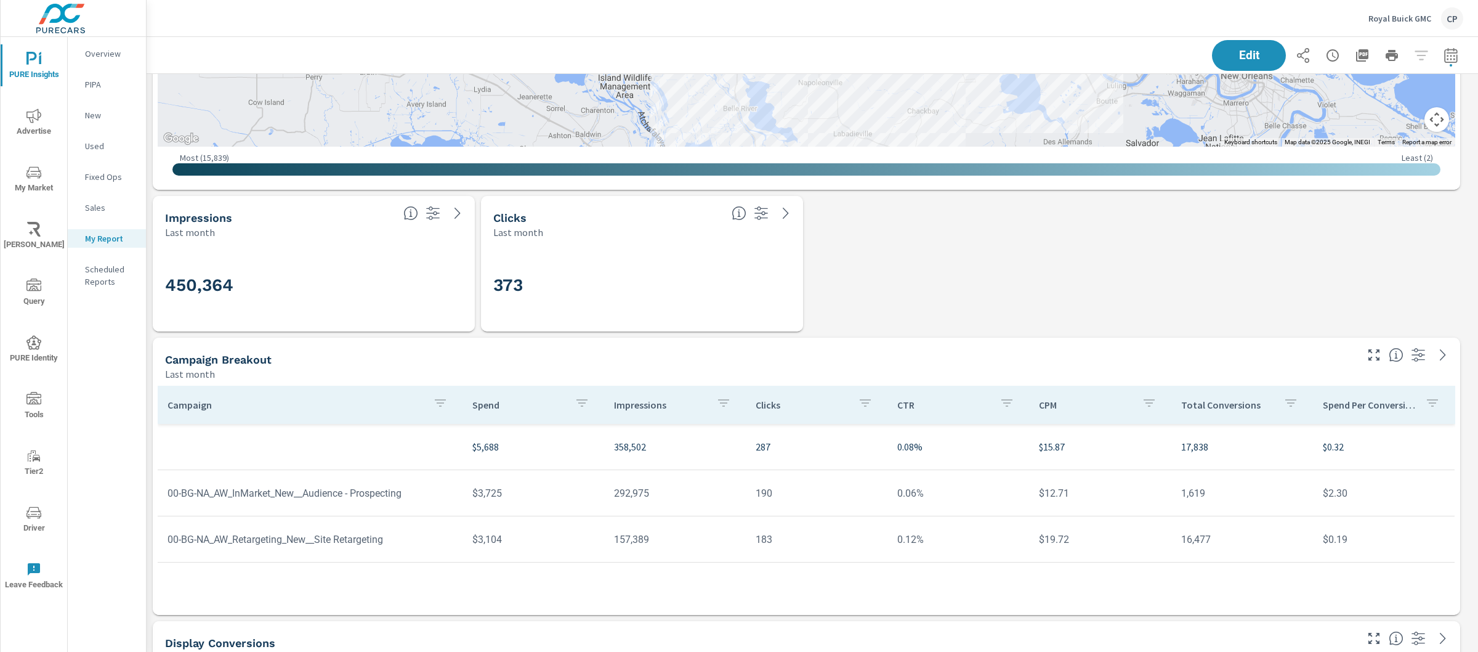
scroll to position [1082, 0]
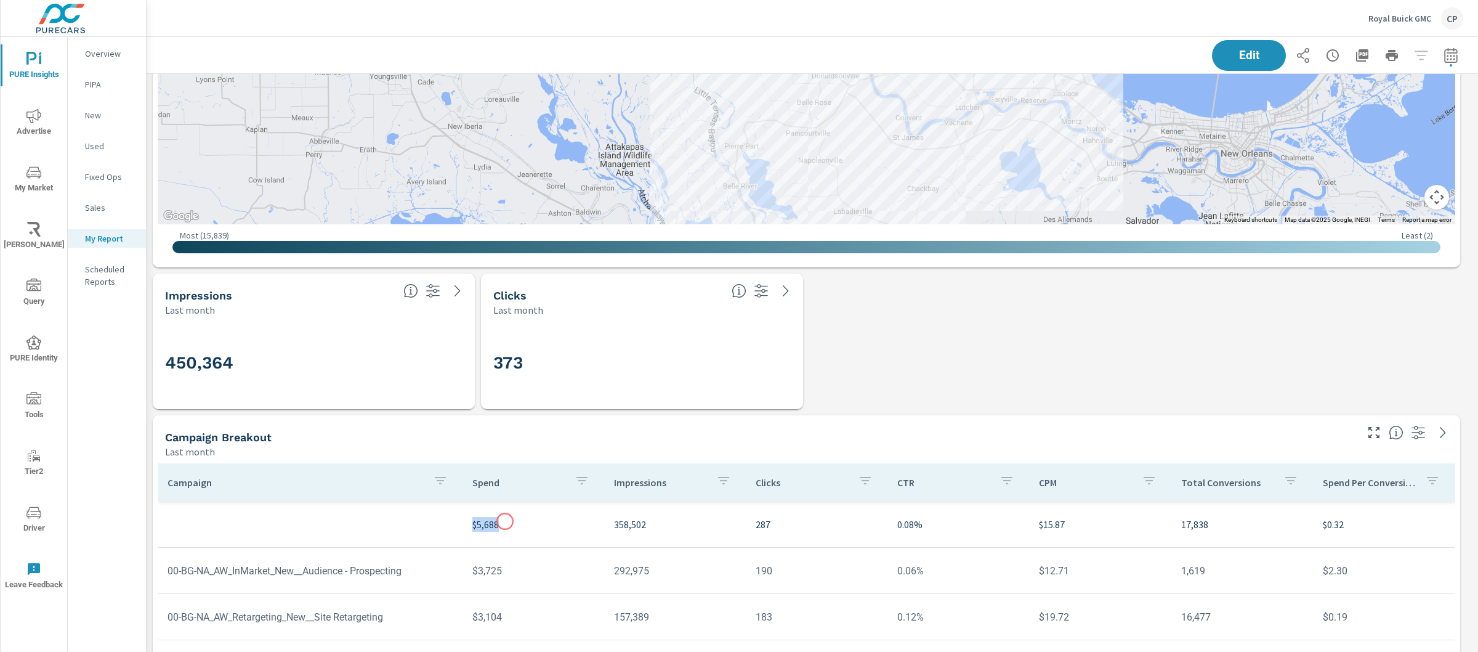
drag, startPoint x: 471, startPoint y: 520, endPoint x: 505, endPoint y: 521, distance: 33.9
click at [505, 521] on td "$5,688" at bounding box center [534, 524] width 142 height 34
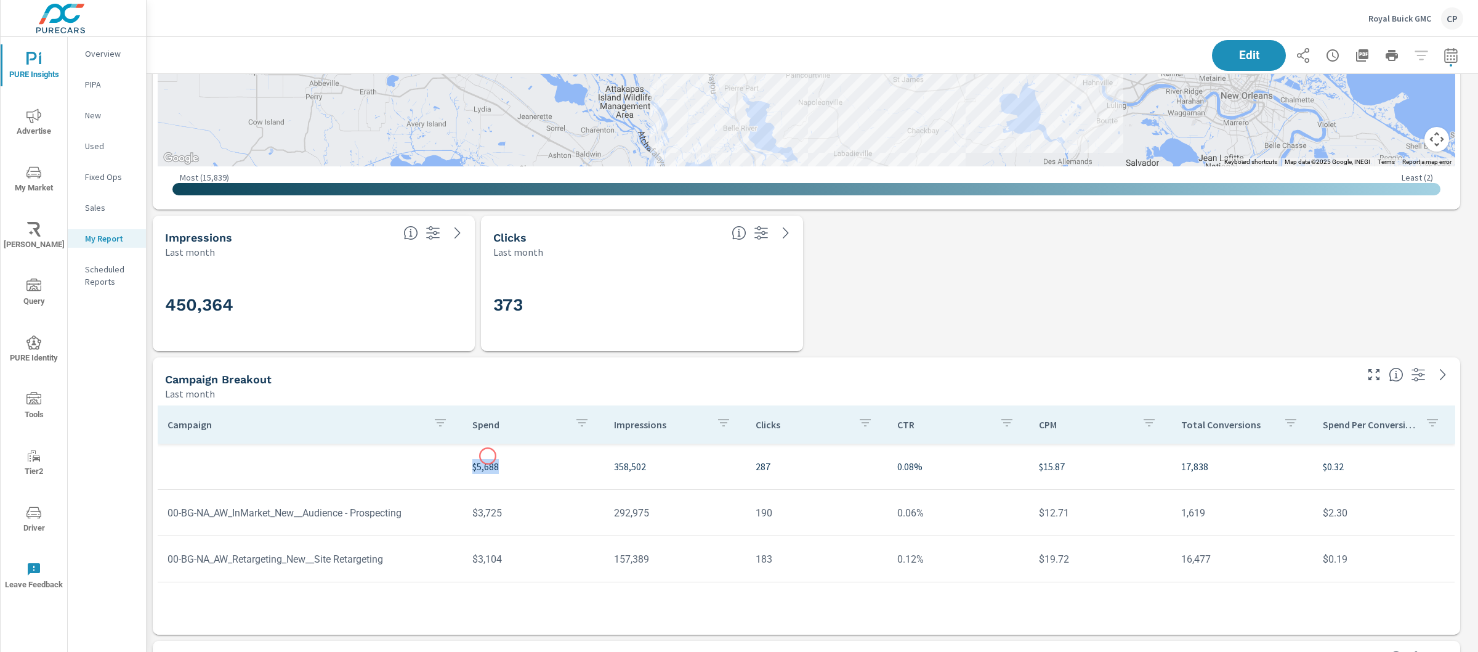
click at [488, 456] on td "$5,688" at bounding box center [534, 466] width 142 height 34
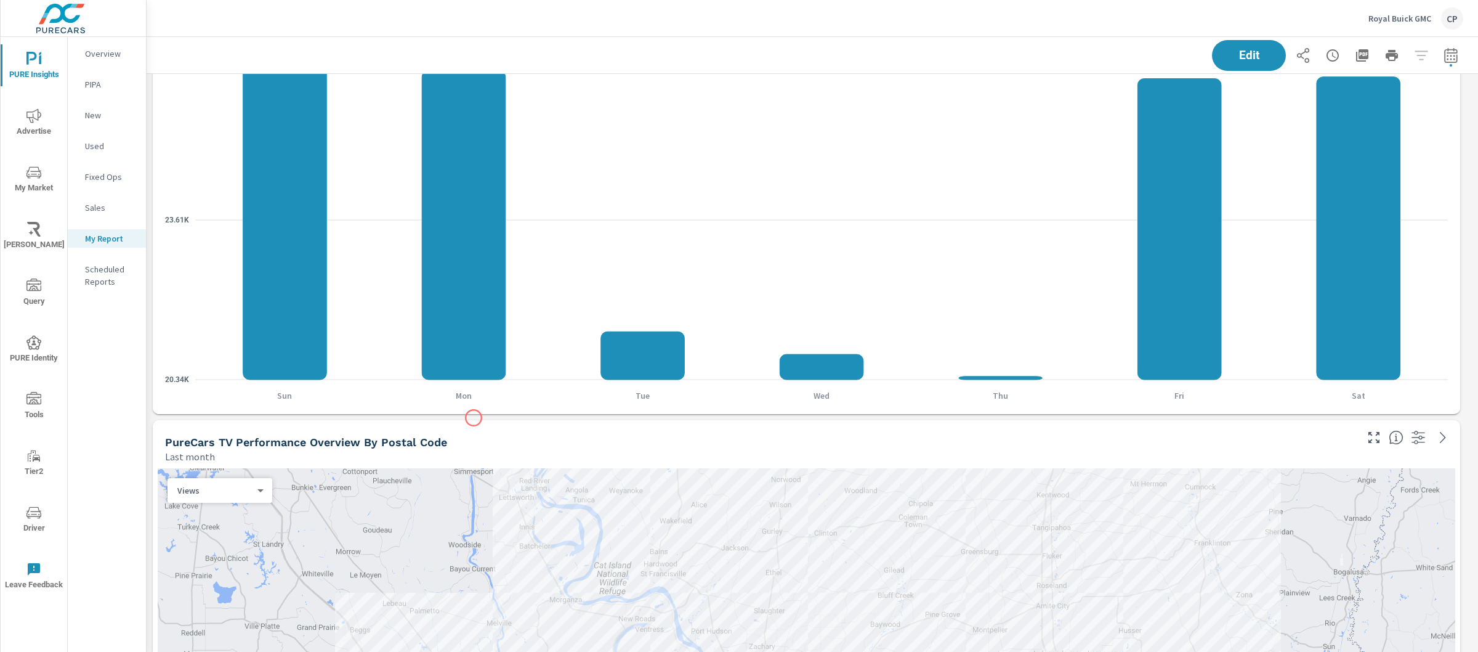
scroll to position [0, 0]
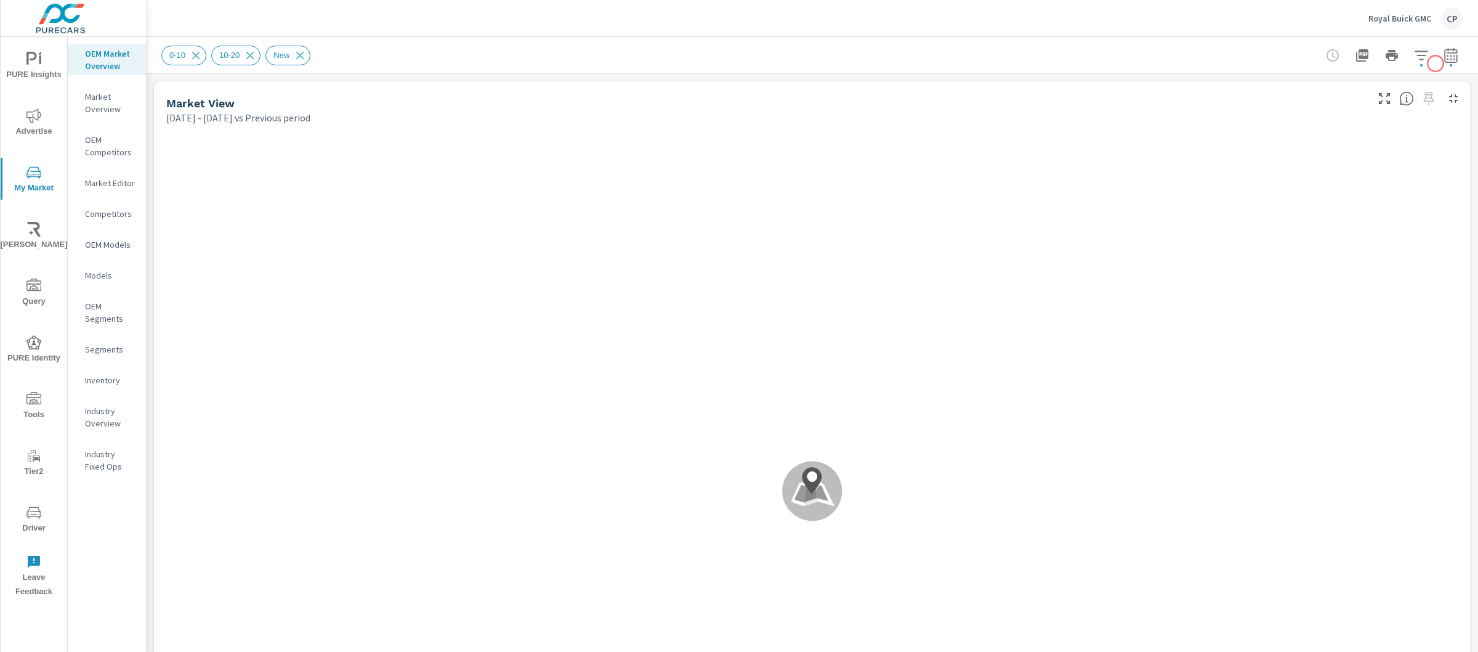
click at [1439, 63] on button "button" at bounding box center [1451, 55] width 25 height 25
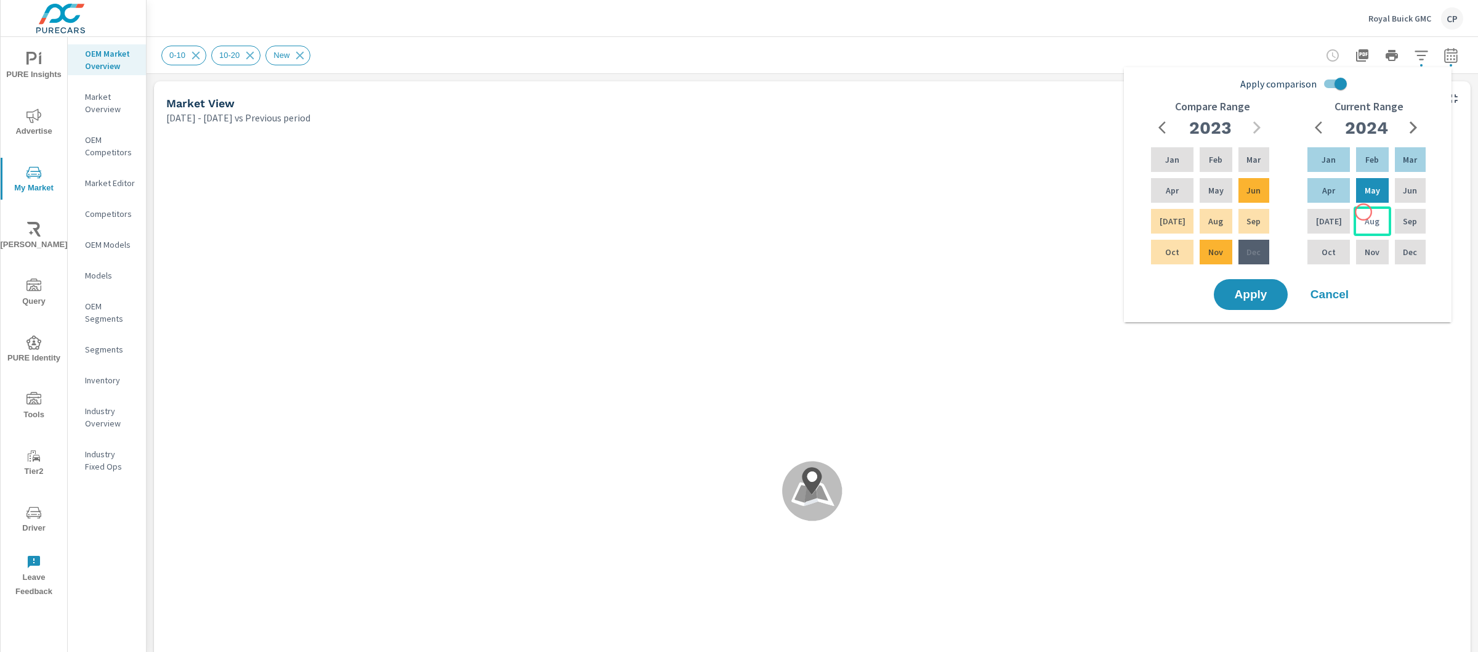
click at [1364, 212] on div "Aug" at bounding box center [1372, 221] width 37 height 30
click at [1361, 146] on div "Feb" at bounding box center [1372, 160] width 37 height 30
click at [1379, 221] on div "Aug" at bounding box center [1372, 221] width 37 height 30
click at [1334, 163] on div "Jan" at bounding box center [1328, 160] width 47 height 30
click at [1342, 80] on input "Apply comparison" at bounding box center [1341, 83] width 70 height 23
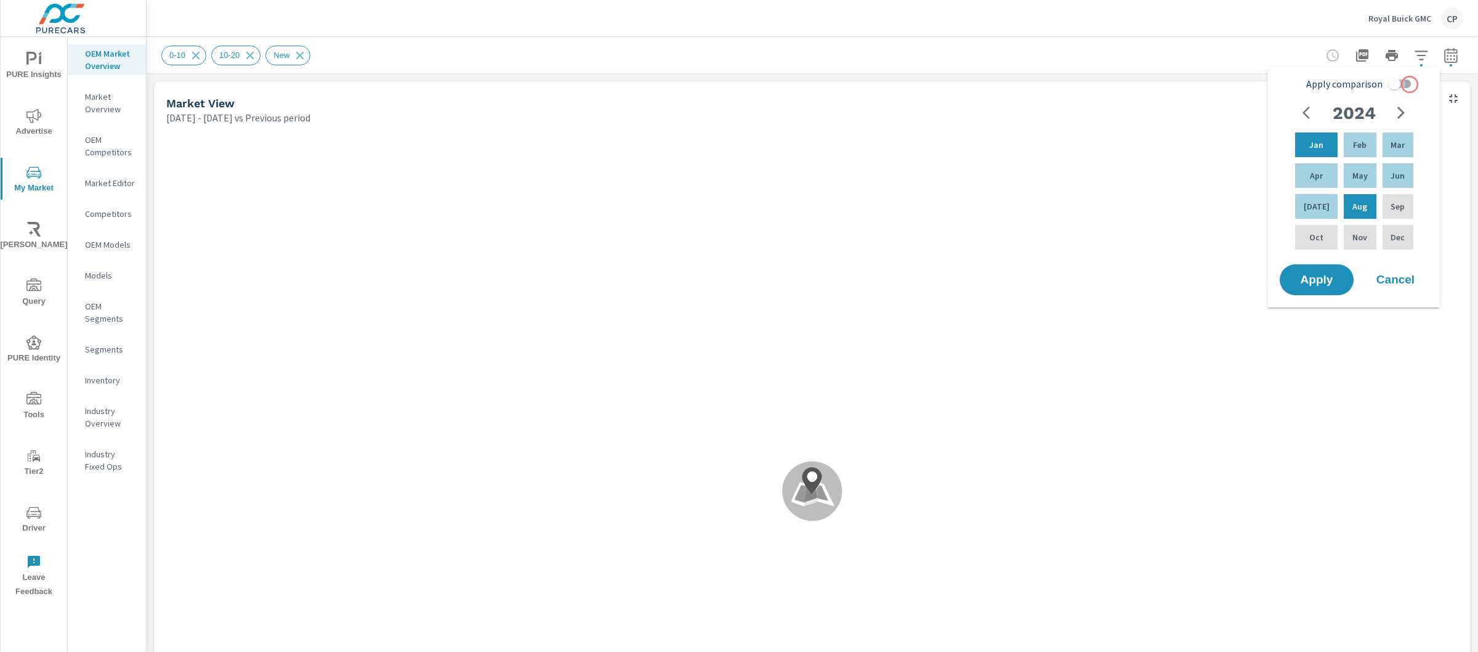
click at [1410, 84] on input "Apply comparison" at bounding box center [1395, 83] width 70 height 23
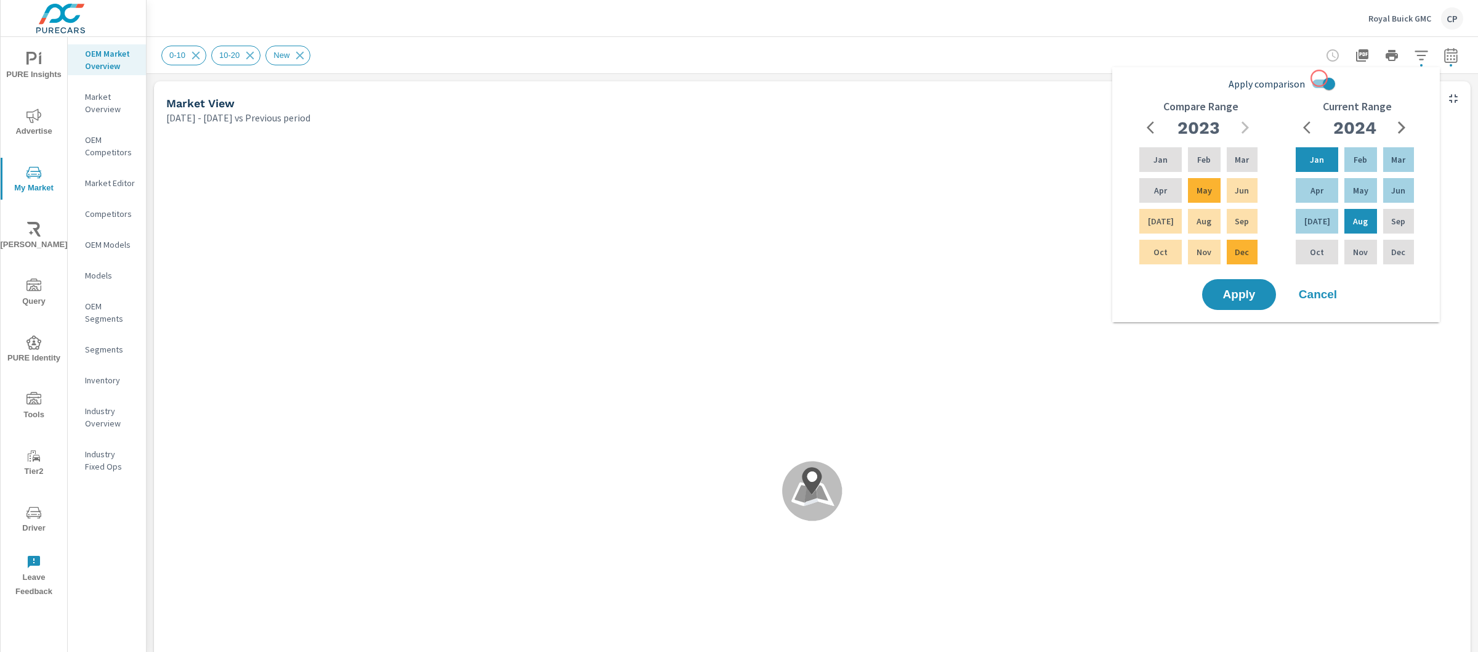
click at [1307, 78] on input "Apply comparison" at bounding box center [1329, 83] width 70 height 23
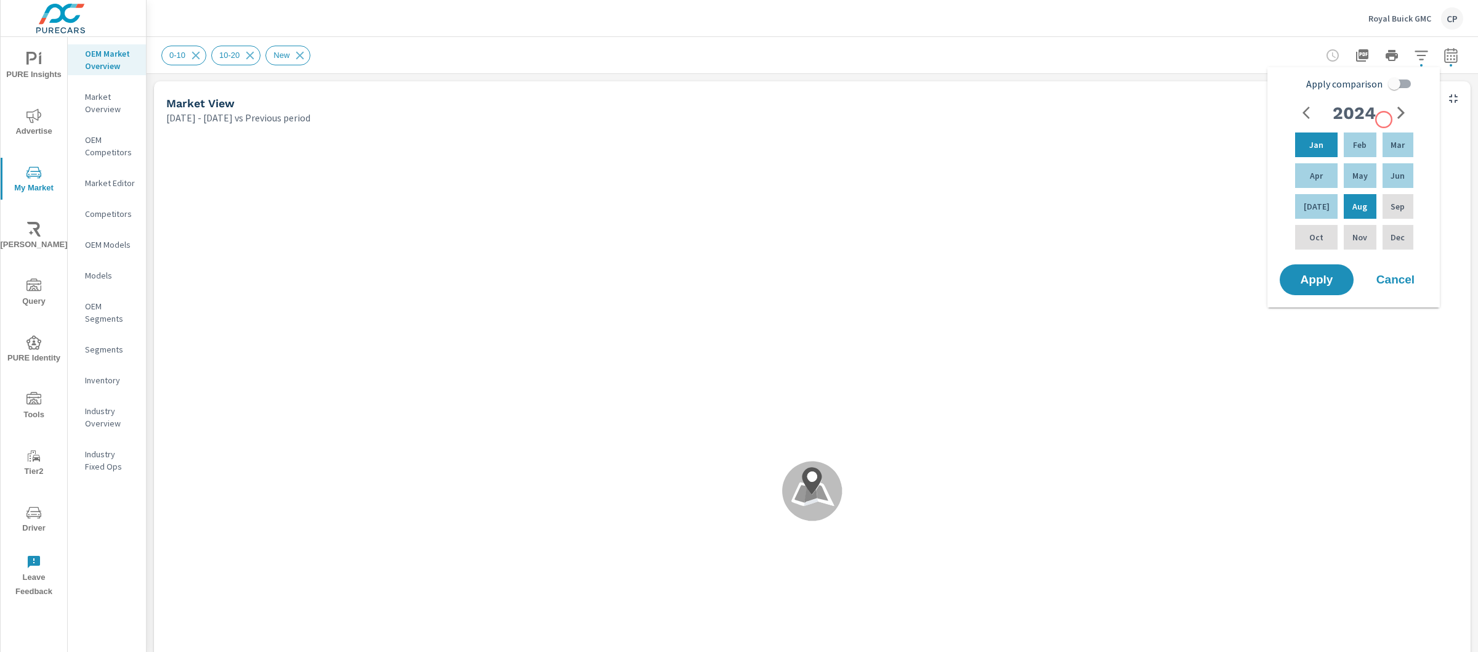
scroll to position [1, 0]
click at [1403, 115] on icon "button" at bounding box center [1401, 112] width 15 height 15
click at [1354, 200] on p "Aug" at bounding box center [1360, 206] width 15 height 12
click at [1320, 147] on div "Jan" at bounding box center [1316, 145] width 47 height 30
click at [1313, 113] on icon "button" at bounding box center [1310, 112] width 15 height 15
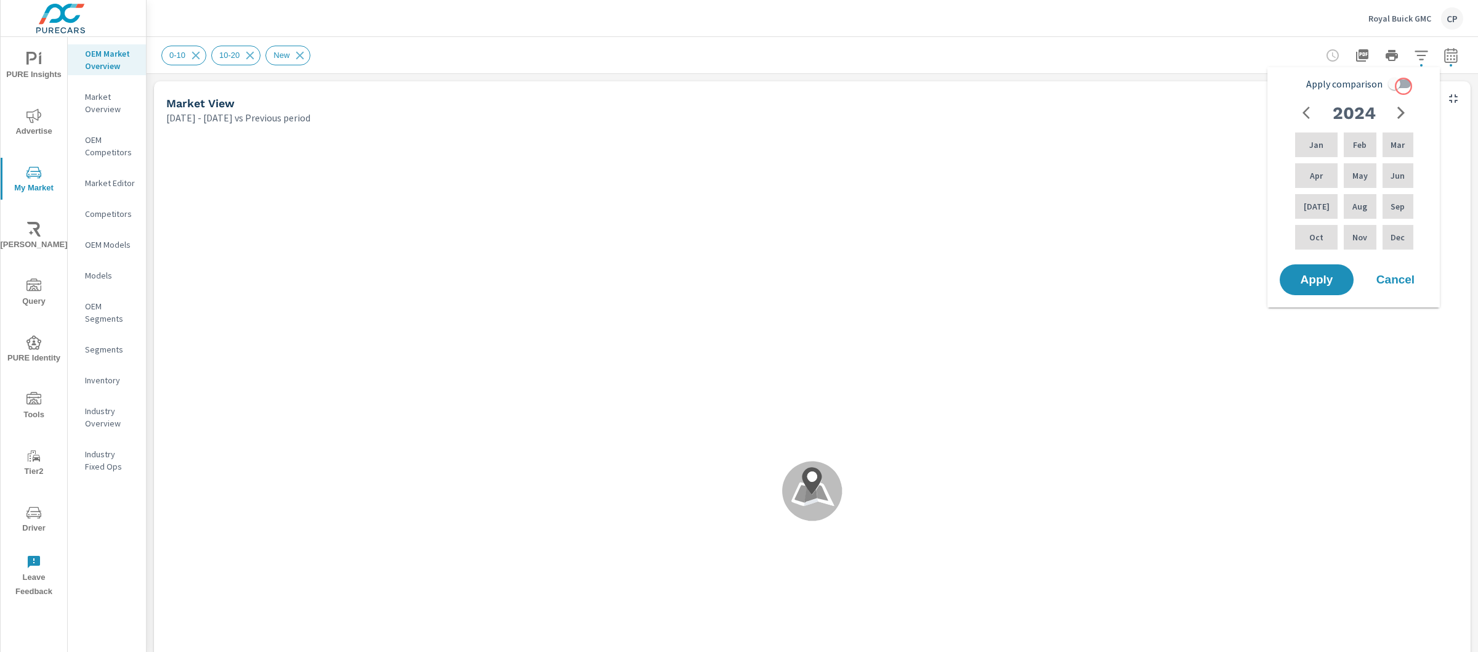
click at [1403, 86] on input "Apply comparison" at bounding box center [1395, 83] width 70 height 23
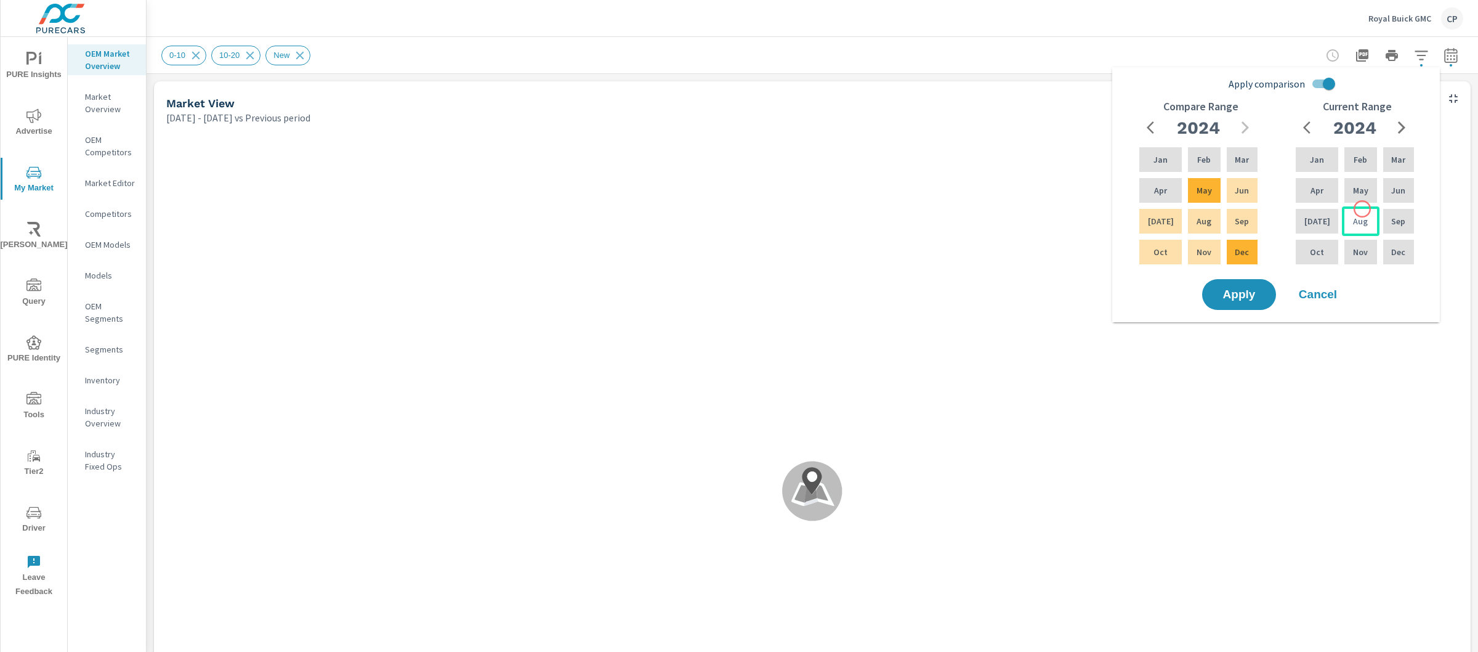
click at [1363, 209] on div "Aug" at bounding box center [1360, 221] width 37 height 30
click at [1324, 156] on div "Jan" at bounding box center [1317, 160] width 47 height 30
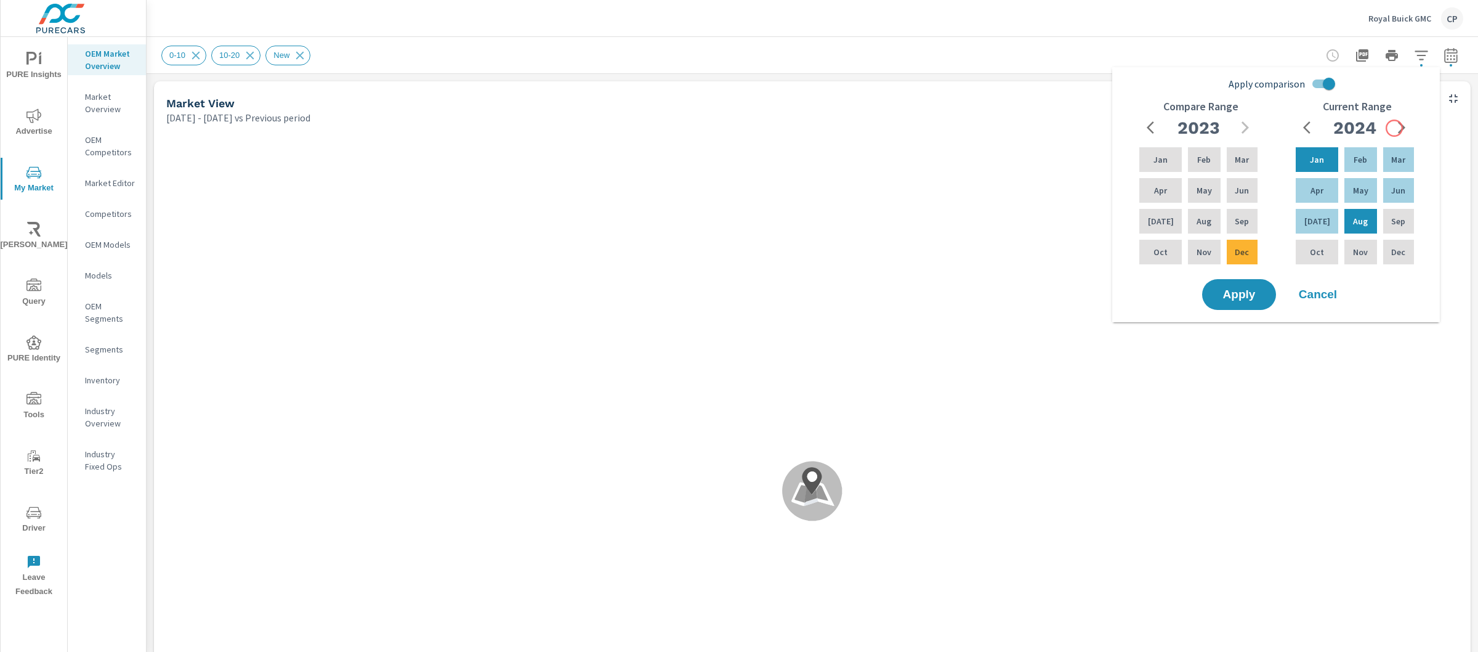
click at [1395, 128] on icon "button" at bounding box center [1402, 127] width 15 height 15
click at [1360, 218] on p "Aug" at bounding box center [1360, 221] width 15 height 12
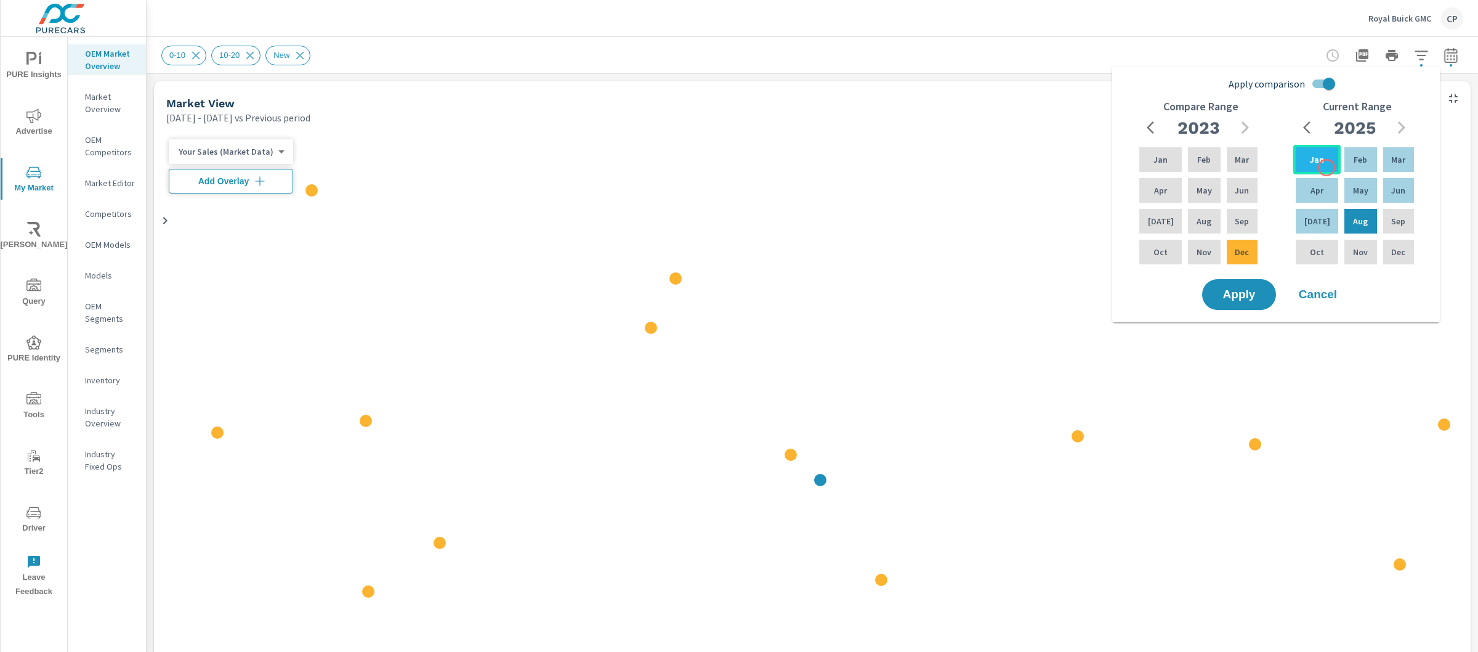
click at [1327, 168] on div "Jan" at bounding box center [1317, 160] width 47 height 30
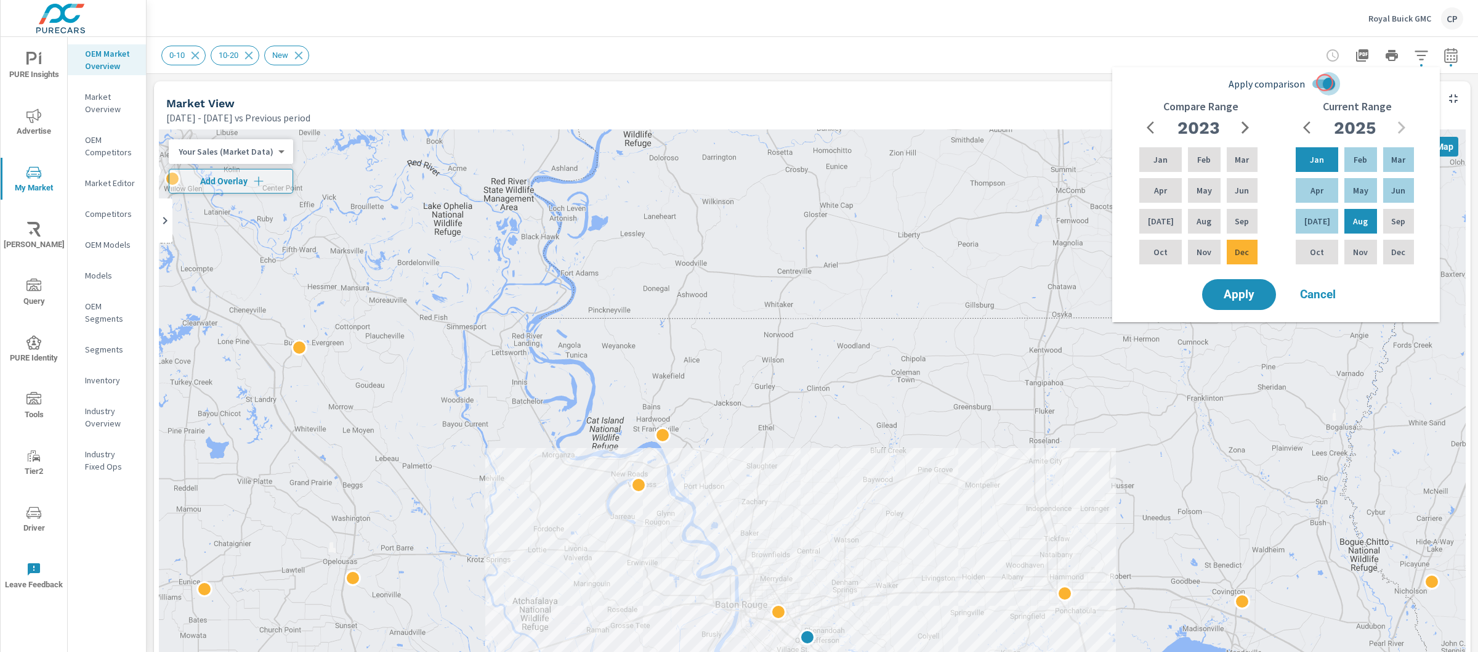
click at [1325, 83] on input "Apply comparison" at bounding box center [1329, 83] width 70 height 23
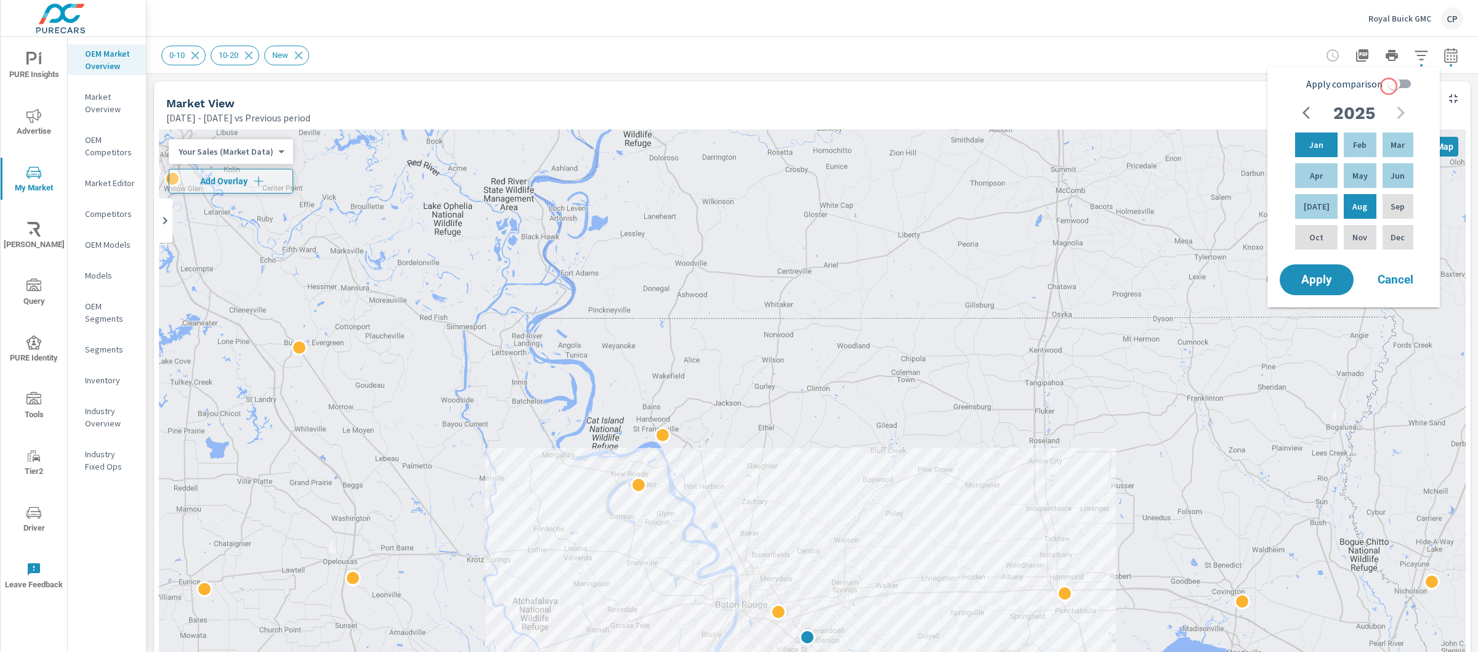
click at [1390, 86] on input "Apply comparison" at bounding box center [1395, 83] width 70 height 23
checkbox input "true"
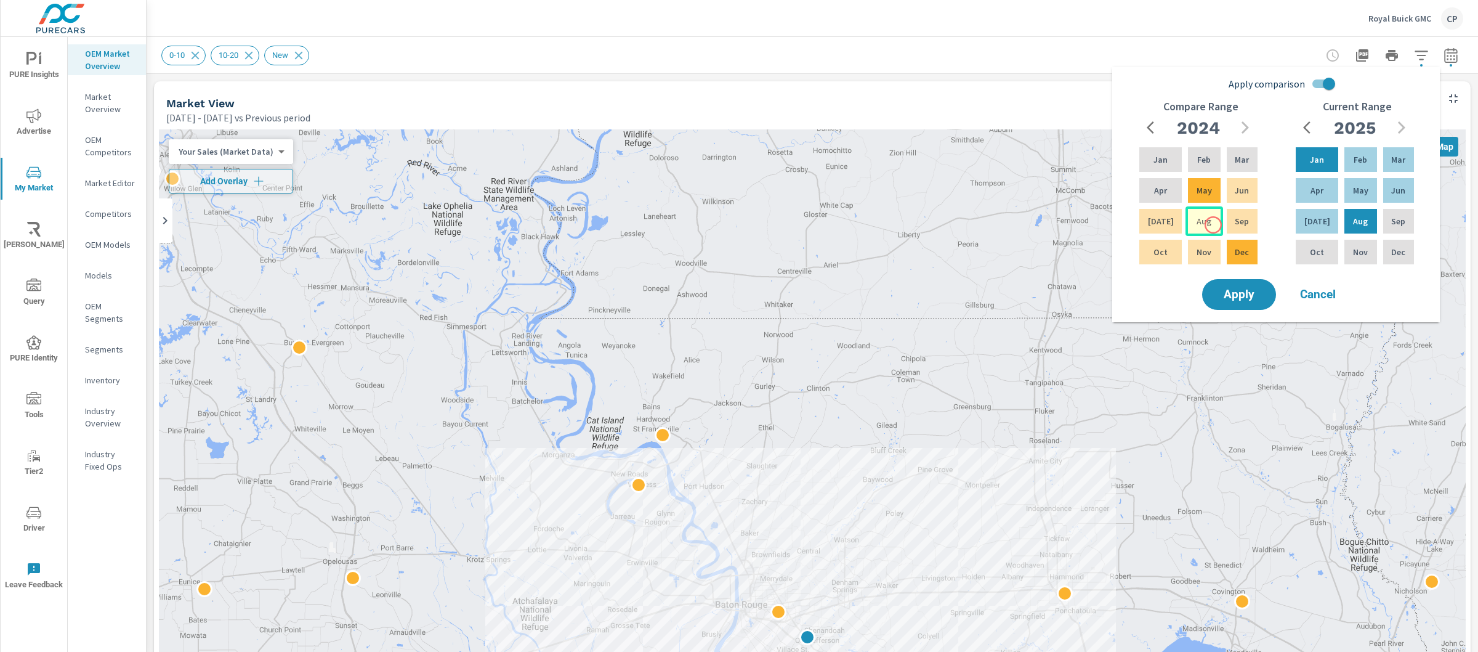
click at [1214, 225] on div "Aug" at bounding box center [1204, 221] width 37 height 30
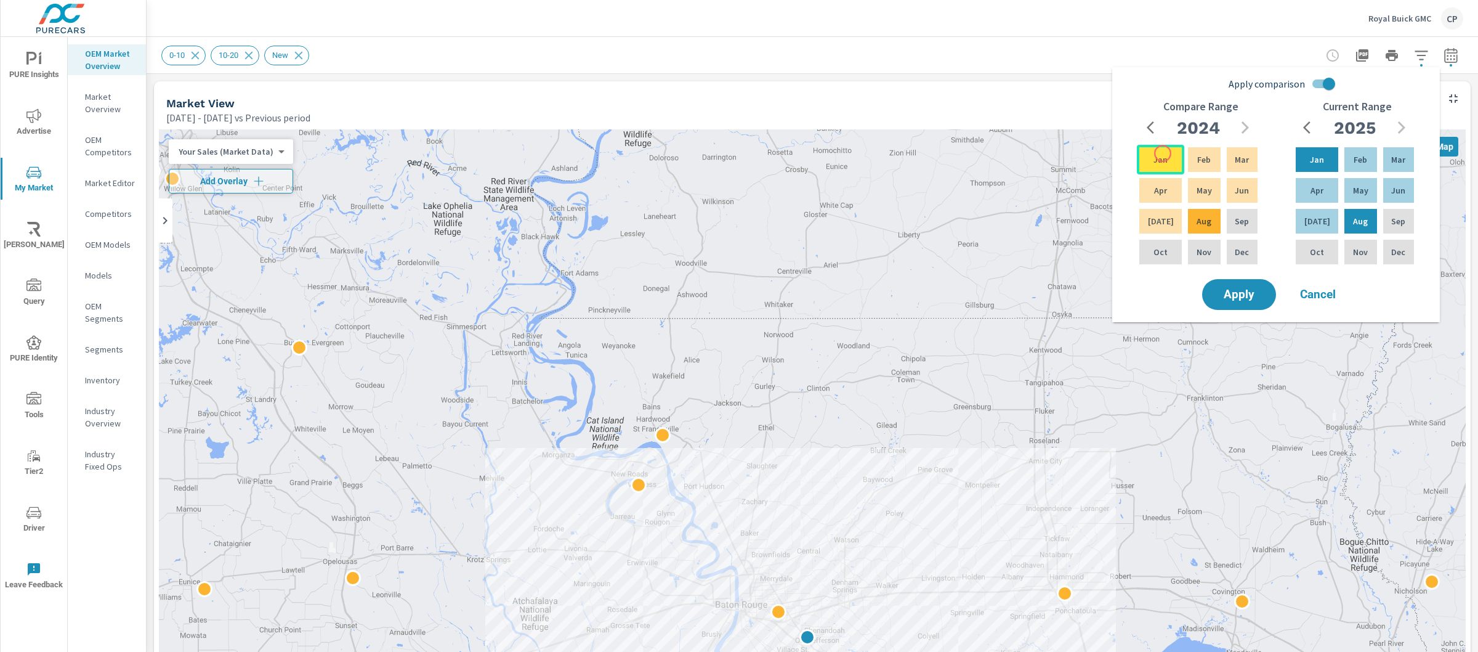
click at [1163, 153] on p "Jan" at bounding box center [1161, 159] width 14 height 12
click at [1234, 295] on span "Apply" at bounding box center [1239, 295] width 51 height 12
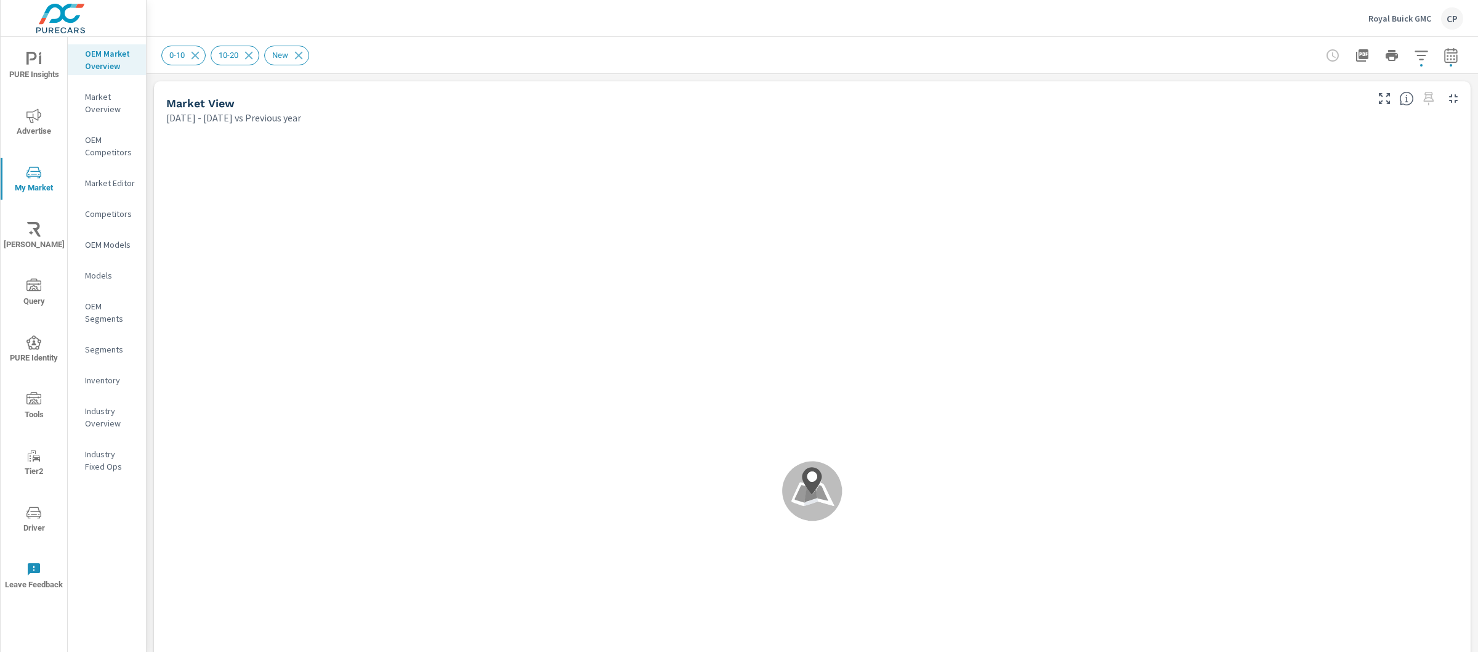
scroll to position [48, 0]
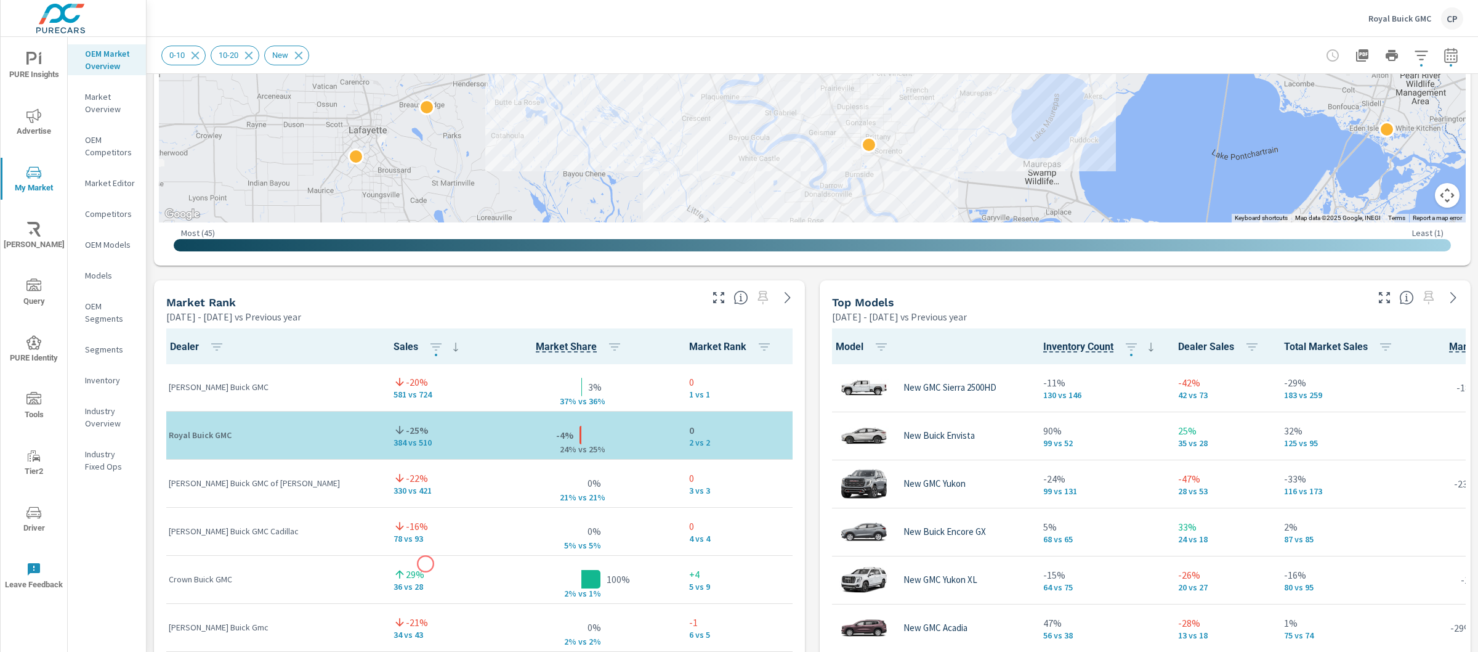
scroll to position [651, 0]
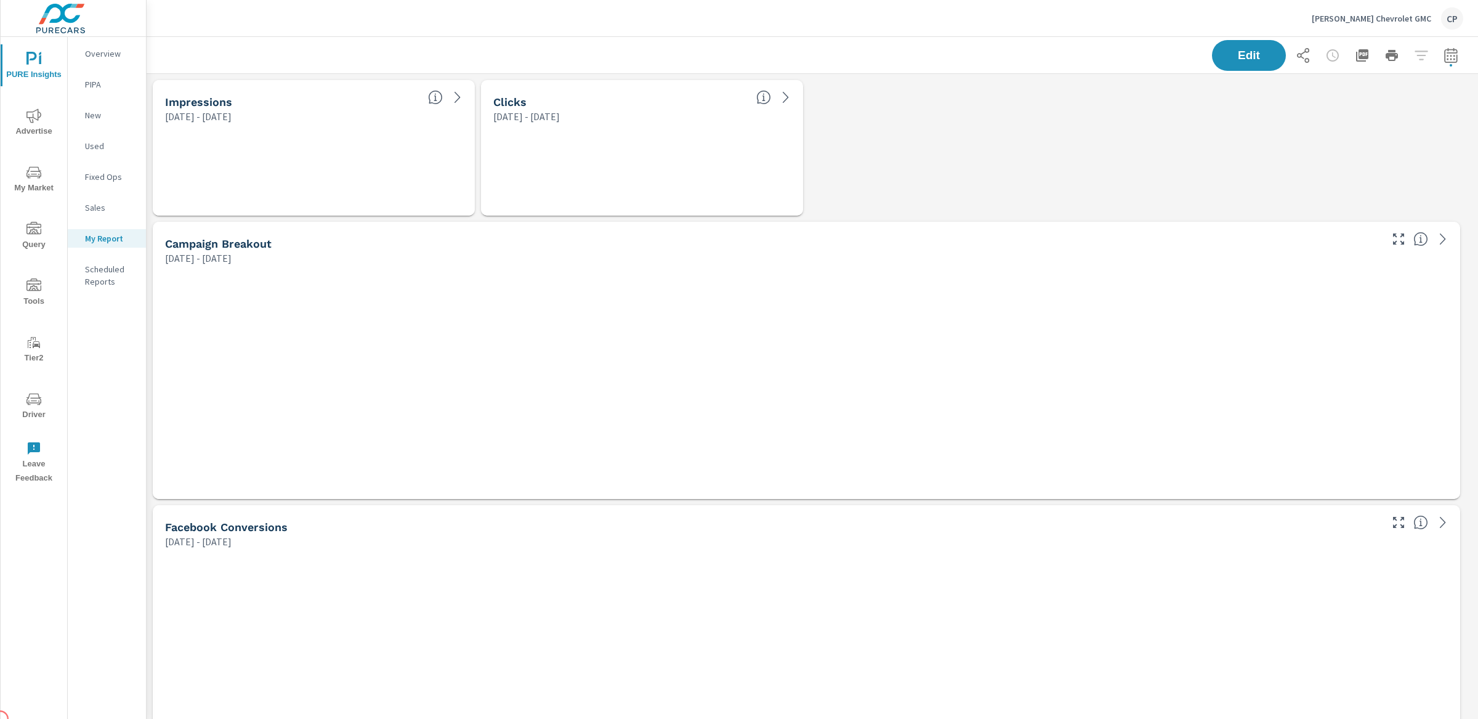
scroll to position [3430, 1344]
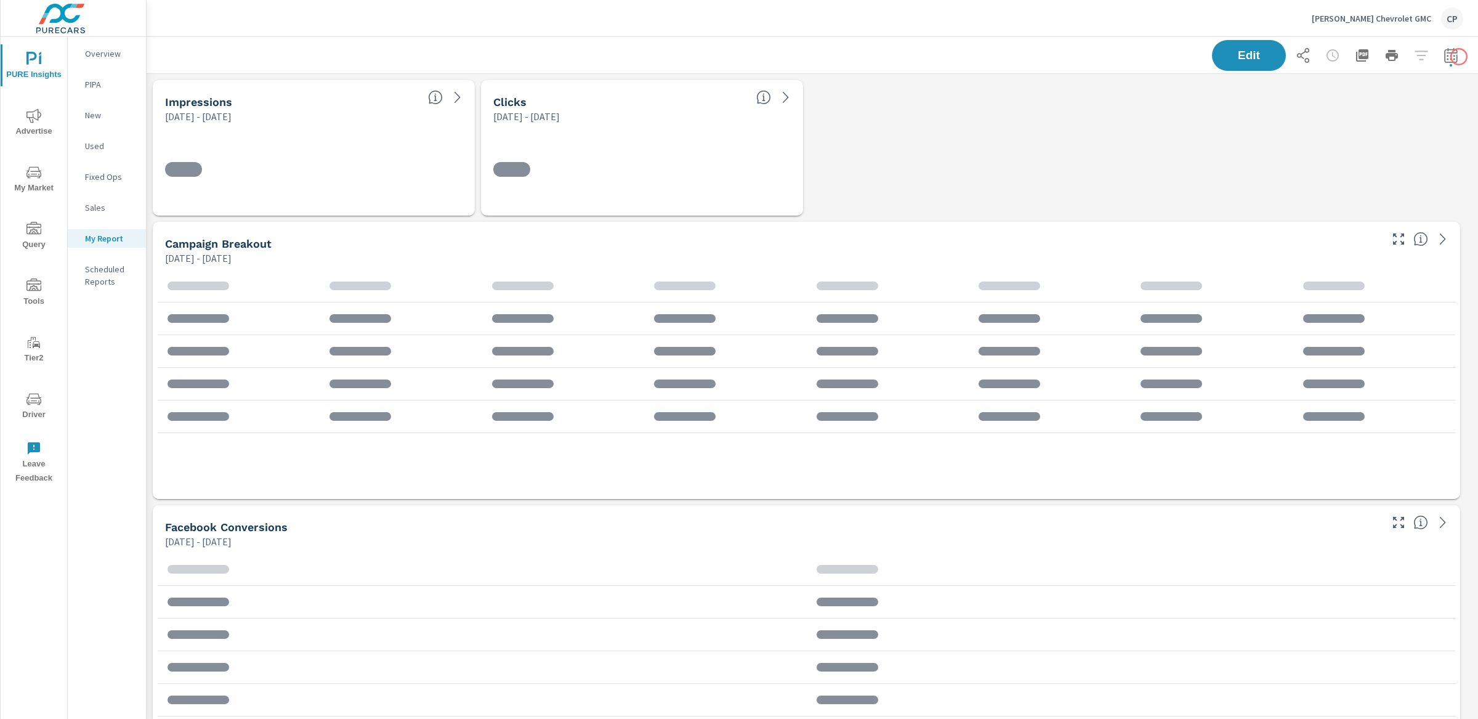
click at [1449, 54] on button "button" at bounding box center [1451, 55] width 25 height 25
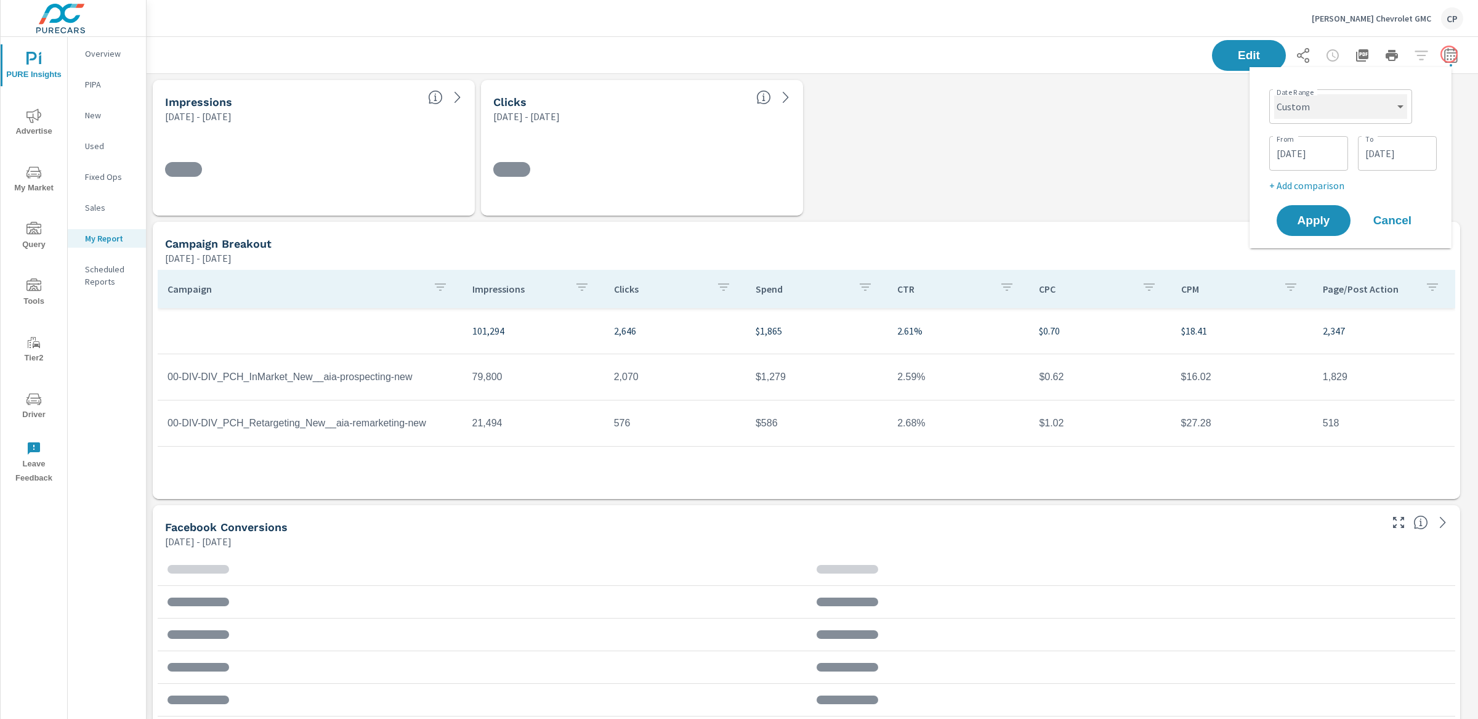
click at [1382, 115] on select "Custom Yesterday Last week Last 7 days Last 14 days Last 30 days Last 45 days L…" at bounding box center [1341, 106] width 133 height 25
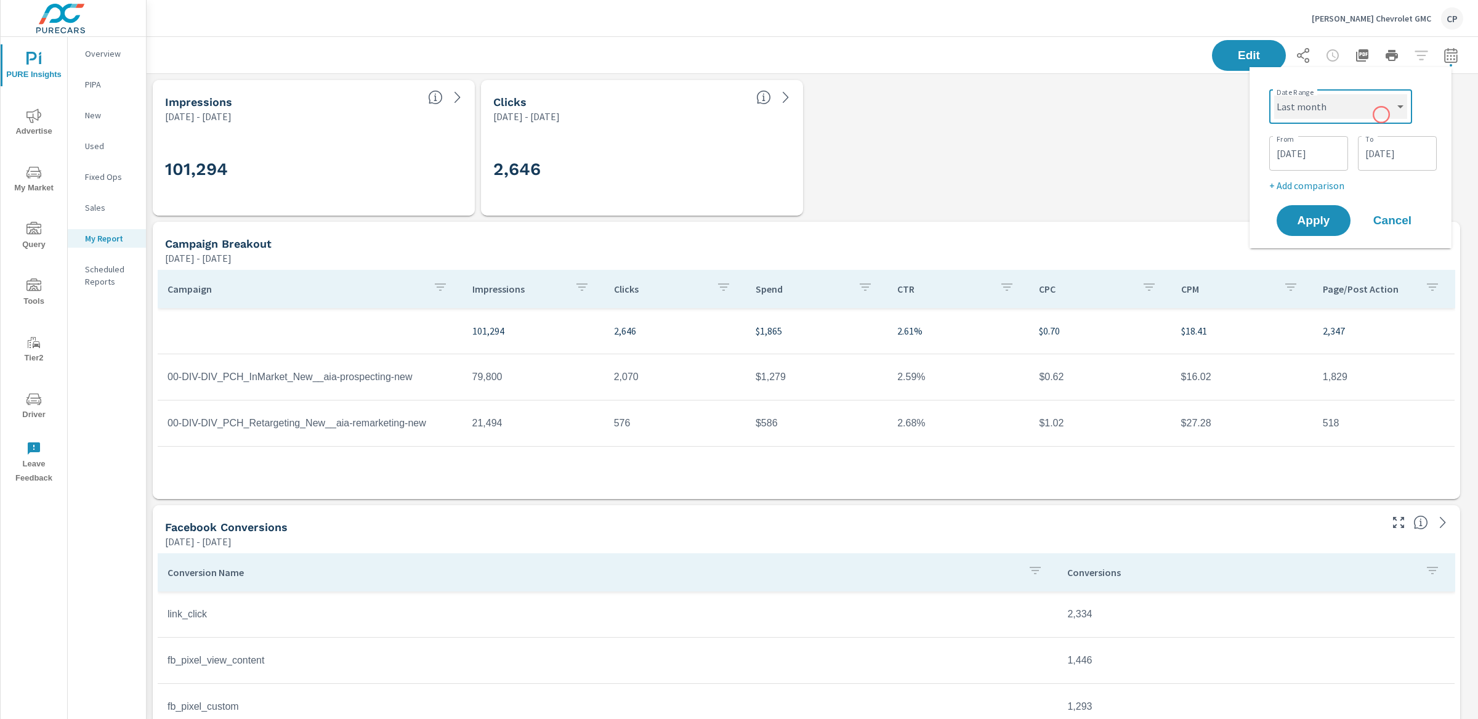
click at [1275, 94] on select "Custom Yesterday Last week Last 7 days Last 14 days Last 30 days Last 45 days L…" at bounding box center [1341, 106] width 133 height 25
select select "Last month"
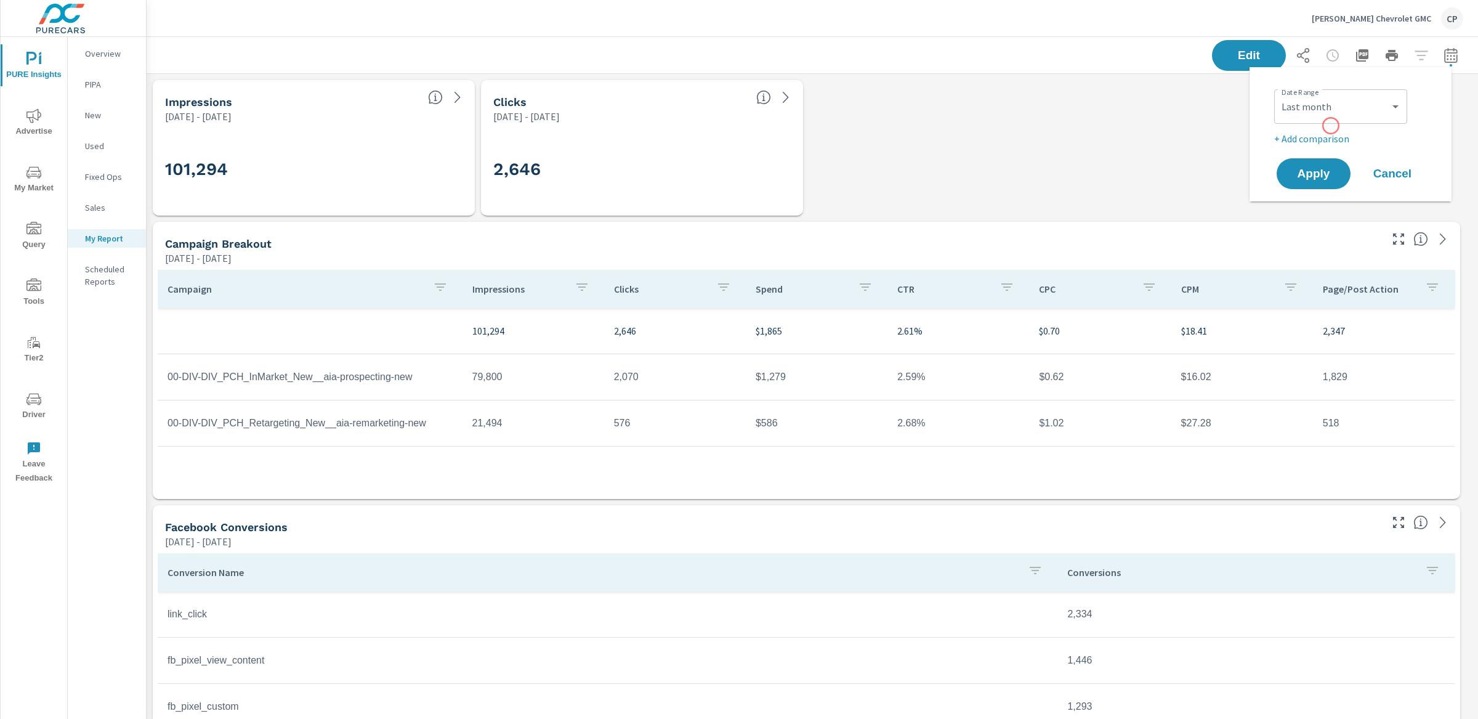
click at [1331, 126] on div "Date Range Custom Yesterday Last week Last 7 days Last 14 days Last 30 days Las…" at bounding box center [1354, 105] width 158 height 42
click at [1331, 128] on div "Date Range Custom Yesterday Last week Last 7 days Last 14 days Last 30 days Las…" at bounding box center [1354, 115] width 158 height 62
click at [1331, 131] on p "+ Add comparison" at bounding box center [1354, 138] width 158 height 15
click at [1342, 163] on select "Custom Previous period Previous month Previous year" at bounding box center [1340, 160] width 123 height 25
click at [1279, 148] on select "Custom Previous period Previous month Previous year" at bounding box center [1340, 160] width 123 height 25
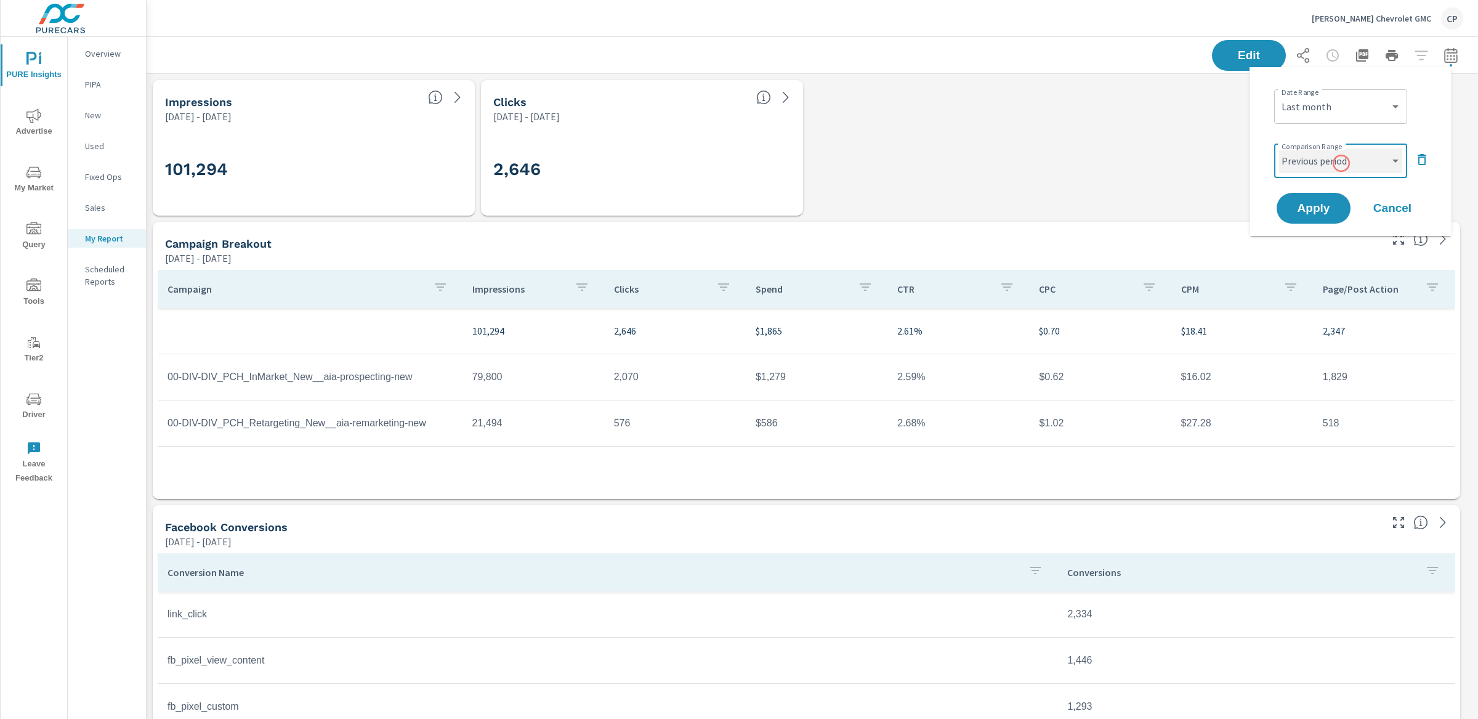
select select "Previous month"
click at [1321, 203] on span "Apply" at bounding box center [1314, 209] width 51 height 12
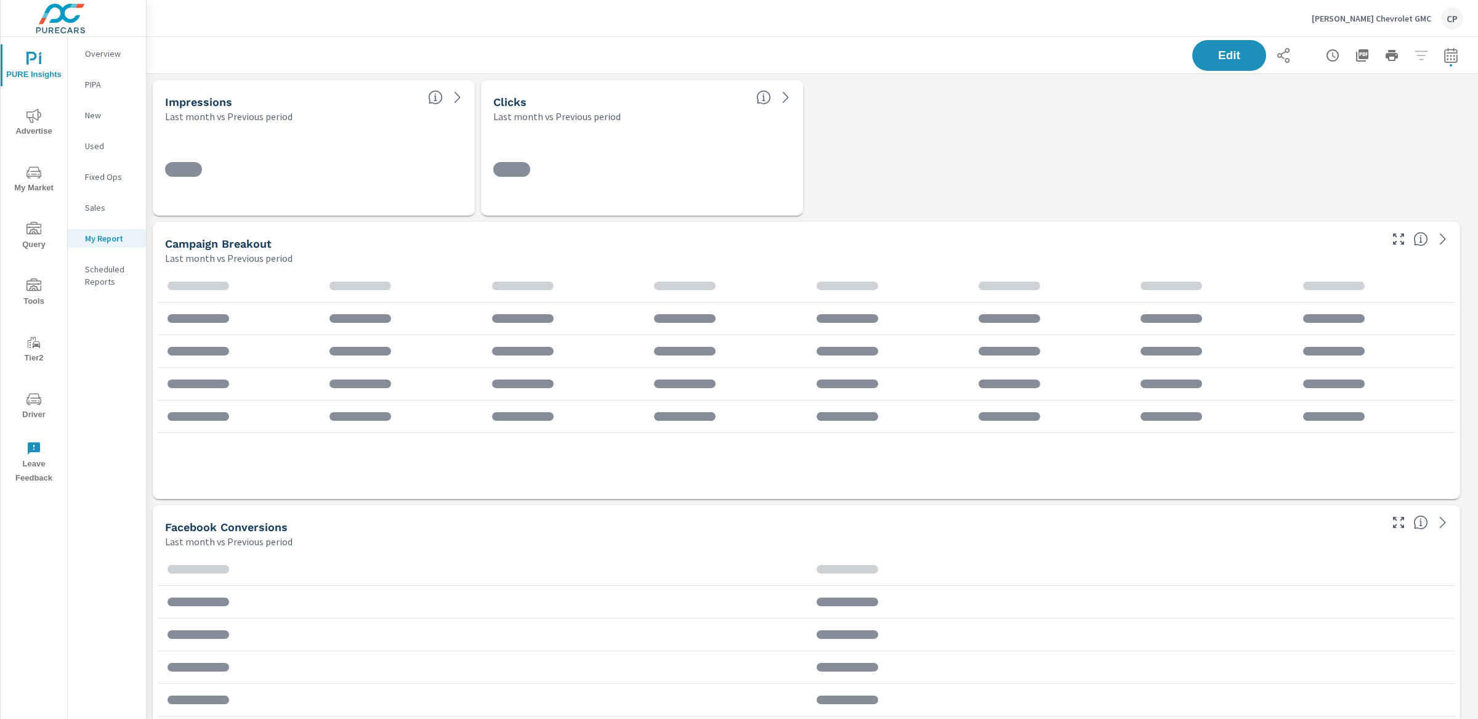
scroll to position [3430, 1344]
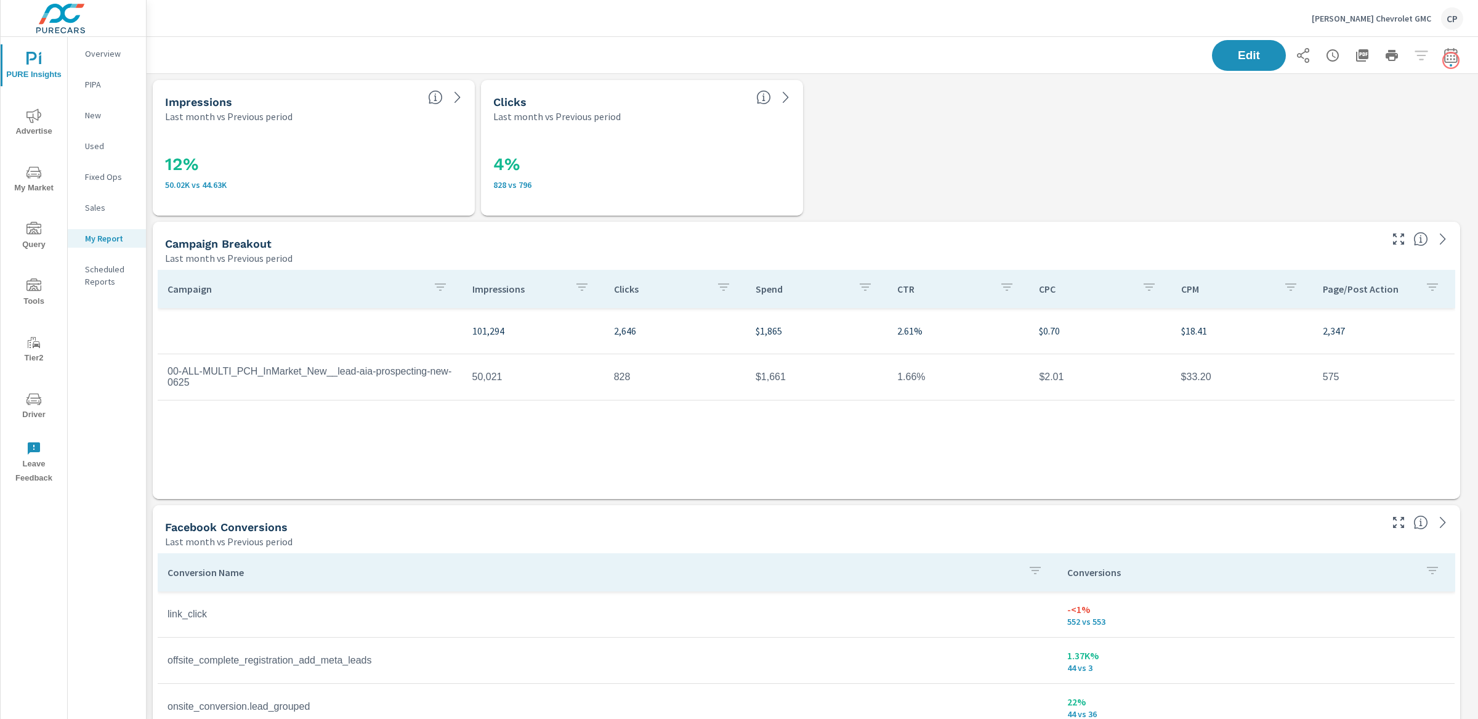
click at [1451, 60] on div "Edit" at bounding box center [1337, 55] width 251 height 31
click at [1444, 52] on icon "button" at bounding box center [1451, 55] width 15 height 15
select select "Last month"
select select "Previous period"
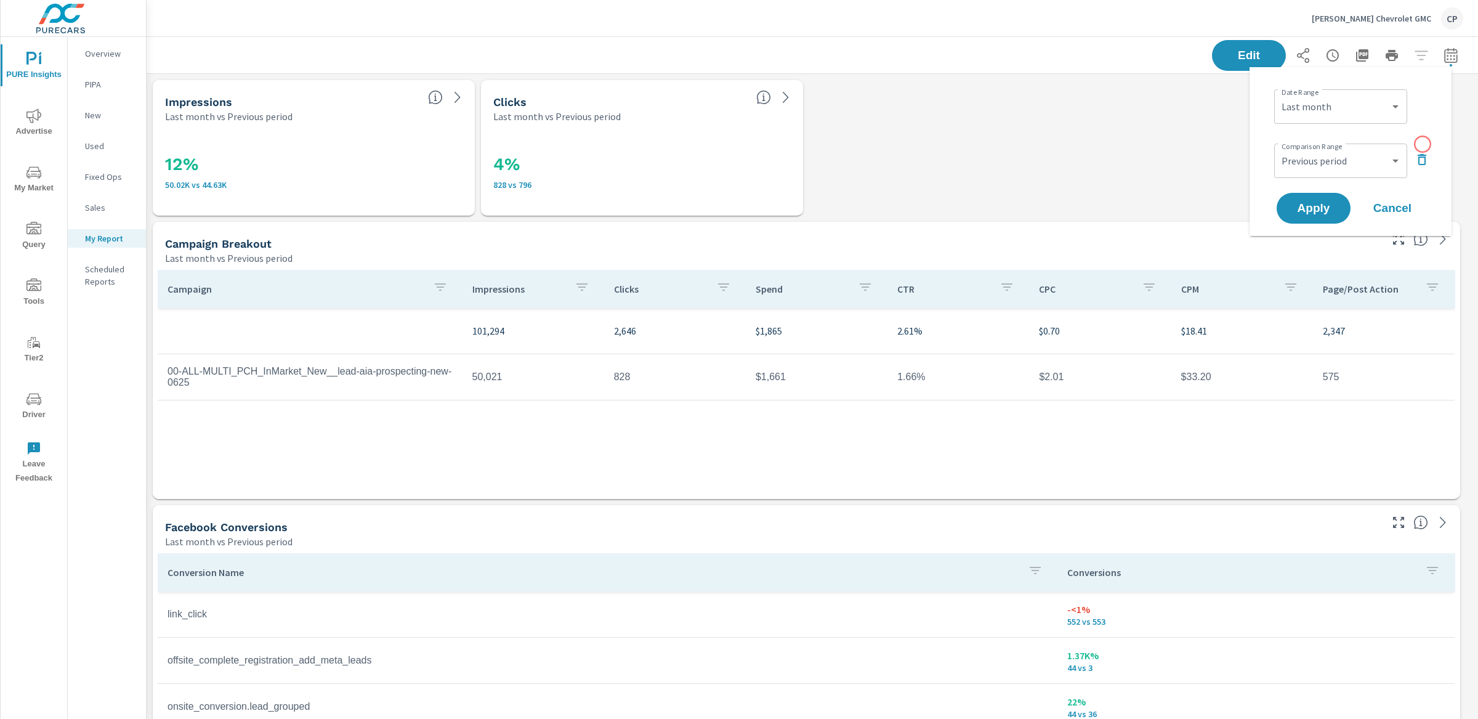
click at [1427, 150] on button "button" at bounding box center [1423, 160] width 20 height 20
click at [1340, 163] on button "Apply" at bounding box center [1314, 174] width 76 height 32
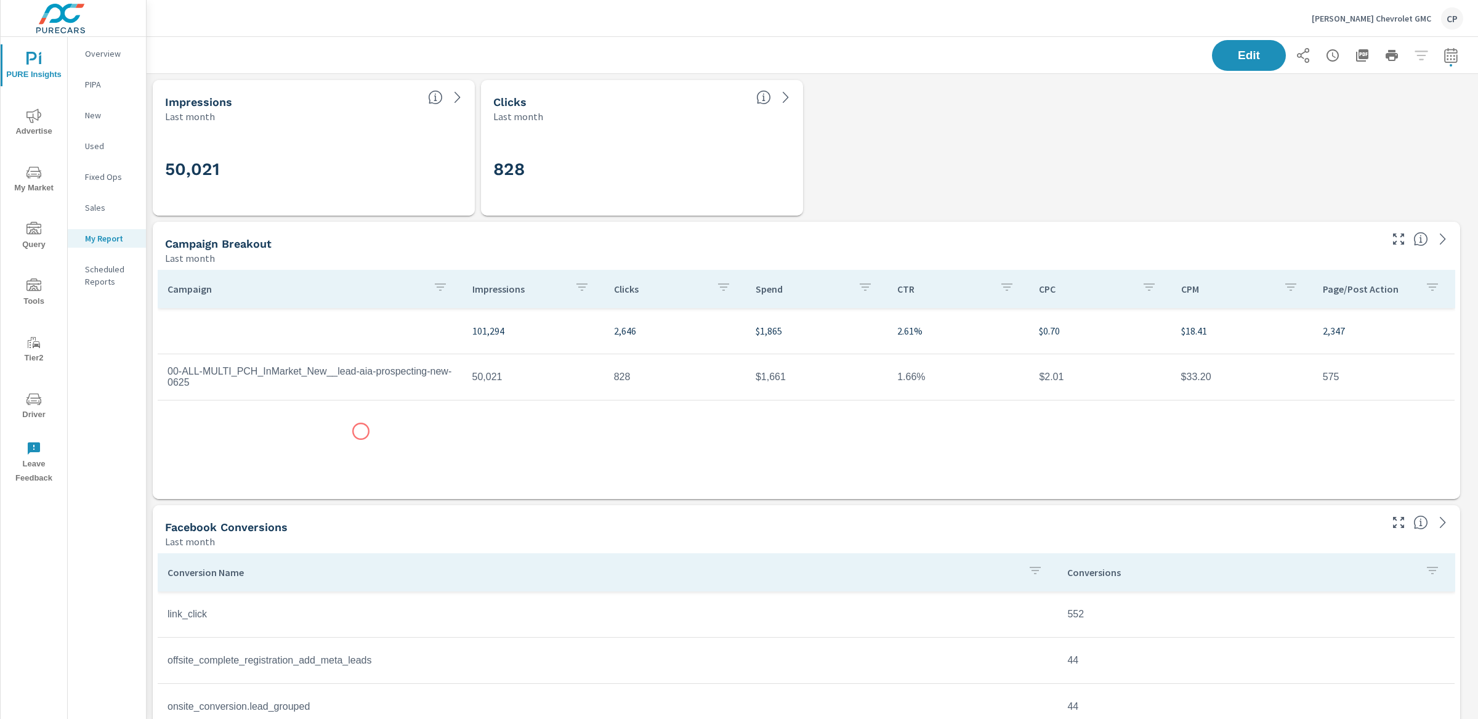
click at [361, 431] on div "Campaign Impressions Clicks Spend CTR CPC CPM Page/Post Action 101,294 2,646 $1…" at bounding box center [807, 373] width 1298 height 206
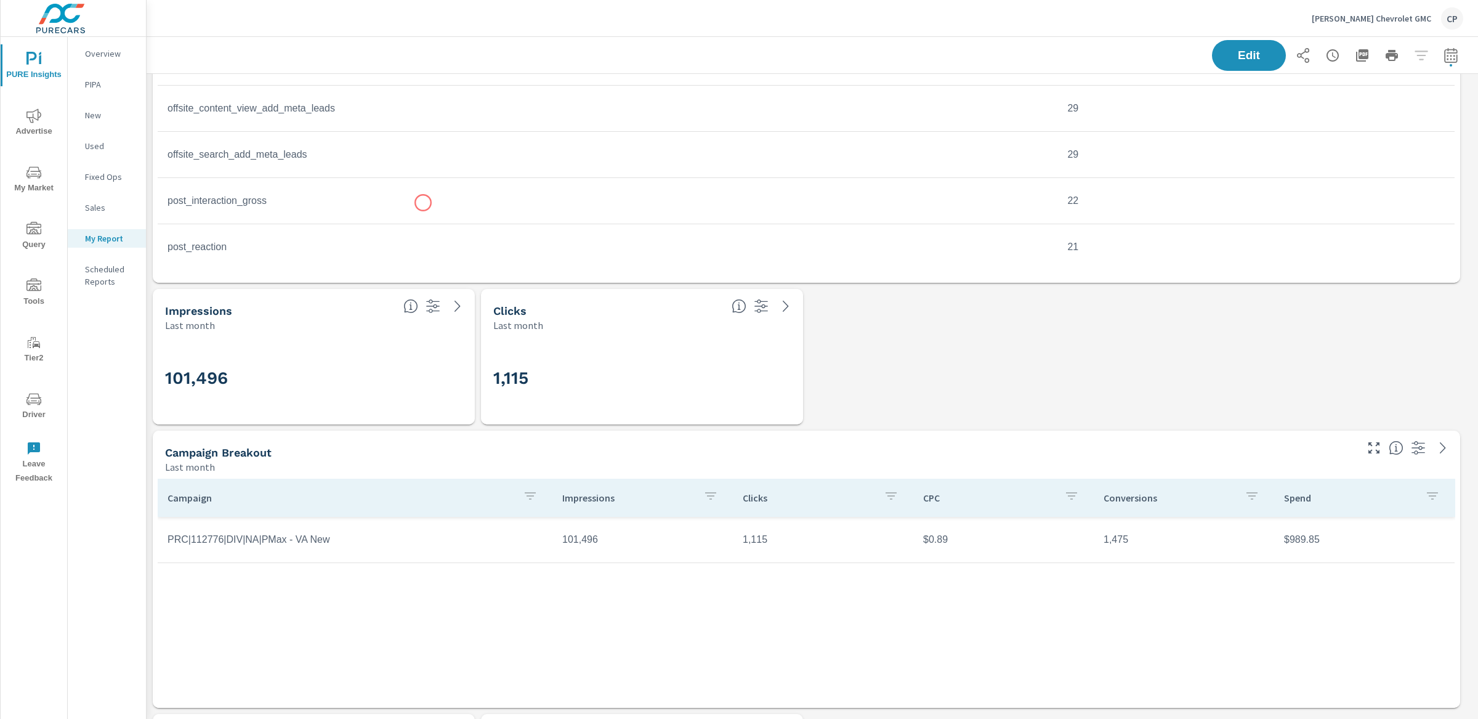
scroll to position [798, 0]
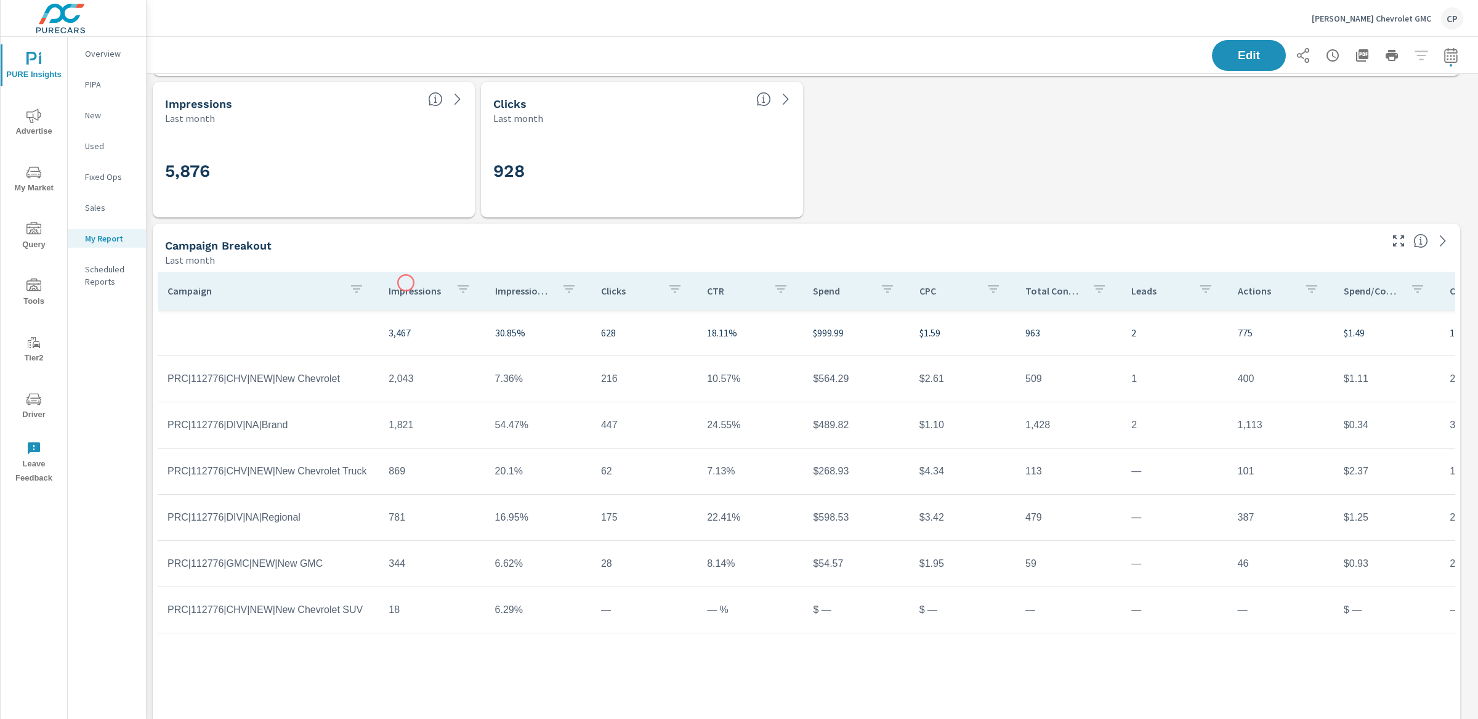
scroll to position [1416, 0]
drag, startPoint x: 492, startPoint y: 329, endPoint x: 535, endPoint y: 333, distance: 42.7
click at [535, 333] on p "30.85%" at bounding box center [538, 332] width 86 height 15
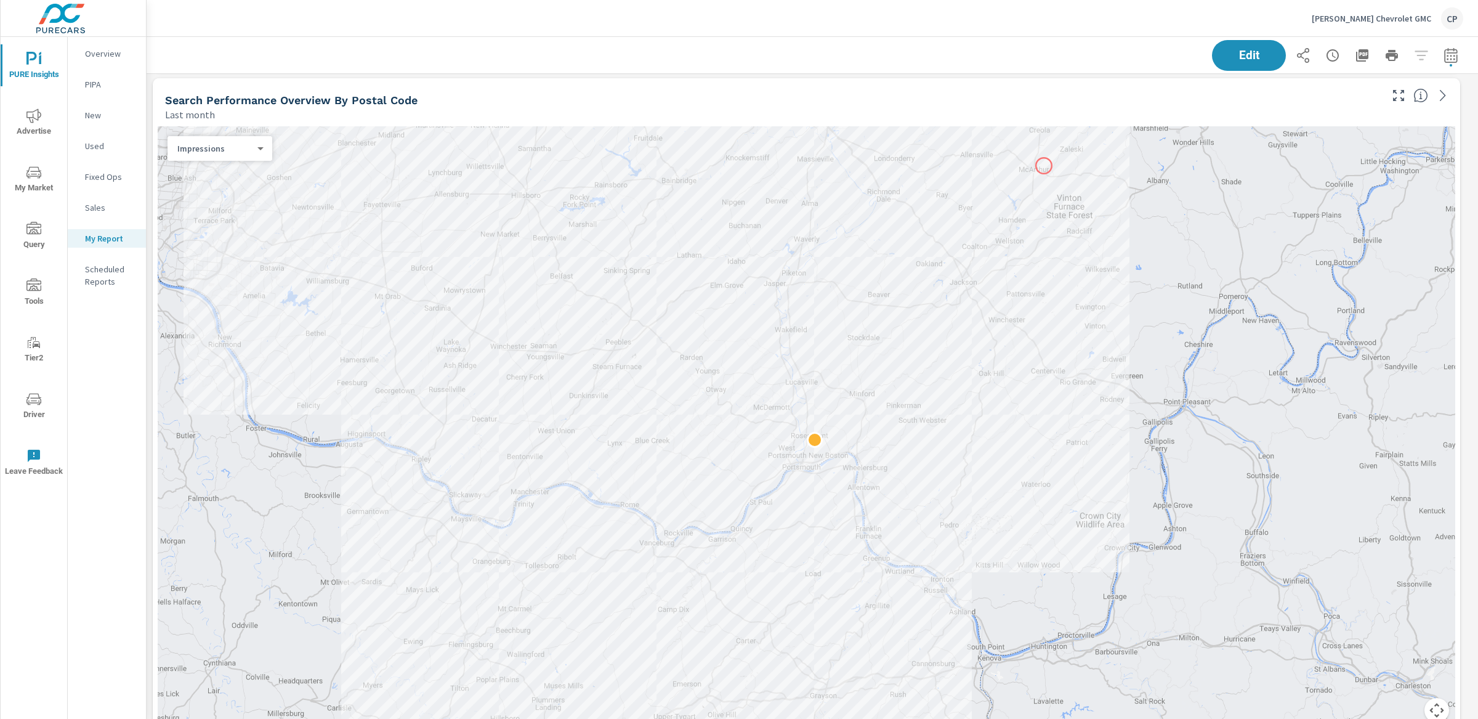
scroll to position [2129, 0]
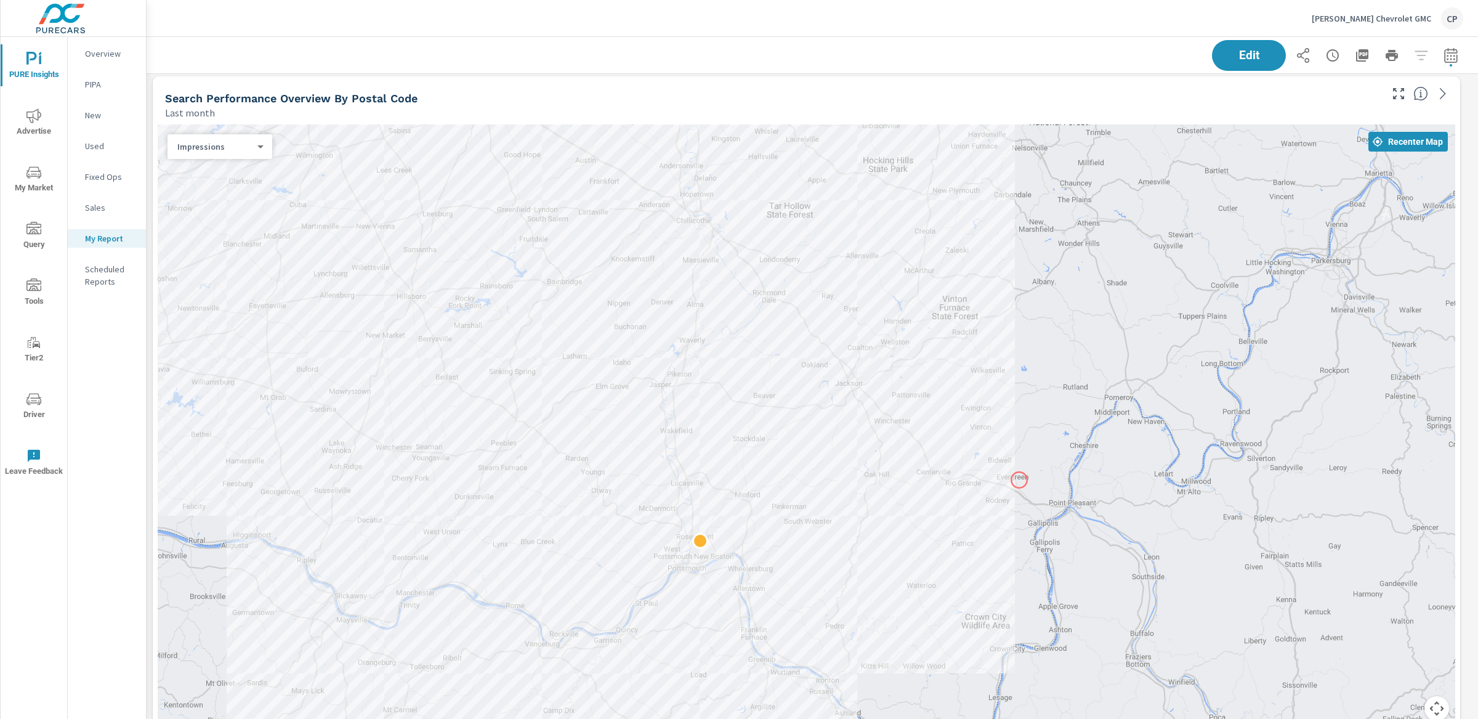
drag, startPoint x: 1135, startPoint y: 377, endPoint x: 1020, endPoint y: 482, distance: 155.7
click at [1020, 482] on div at bounding box center [807, 429] width 1298 height 611
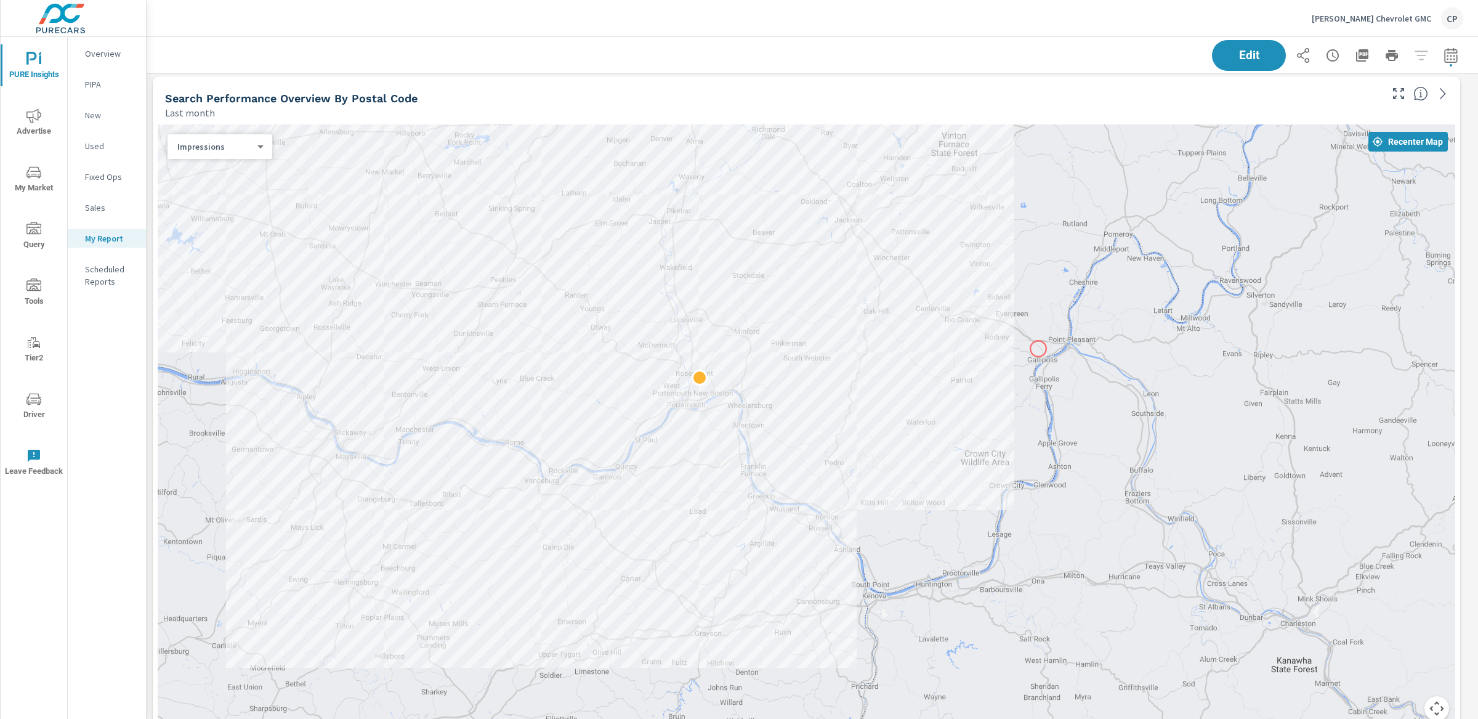
drag, startPoint x: 1039, startPoint y: 518, endPoint x: 1039, endPoint y: 347, distance: 170.6
click at [1039, 347] on div at bounding box center [1397, 594] width 1183 height 665
drag, startPoint x: 820, startPoint y: 585, endPoint x: 820, endPoint y: 575, distance: 9.2
click at [1425, 651] on button "Map camera controls" at bounding box center [1437, 708] width 25 height 25
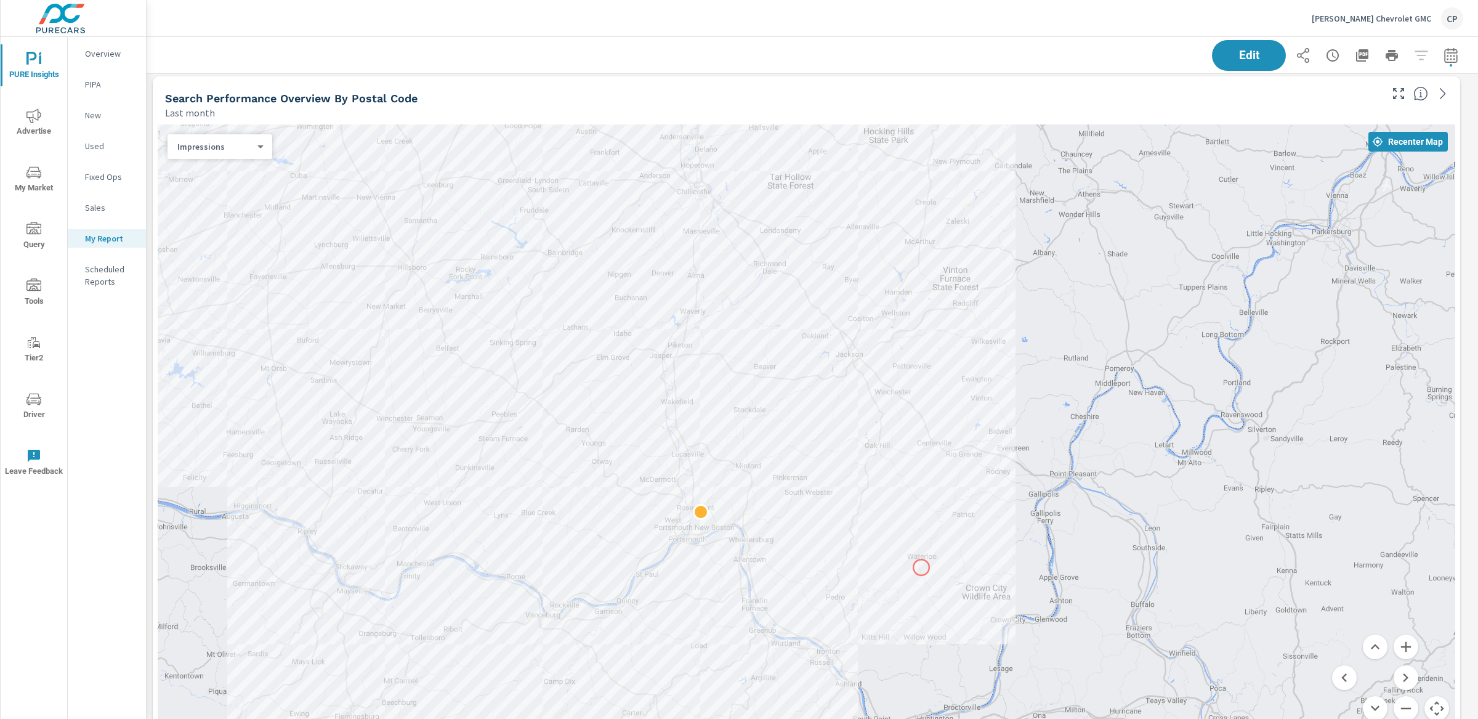
drag, startPoint x: 920, startPoint y: 422, endPoint x: 922, endPoint y: 567, distance: 145.4
click at [922, 567] on div at bounding box center [807, 429] width 1298 height 611
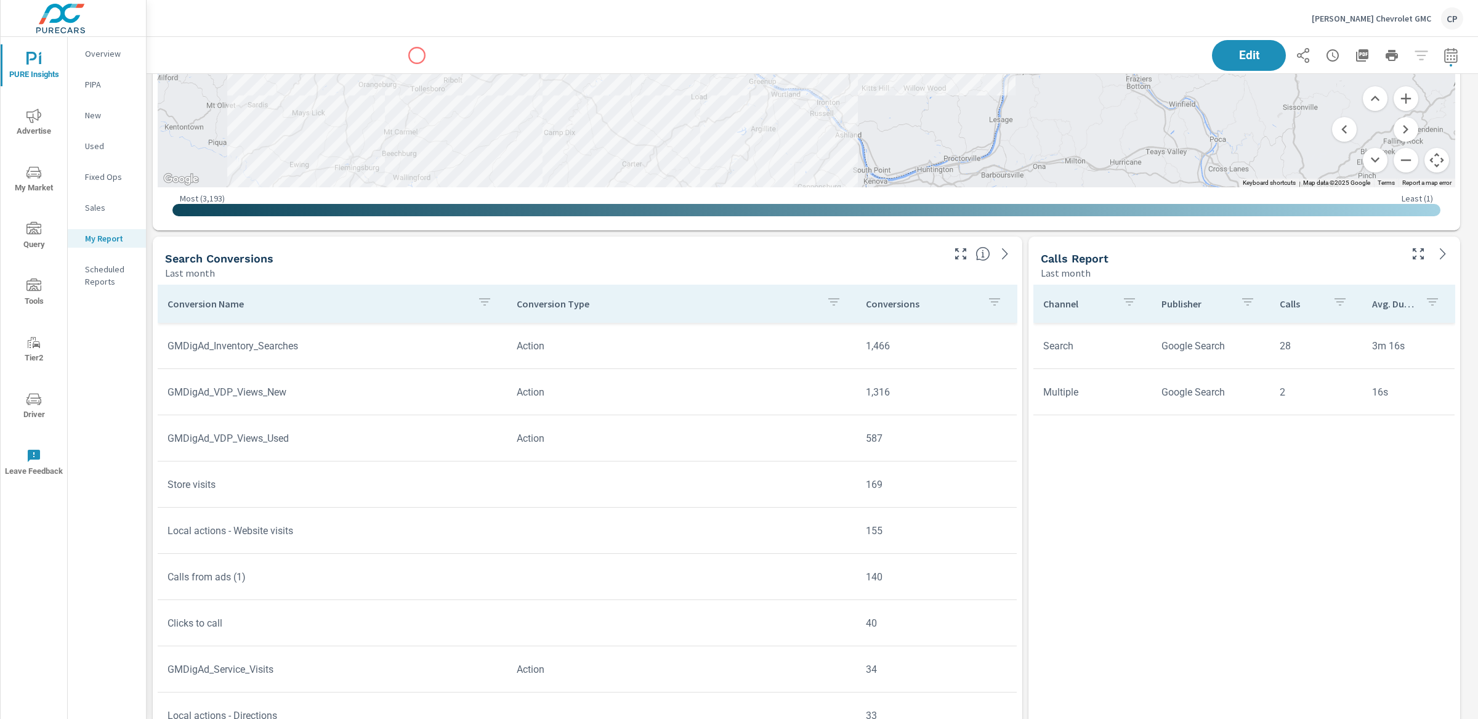
scroll to position [2761, 0]
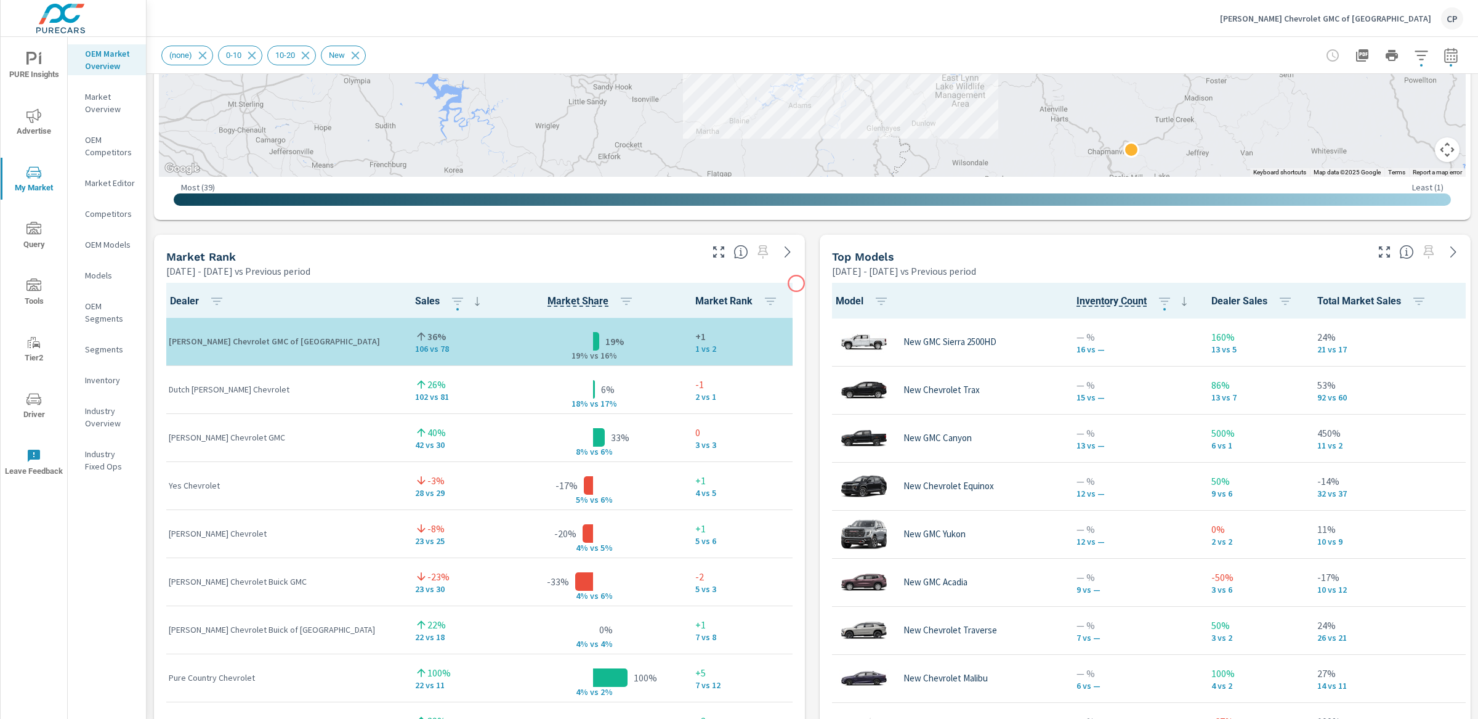
scroll to position [630, 0]
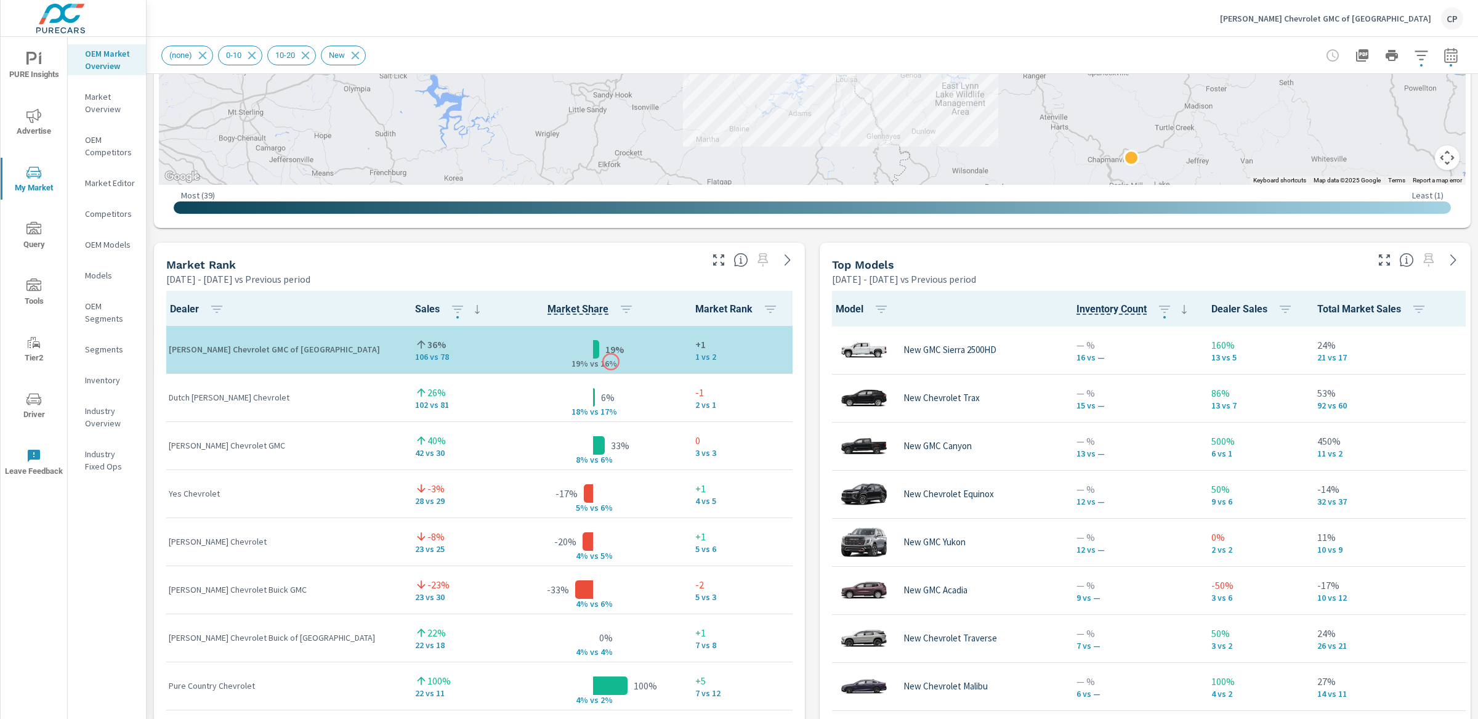
drag, startPoint x: 542, startPoint y: 357, endPoint x: 611, endPoint y: 362, distance: 69.1
click at [611, 362] on div "19% 19% v s 16%" at bounding box center [594, 350] width 166 height 38
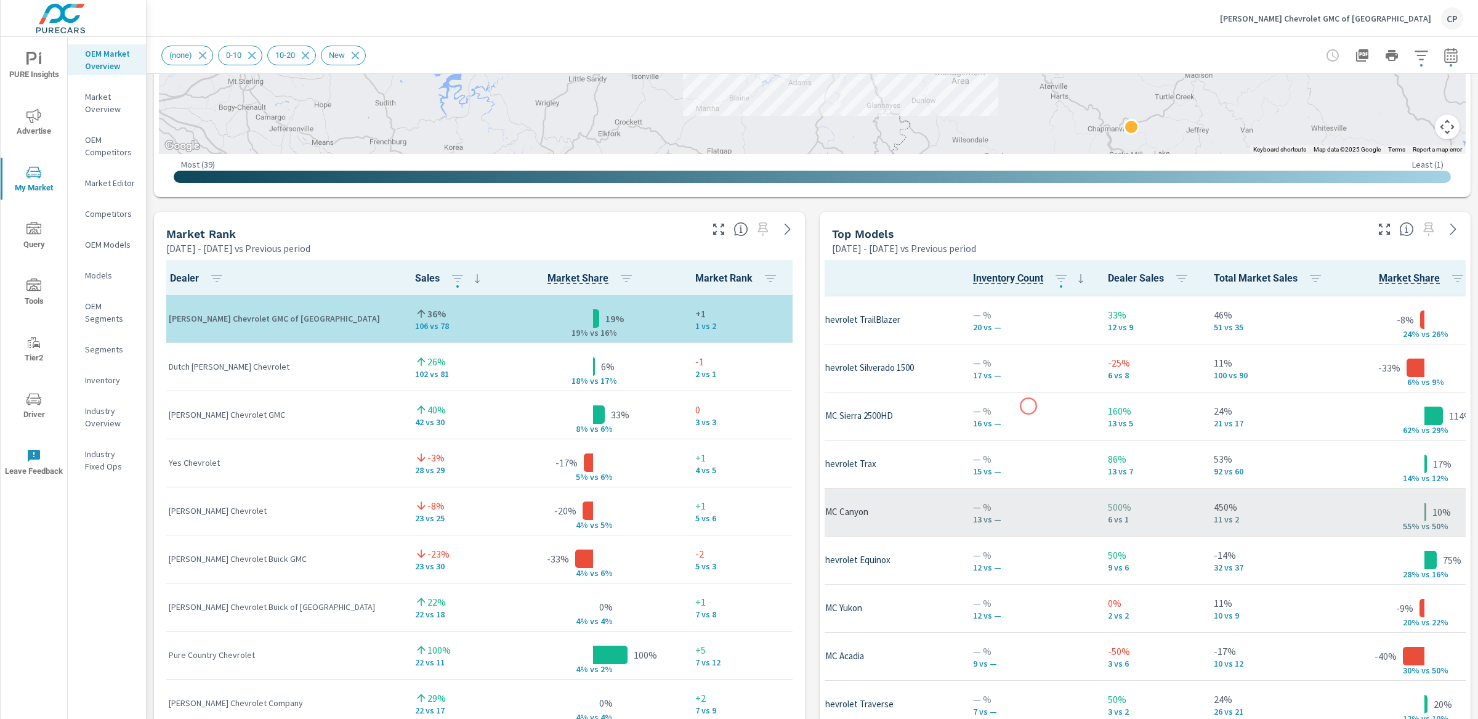
scroll to position [36, 103]
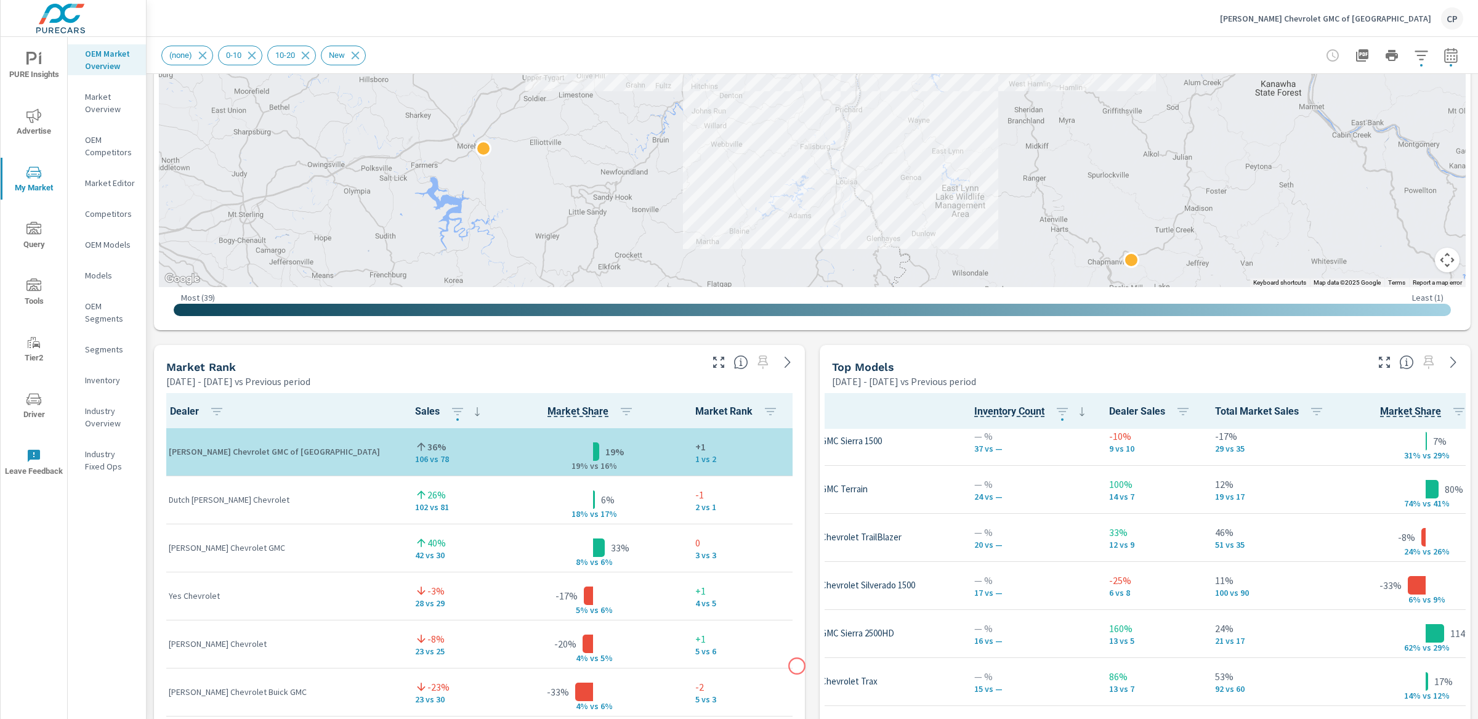
scroll to position [529, 0]
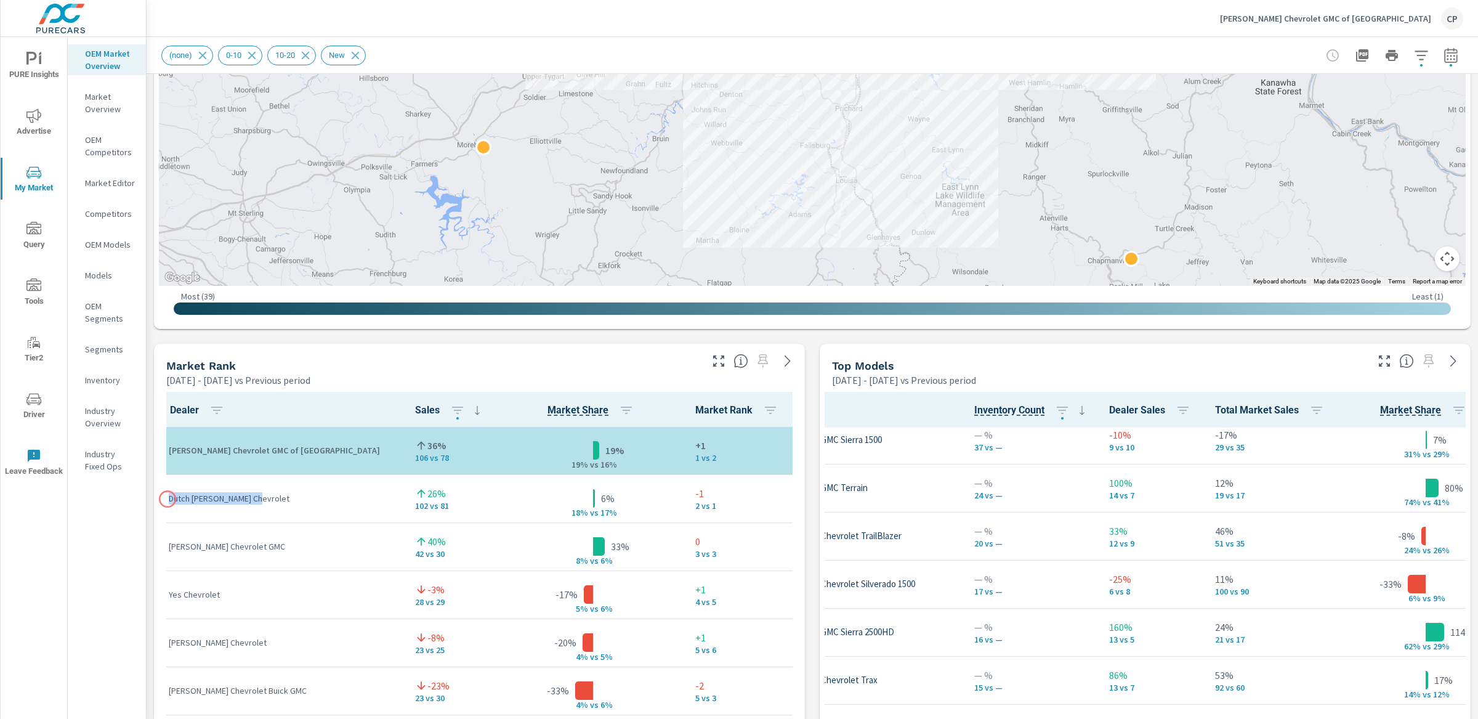
drag, startPoint x: 254, startPoint y: 500, endPoint x: 168, endPoint y: 499, distance: 86.2
click at [168, 499] on td "Dutch [PERSON_NAME] Chevrolet" at bounding box center [282, 498] width 246 height 48
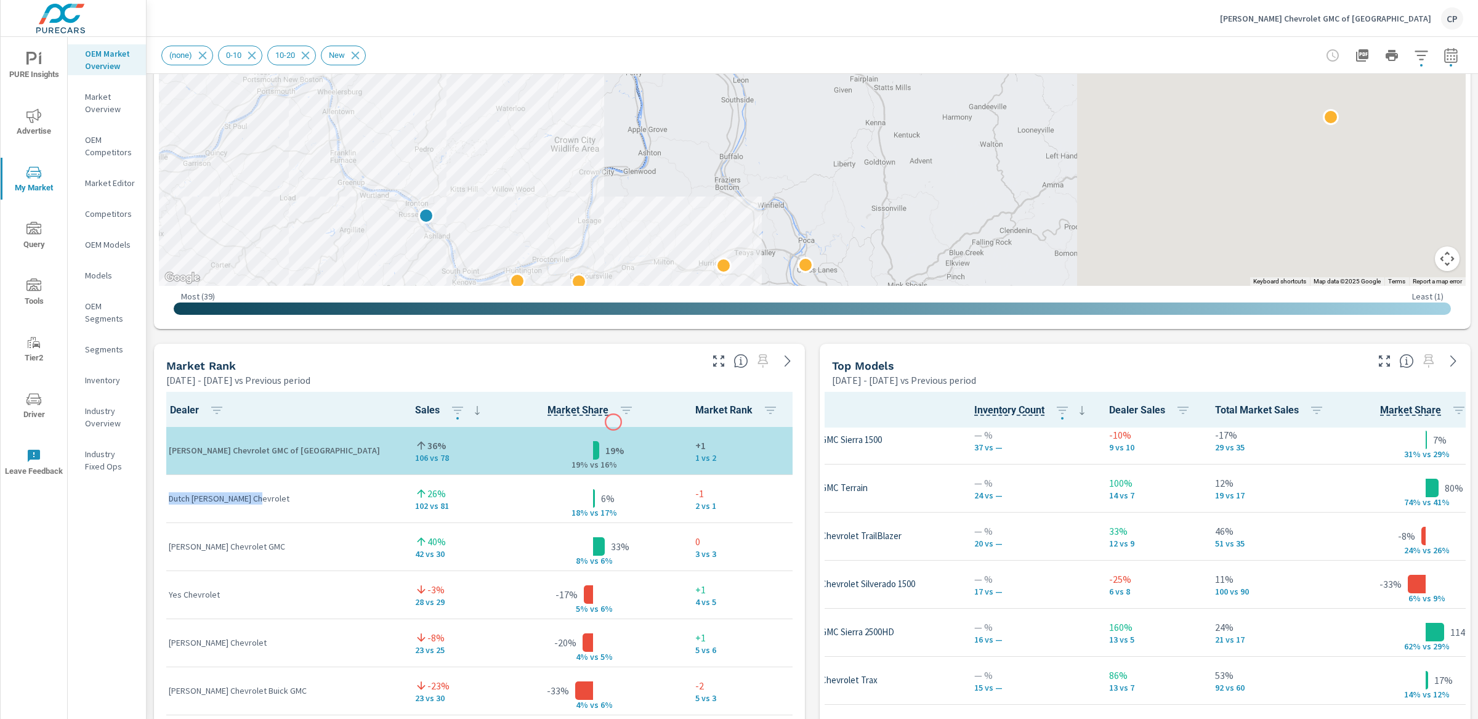
drag, startPoint x: 1010, startPoint y: 155, endPoint x: 614, endPoint y: 423, distance: 477.7
click at [614, 422] on div "Market View Apr 01, 2024 - Sep 30, 2024 vs Previous period ← Move left → Move r…" at bounding box center [813, 599] width 1332 height 2109
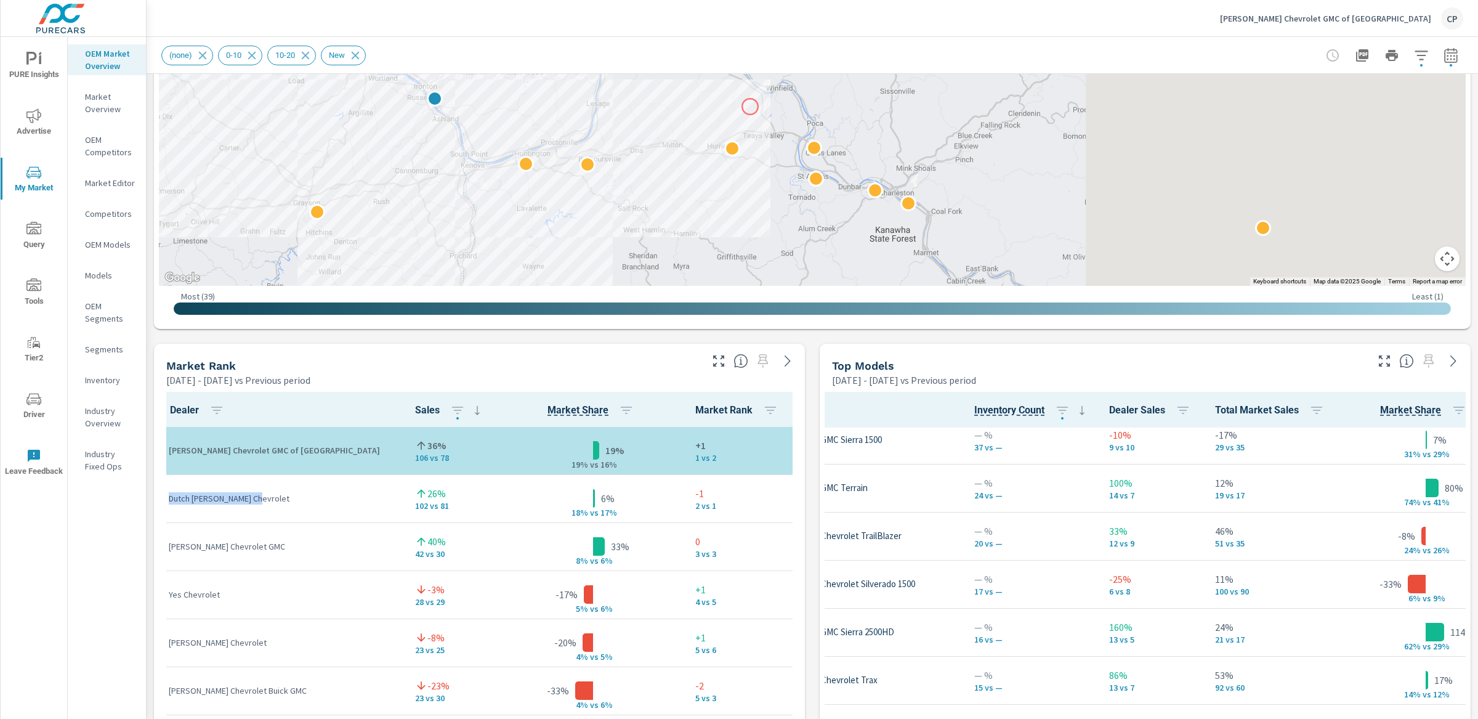
drag, startPoint x: 743, startPoint y: 225, endPoint x: 750, endPoint y: 107, distance: 119.1
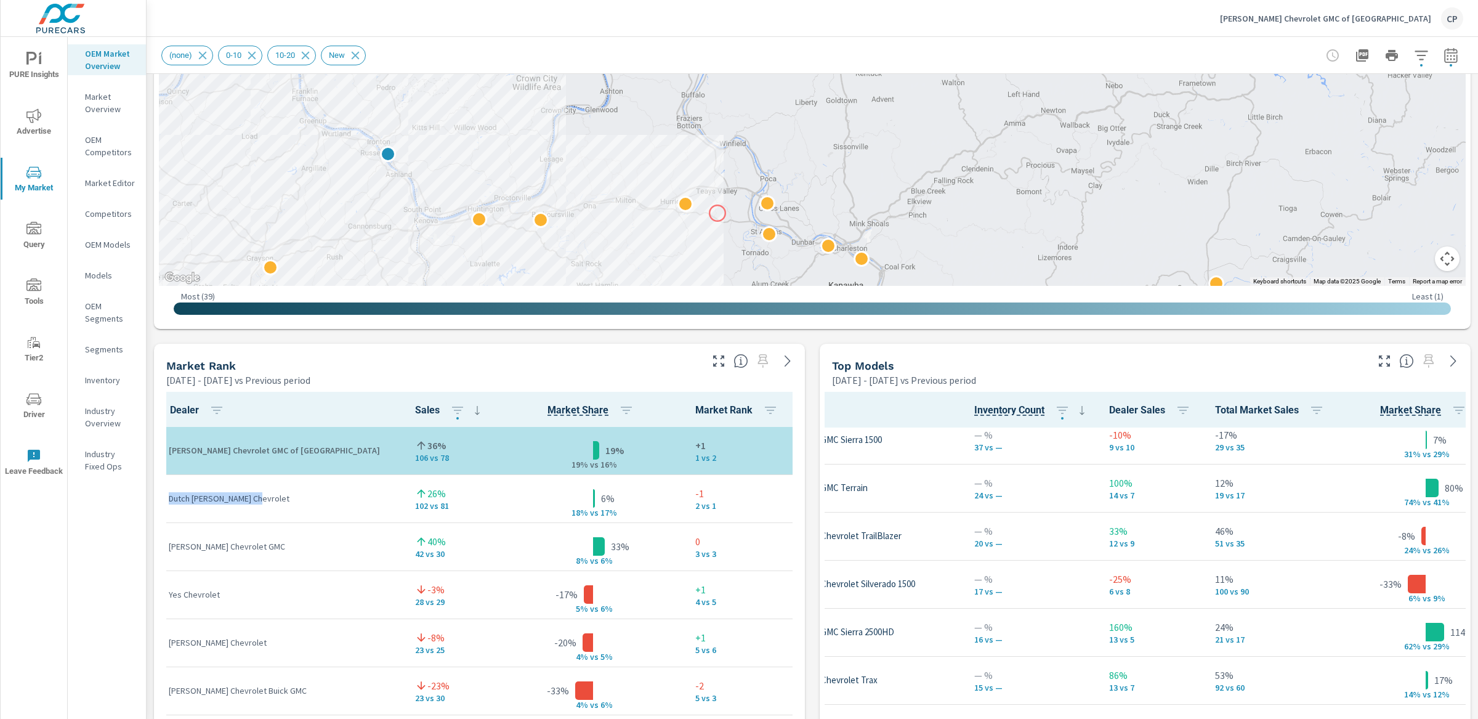
drag, startPoint x: 768, startPoint y: 153, endPoint x: 718, endPoint y: 213, distance: 78.2
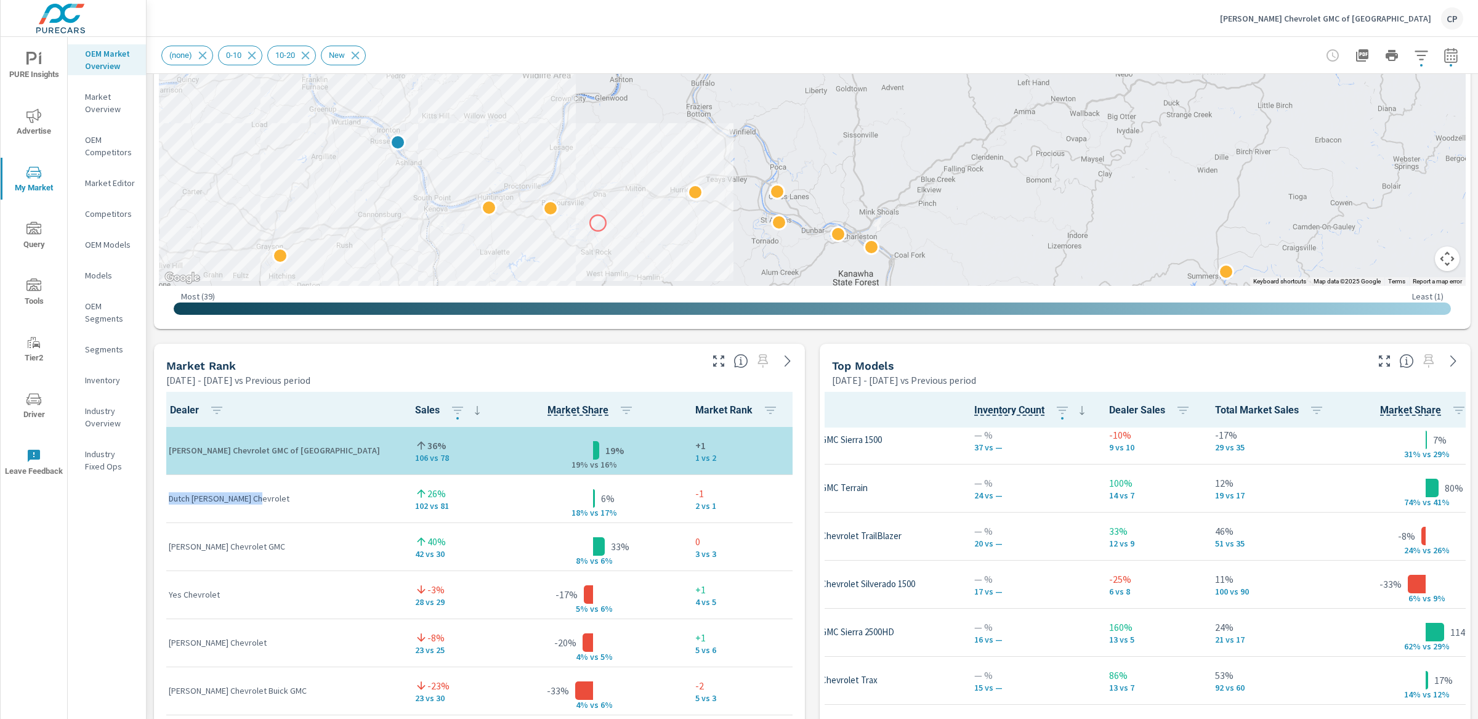
drag, startPoint x: 588, startPoint y: 237, endPoint x: 598, endPoint y: 223, distance: 16.8
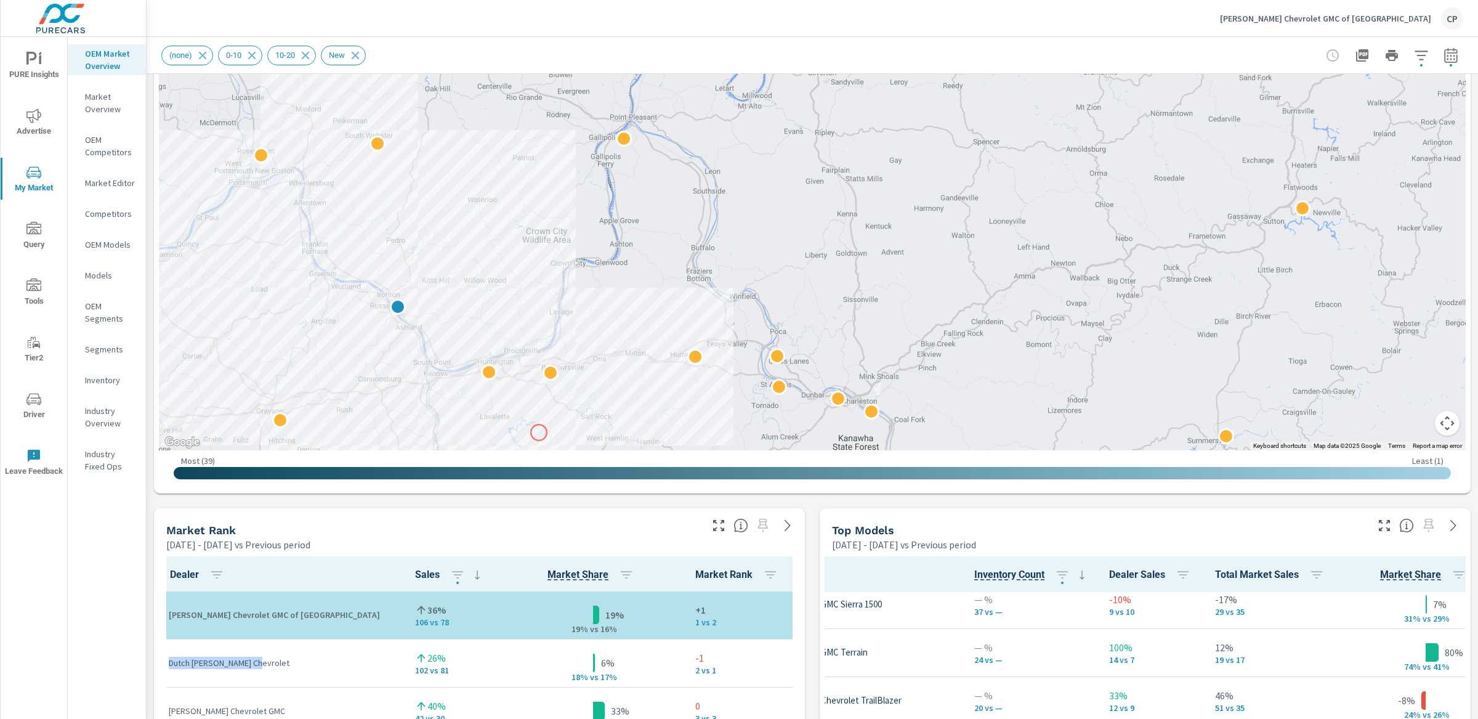
scroll to position [362, 0]
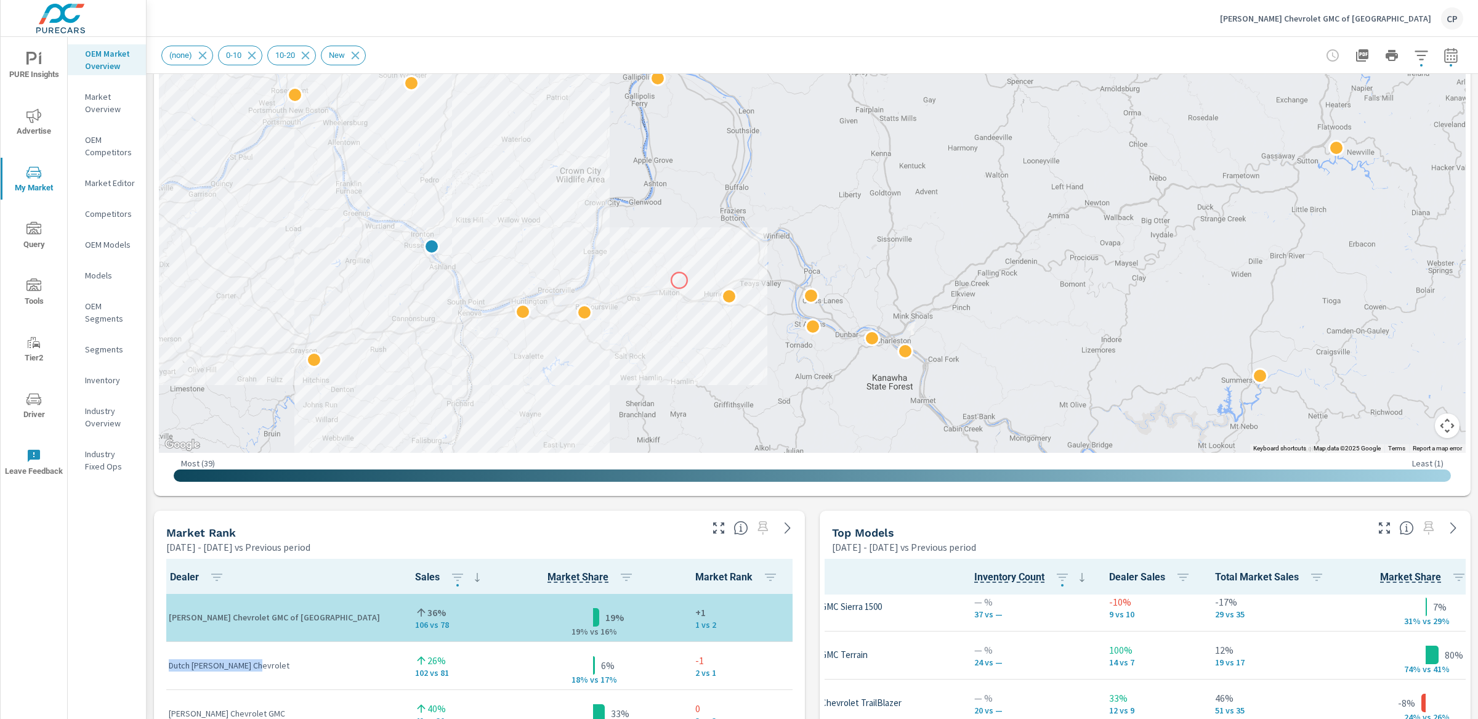
drag, startPoint x: 646, startPoint y: 344, endPoint x: 679, endPoint y: 282, distance: 71.1
click at [679, 281] on div "2" at bounding box center [812, 110] width 1307 height 685
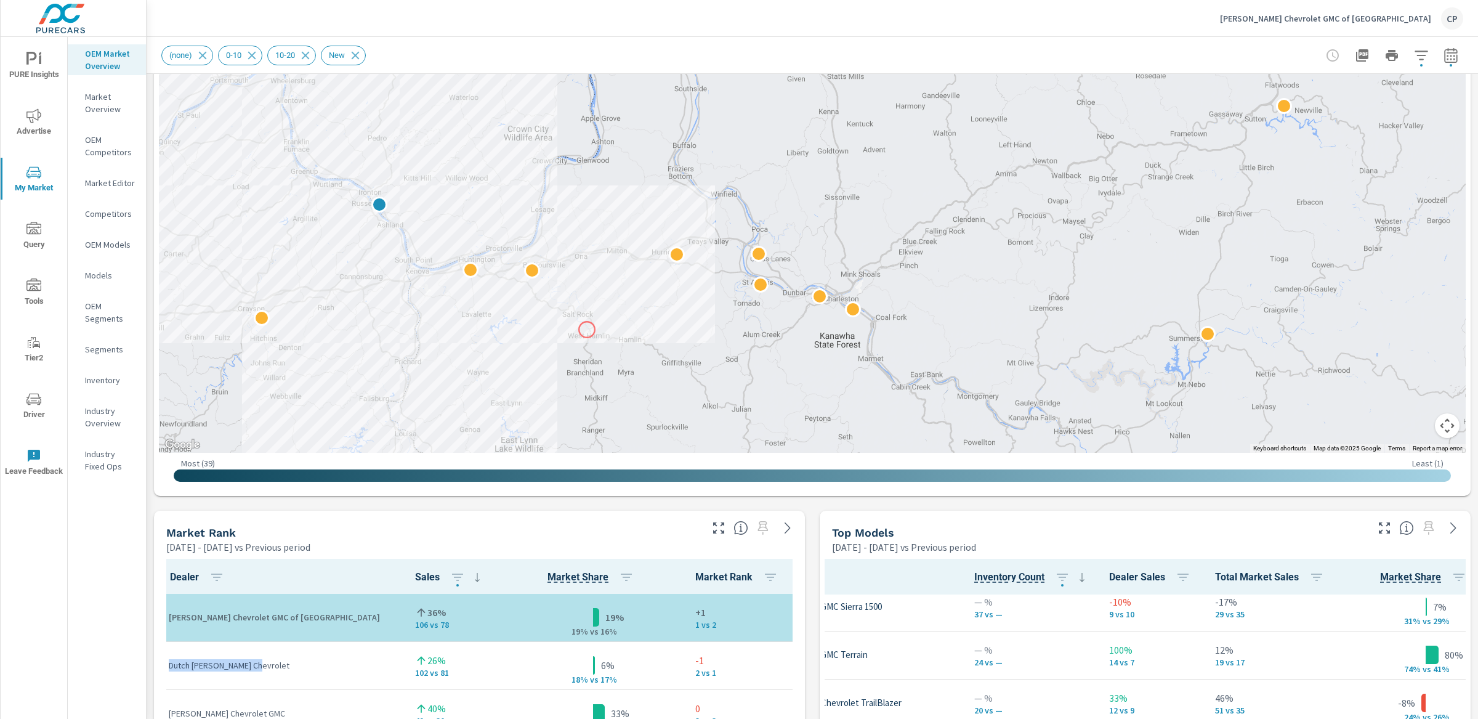
drag, startPoint x: 639, startPoint y: 374, endPoint x: 587, endPoint y: 330, distance: 68.6
click at [587, 330] on div at bounding box center [812, 110] width 1307 height 685
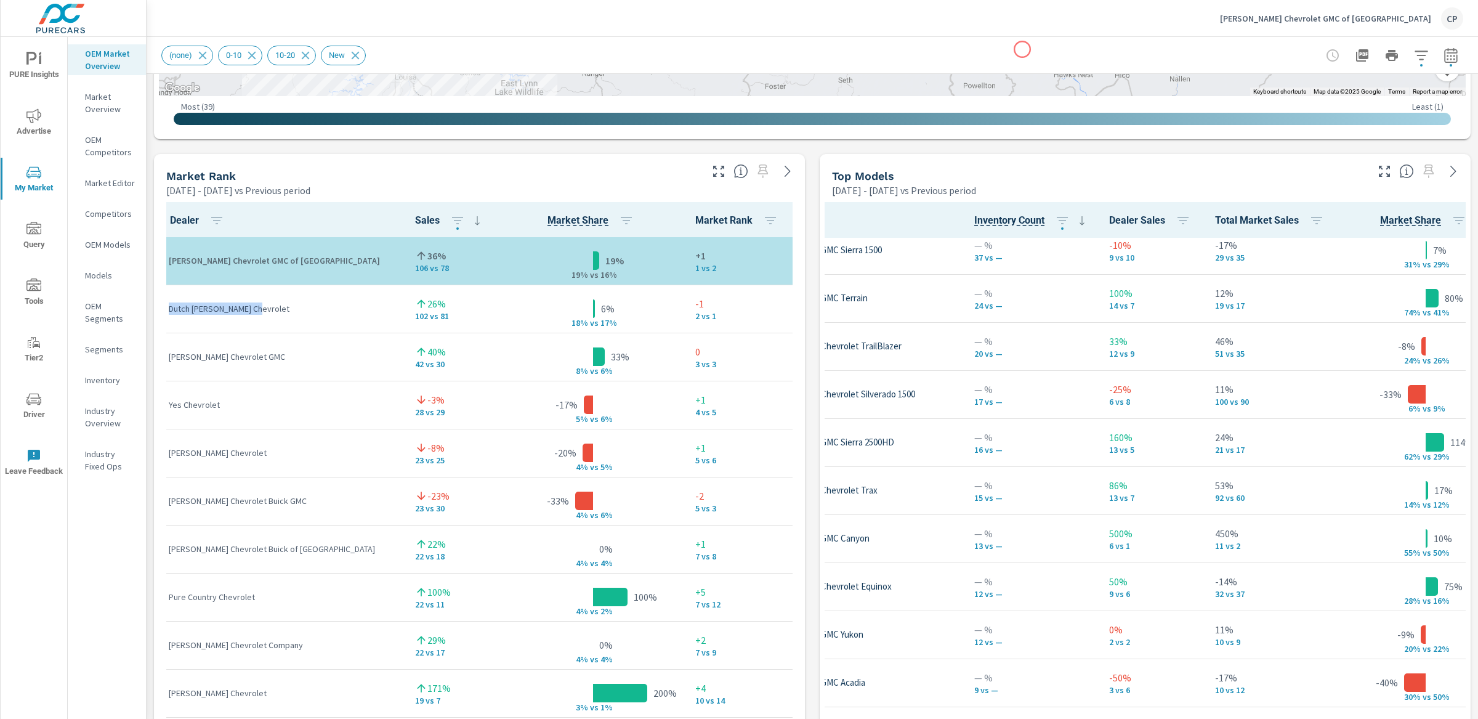
scroll to position [817, 0]
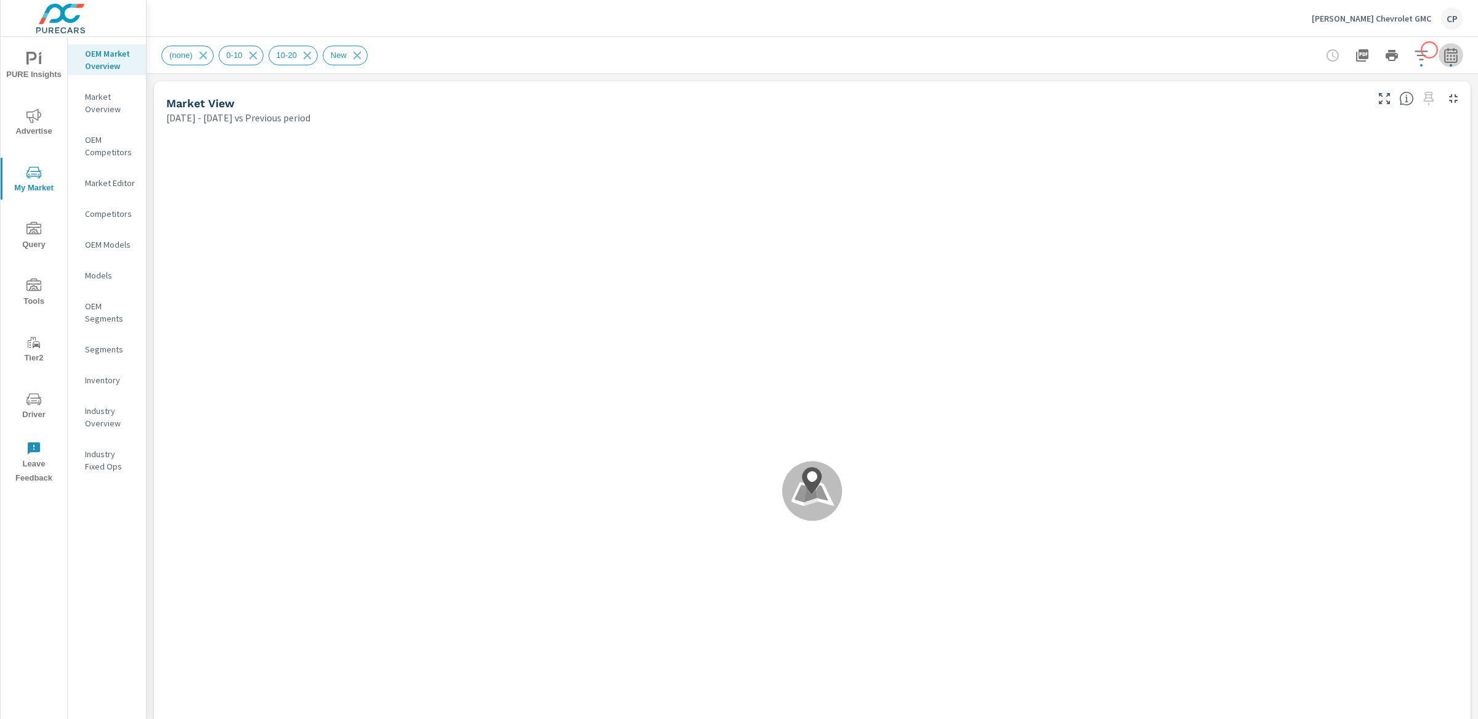
click at [1439, 50] on button "button" at bounding box center [1451, 55] width 25 height 25
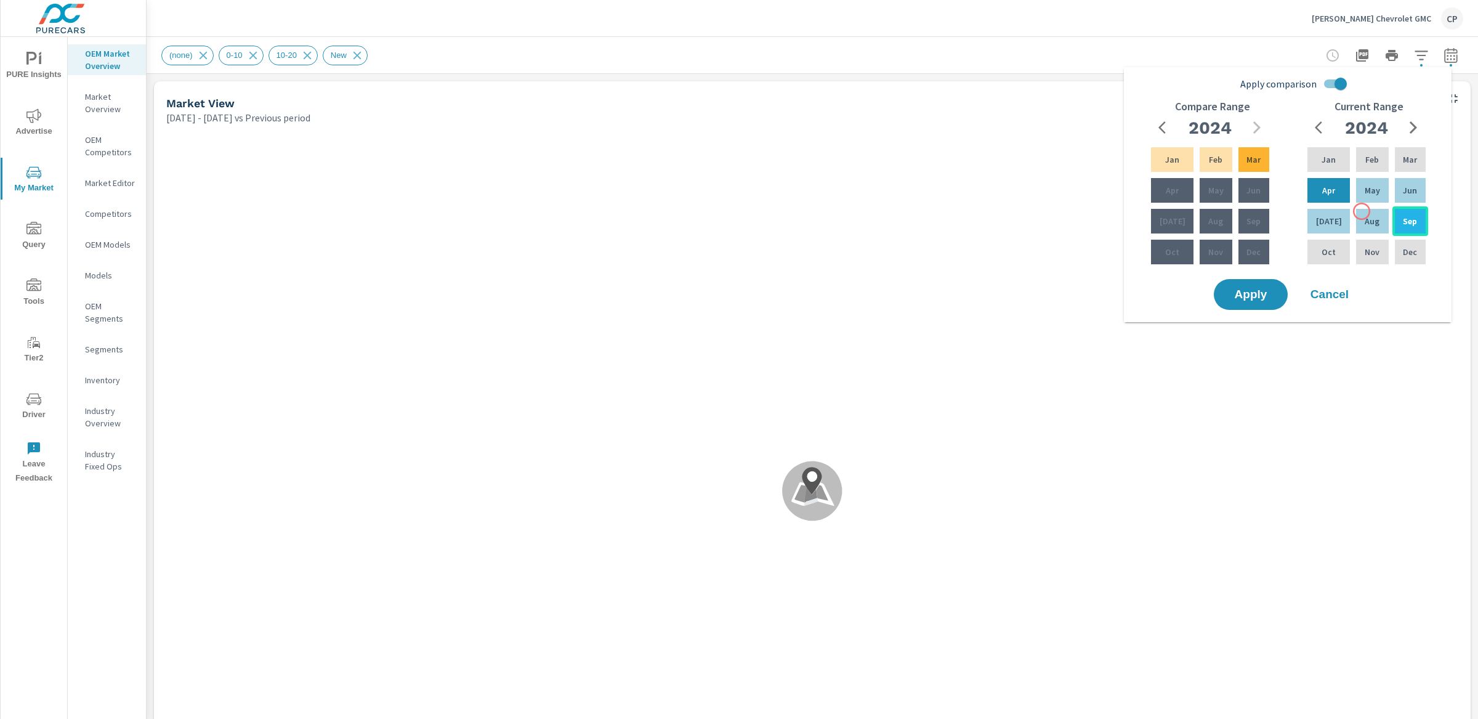
scroll to position [1, 0]
click at [1403, 119] on button "button" at bounding box center [1413, 127] width 25 height 25
click at [1361, 209] on div "Aug" at bounding box center [1372, 221] width 37 height 30
click at [1336, 151] on div "Jan" at bounding box center [1328, 160] width 47 height 30
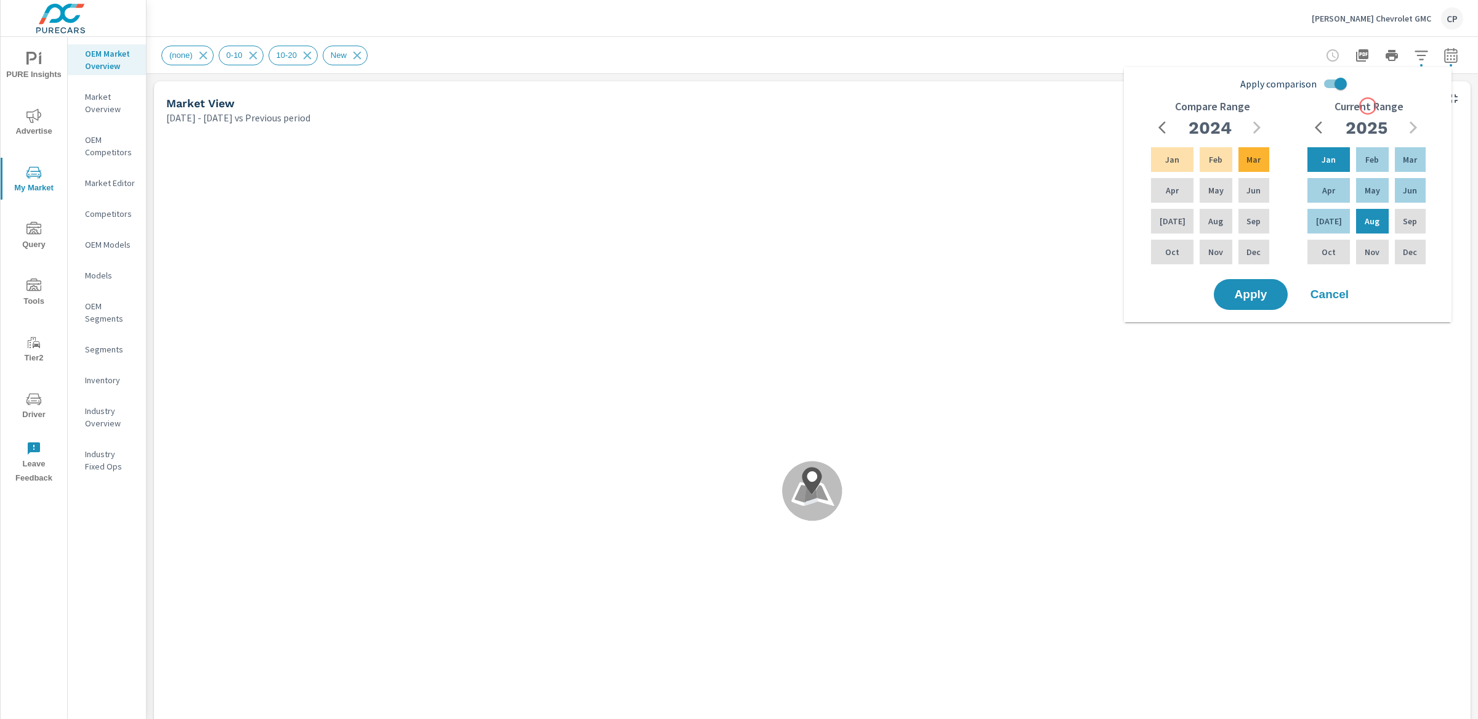
click at [1344, 83] on input "Apply comparison" at bounding box center [1341, 83] width 70 height 23
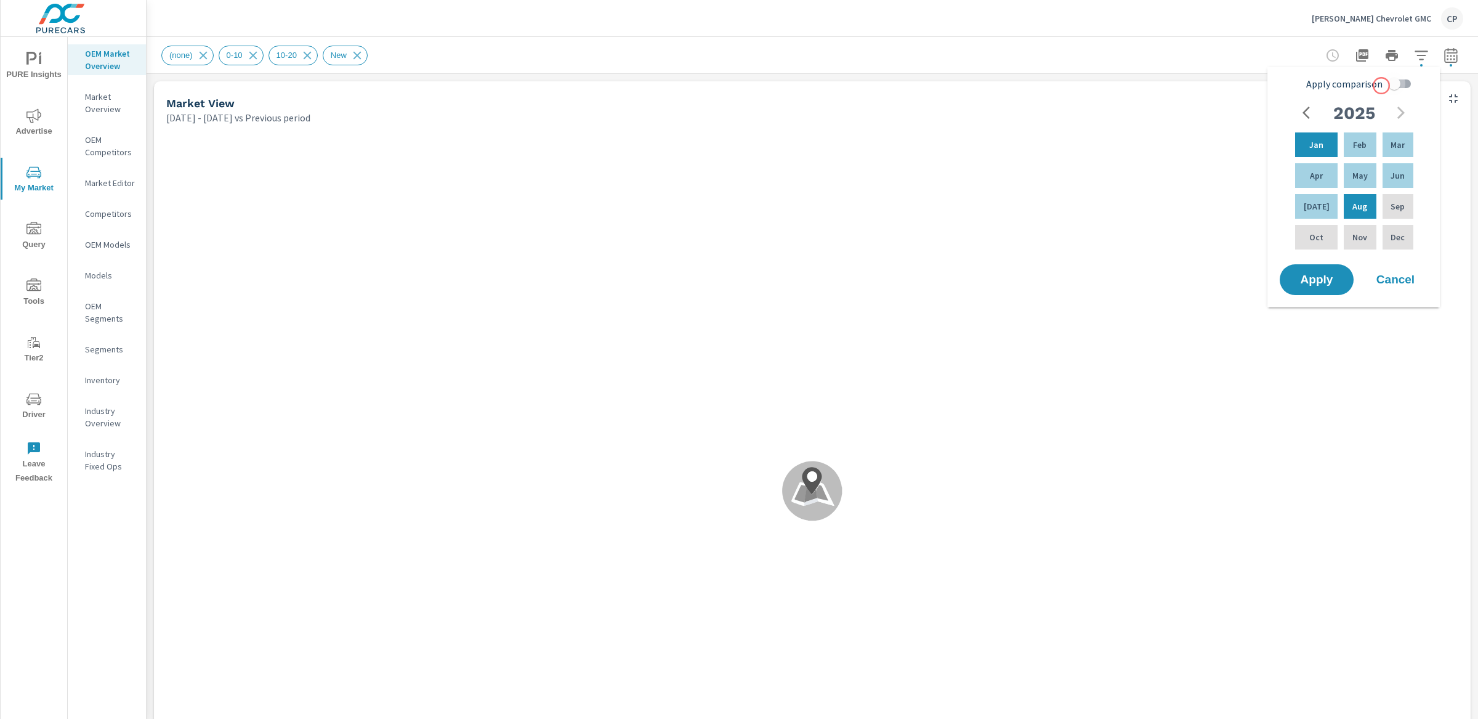
click at [1382, 86] on input "Apply comparison" at bounding box center [1395, 83] width 70 height 23
checkbox input "true"
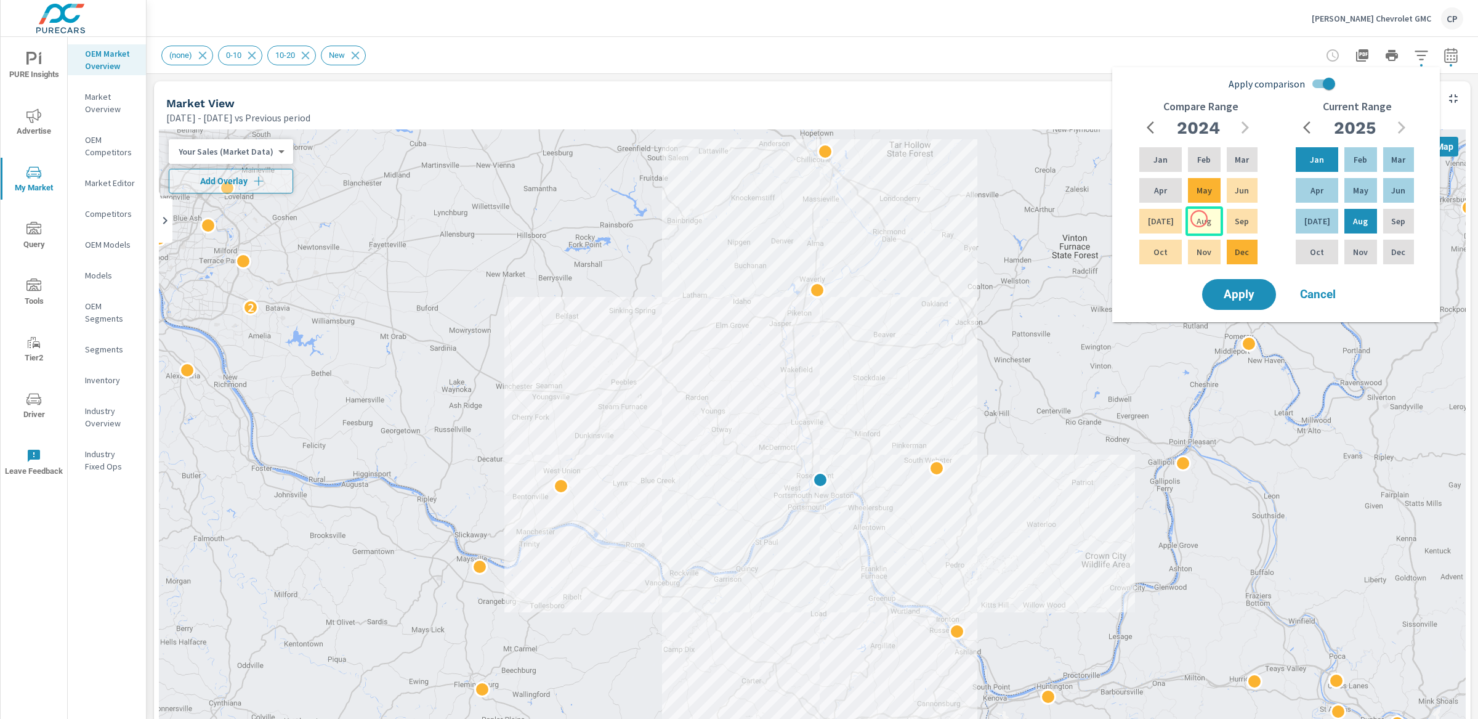
click at [1199, 219] on p "Aug" at bounding box center [1204, 221] width 15 height 12
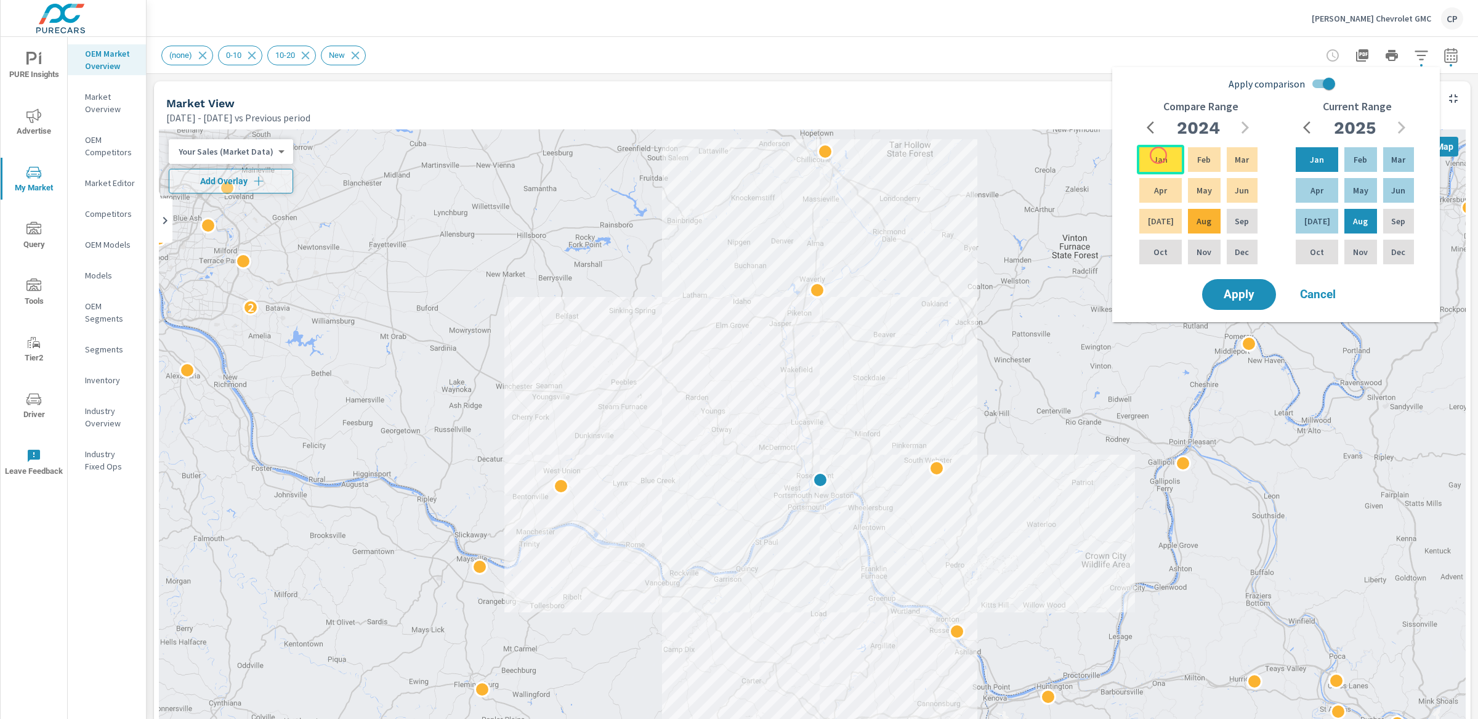
click at [1159, 155] on p "Jan" at bounding box center [1161, 159] width 14 height 12
click at [1229, 267] on div "Compare Range [DATE] Feb Mar Apr May Jun [DATE] Aug Sep Oct Nov Dec" at bounding box center [1200, 188] width 156 height 176
click at [1236, 290] on span "Apply" at bounding box center [1239, 295] width 51 height 12
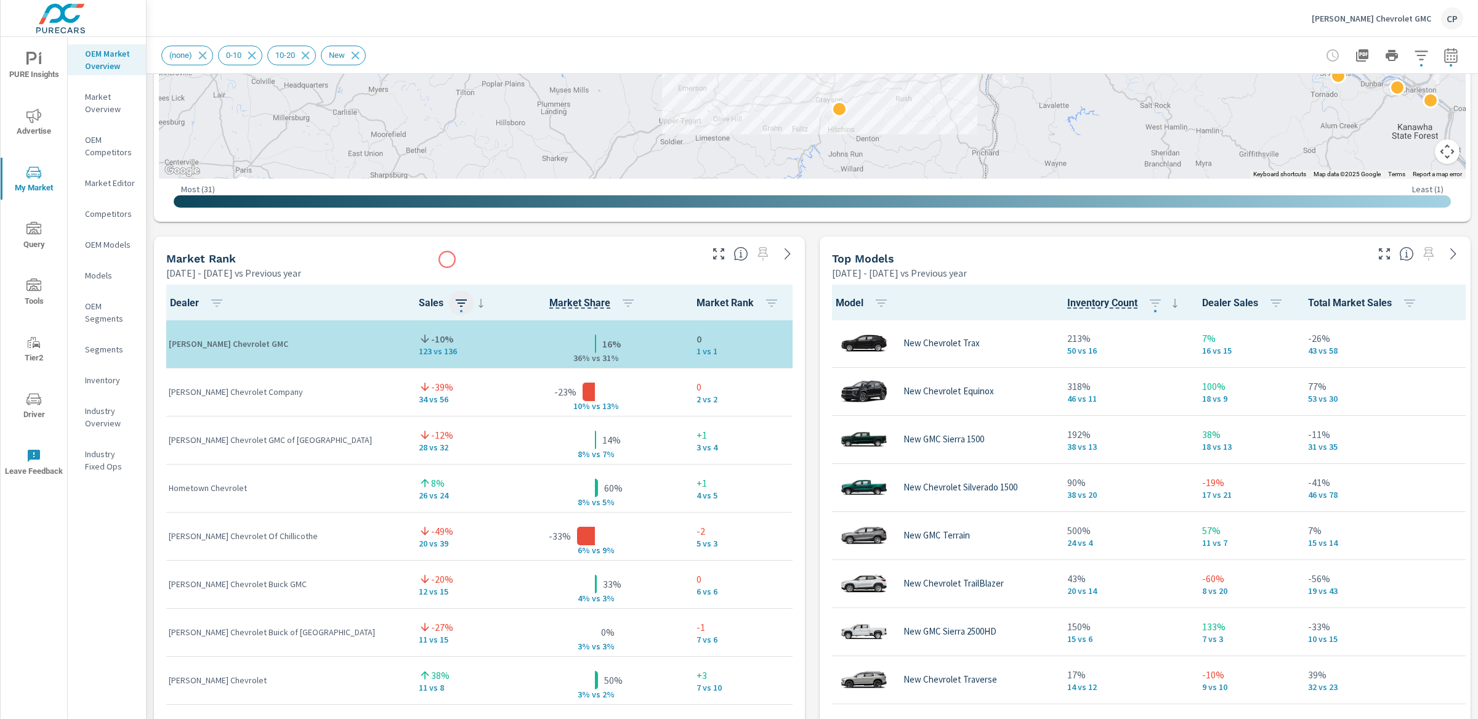
scroll to position [635, 0]
drag, startPoint x: 557, startPoint y: 356, endPoint x: 606, endPoint y: 358, distance: 48.7
click at [607, 356] on div "16% 36% v s 31%" at bounding box center [596, 345] width 164 height 38
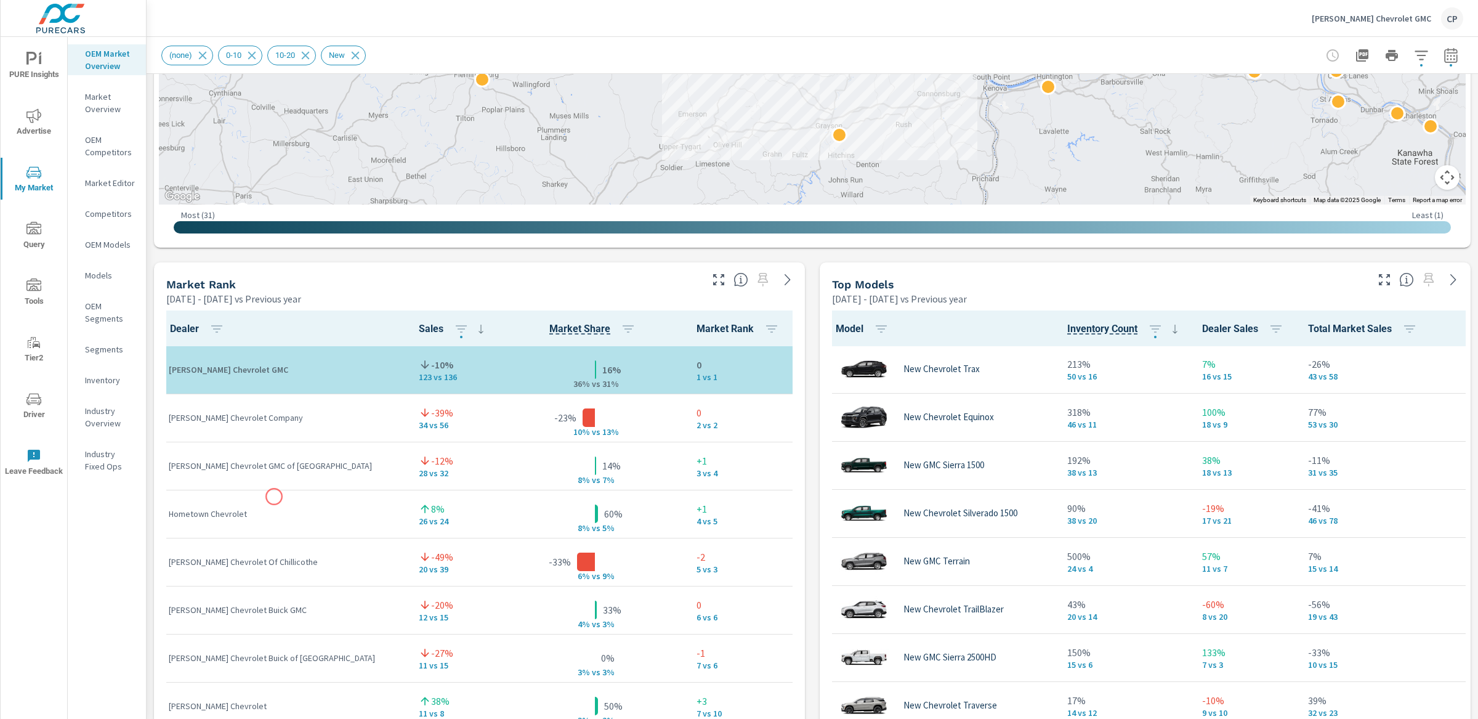
click at [274, 497] on div "Hometown Chevrolet" at bounding box center [284, 514] width 230 height 38
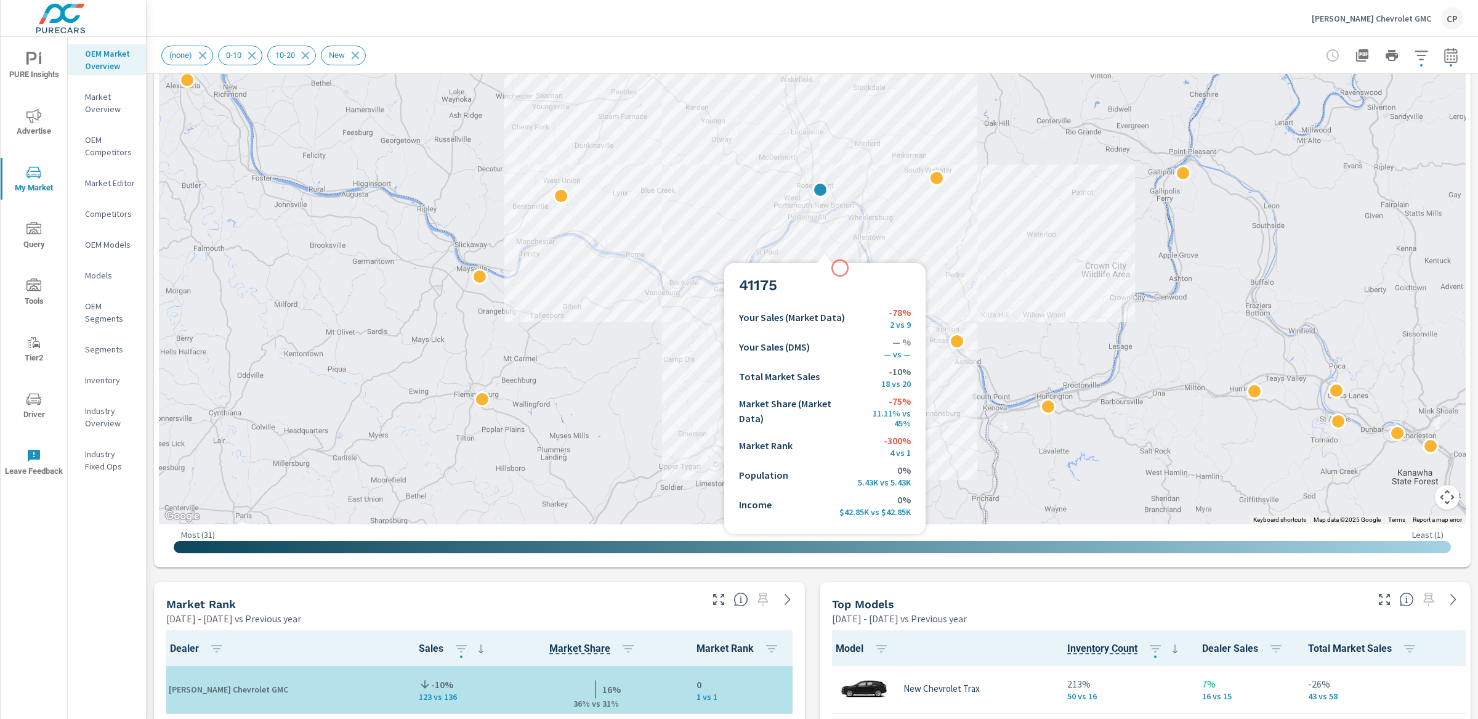
scroll to position [277, 0]
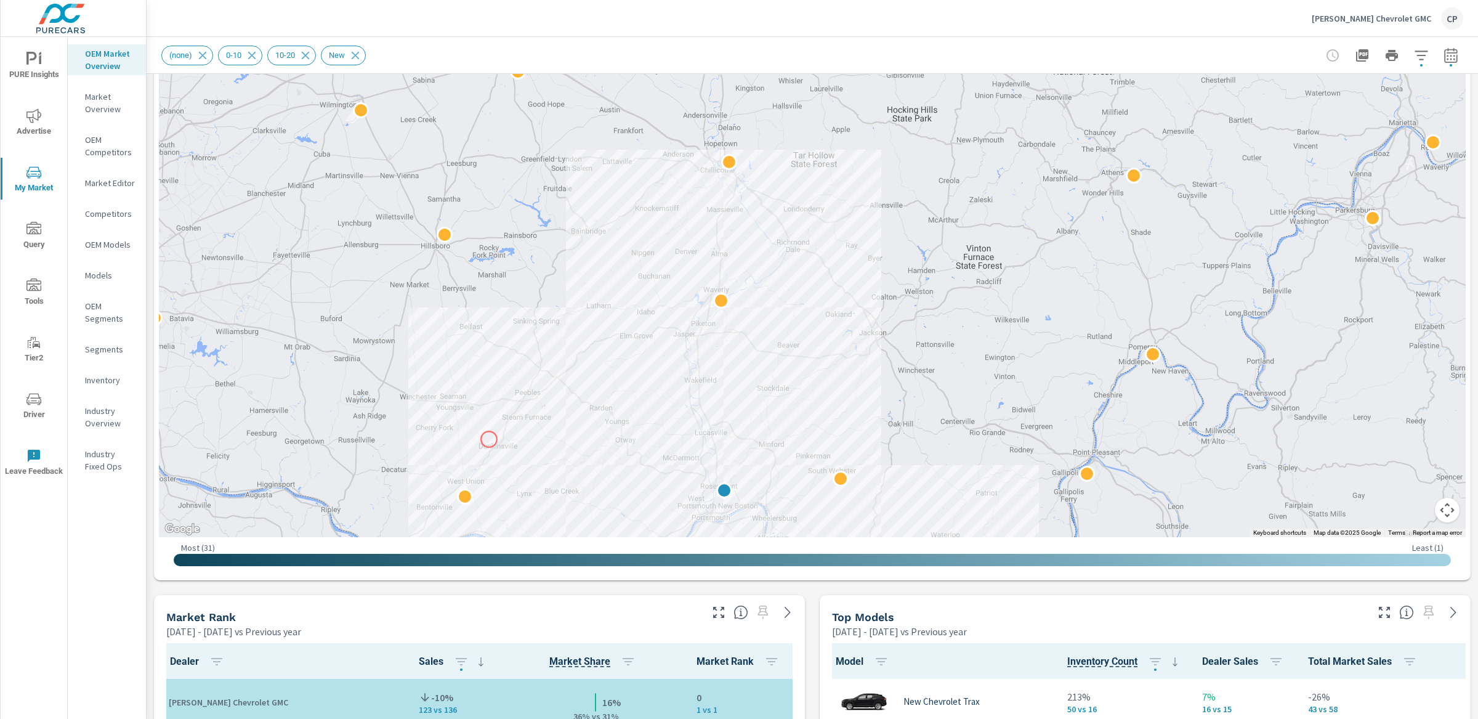
drag, startPoint x: 585, startPoint y: 150, endPoint x: 489, endPoint y: 441, distance: 306.4
click at [489, 441] on div "2 2 2 2 2" at bounding box center [812, 194] width 1307 height 685
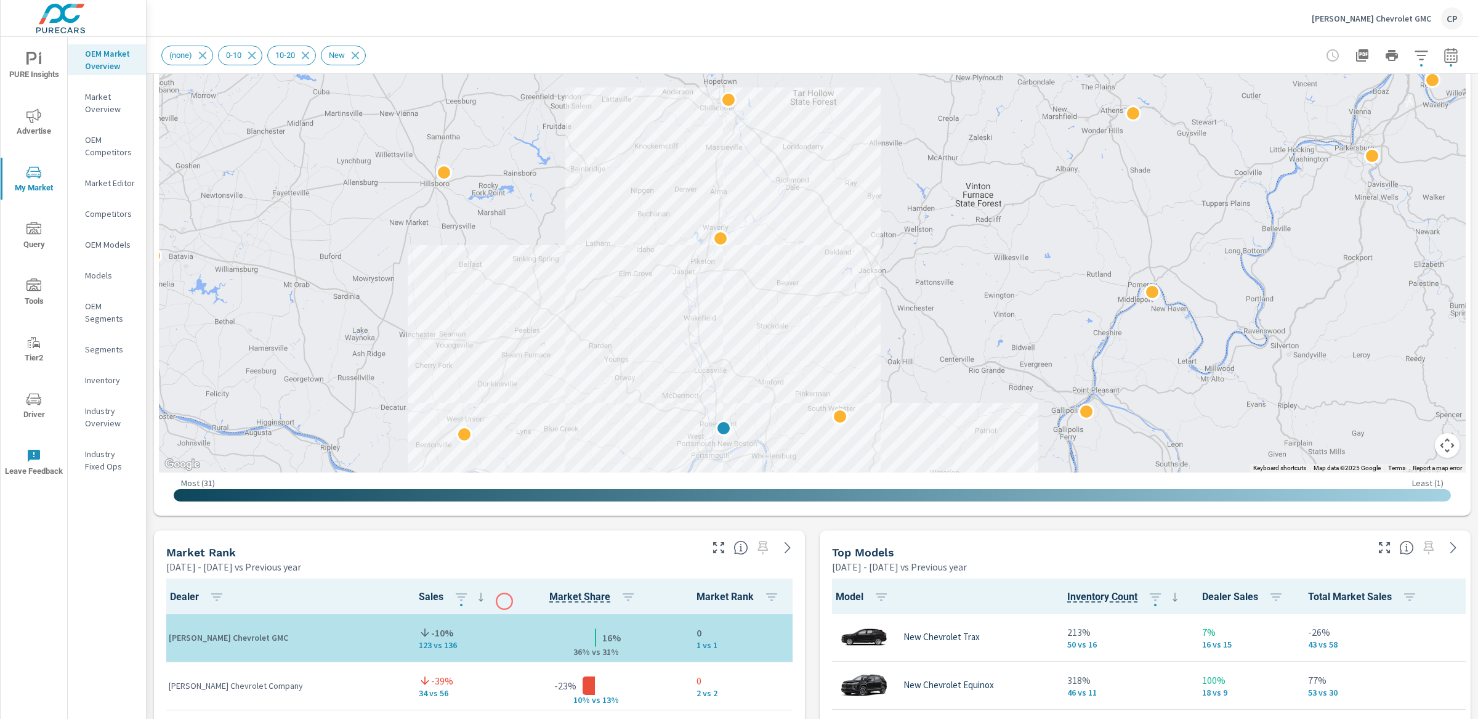
scroll to position [390, 0]
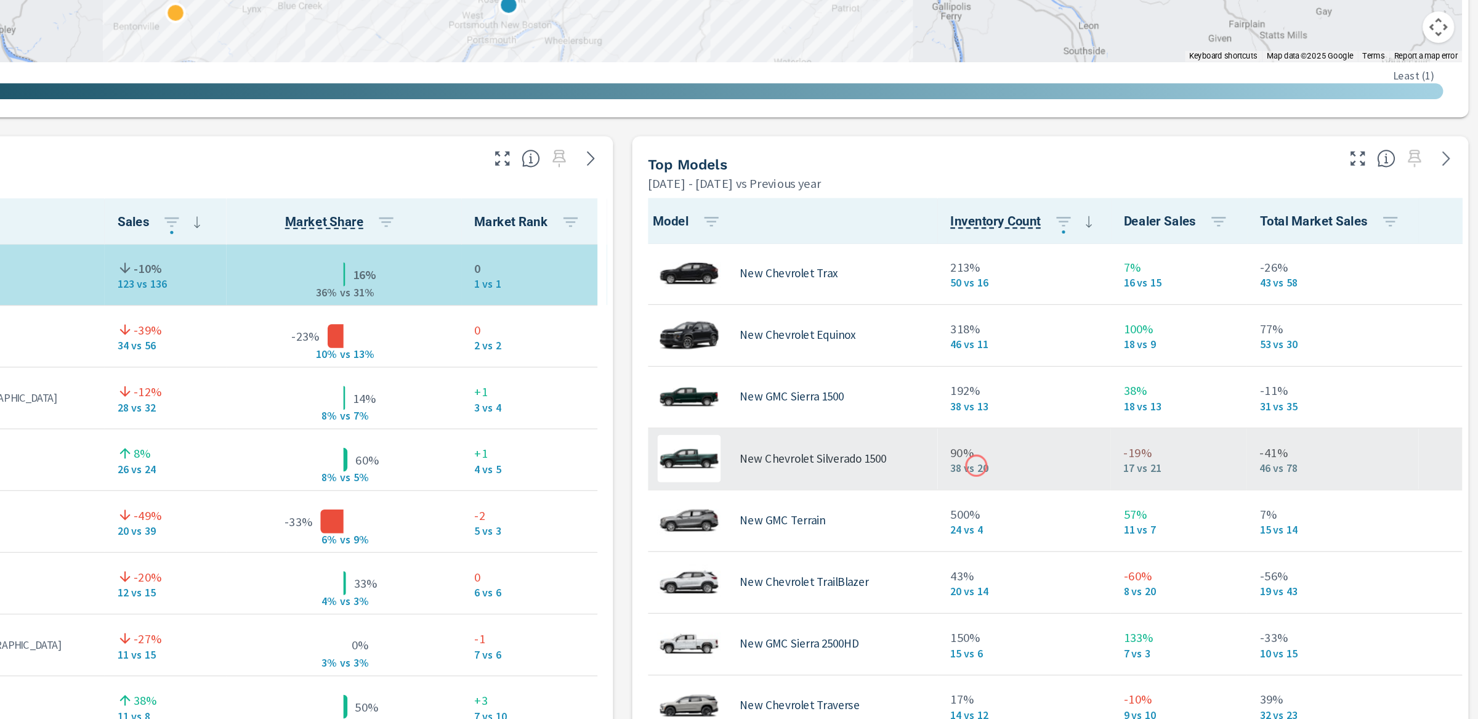
scroll to position [80, 0]
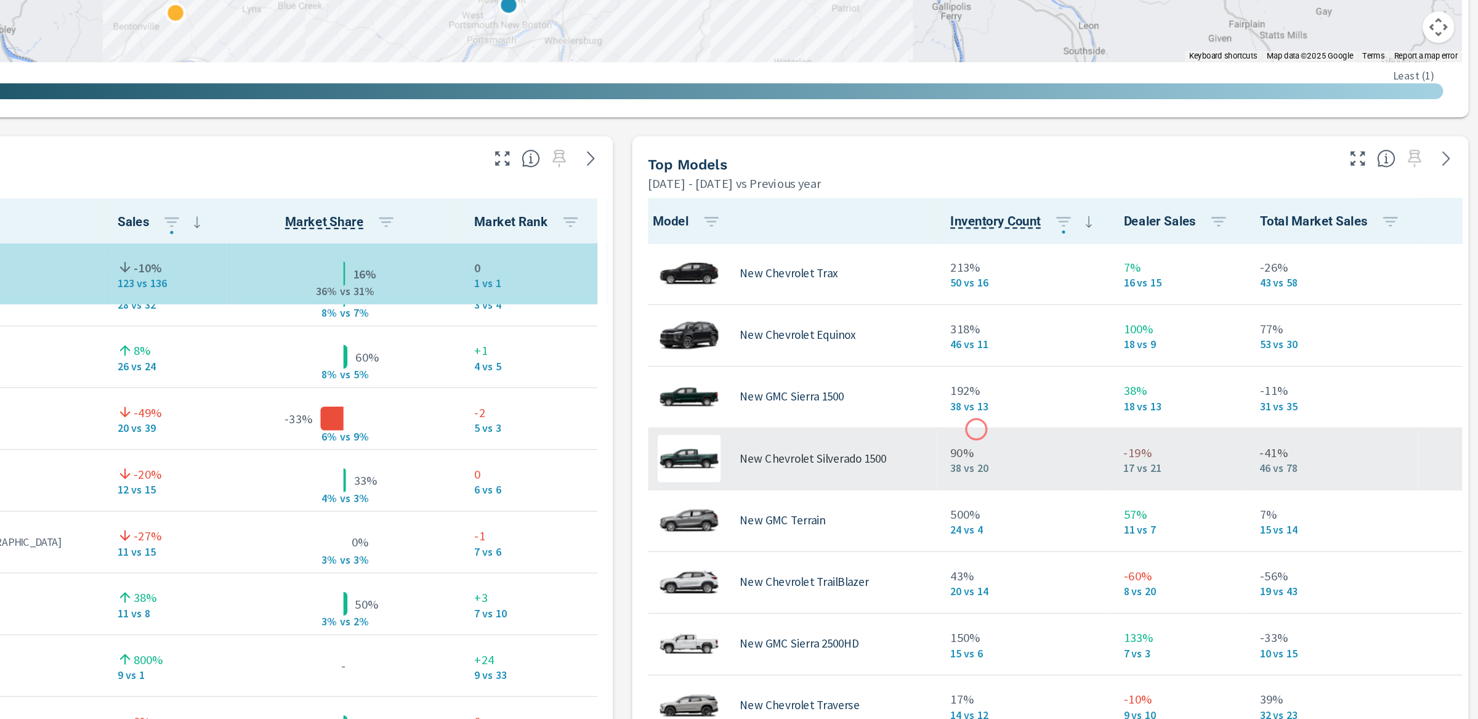
click at [1086, 441] on td "90% 38 vs 20" at bounding box center [1125, 464] width 135 height 48
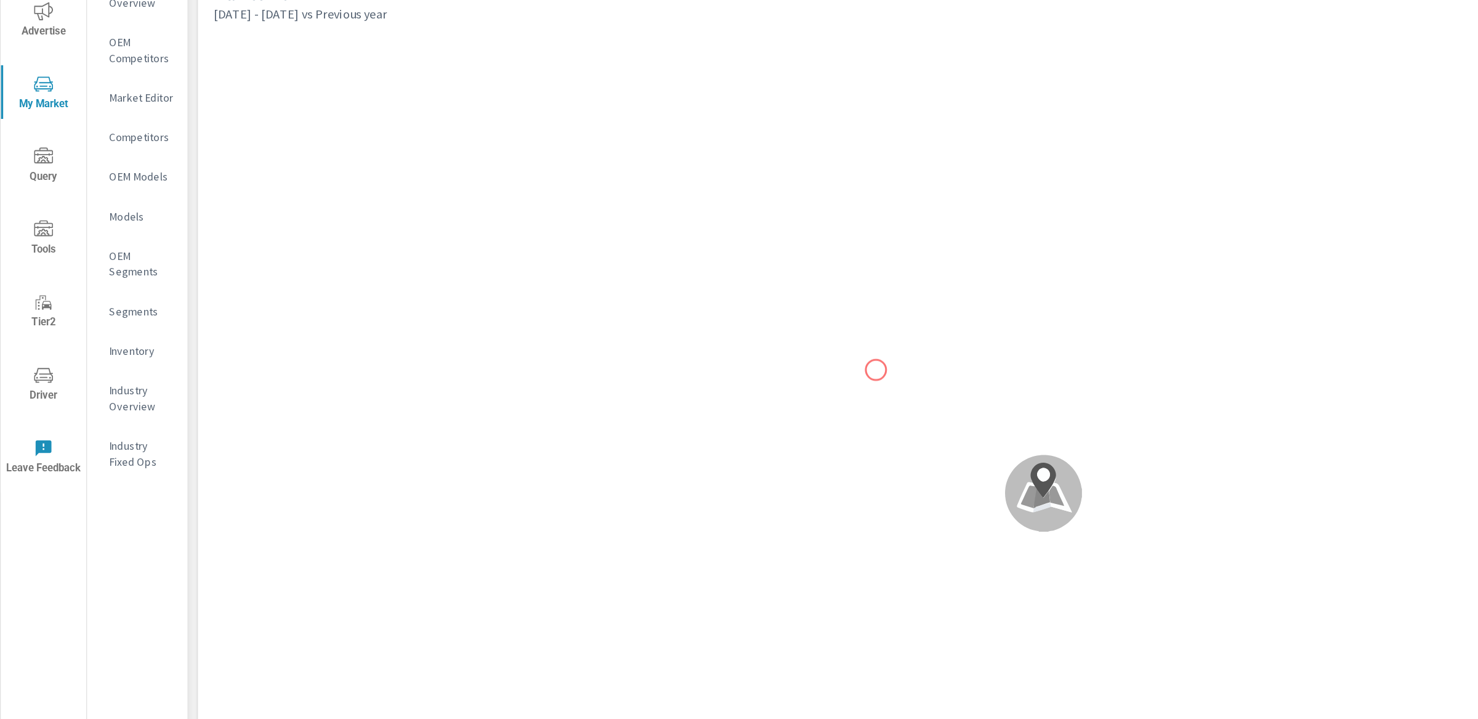
scroll to position [1, 0]
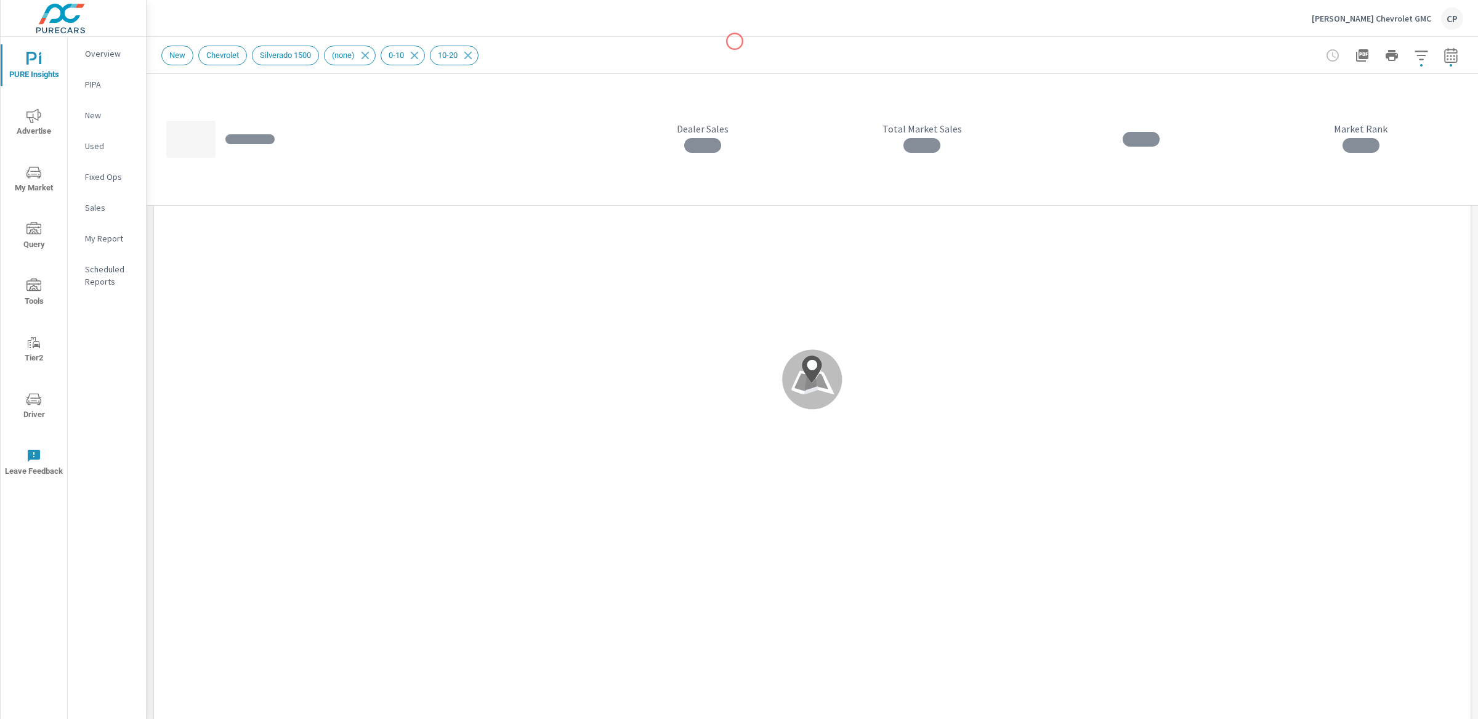
scroll to position [271, 0]
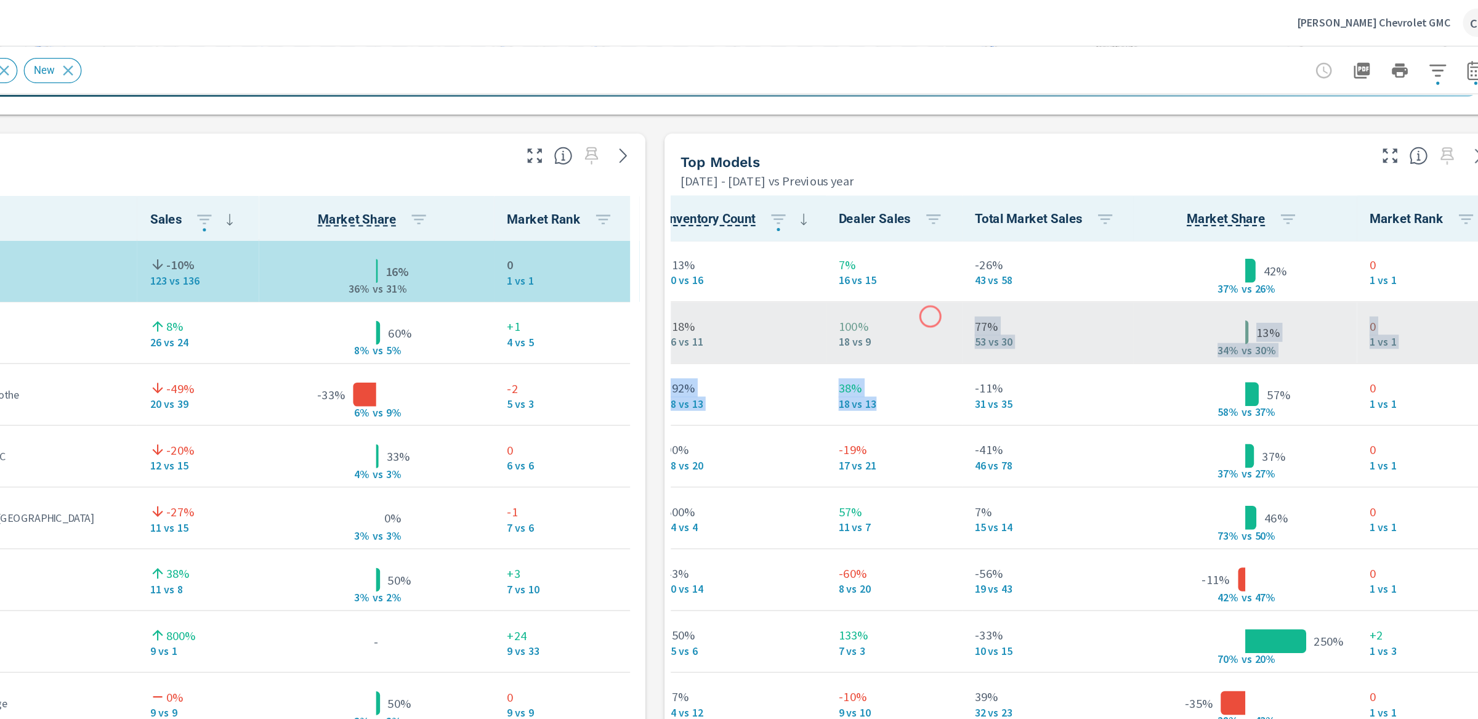
drag, startPoint x: 1018, startPoint y: 316, endPoint x: 1026, endPoint y: 247, distance: 69.5
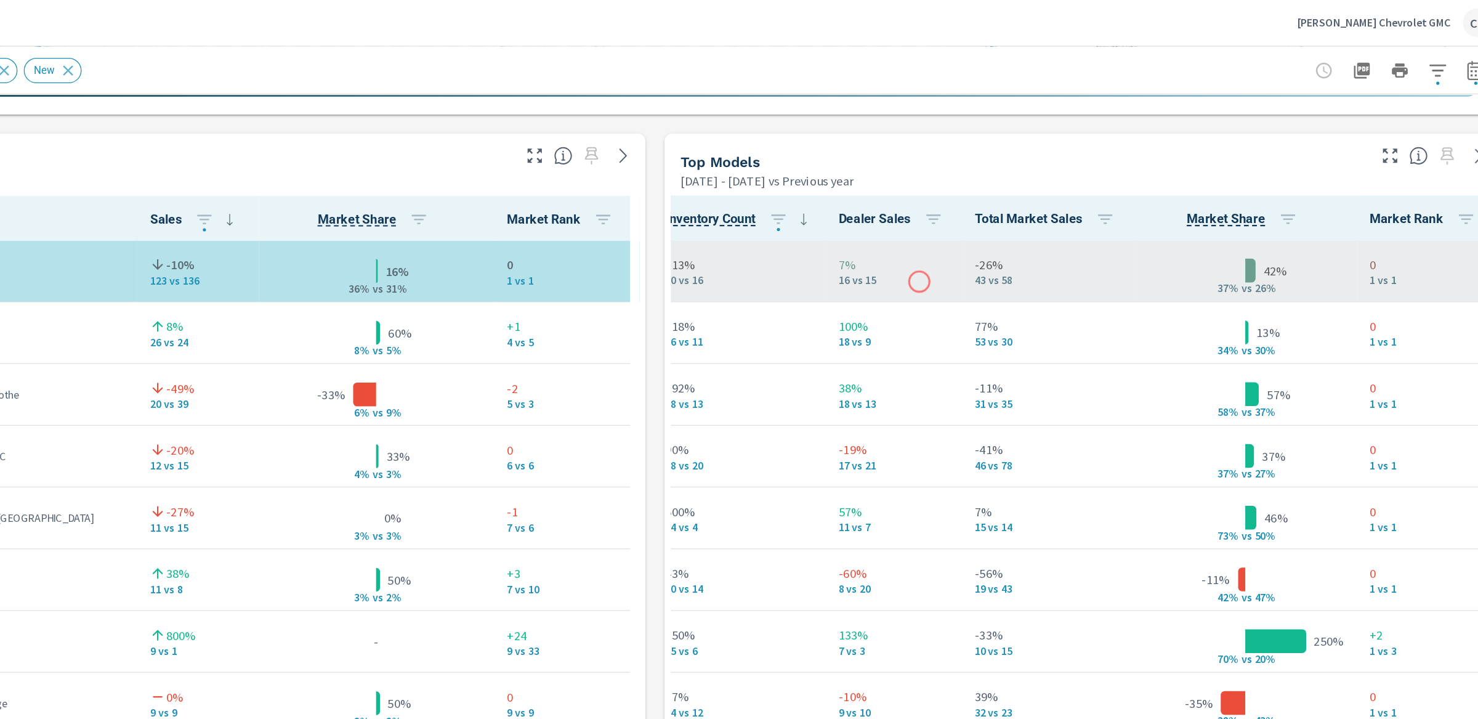
click at [1015, 218] on td "7% 16 vs 15" at bounding box center [999, 212] width 106 height 48
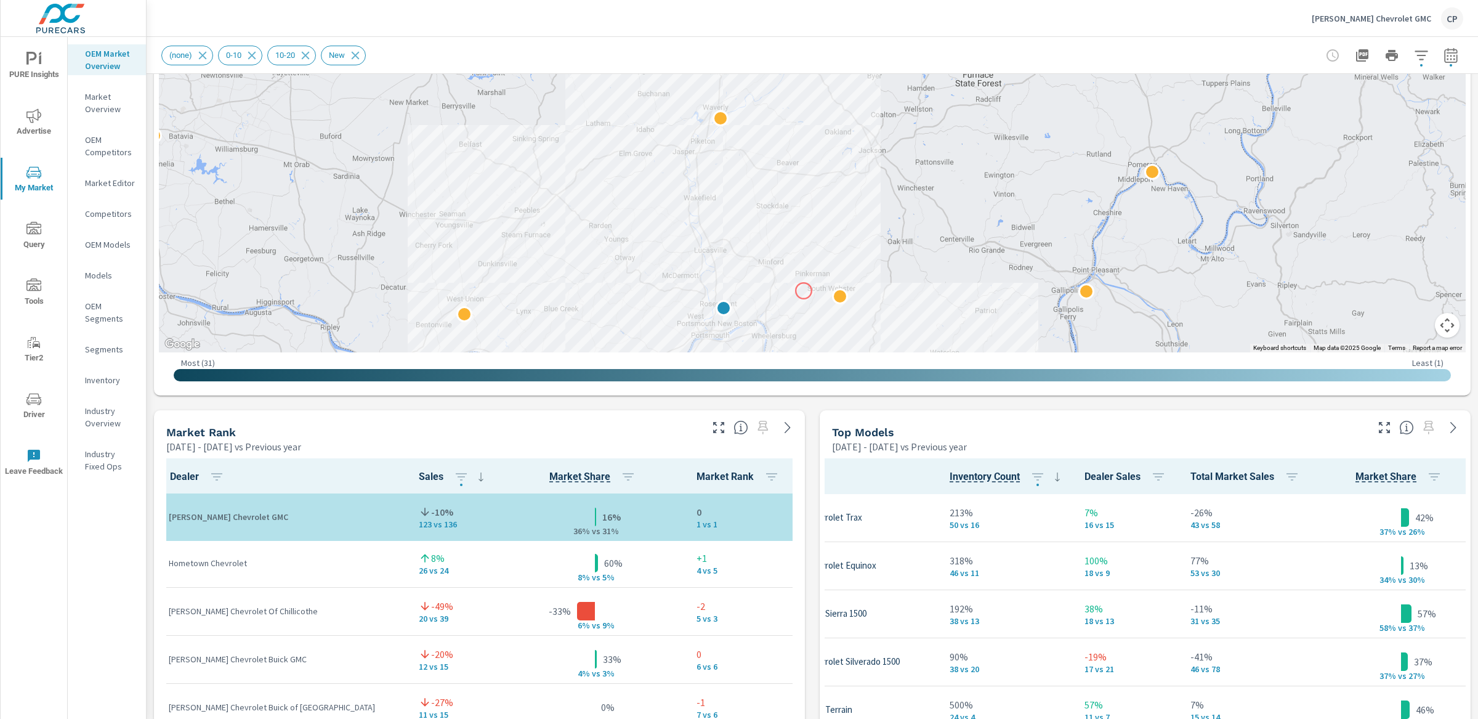
scroll to position [458, 0]
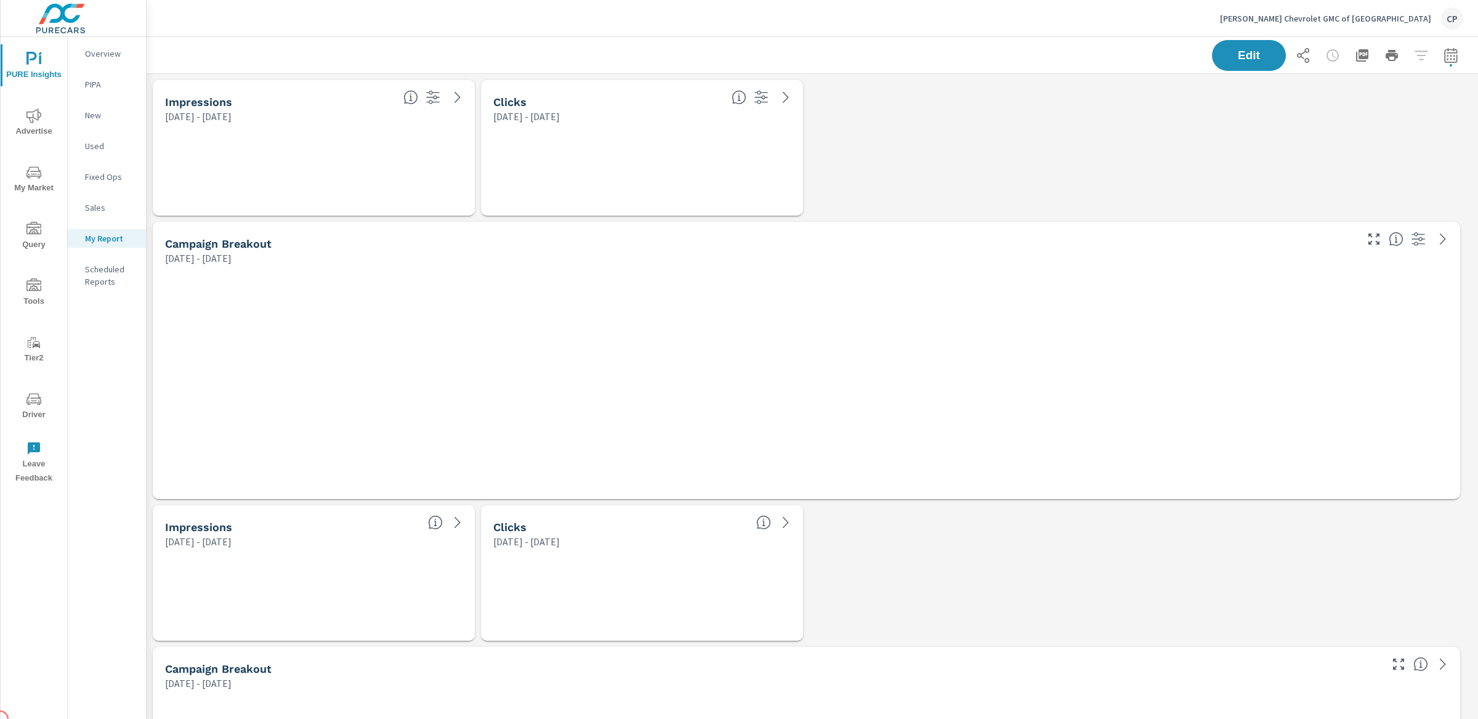
scroll to position [6, 6]
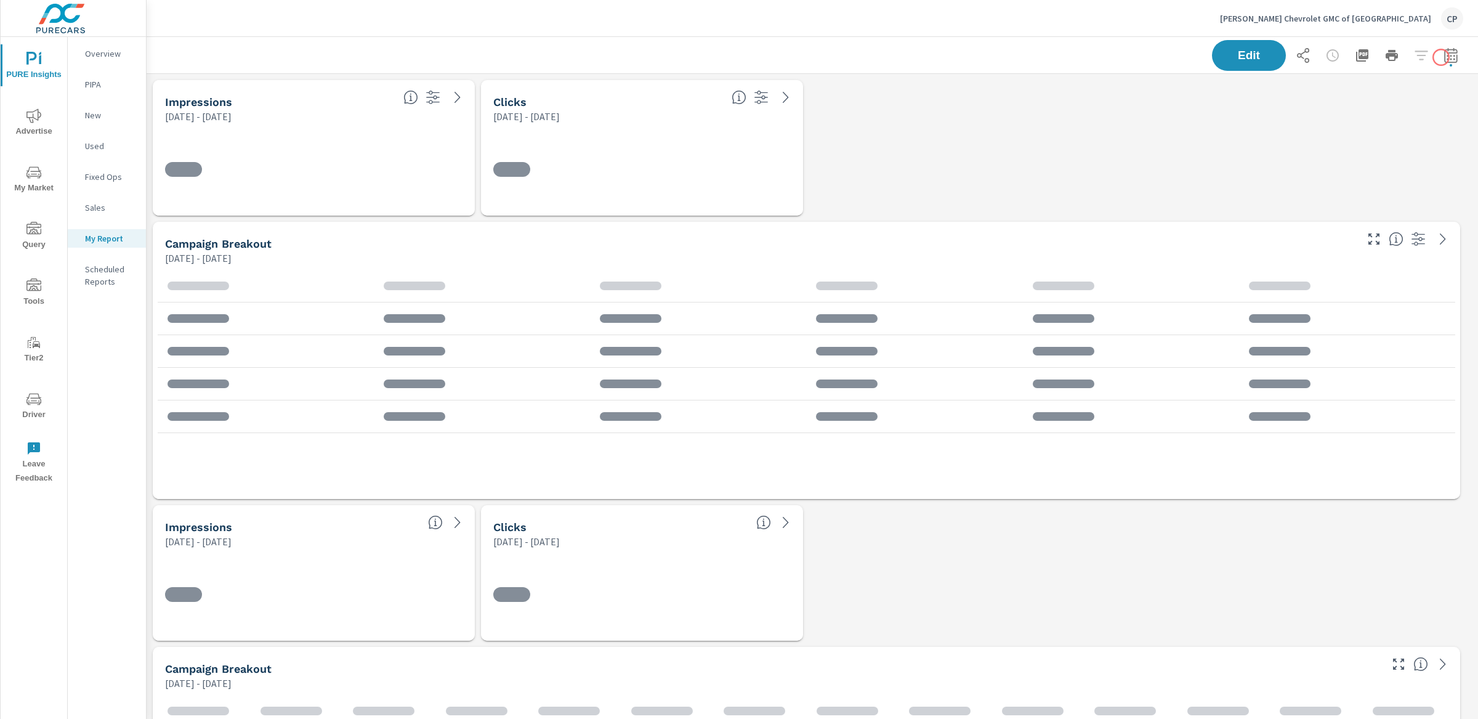
click at [1444, 57] on icon "button" at bounding box center [1451, 55] width 15 height 15
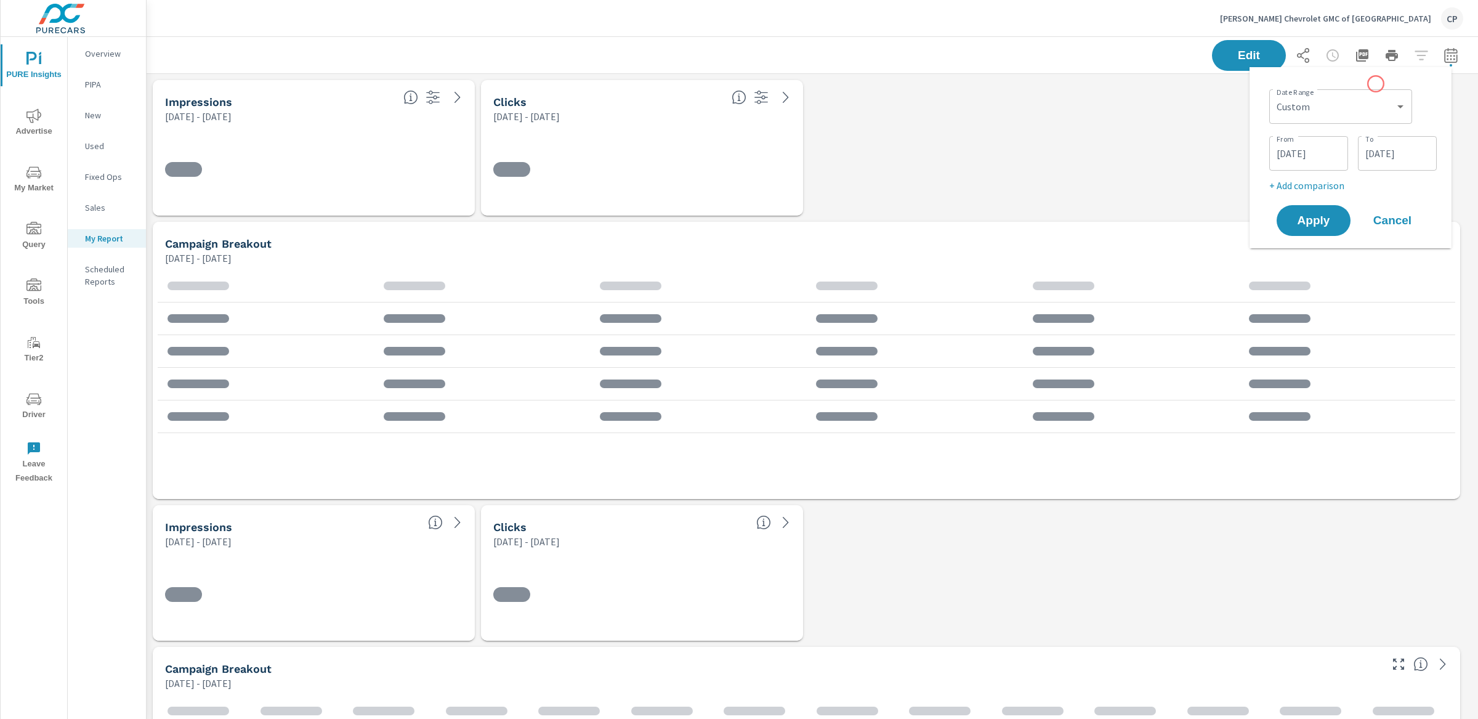
scroll to position [2297, 1344]
click at [1368, 86] on div "Date Range Custom [DATE] Last week Last 7 days Last 14 days Last 30 days Last 4…" at bounding box center [1354, 105] width 168 height 42
click at [1359, 95] on select "Custom [DATE] Last week Last 7 days Last 14 days Last 30 days Last 45 days Last…" at bounding box center [1341, 106] width 133 height 25
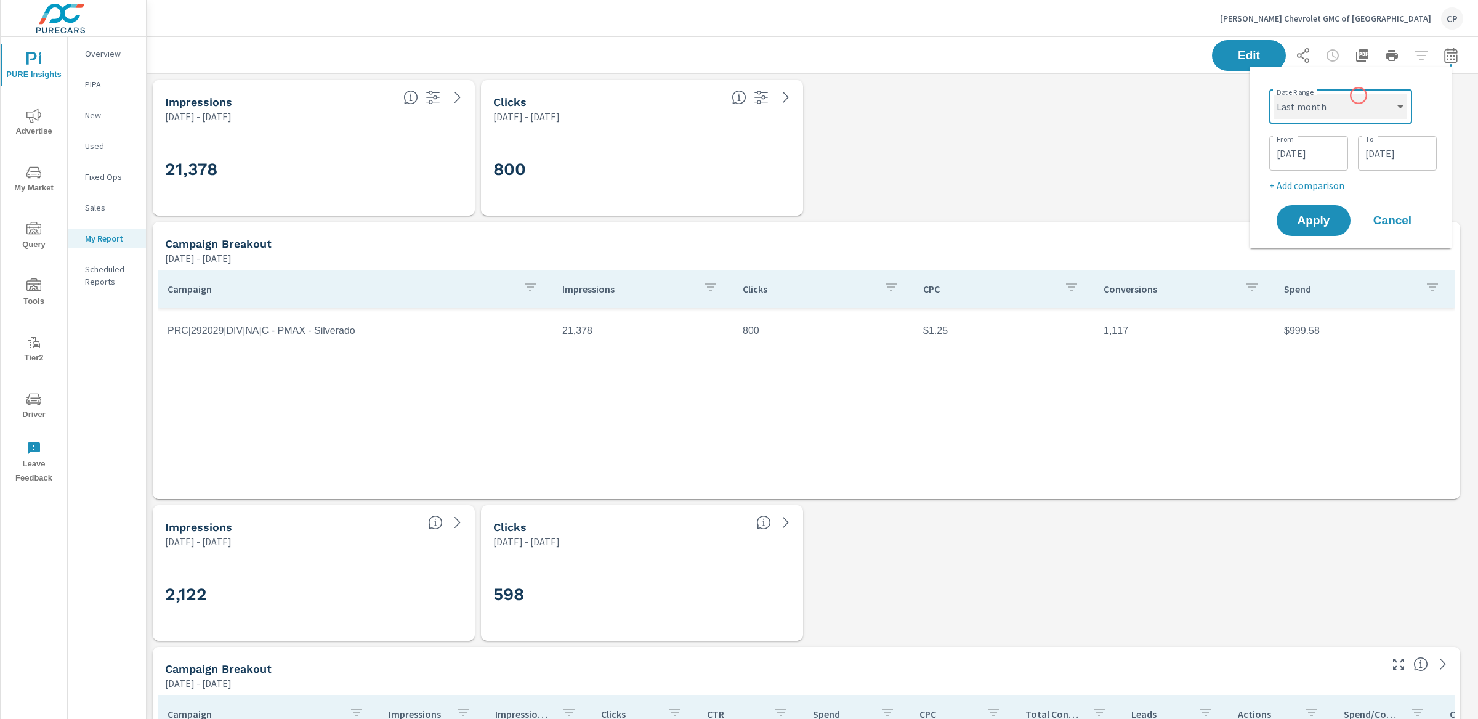
click at [1275, 94] on select "Custom [DATE] Last week Last 7 days Last 14 days Last 30 days Last 45 days Last…" at bounding box center [1341, 106] width 133 height 25
select select "Last month"
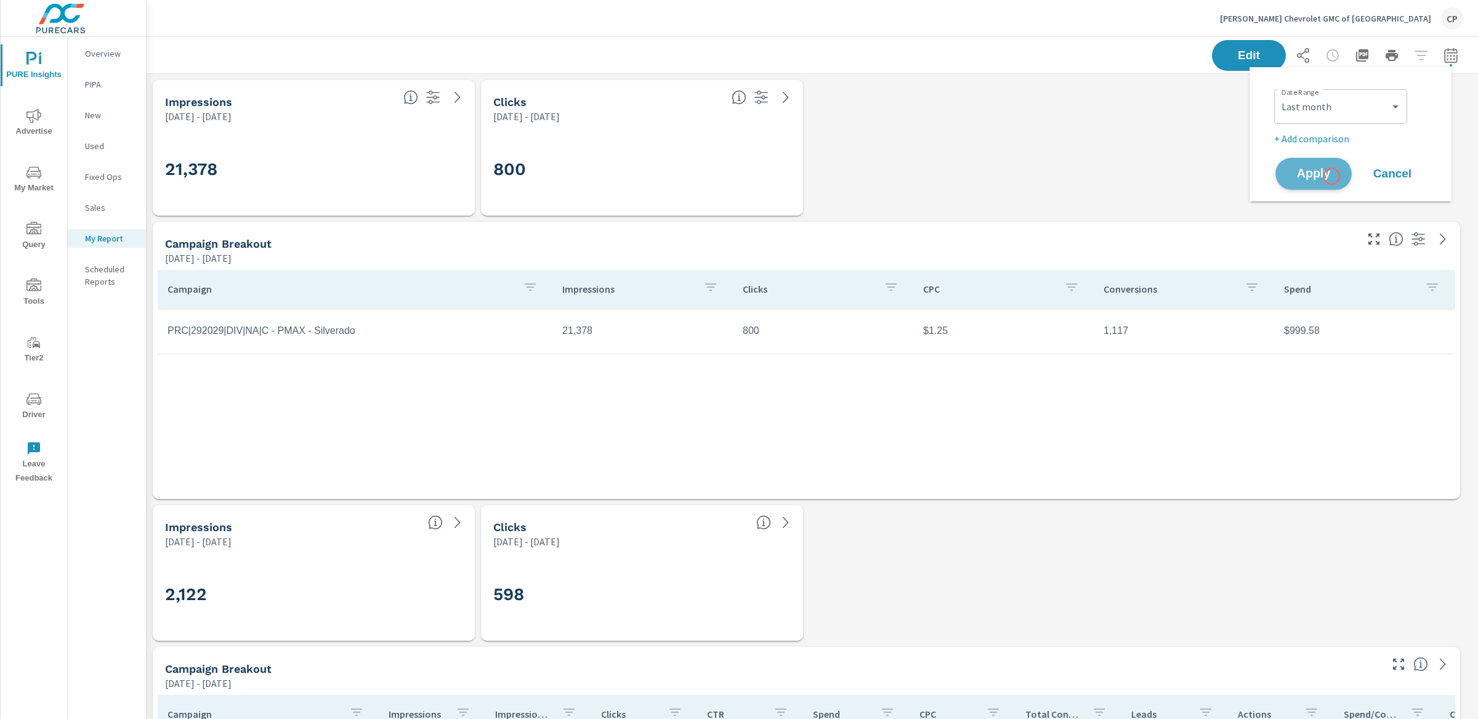
click at [1332, 176] on span "Apply" at bounding box center [1314, 174] width 51 height 12
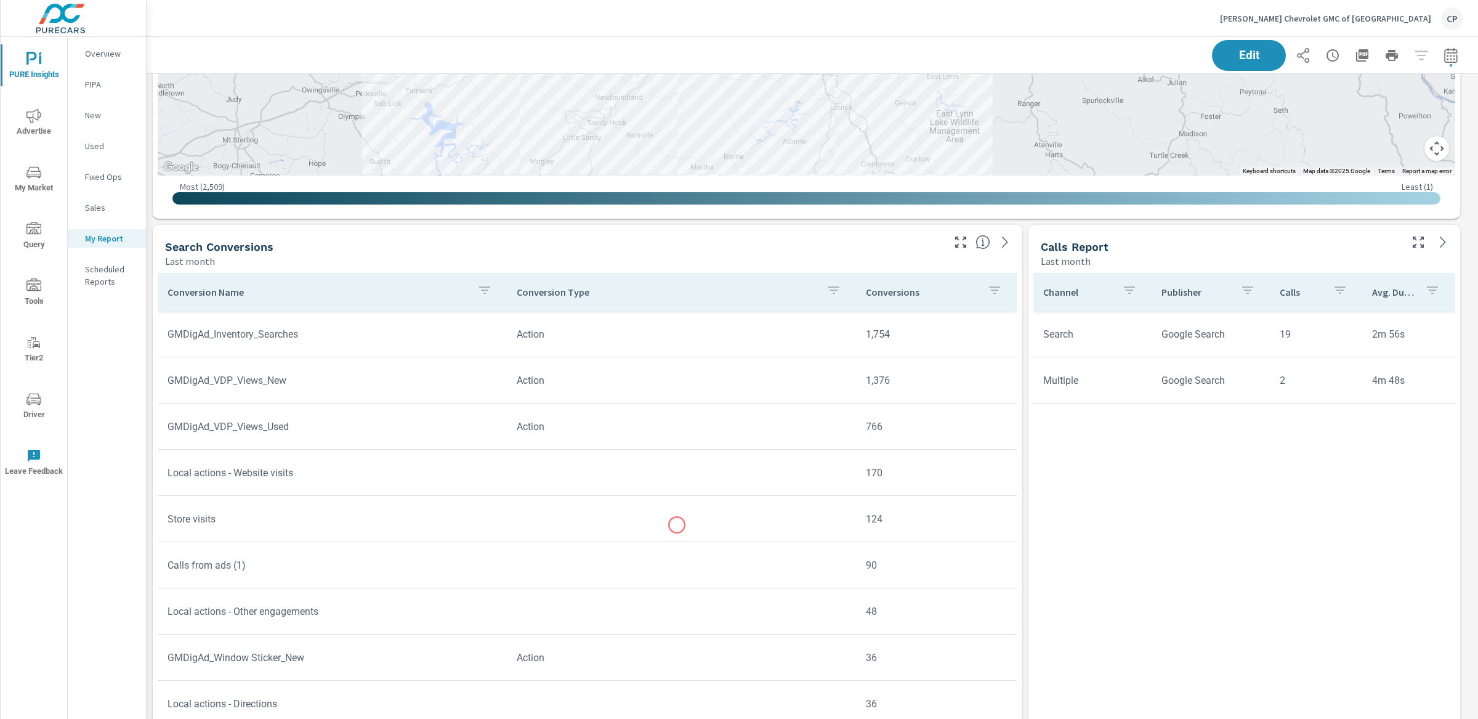
scroll to position [1552, 0]
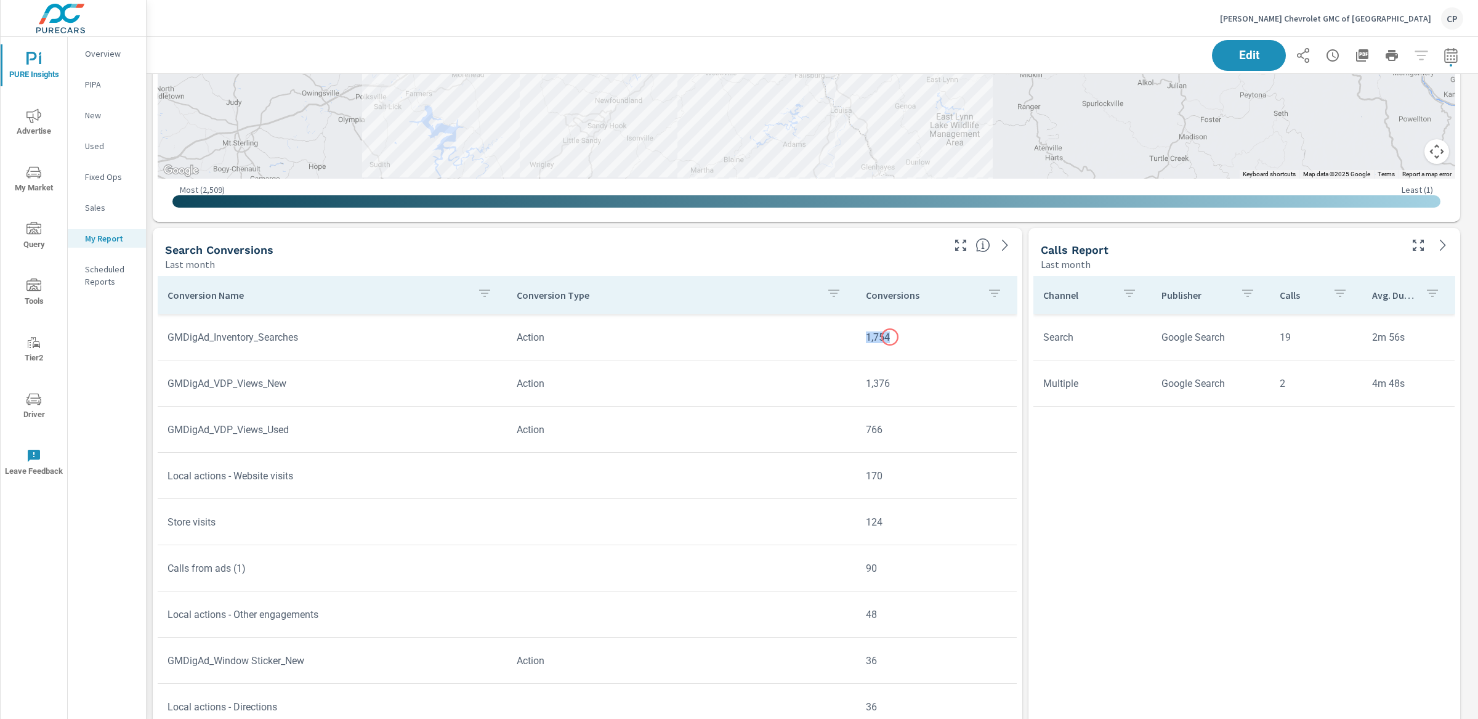
drag, startPoint x: 854, startPoint y: 338, endPoint x: 888, endPoint y: 338, distance: 33.9
click at [888, 337] on td "1,754" at bounding box center [936, 337] width 161 height 31
drag, startPoint x: 854, startPoint y: 391, endPoint x: 880, endPoint y: 388, distance: 25.4
click at [880, 388] on td "1,376" at bounding box center [936, 383] width 161 height 31
drag, startPoint x: 880, startPoint y: 386, endPoint x: 852, endPoint y: 383, distance: 27.8
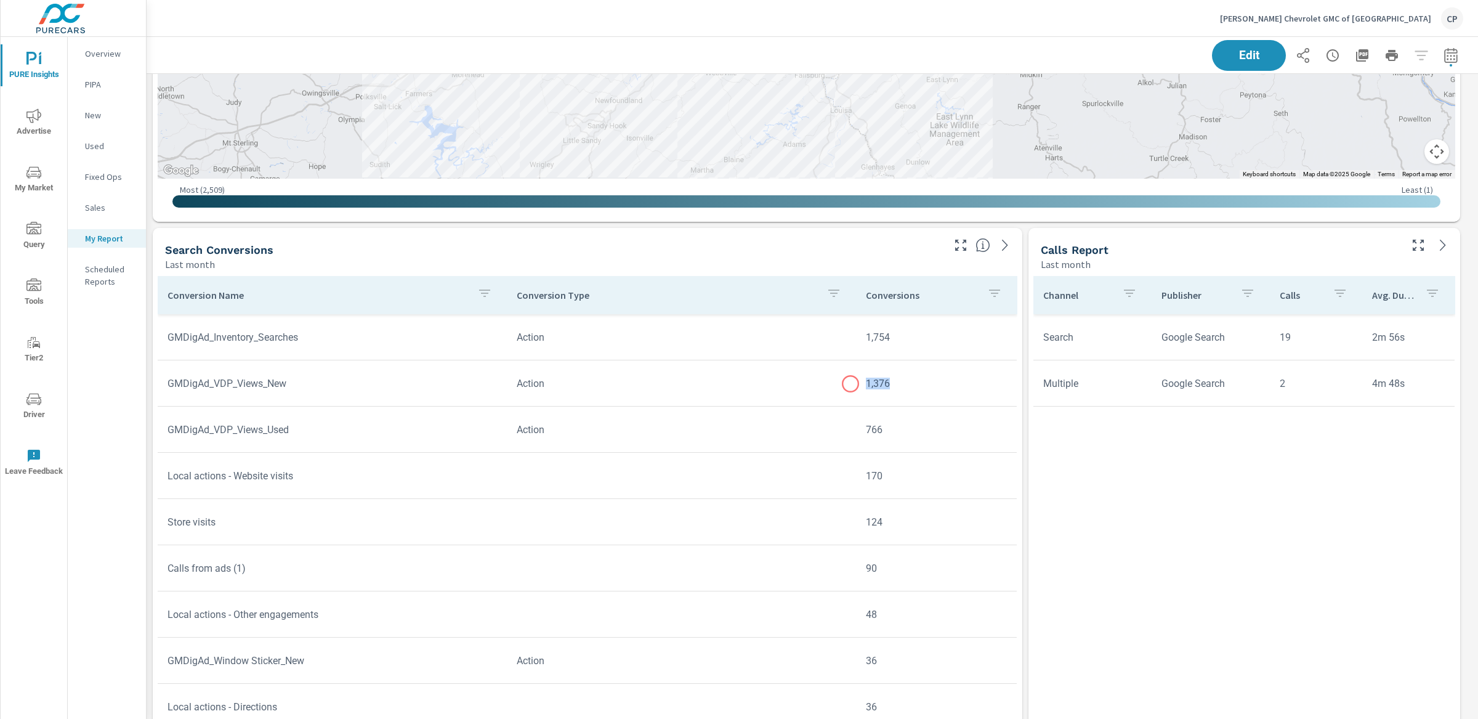
click at [856, 383] on td "1,376" at bounding box center [936, 383] width 161 height 31
drag, startPoint x: 856, startPoint y: 520, endPoint x: 880, endPoint y: 521, distance: 24.0
click at [880, 521] on td "124" at bounding box center [936, 521] width 161 height 31
drag, startPoint x: 1297, startPoint y: 336, endPoint x: 1283, endPoint y: 336, distance: 14.2
click at [1282, 336] on td "19" at bounding box center [1316, 337] width 92 height 31
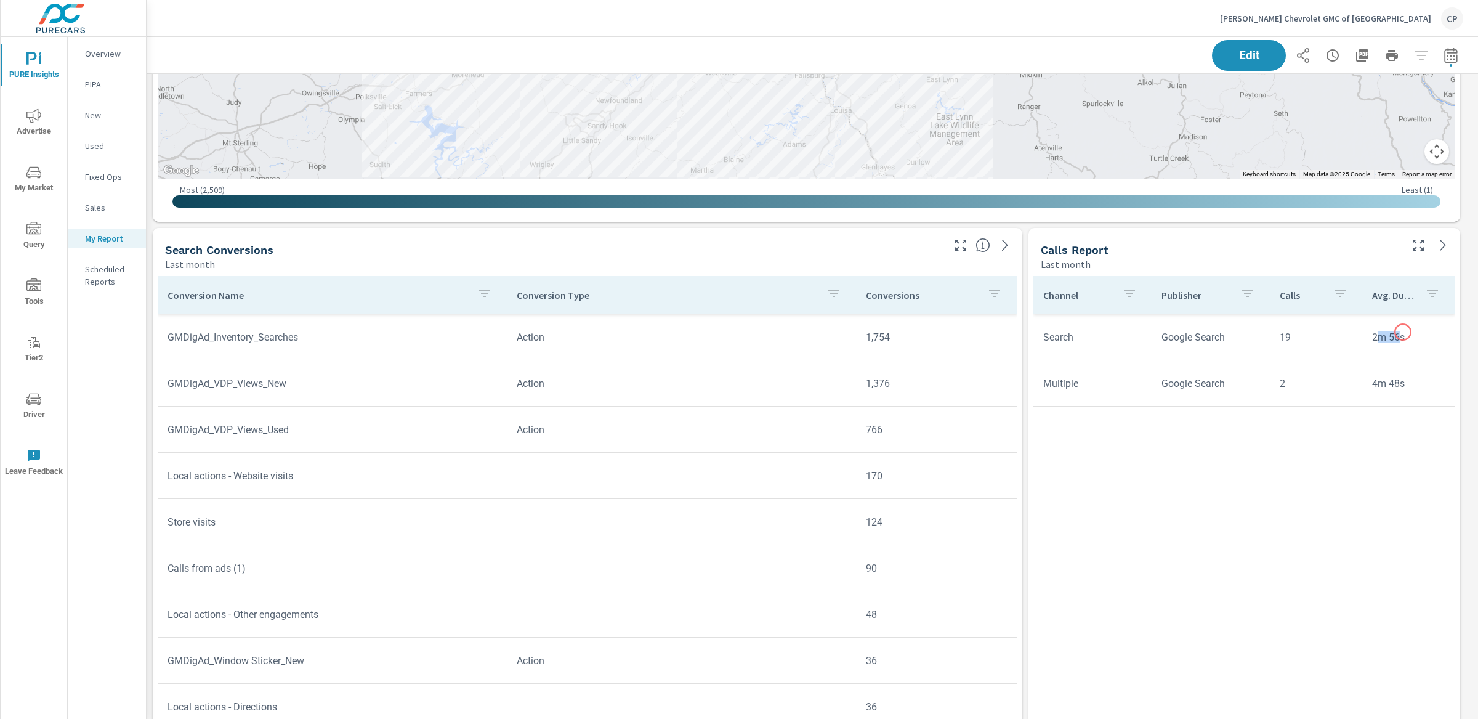
drag, startPoint x: 1378, startPoint y: 332, endPoint x: 1403, endPoint y: 332, distance: 25.3
click at [1403, 332] on td "2m 56s" at bounding box center [1409, 337] width 92 height 31
click at [1409, 339] on td "2m 56s" at bounding box center [1409, 337] width 92 height 31
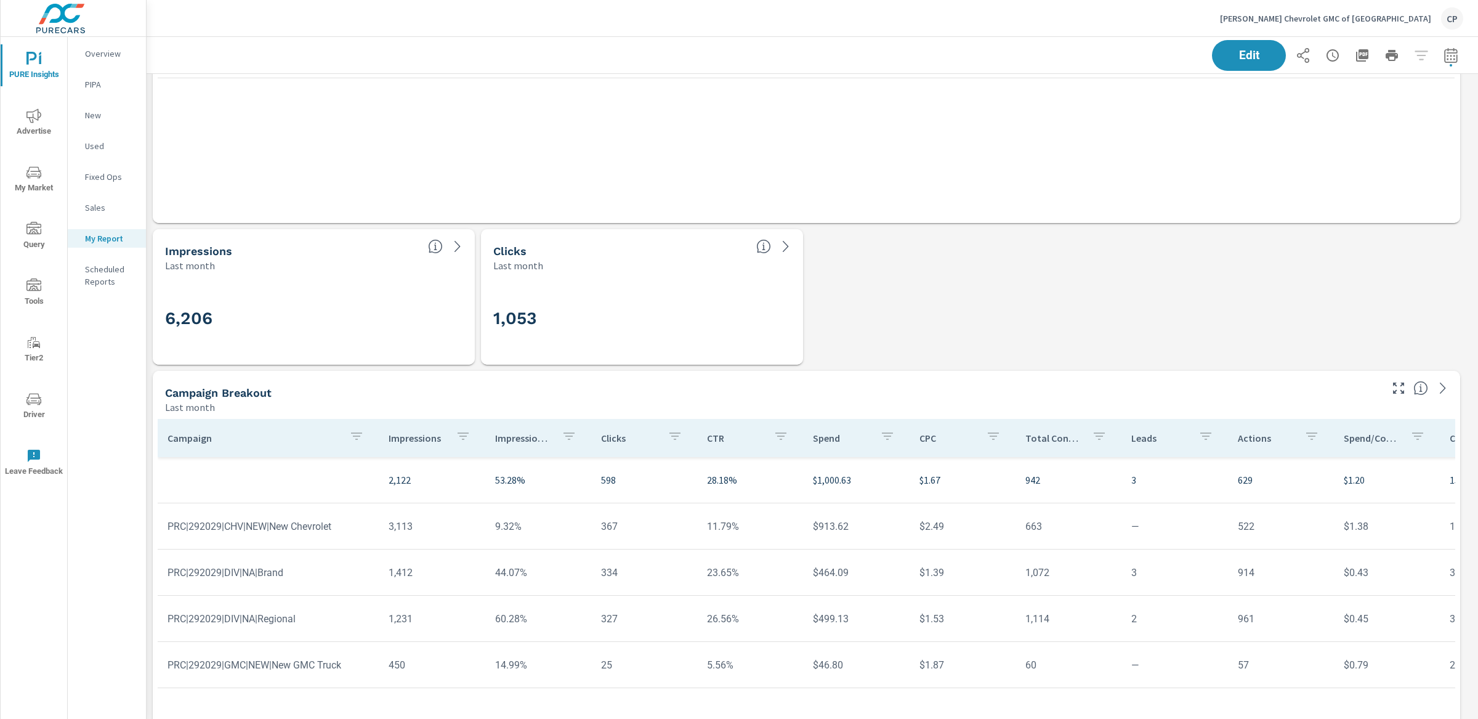
scroll to position [0, 0]
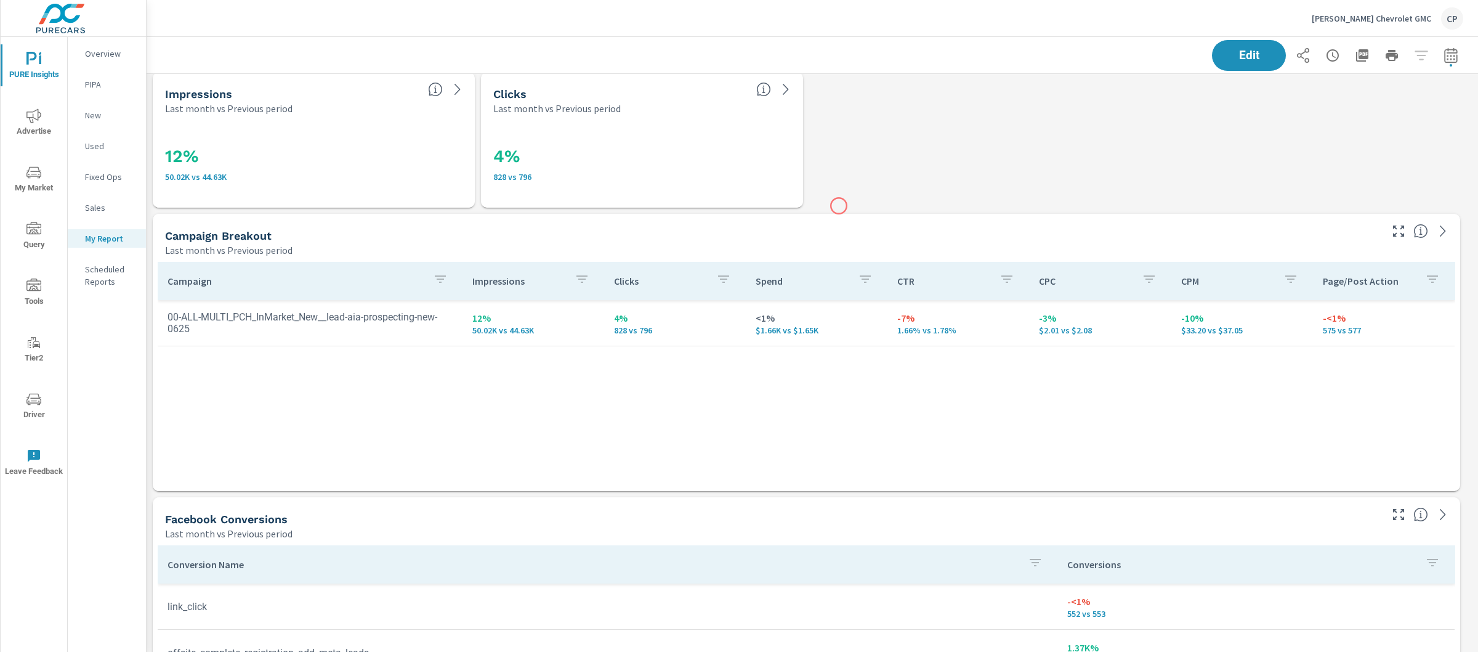
scroll to position [11, 0]
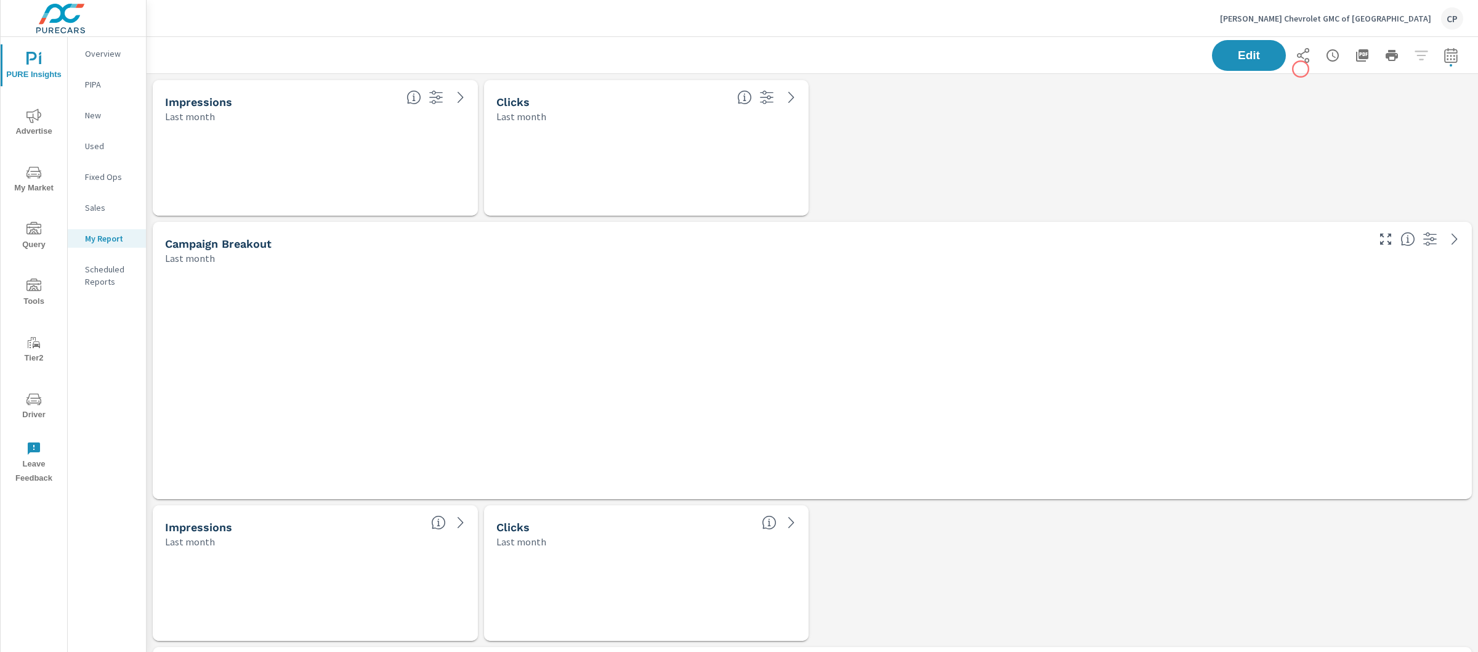
scroll to position [6, 6]
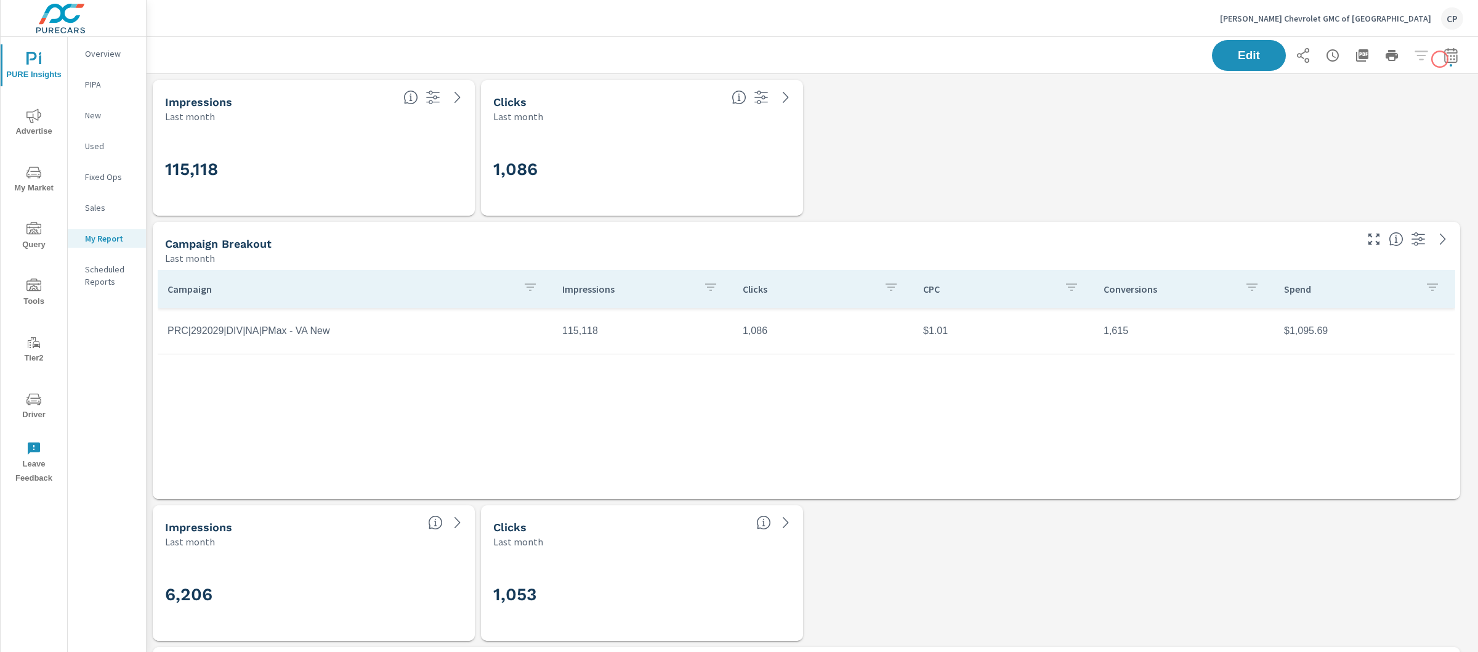
click at [1449, 52] on button "button" at bounding box center [1451, 55] width 25 height 25
select select "Last month"
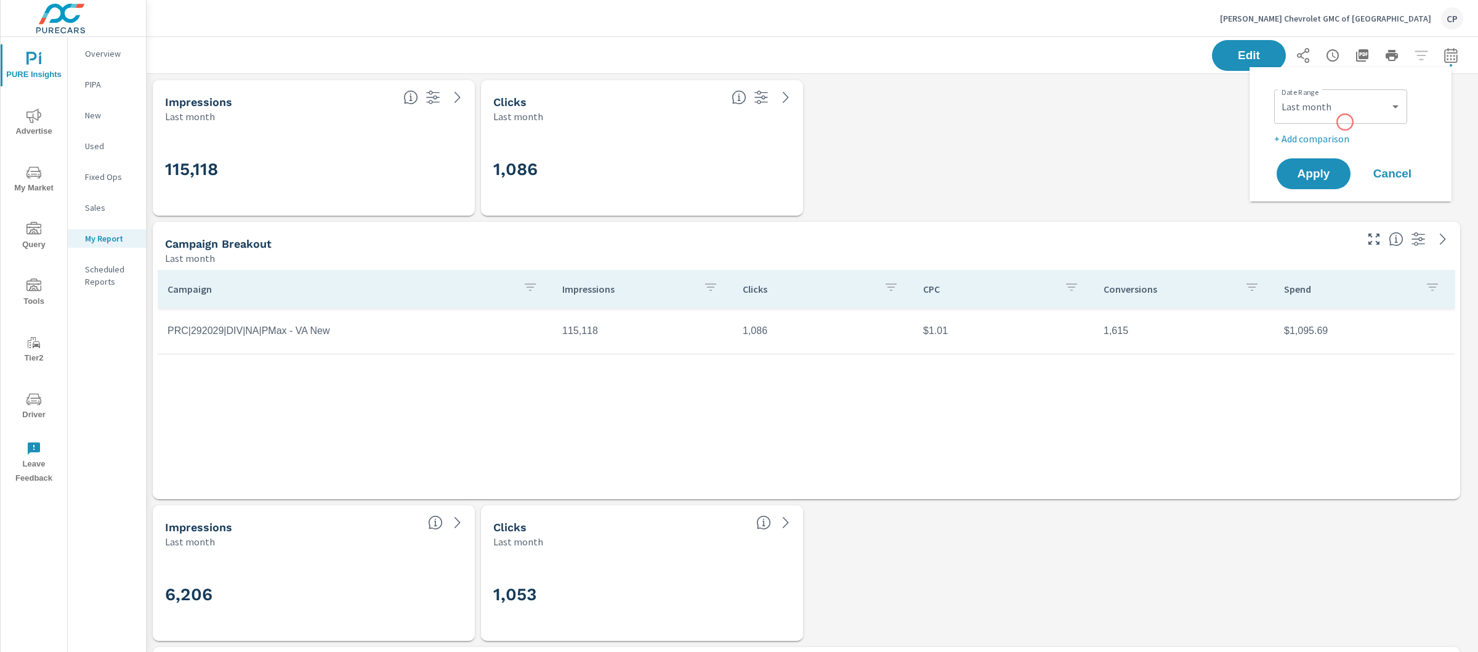
click at [1335, 131] on p "+ Add comparison" at bounding box center [1354, 138] width 158 height 15
click at [1335, 163] on select "Custom Previous period Previous month Previous year" at bounding box center [1340, 160] width 123 height 25
click at [1279, 148] on select "Custom Previous period Previous month Previous year" at bounding box center [1340, 160] width 123 height 25
select select "Previous month"
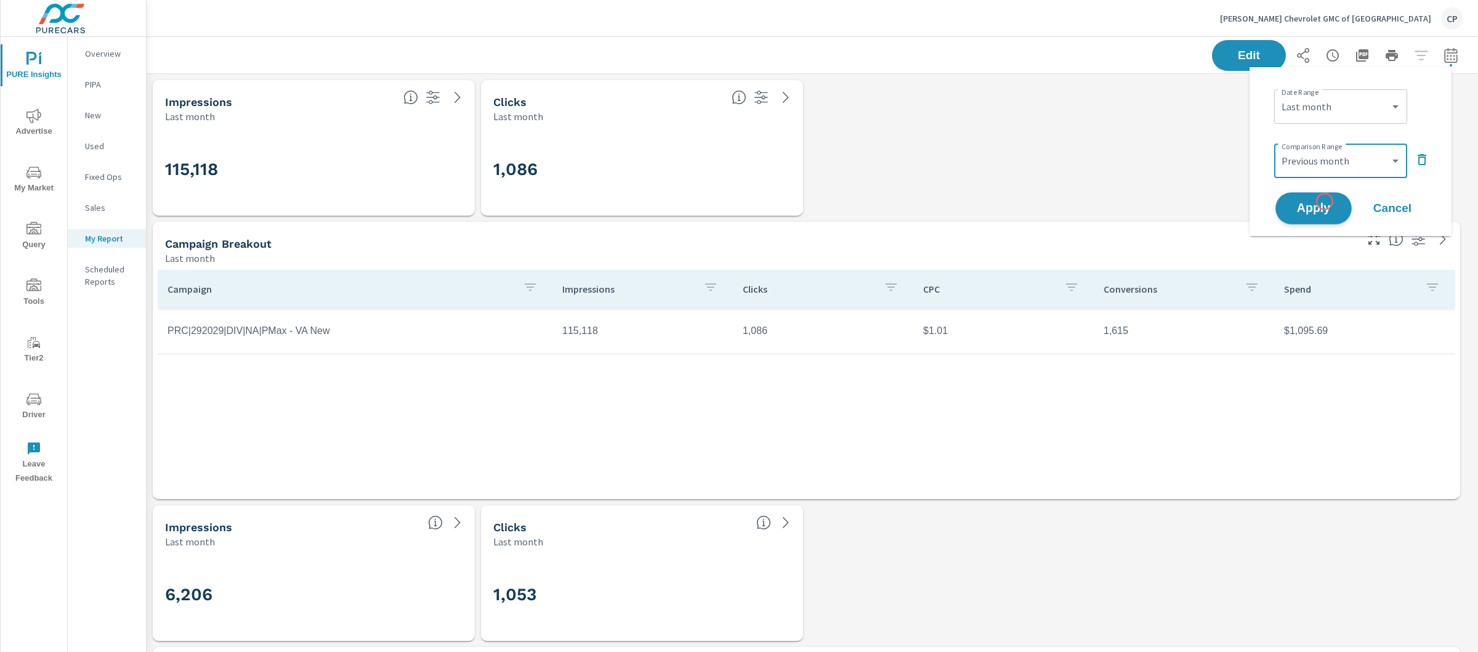
click at [1325, 211] on span "Apply" at bounding box center [1314, 209] width 51 height 12
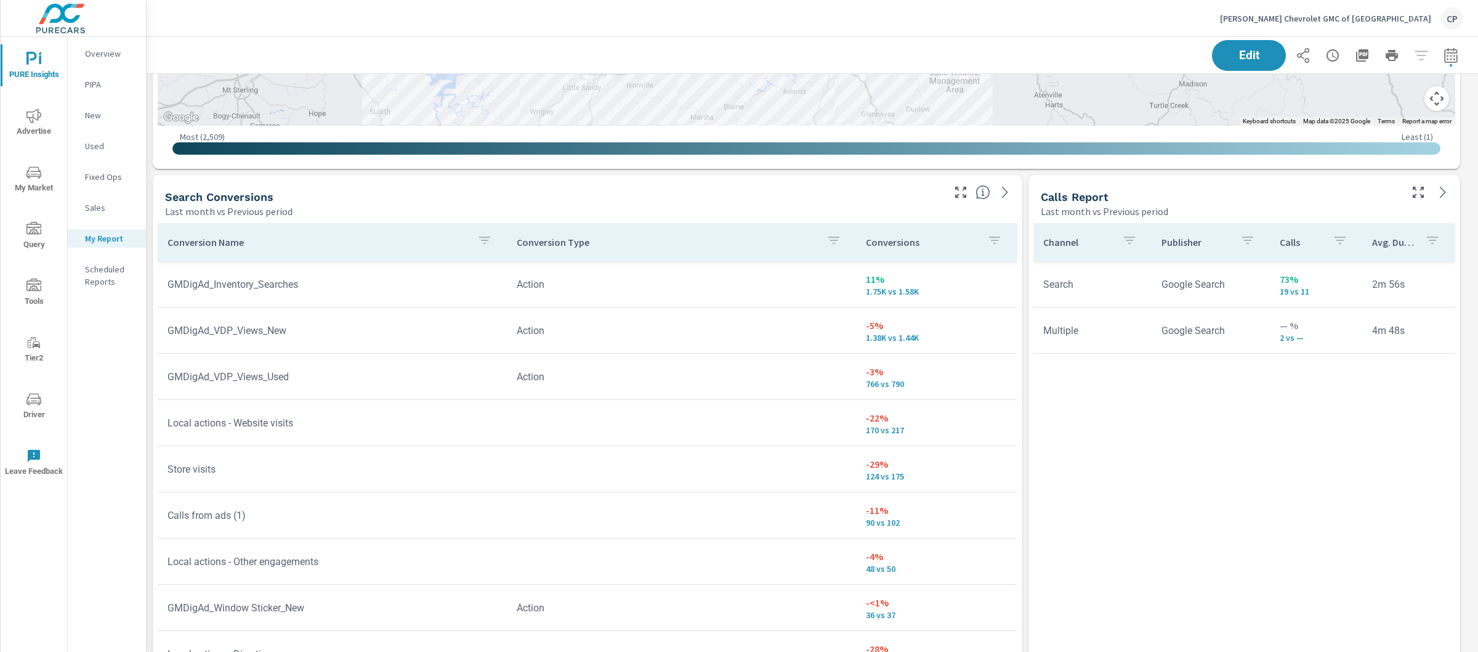
scroll to position [1695, 0]
